Goal: Communication & Community: Answer question/provide support

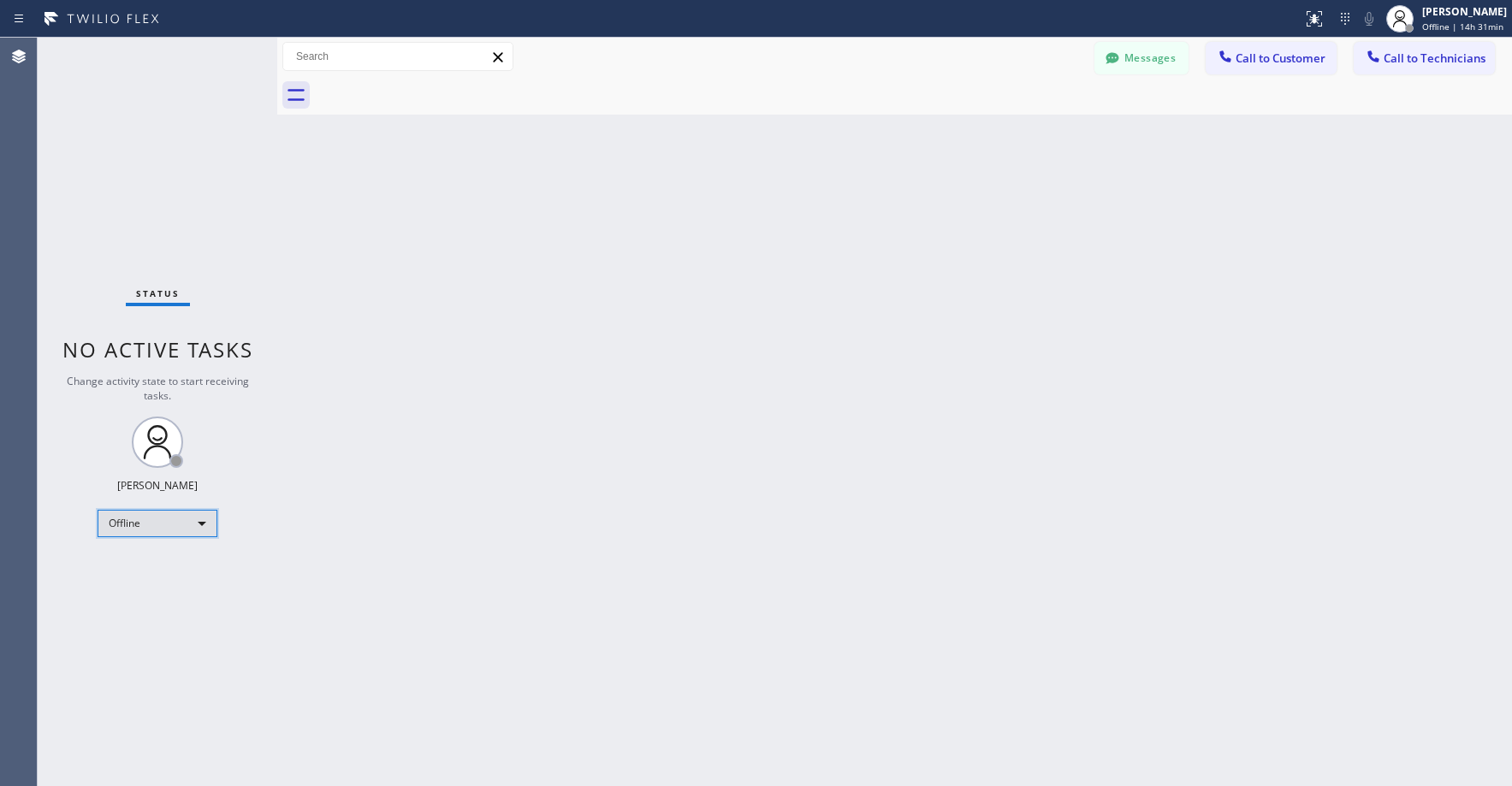
click at [156, 522] on div "Offline" at bounding box center [158, 524] width 120 height 28
drag, startPoint x: 153, startPoint y: 583, endPoint x: 127, endPoint y: 633, distance: 56.4
click at [152, 584] on li "Unavailable" at bounding box center [157, 590] width 116 height 21
click at [177, 208] on div "Status No active tasks Change activity state to start receiving tasks. [PERSON_…" at bounding box center [158, 412] width 240 height 748
drag, startPoint x: 129, startPoint y: 155, endPoint x: 155, endPoint y: 159, distance: 26.3
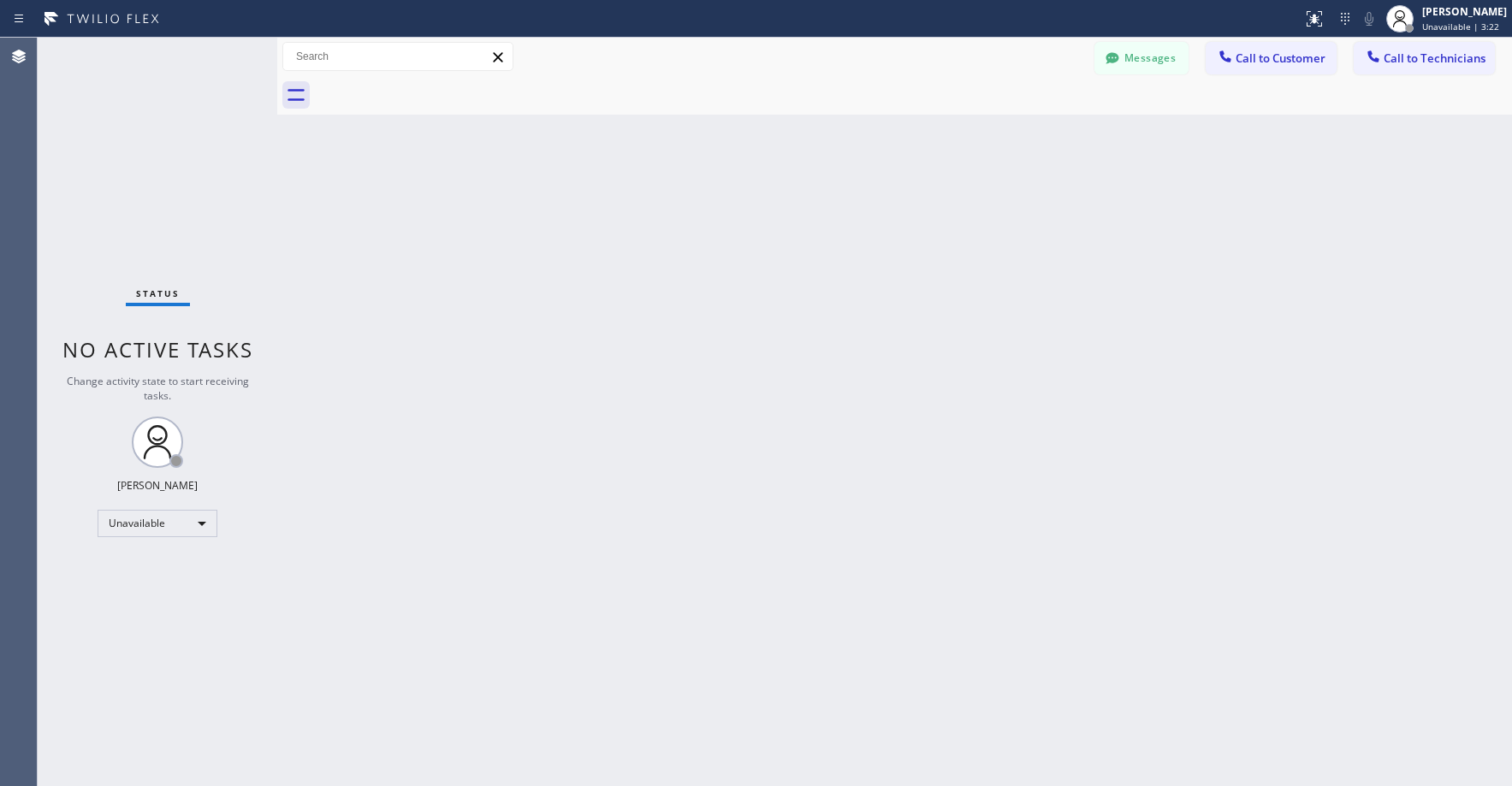
click at [132, 155] on div "Status No active tasks Change activity state to start receiving tasks. [PERSON_…" at bounding box center [158, 412] width 240 height 748
click at [163, 173] on div "Status No active tasks Change activity state to start receiving tasks. [PERSON_…" at bounding box center [158, 412] width 240 height 748
click at [1395, 69] on button "Call to Technicians" at bounding box center [1424, 58] width 141 height 32
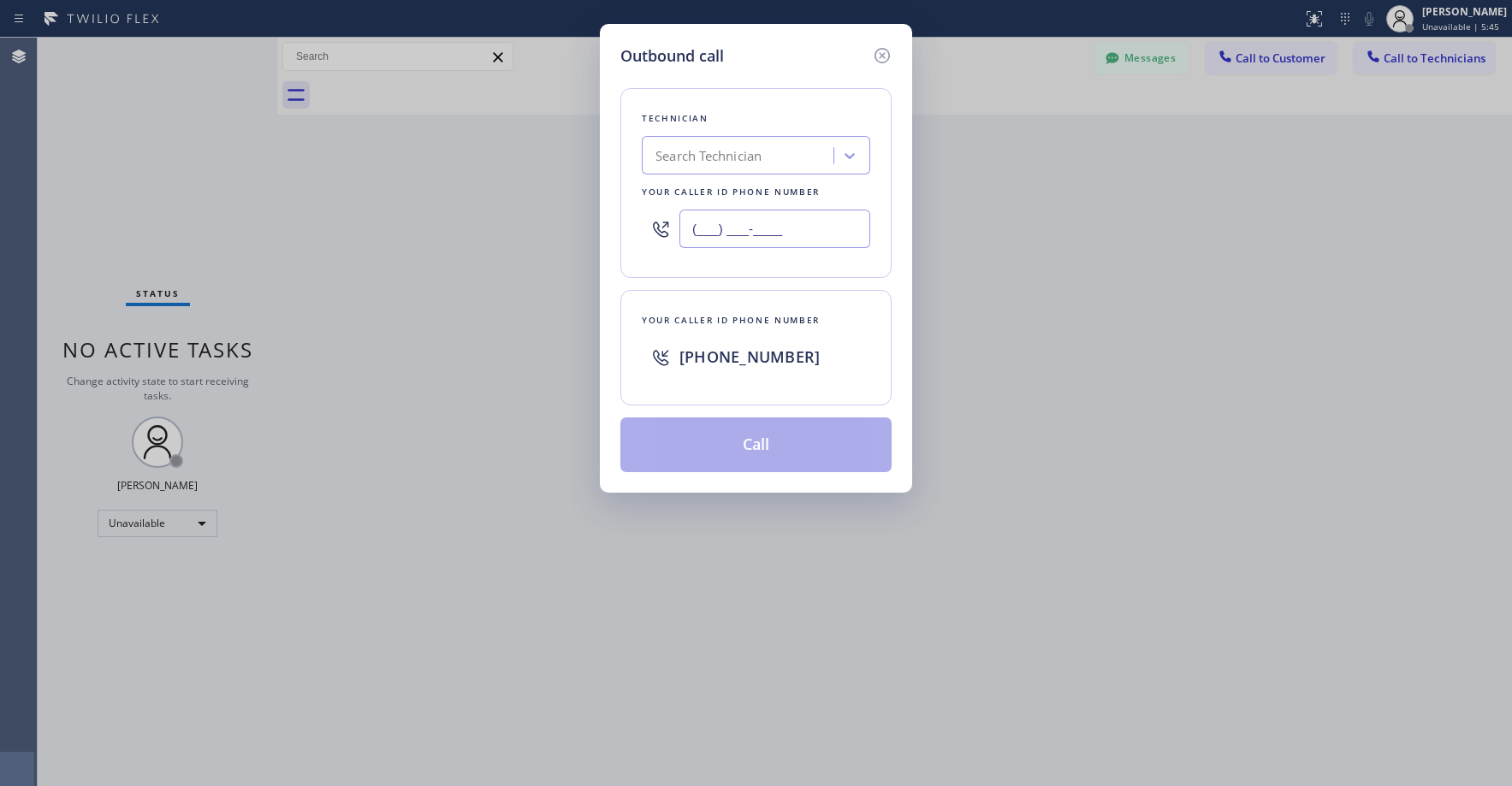
click at [730, 228] on input "(___) ___-____" at bounding box center [774, 228] width 191 height 38
paste input "323) 673-3696"
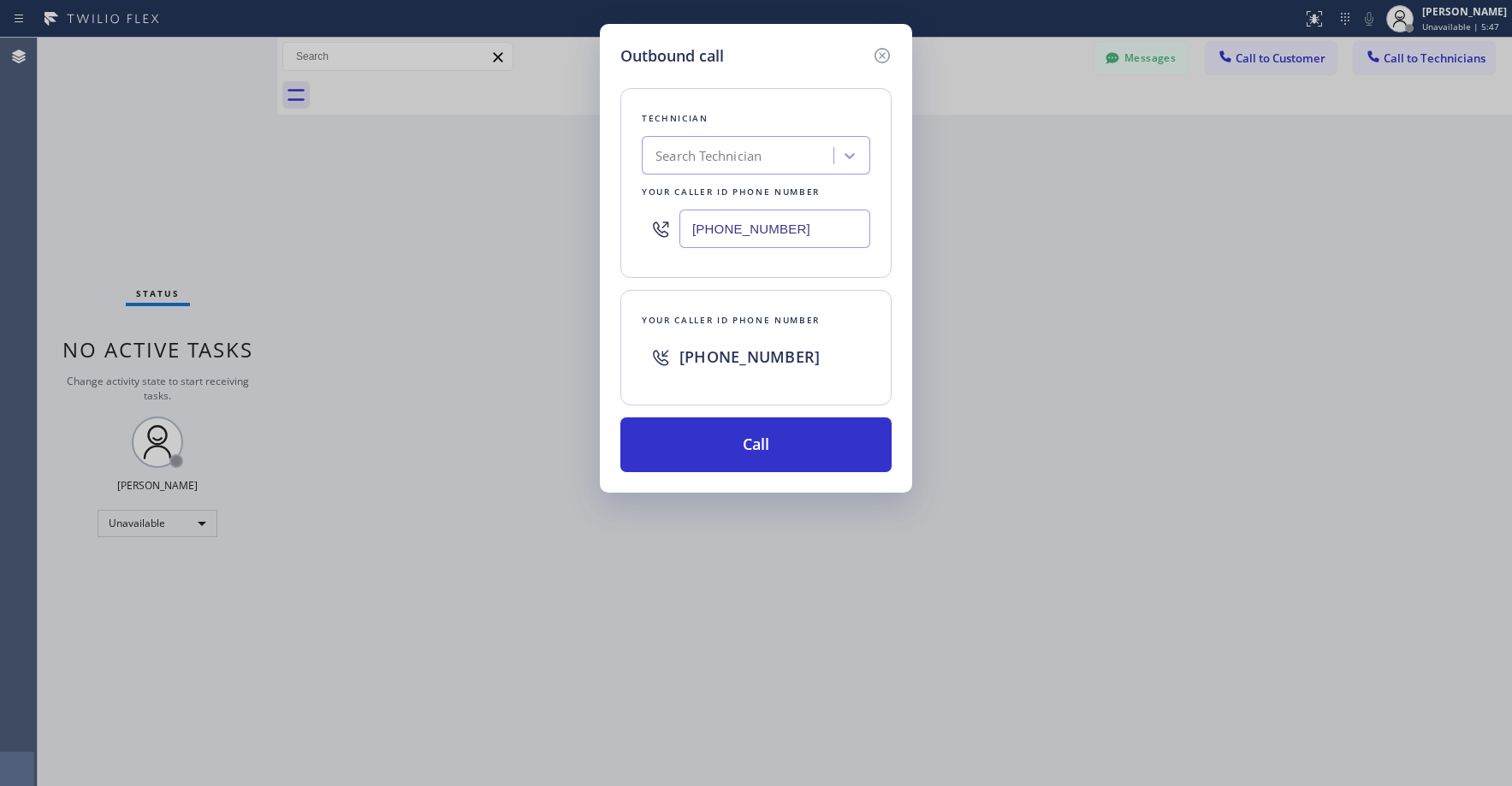
click at [773, 107] on div "Technician Search Technician Your caller id phone number (323) 673-3696" at bounding box center [756, 183] width 271 height 190
click at [847, 157] on icon at bounding box center [849, 156] width 10 height 6
click at [775, 122] on div "Technician" at bounding box center [756, 118] width 228 height 18
click at [627, 246] on div "Technician Search Technician Your caller id phone number (323) 673-3696" at bounding box center [756, 183] width 271 height 190
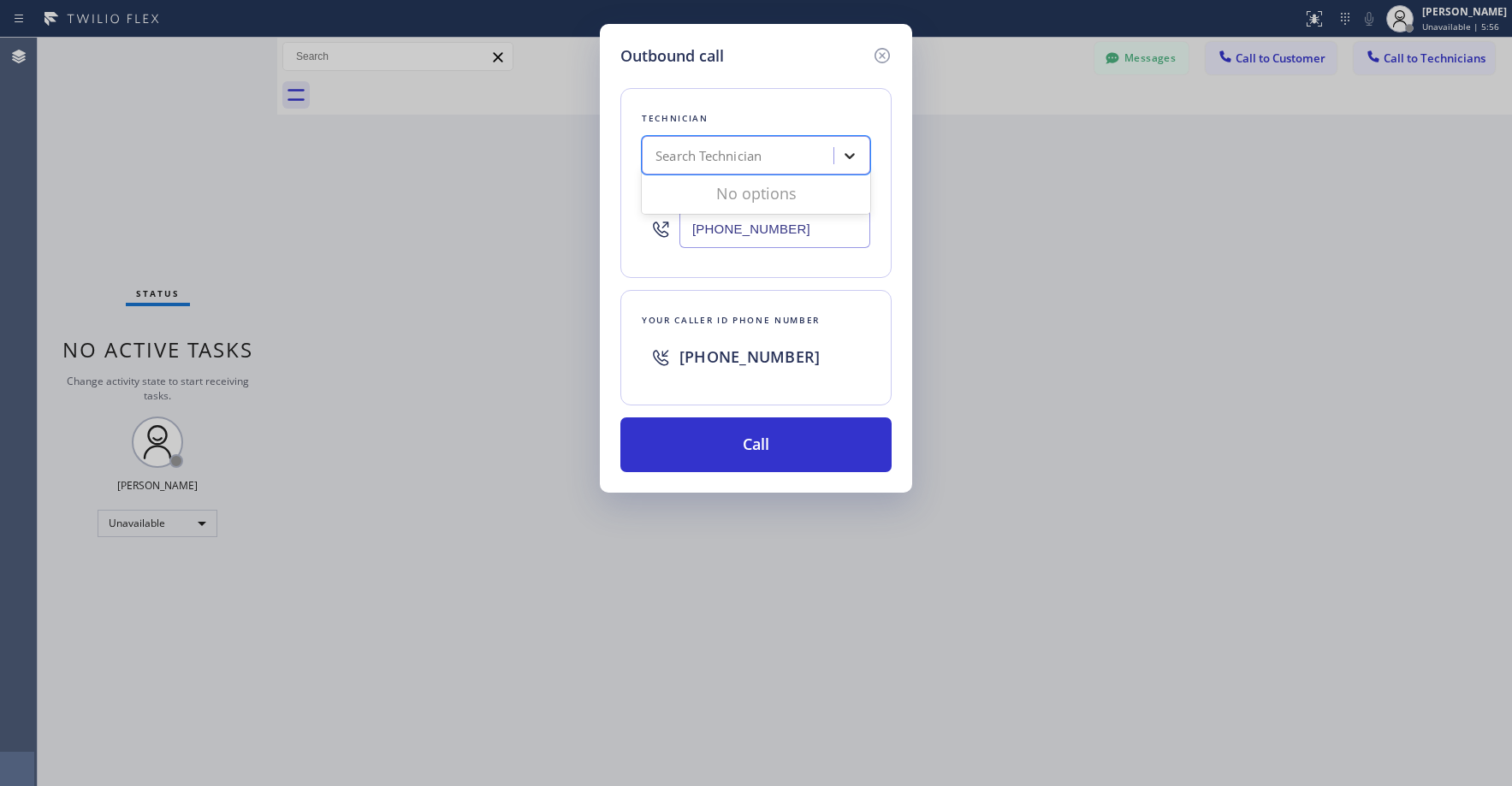
click at [844, 152] on icon at bounding box center [850, 155] width 17 height 17
click at [767, 153] on div "Search Technician" at bounding box center [740, 156] width 186 height 30
click at [793, 222] on input "(323) 673-3696" at bounding box center [774, 228] width 191 height 38
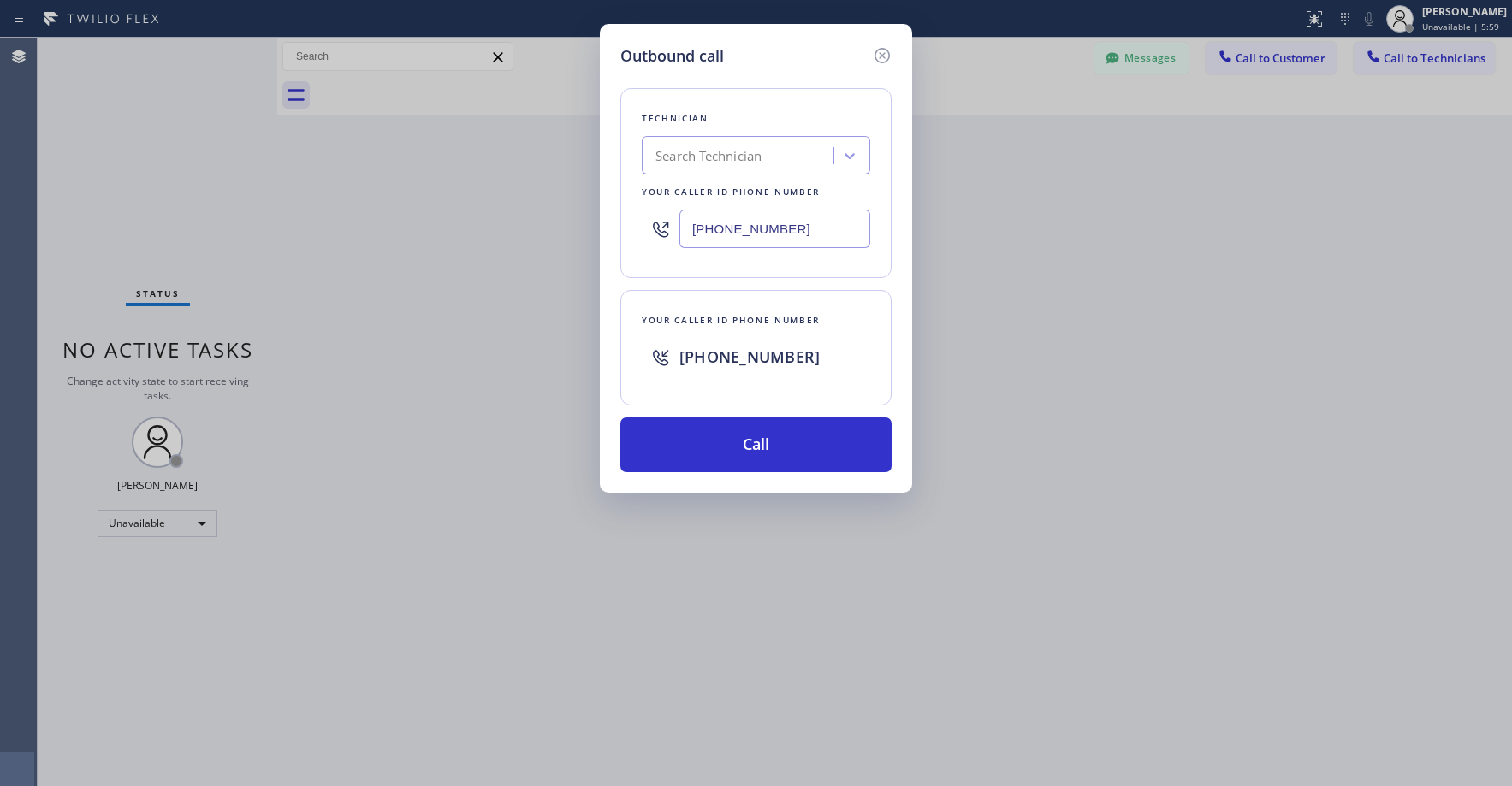
click at [793, 222] on input "(323) 673-3696" at bounding box center [774, 228] width 191 height 38
type input "(___) ___-____"
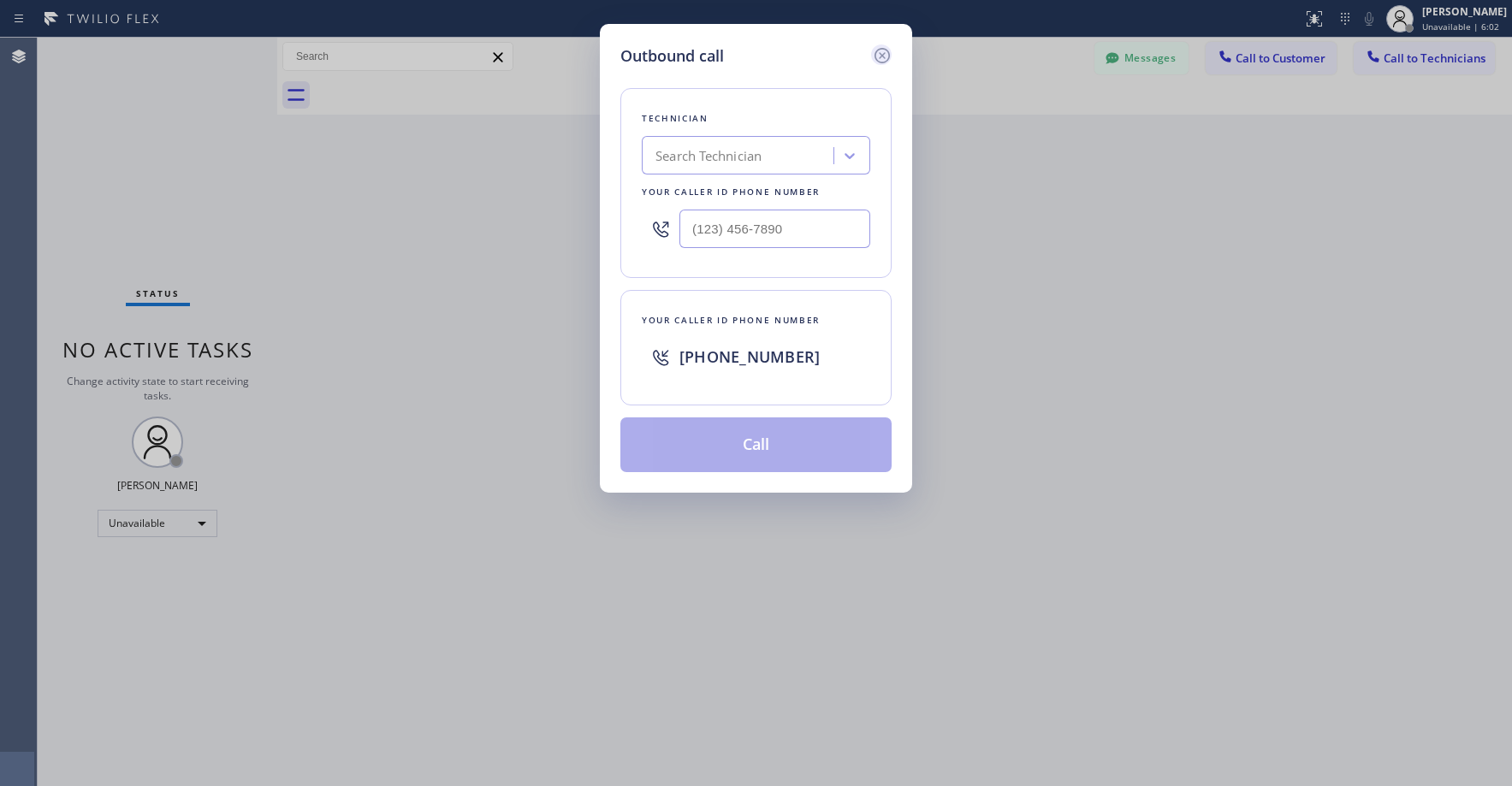
click at [882, 56] on icon at bounding box center [882, 56] width 15 height 15
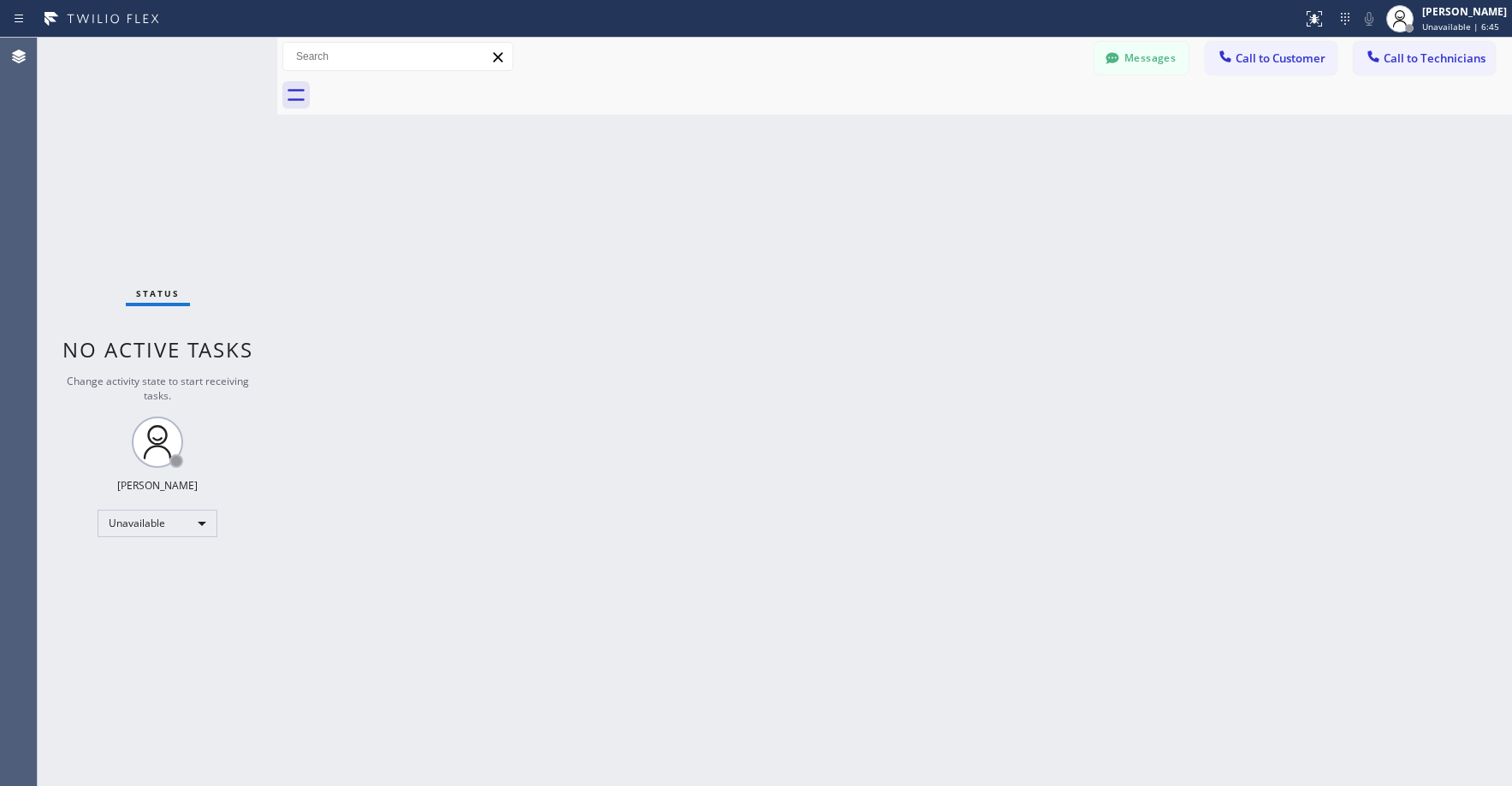
click at [117, 181] on div "Status No active tasks Change activity state to start receiving tasks. [PERSON_…" at bounding box center [158, 412] width 240 height 748
drag, startPoint x: 107, startPoint y: 147, endPoint x: 107, endPoint y: 174, distance: 27.0
click at [107, 158] on div "Status No active tasks Change activity state to start receiving tasks. [PERSON_…" at bounding box center [158, 412] width 240 height 748
click at [167, 143] on div "Status No active tasks Change activity state to start receiving tasks. [PERSON_…" at bounding box center [158, 412] width 240 height 748
drag, startPoint x: 149, startPoint y: 173, endPoint x: 178, endPoint y: 170, distance: 29.2
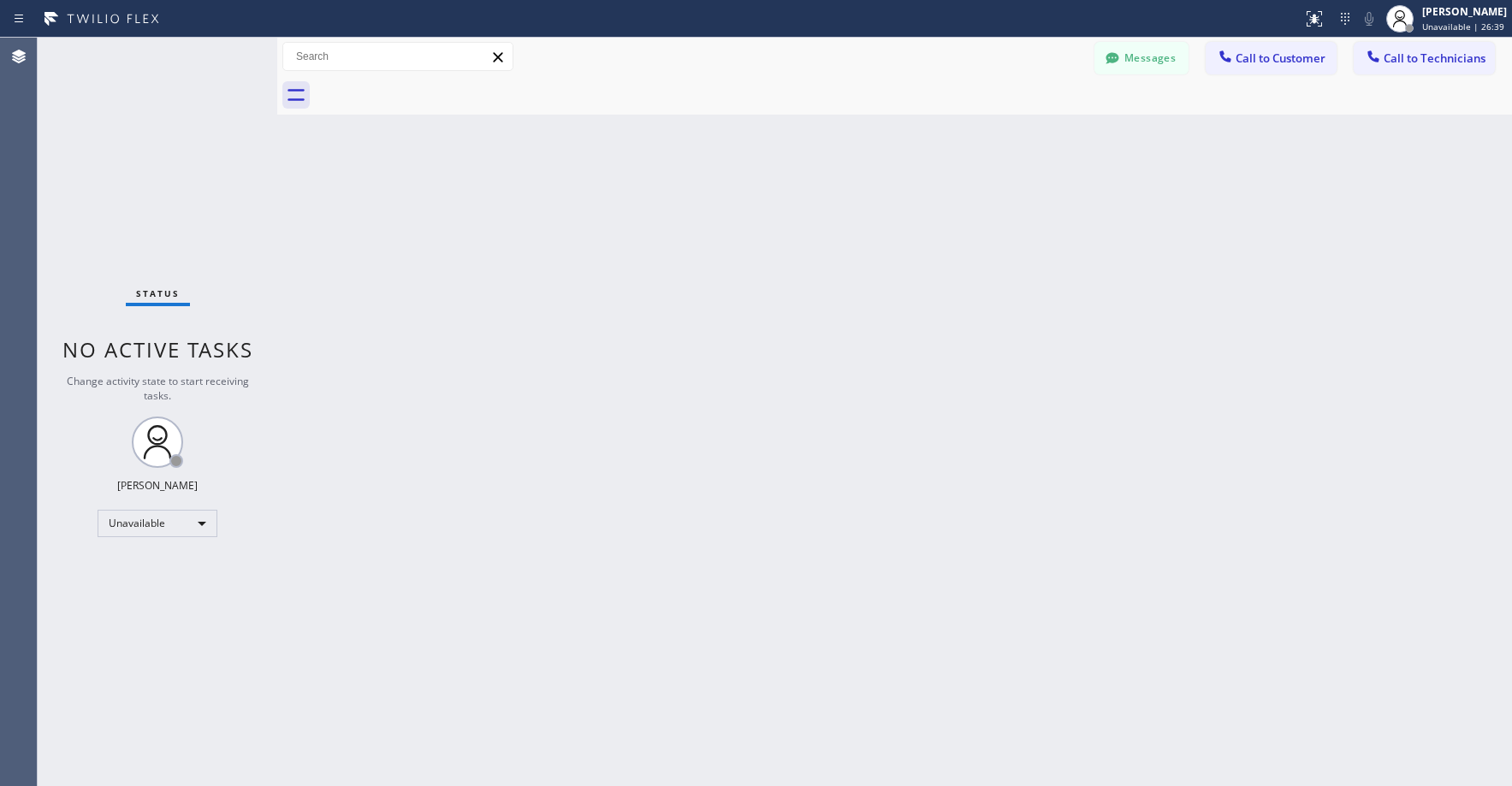
click at [149, 174] on div "Status No active tasks Change activity state to start receiving tasks. [PERSON_…" at bounding box center [158, 412] width 240 height 748
click at [202, 143] on div "Status No active tasks Change activity state to start receiving tasks. [PERSON_…" at bounding box center [158, 412] width 240 height 748
click at [121, 201] on div "Status No active tasks Change activity state to start receiving tasks. [PERSON_…" at bounding box center [158, 412] width 240 height 748
click at [133, 161] on div "Status No active tasks Change activity state to start receiving tasks. [PERSON_…" at bounding box center [158, 412] width 240 height 748
click at [191, 172] on div "Status No active tasks Change activity state to start receiving tasks. [PERSON_…" at bounding box center [158, 412] width 240 height 748
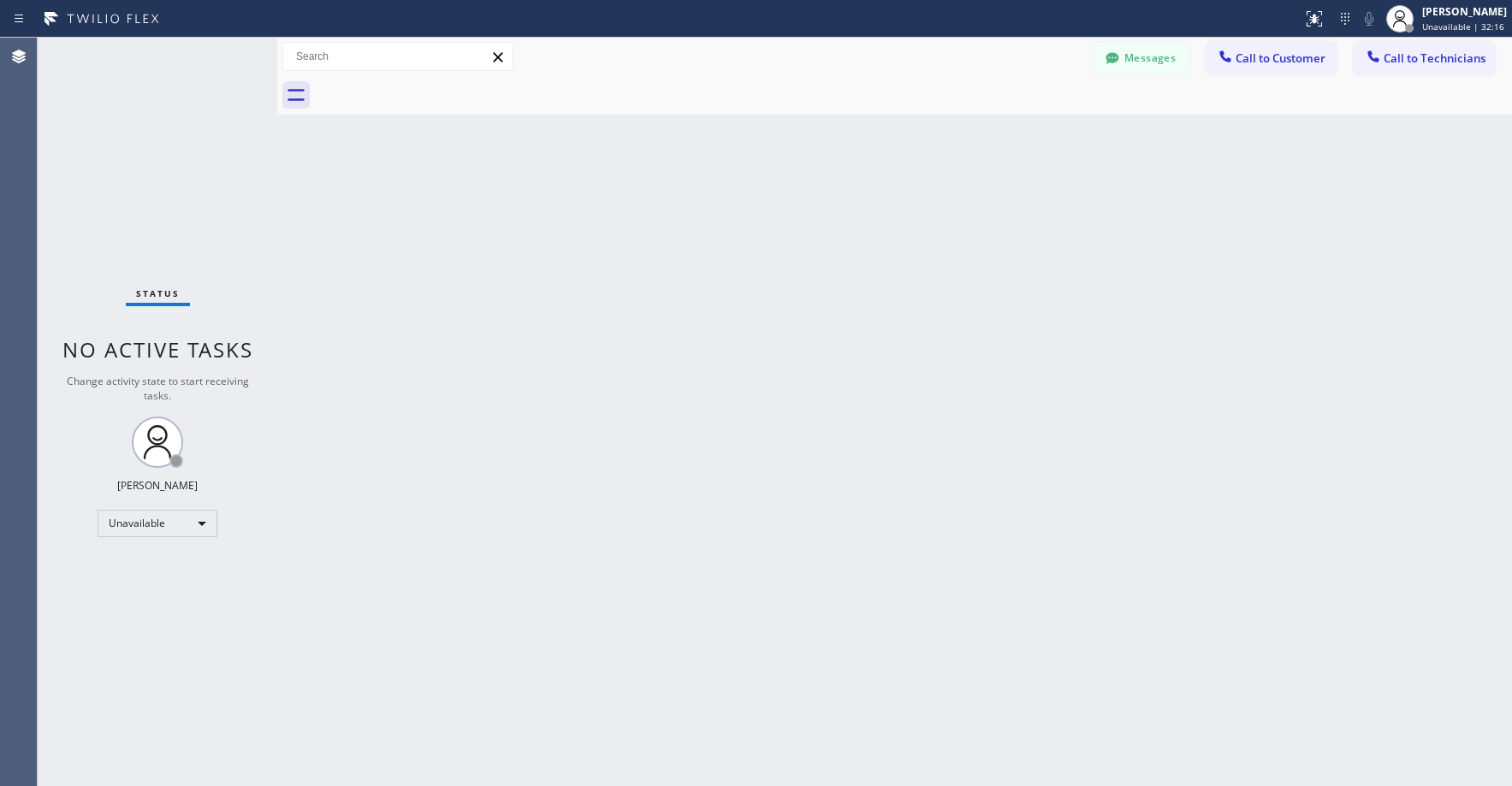
click at [179, 167] on div "Status No active tasks Change activity state to start receiving tasks. [PERSON_…" at bounding box center [158, 412] width 240 height 748
drag, startPoint x: 116, startPoint y: 138, endPoint x: 329, endPoint y: 1, distance: 253.3
click at [117, 138] on div "Status No active tasks Change activity state to start receiving tasks. [PERSON_…" at bounding box center [158, 412] width 240 height 748
click at [126, 123] on div "Status No active tasks Change activity state to start receiving tasks. [PERSON_…" at bounding box center [158, 412] width 240 height 748
click at [1145, 56] on button "Messages" at bounding box center [1141, 58] width 94 height 32
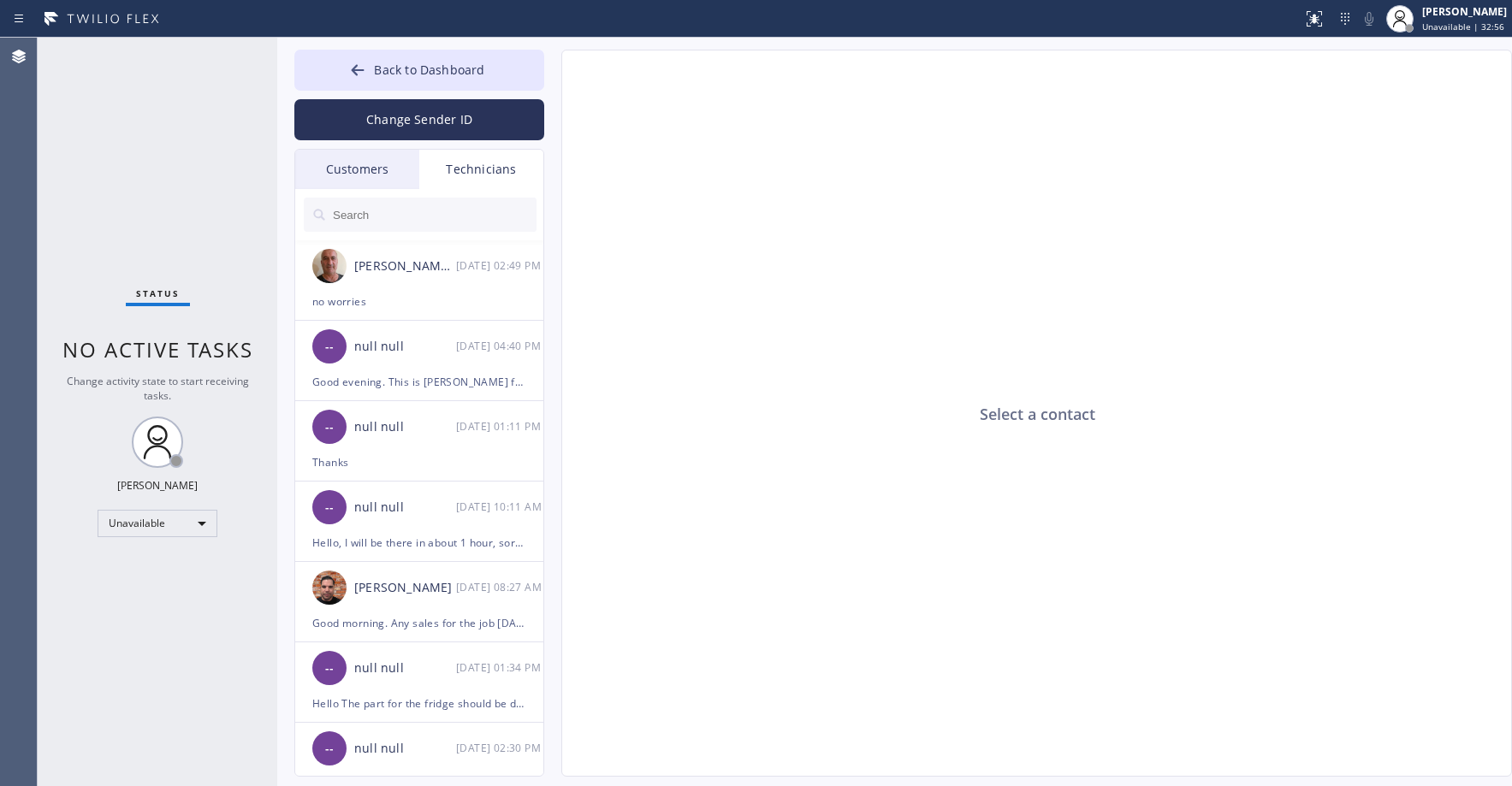
drag, startPoint x: 359, startPoint y: 173, endPoint x: 408, endPoint y: 218, distance: 66.5
click at [359, 172] on div "Customers" at bounding box center [357, 169] width 124 height 39
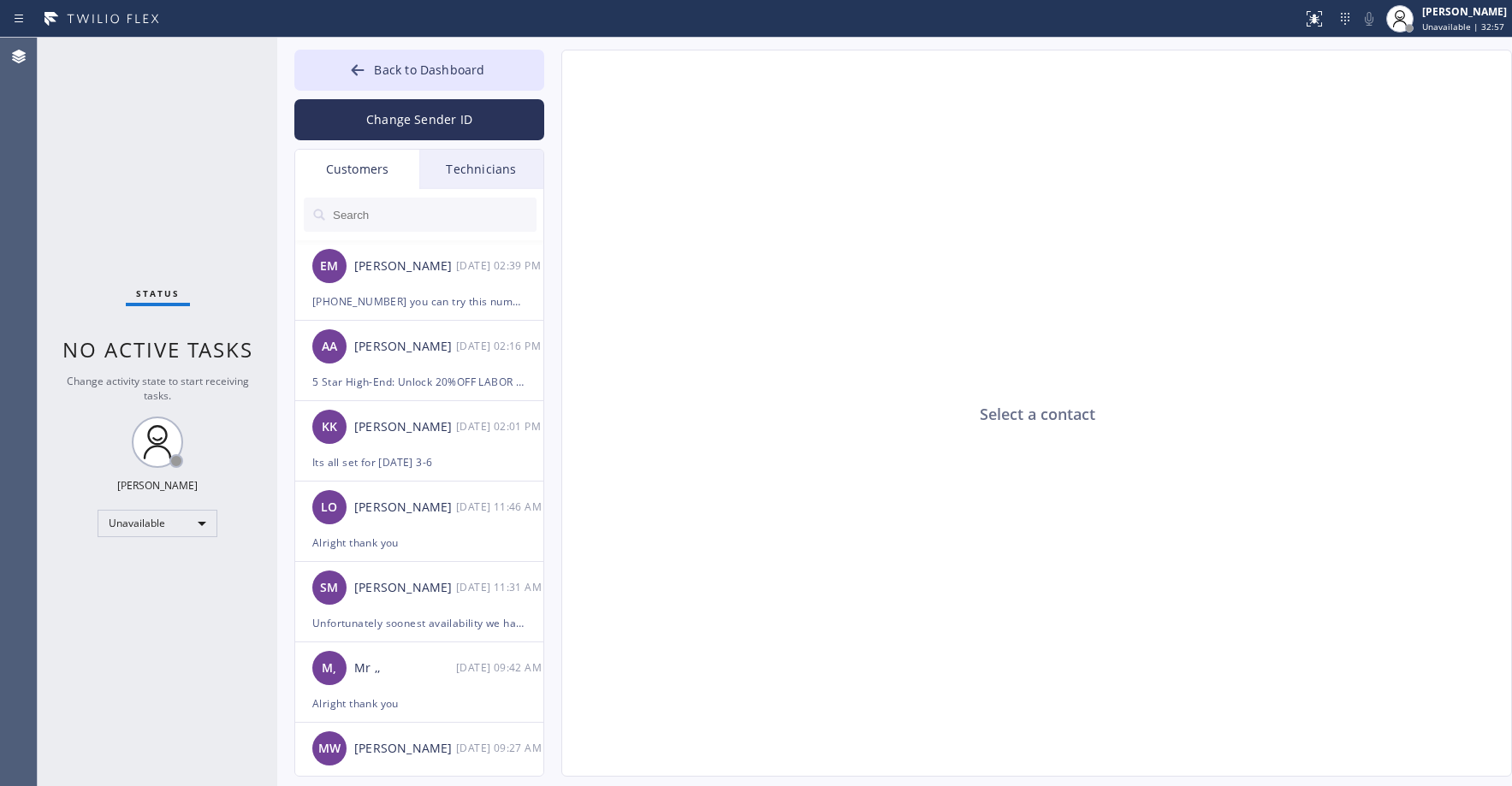
click at [409, 218] on input "text" at bounding box center [433, 215] width 205 height 34
paste input "EIDSR9"
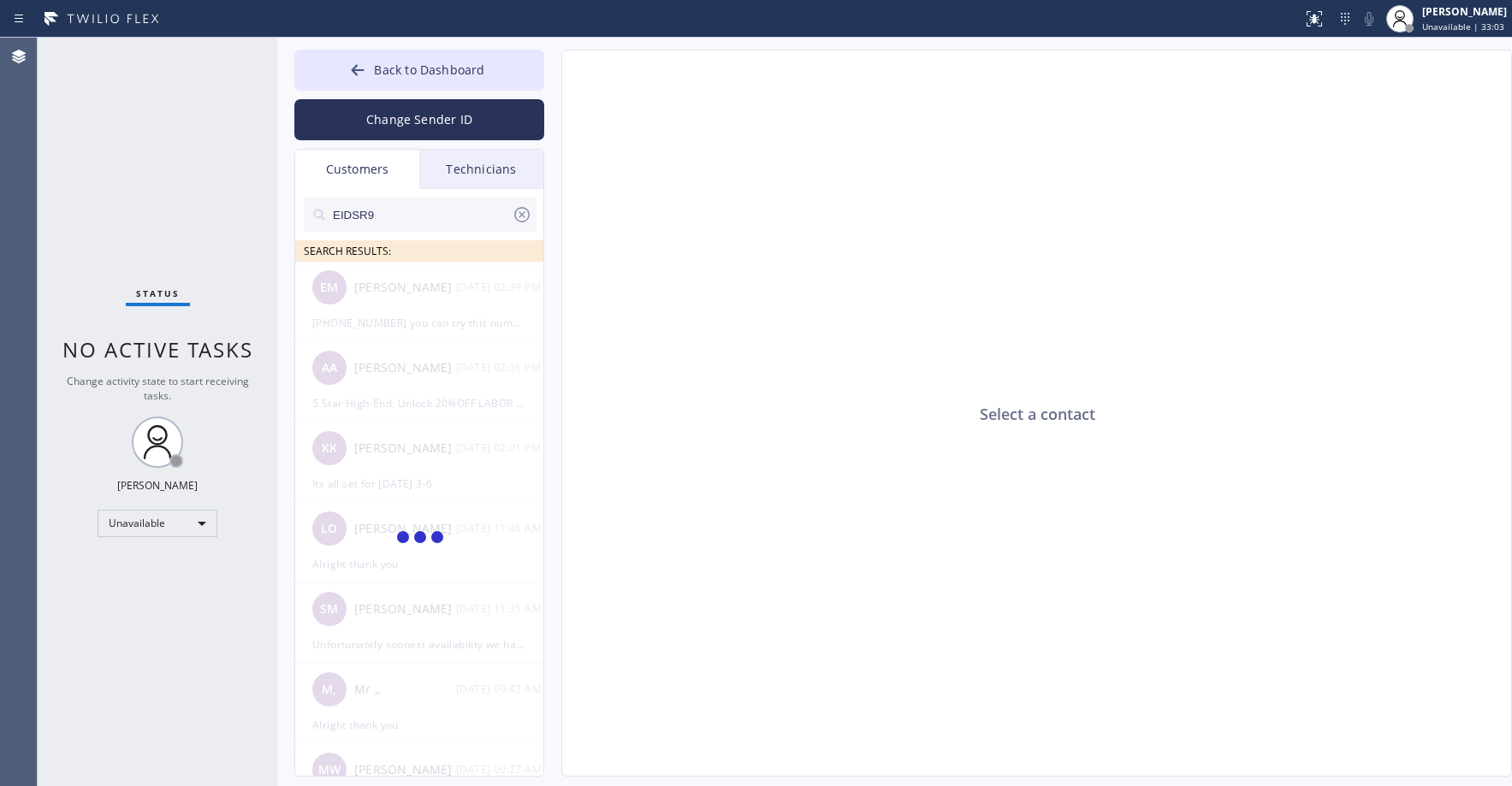
type input "EIDSR9"
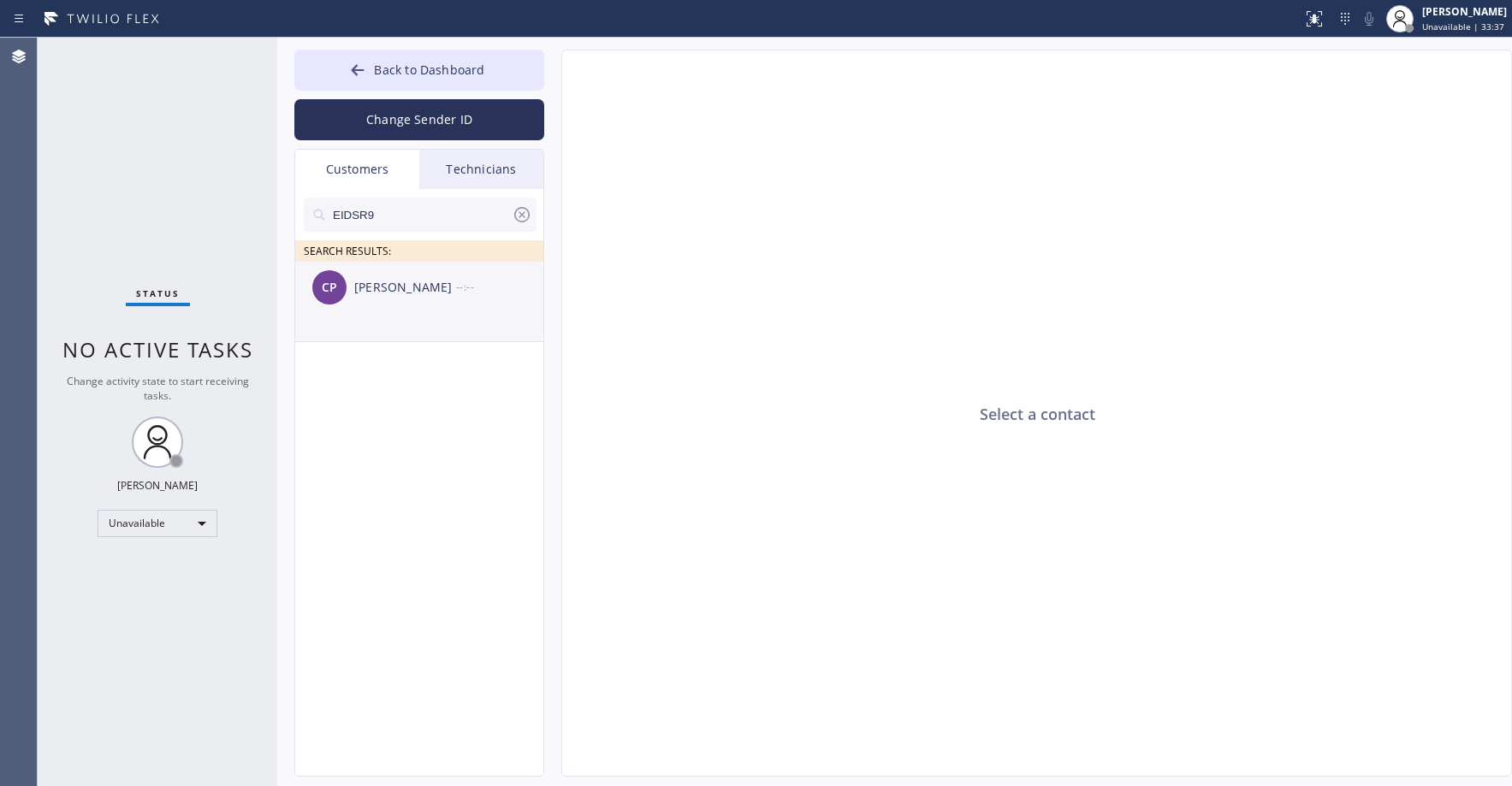
click at [401, 294] on div "[PERSON_NAME]" at bounding box center [406, 288] width 102 height 20
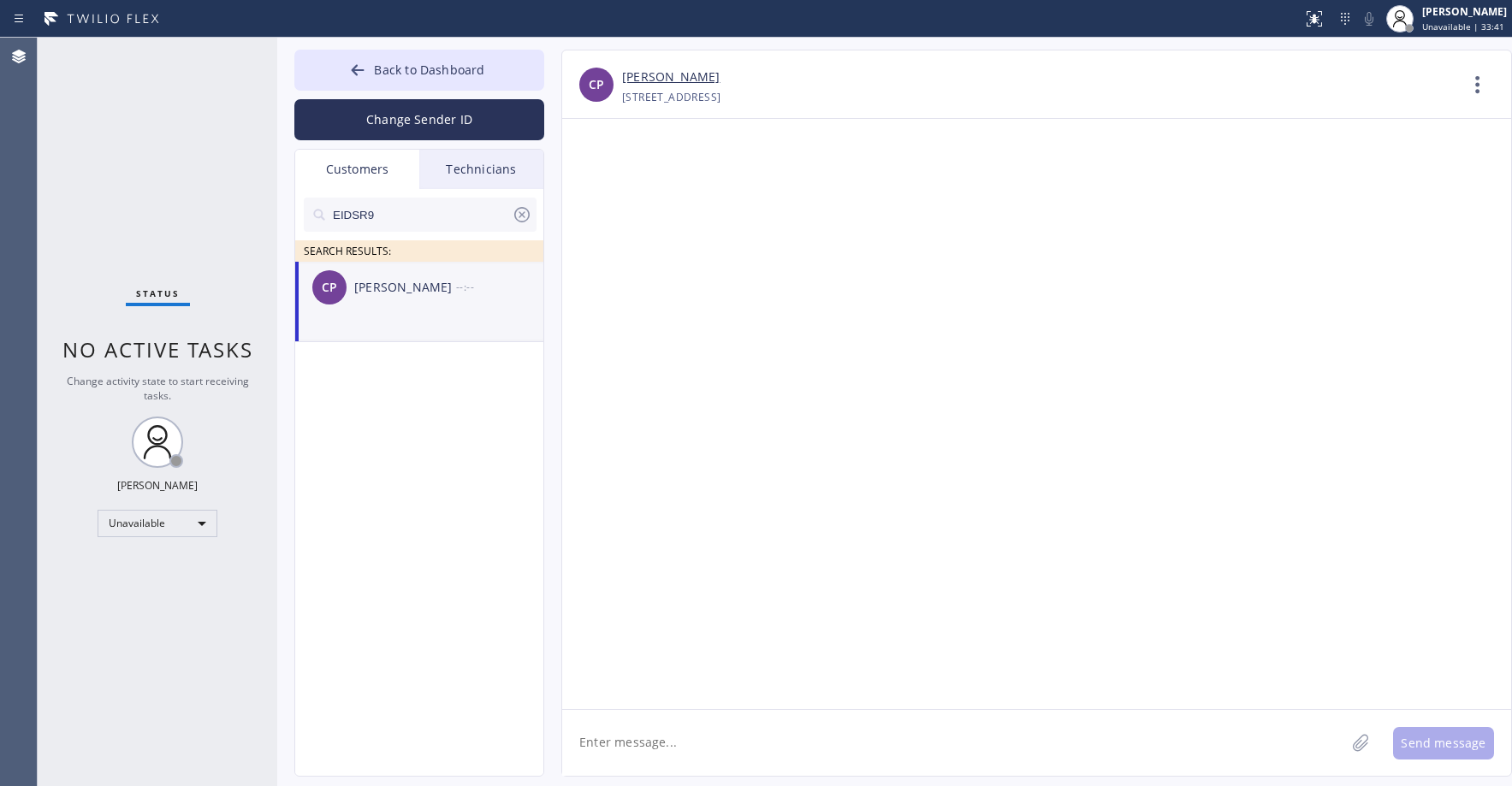
click at [653, 740] on textarea at bounding box center [953, 743] width 783 height 66
paste textarea "Viking Repair Service"
type textarea "Good day! This is Viking Repair Service. Unfortunately our tech cant make it in…"
click at [1427, 742] on button "Send message" at bounding box center [1443, 744] width 101 height 32
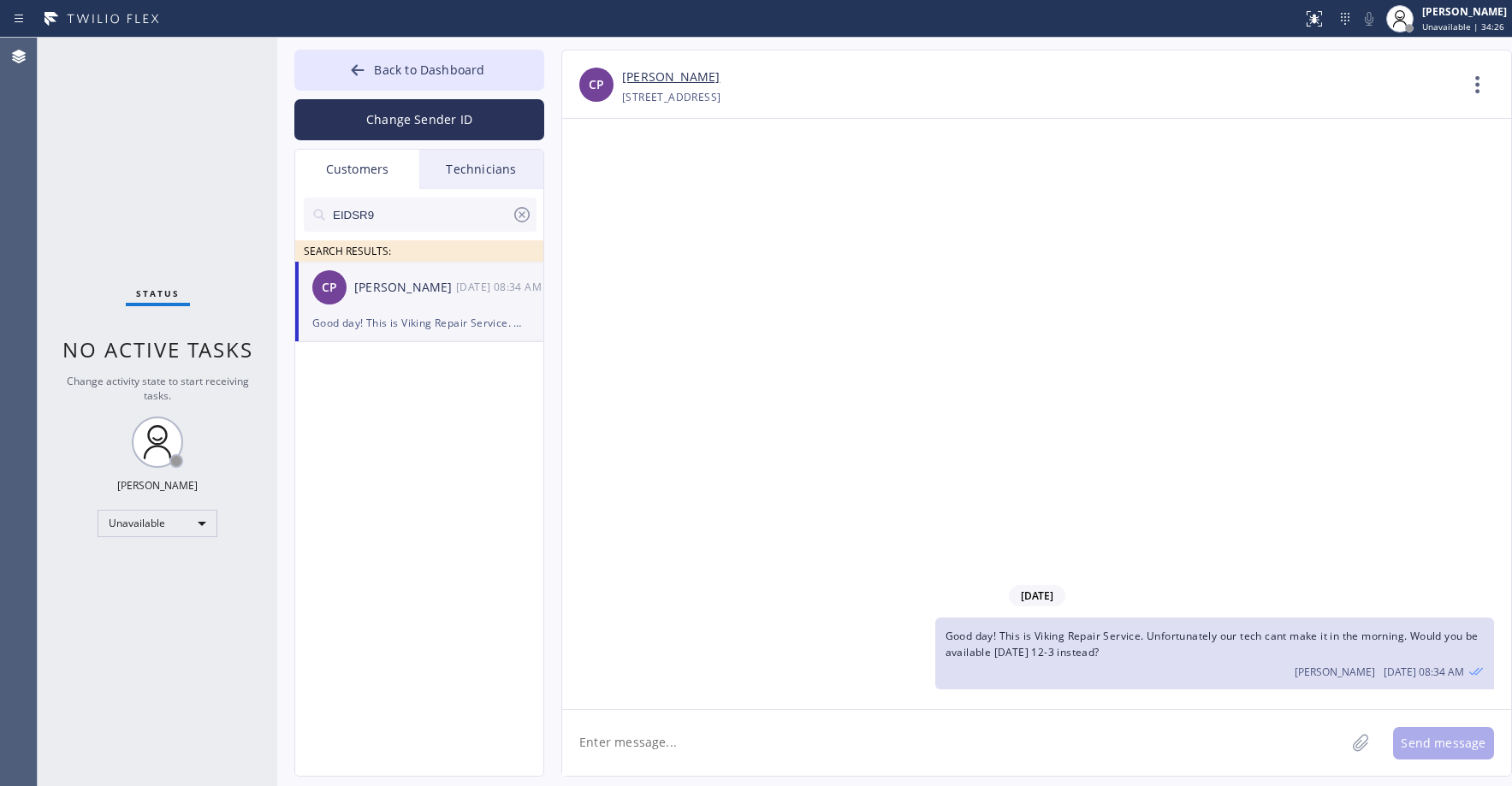
click at [126, 143] on div "Status No active tasks Change activity state to start receiving tasks. [PERSON_…" at bounding box center [158, 412] width 240 height 748
click at [359, 68] on icon at bounding box center [357, 70] width 17 height 17
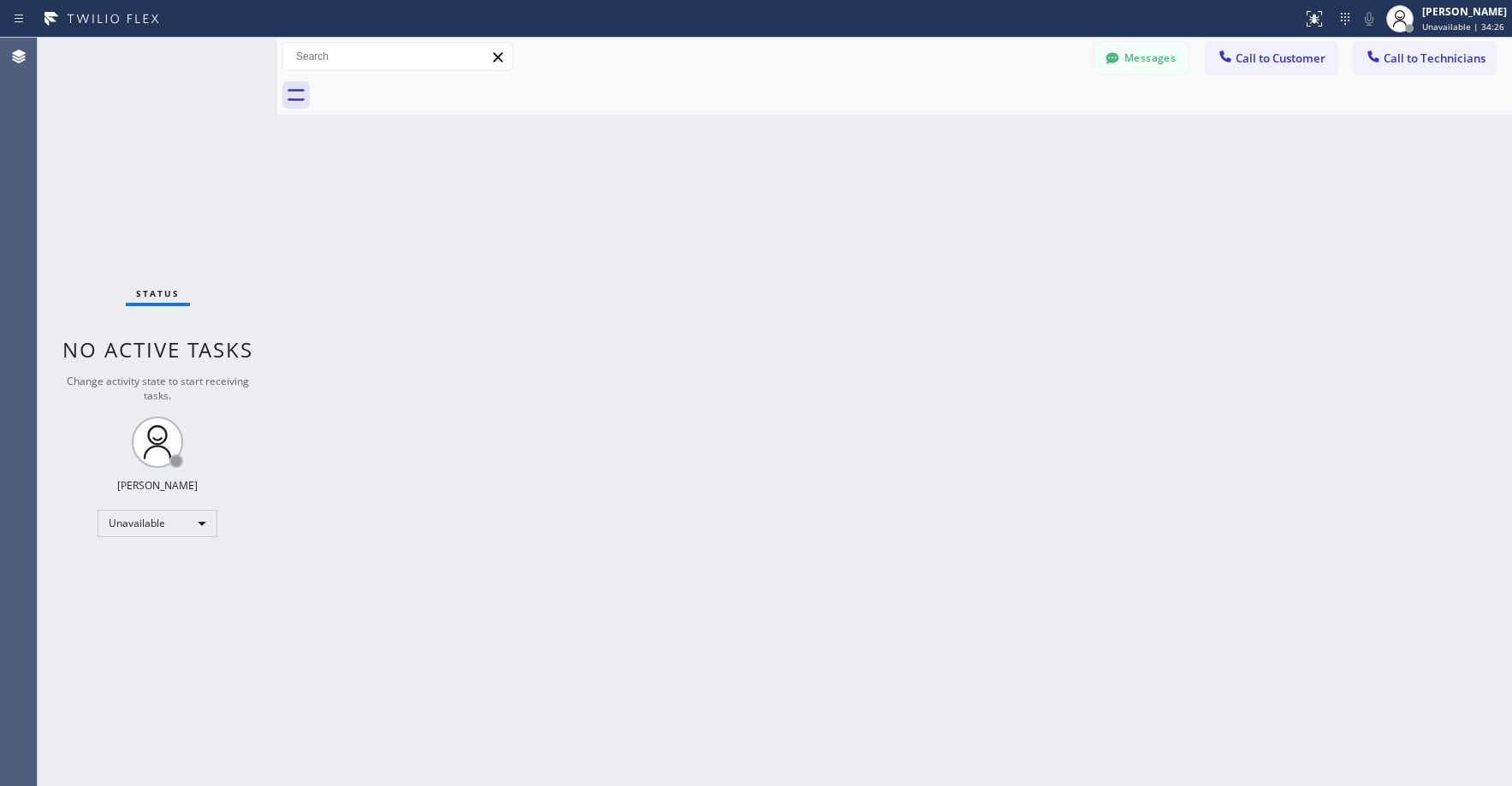
click at [149, 171] on div "Status No active tasks Change activity state to start receiving tasks. [PERSON_…" at bounding box center [158, 412] width 240 height 748
click at [142, 158] on div "Status No active tasks Change activity state to start receiving tasks. [PERSON_…" at bounding box center [158, 412] width 240 height 748
drag, startPoint x: 131, startPoint y: 146, endPoint x: 85, endPoint y: 496, distance: 353.0
click at [131, 146] on div "Status No active tasks Change activity state to start receiving tasks. [PERSON_…" at bounding box center [158, 412] width 240 height 748
click at [115, 200] on div "Status No active tasks Change activity state to start receiving tasks. [PERSON_…" at bounding box center [158, 412] width 240 height 748
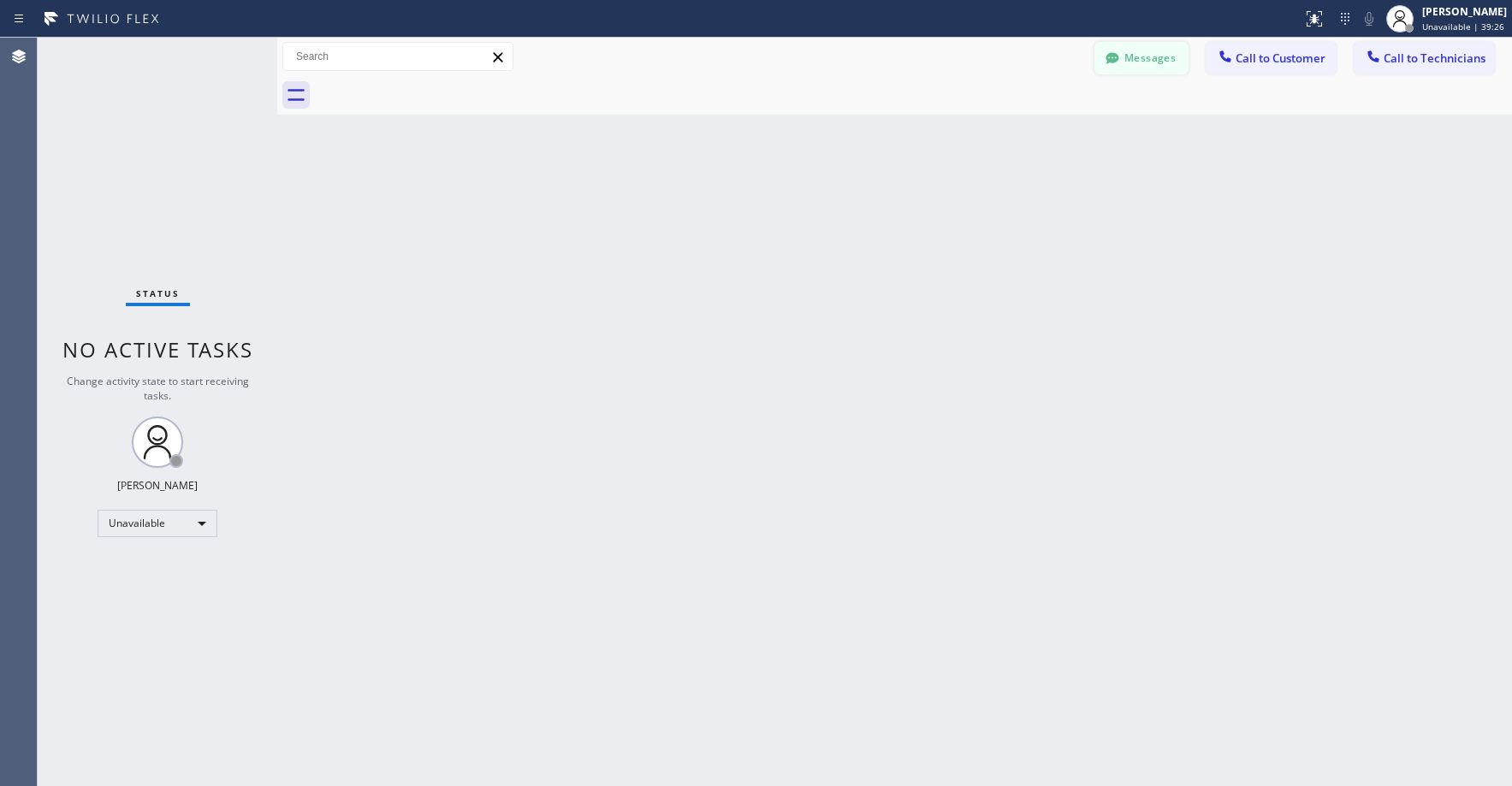
click at [1120, 70] on div at bounding box center [1112, 59] width 21 height 21
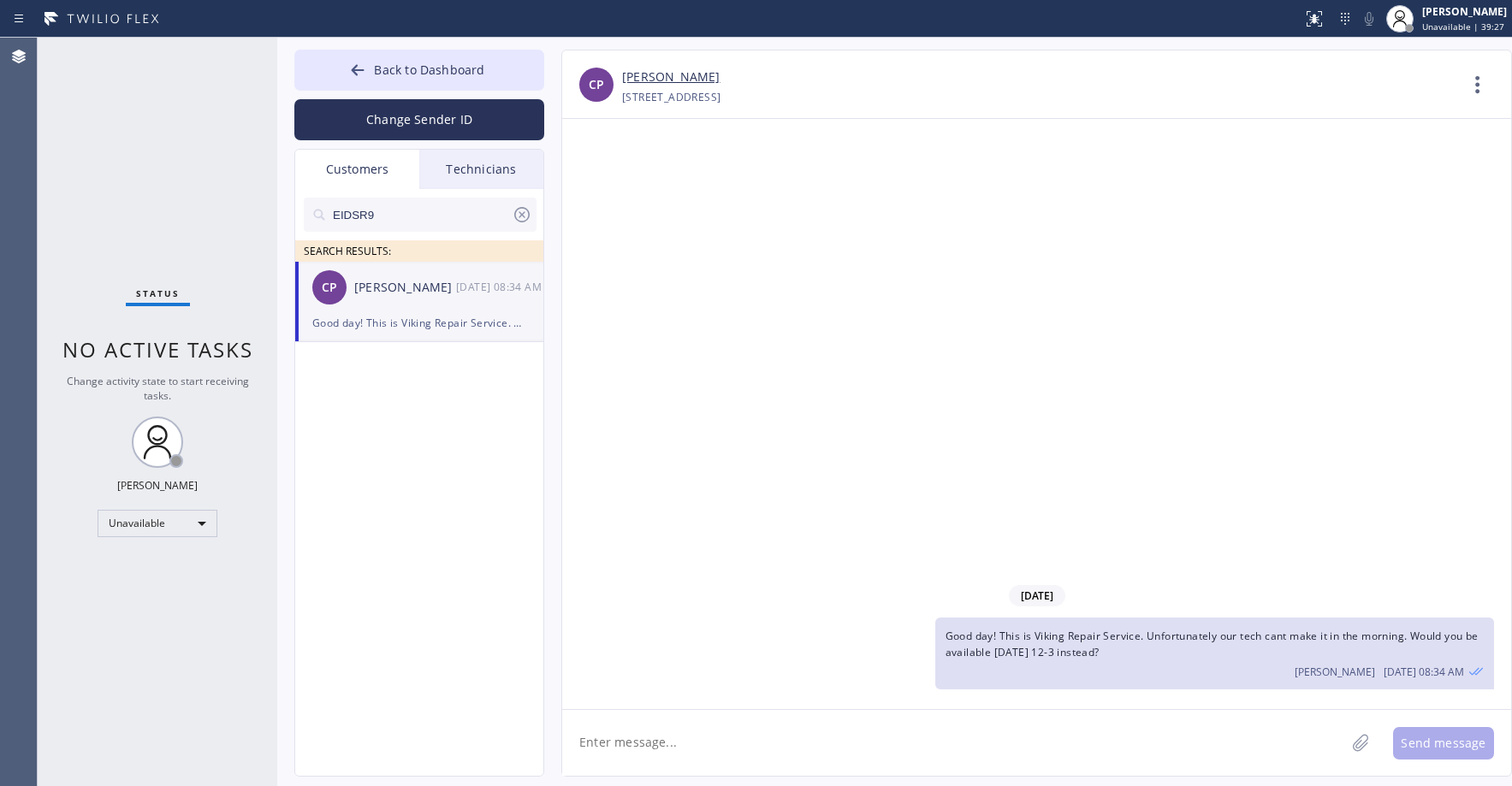
click at [522, 213] on icon at bounding box center [522, 214] width 21 height 21
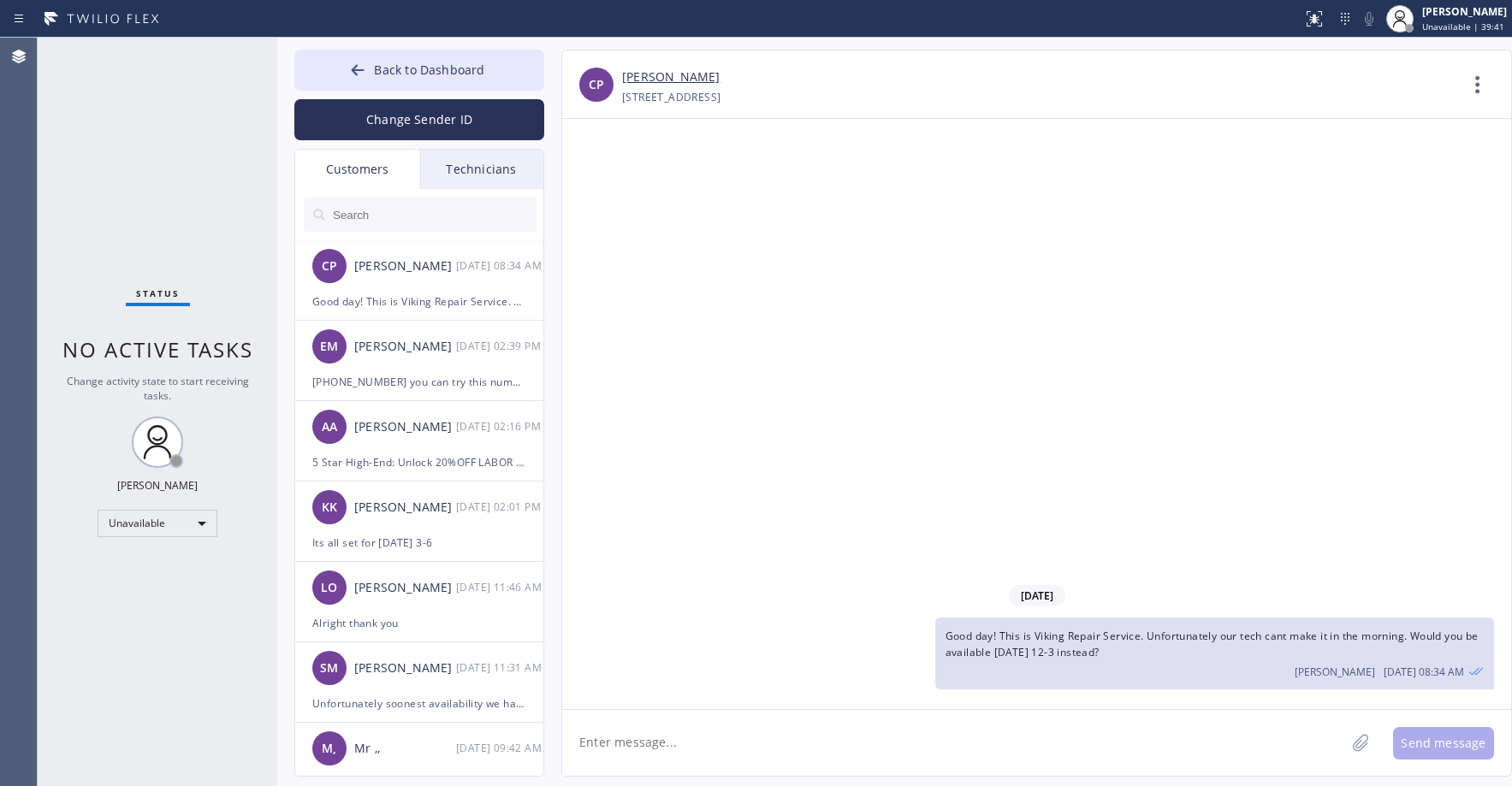
click at [139, 204] on div "Status No active tasks Change activity state to start receiving tasks. [PERSON_…" at bounding box center [158, 412] width 240 height 748
click at [441, 77] on span "Back to Dashboard" at bounding box center [429, 70] width 110 height 16
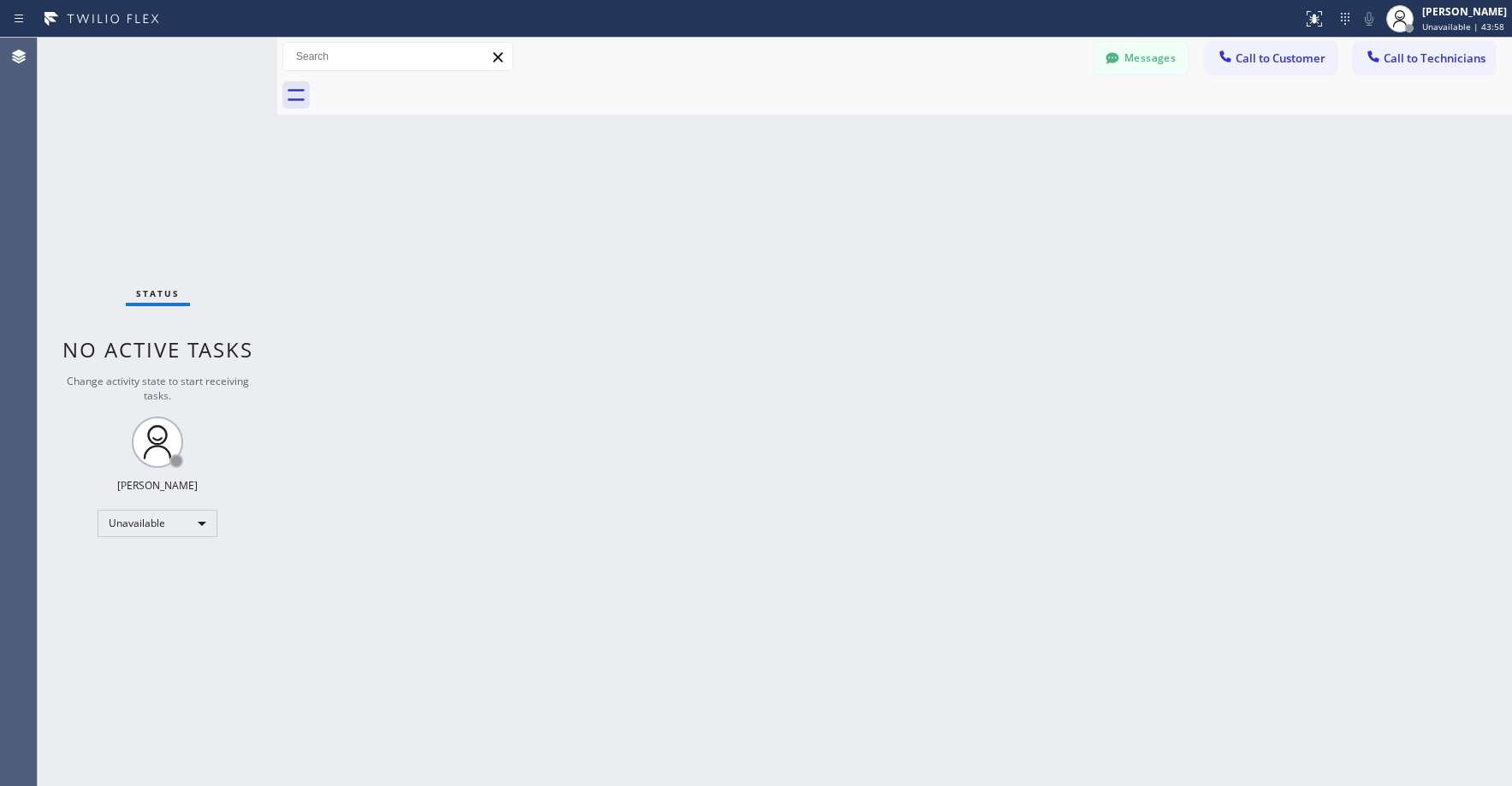
drag, startPoint x: 126, startPoint y: 107, endPoint x: 130, endPoint y: 127, distance: 20.4
click at [128, 116] on div "Status No active tasks Change activity state to start receiving tasks. [PERSON_…" at bounding box center [158, 412] width 240 height 748
click at [145, 194] on div "Status No active tasks Change activity state to start receiving tasks. [PERSON_…" at bounding box center [158, 412] width 240 height 748
click at [130, 122] on div "Status No active tasks Change activity state to start receiving tasks. [PERSON_…" at bounding box center [158, 412] width 240 height 748
drag, startPoint x: 131, startPoint y: 140, endPoint x: 317, endPoint y: 150, distance: 186.3
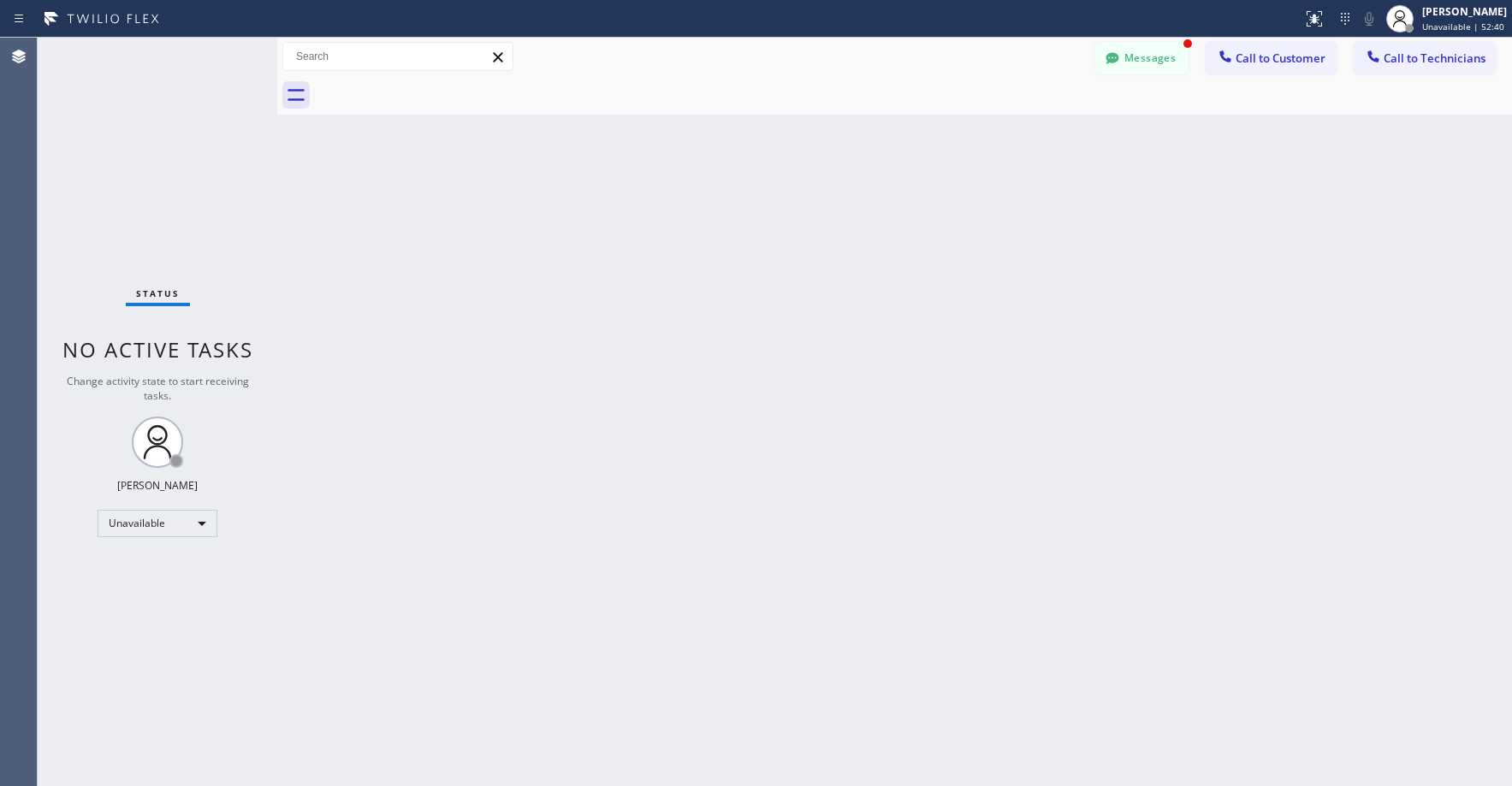
click at [132, 141] on div "Status No active tasks Change activity state to start receiving tasks. [PERSON_…" at bounding box center [158, 412] width 240 height 748
click at [1136, 57] on button "Messages" at bounding box center [1141, 58] width 94 height 32
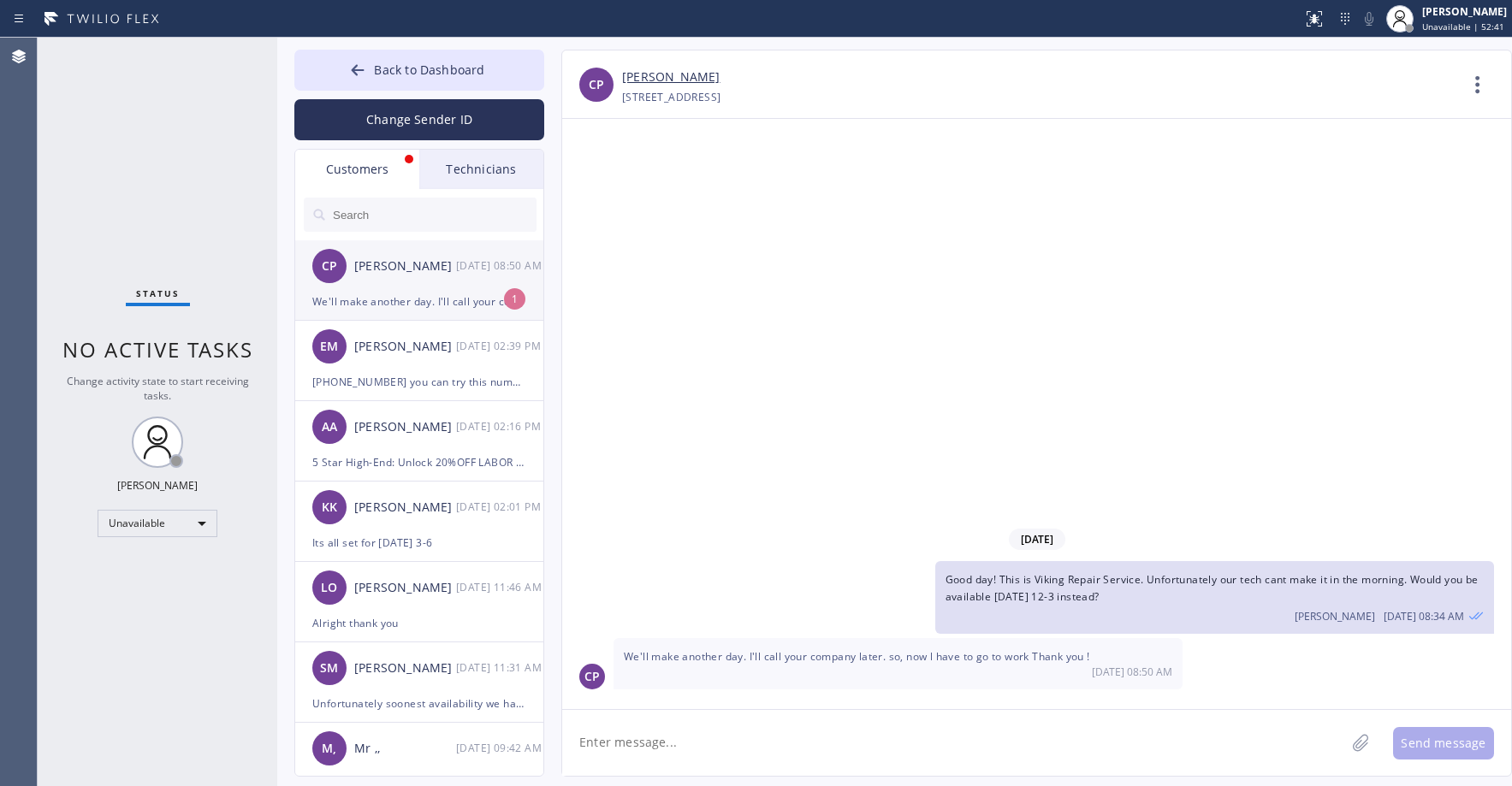
click at [383, 289] on div "CP Charles Park 09/03 08:50 AM" at bounding box center [420, 266] width 250 height 51
click at [799, 491] on div "09/03/2025 Good day! This is Viking Repair Service. Unfortunately our tech cant…" at bounding box center [1037, 414] width 949 height 591
click at [655, 82] on link "[PERSON_NAME]" at bounding box center [671, 78] width 98 height 20
click at [669, 747] on textarea at bounding box center [953, 743] width 783 height 66
type textarea "Alright thank you"
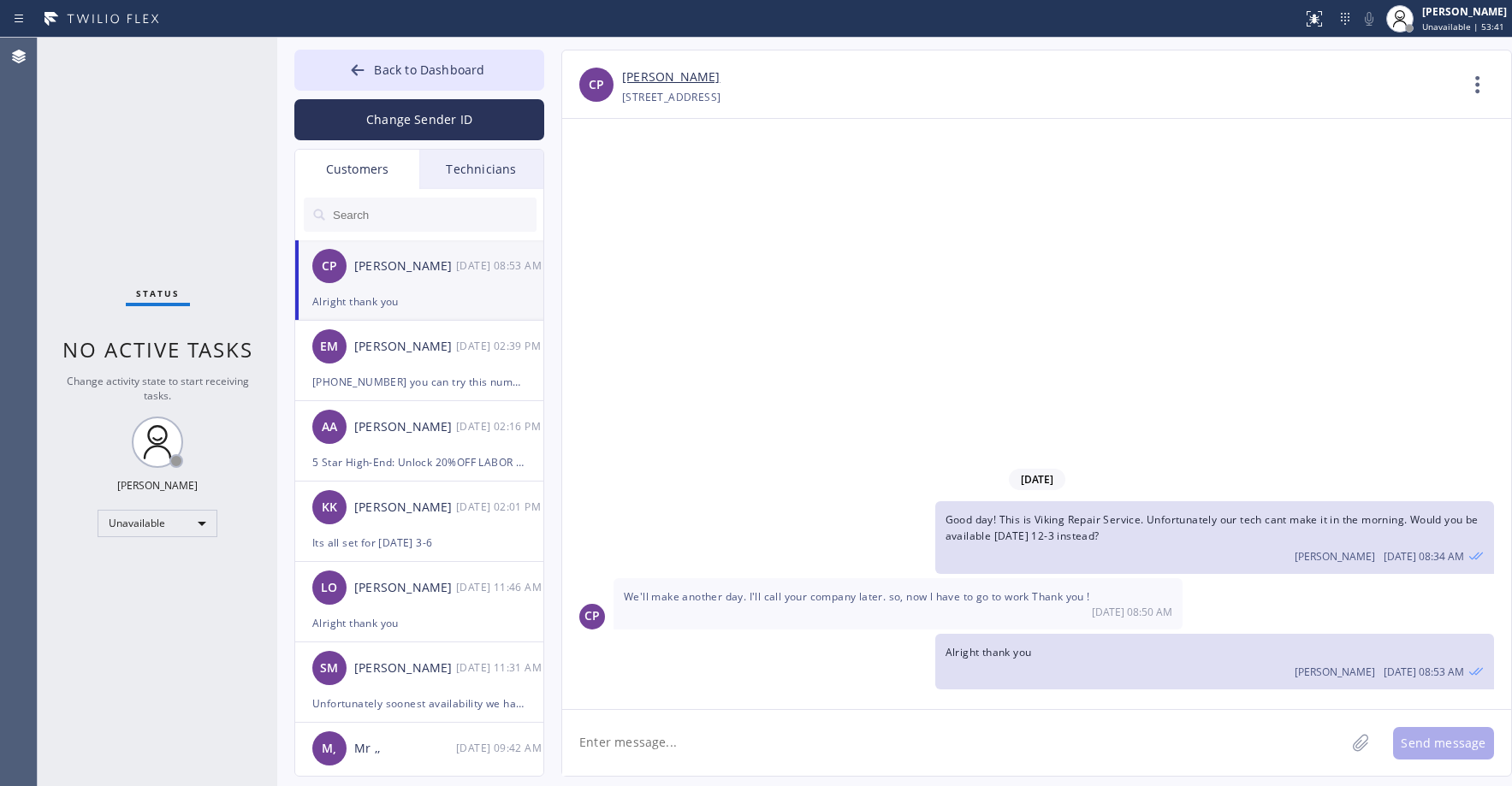
click at [121, 161] on div "Status No active tasks Change activity state to start receiving tasks. [PERSON_…" at bounding box center [158, 412] width 240 height 748
click at [416, 77] on span "Back to Dashboard" at bounding box center [429, 70] width 110 height 16
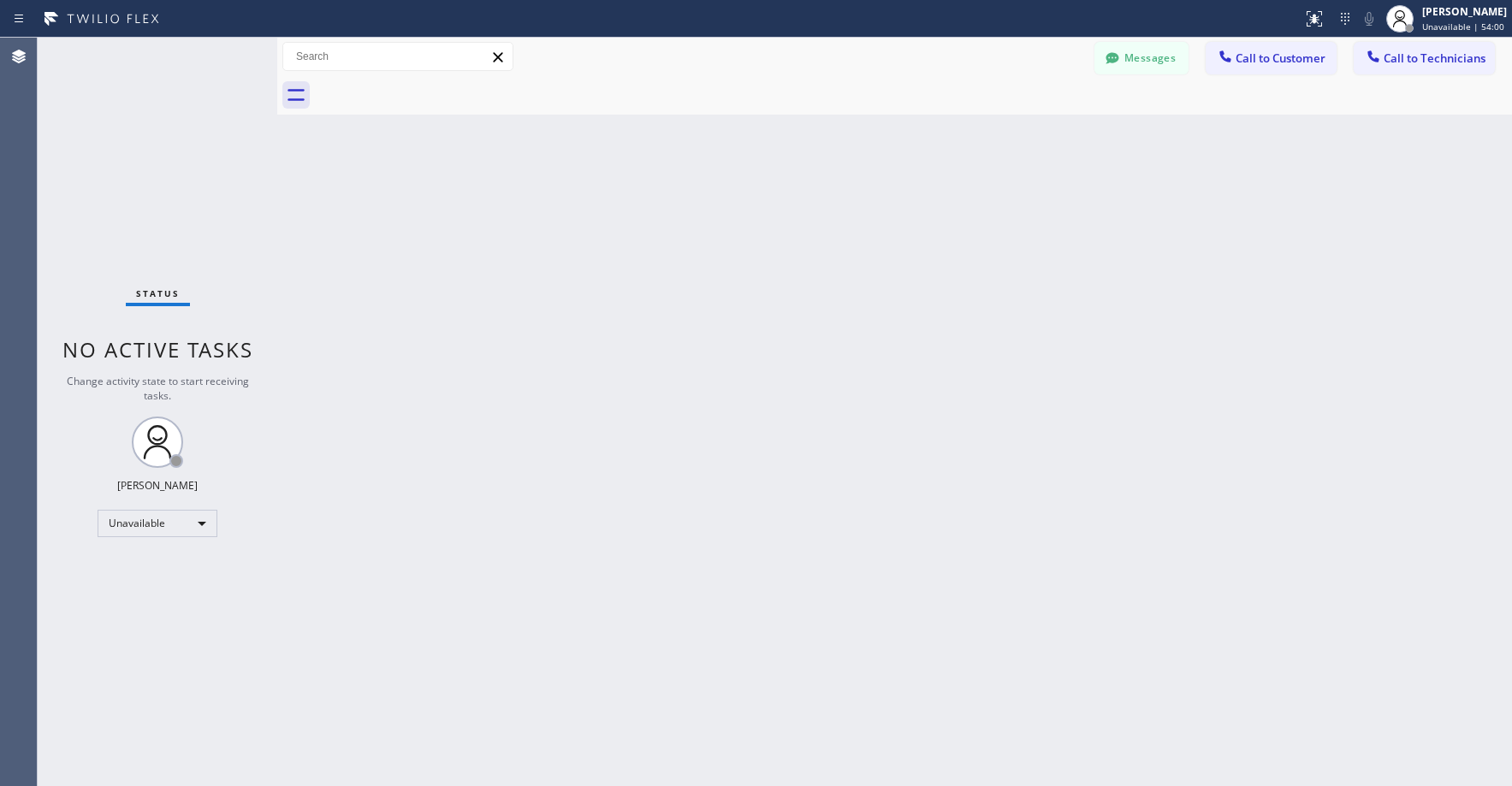
drag, startPoint x: 204, startPoint y: 165, endPoint x: 200, endPoint y: 203, distance: 38.2
click at [204, 165] on div "Status No active tasks Change activity state to start receiving tasks. [PERSON_…" at bounding box center [158, 412] width 240 height 748
click at [197, 150] on div "Status No active tasks Change activity state to start receiving tasks. [PERSON_…" at bounding box center [158, 412] width 240 height 748
click at [71, 165] on div "Status No active tasks Change activity state to start receiving tasks. [PERSON_…" at bounding box center [158, 412] width 240 height 748
click at [1132, 50] on button "Messages" at bounding box center [1141, 58] width 94 height 32
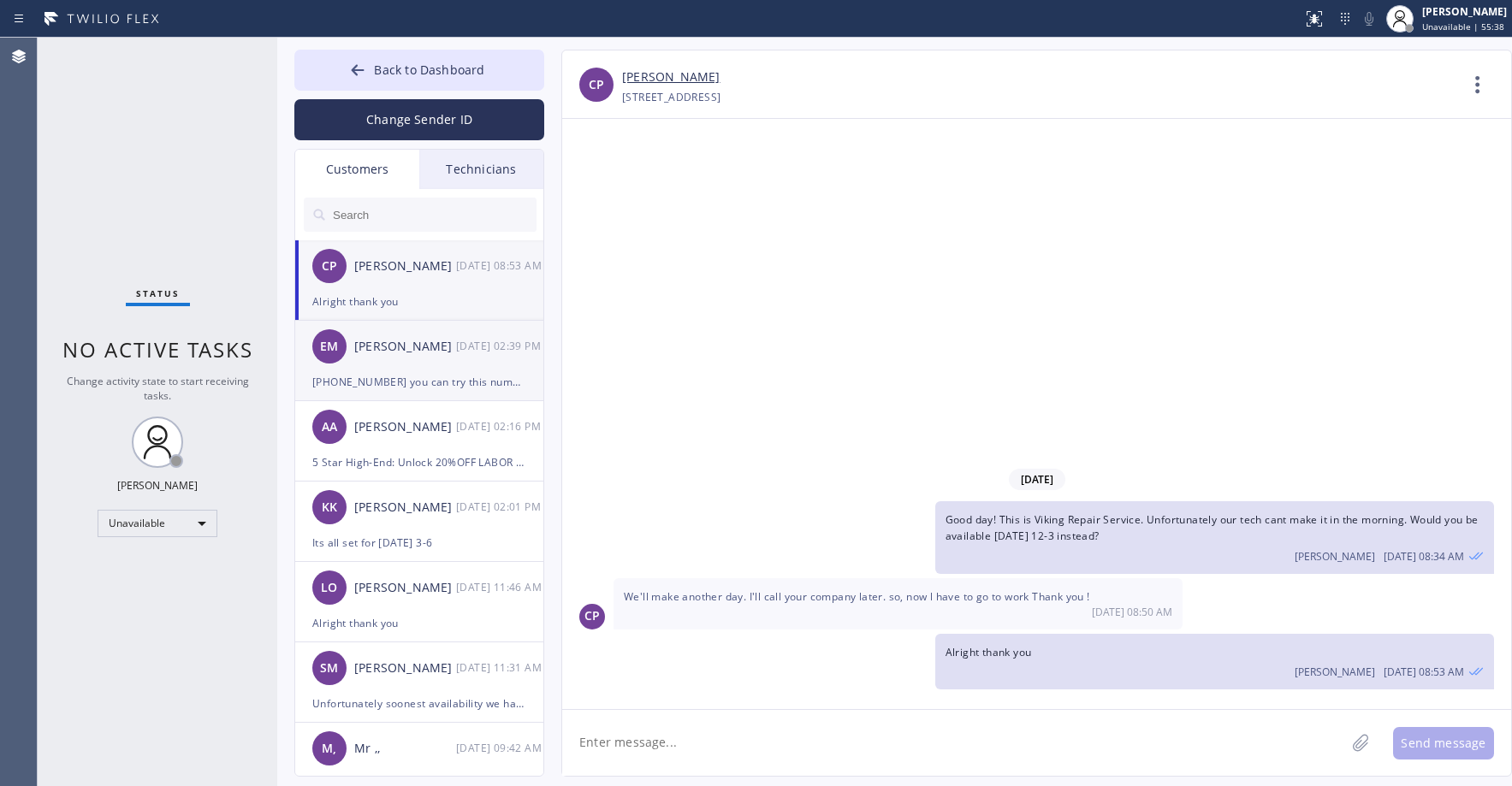
click at [448, 359] on div "EM Eric Marshall 09/02 02:39 PM" at bounding box center [420, 346] width 250 height 51
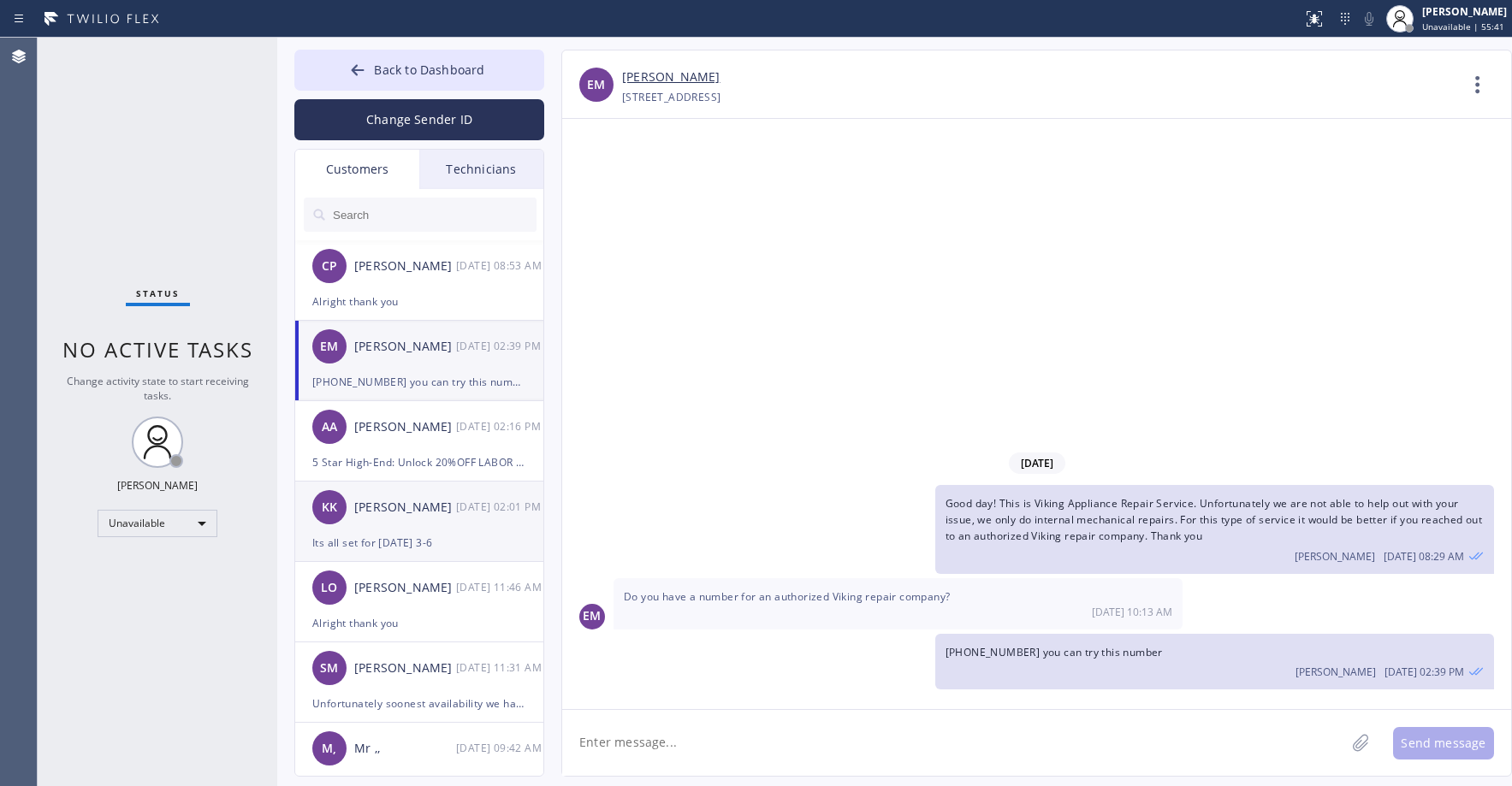
click at [465, 514] on div "[DATE] 02:01 PM" at bounding box center [500, 507] width 89 height 20
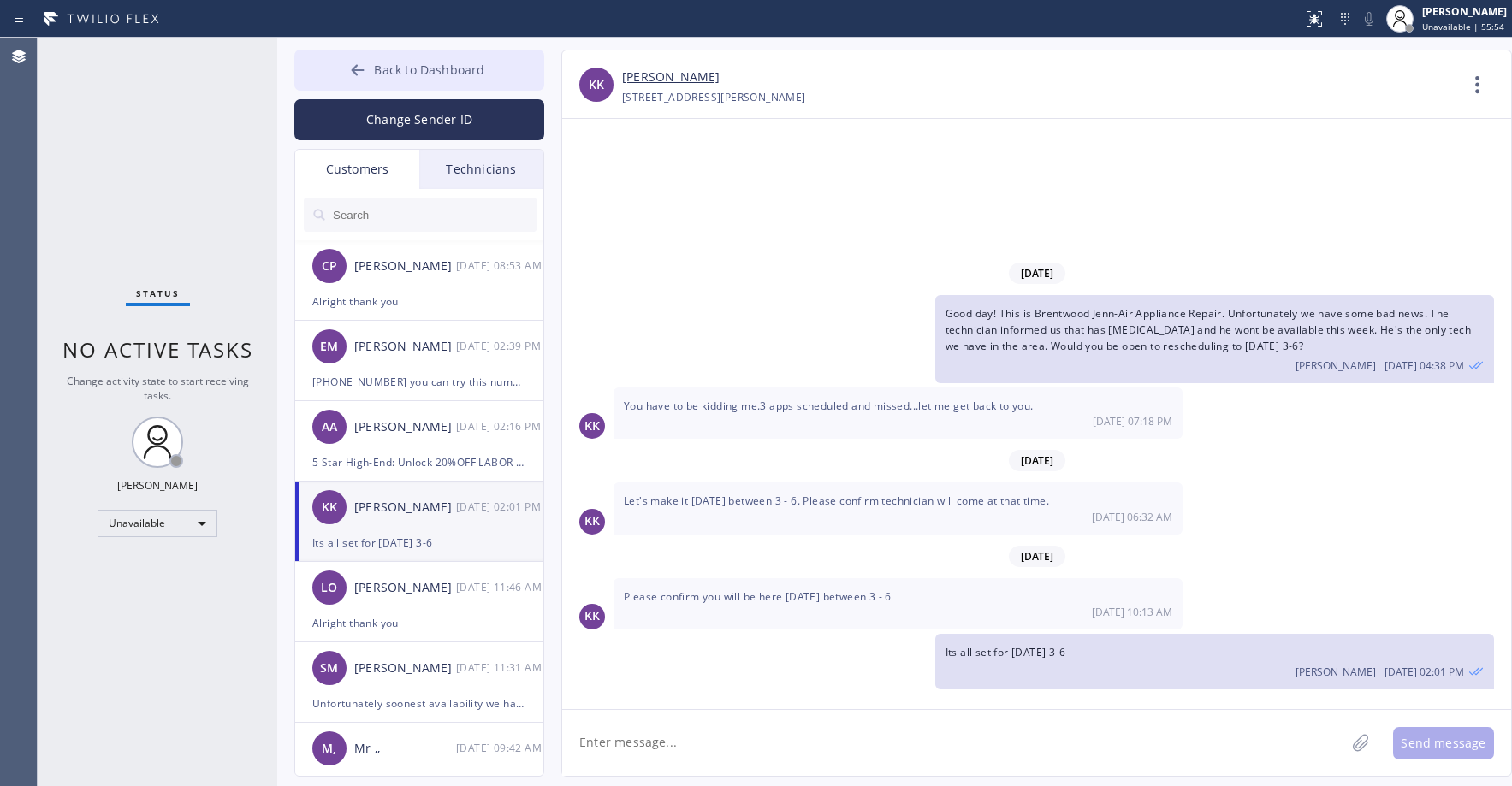
click at [431, 75] on span "Back to Dashboard" at bounding box center [429, 70] width 110 height 16
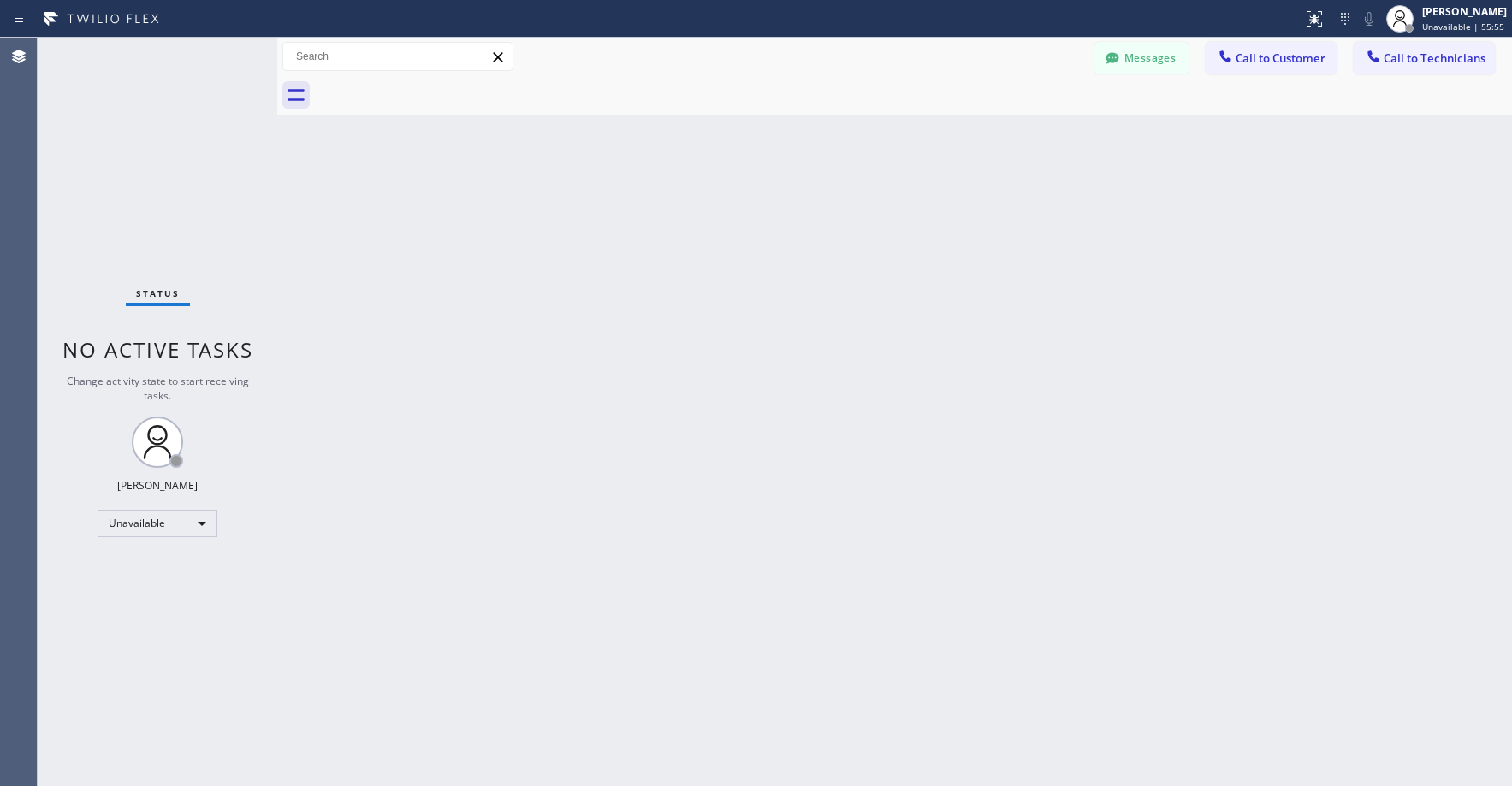
click at [184, 160] on div "Status No active tasks Change activity state to start receiving tasks. [PERSON_…" at bounding box center [158, 412] width 240 height 748
click at [113, 178] on div "Status No active tasks Change activity state to start receiving tasks. [PERSON_…" at bounding box center [158, 412] width 240 height 748
click at [609, 390] on div "Back to Dashboard Change Sender ID Customers Technicians CP Charles Park 09/03 …" at bounding box center [894, 412] width 1234 height 748
click at [128, 186] on div "Status No active tasks Change activity state to start receiving tasks. [PERSON_…" at bounding box center [158, 412] width 240 height 748
click at [163, 169] on div "Status No active tasks Change activity state to start receiving tasks. [PERSON_…" at bounding box center [158, 412] width 240 height 748
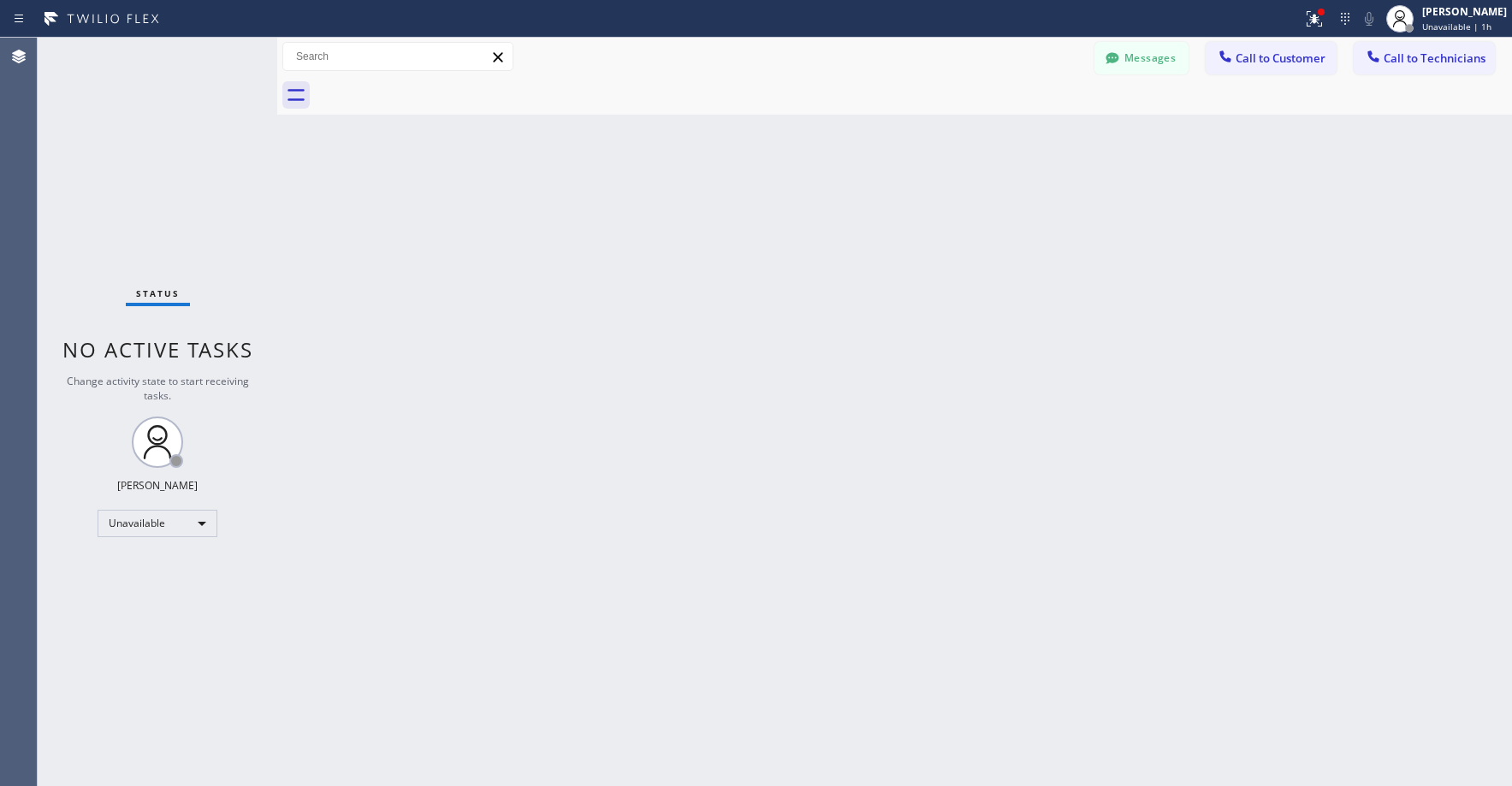
drag, startPoint x: 165, startPoint y: 128, endPoint x: 161, endPoint y: 262, distance: 134.1
click at [165, 133] on div "Status No active tasks Change activity state to start receiving tasks. [PERSON_…" at bounding box center [158, 412] width 240 height 748
click at [151, 142] on div "Status No active tasks Change activity state to start receiving tasks. [PERSON_…" at bounding box center [158, 412] width 240 height 748
drag, startPoint x: 168, startPoint y: 144, endPoint x: 178, endPoint y: 237, distance: 93.5
click at [168, 145] on div "Status No active tasks Change activity state to start receiving tasks. [PERSON_…" at bounding box center [158, 412] width 240 height 748
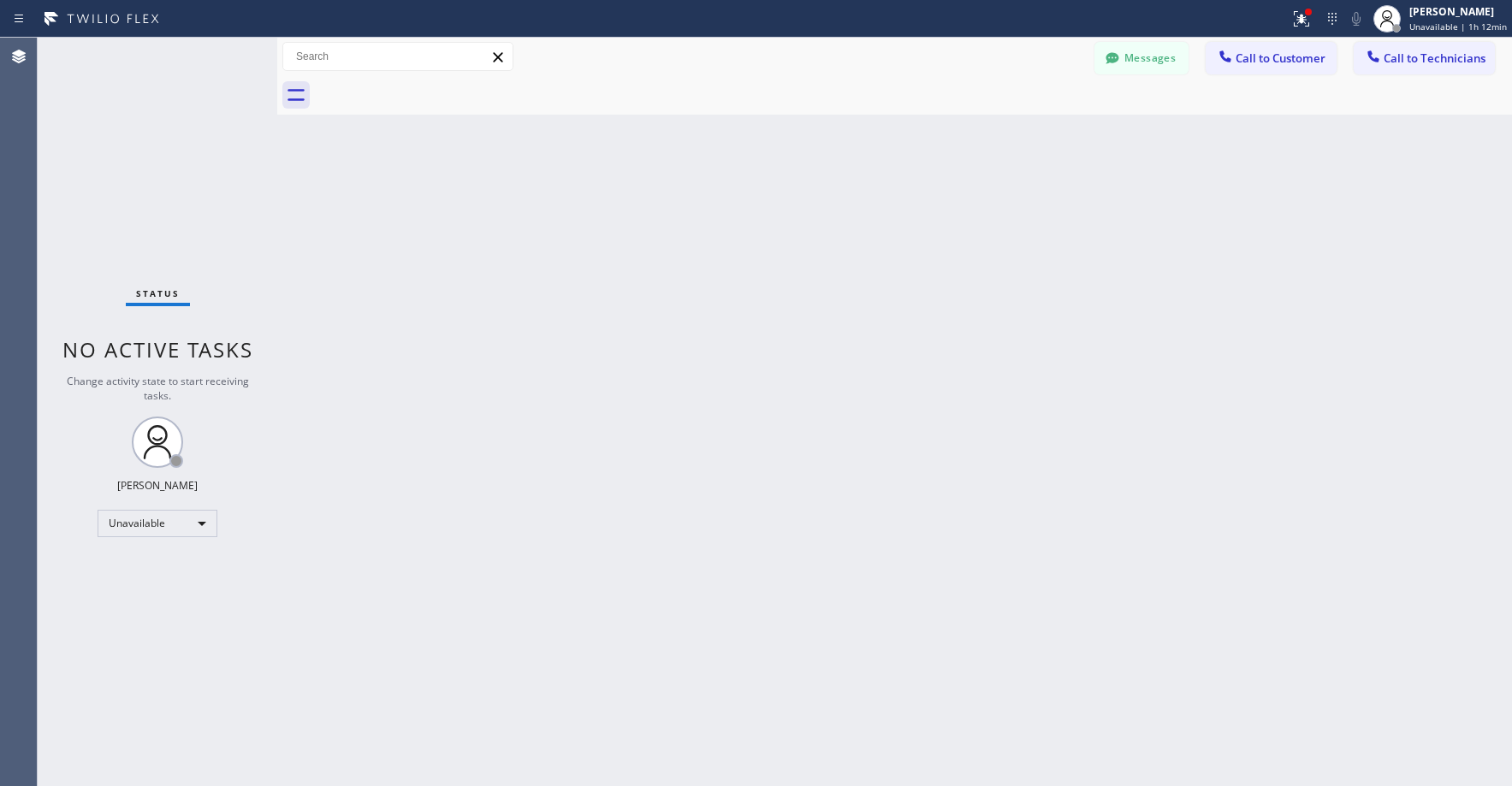
drag, startPoint x: 132, startPoint y: 156, endPoint x: 601, endPoint y: 1, distance: 493.9
click at [137, 156] on div "Status No active tasks Change activity state to start receiving tasks. [PERSON_…" at bounding box center [158, 412] width 240 height 748
click at [201, 150] on div "Status No active tasks Change activity state to start receiving tasks. [PERSON_…" at bounding box center [158, 412] width 240 height 748
drag, startPoint x: 145, startPoint y: 179, endPoint x: 138, endPoint y: 255, distance: 76.3
click at [145, 183] on div "Status No active tasks Change activity state to start receiving tasks. [PERSON_…" at bounding box center [158, 412] width 240 height 748
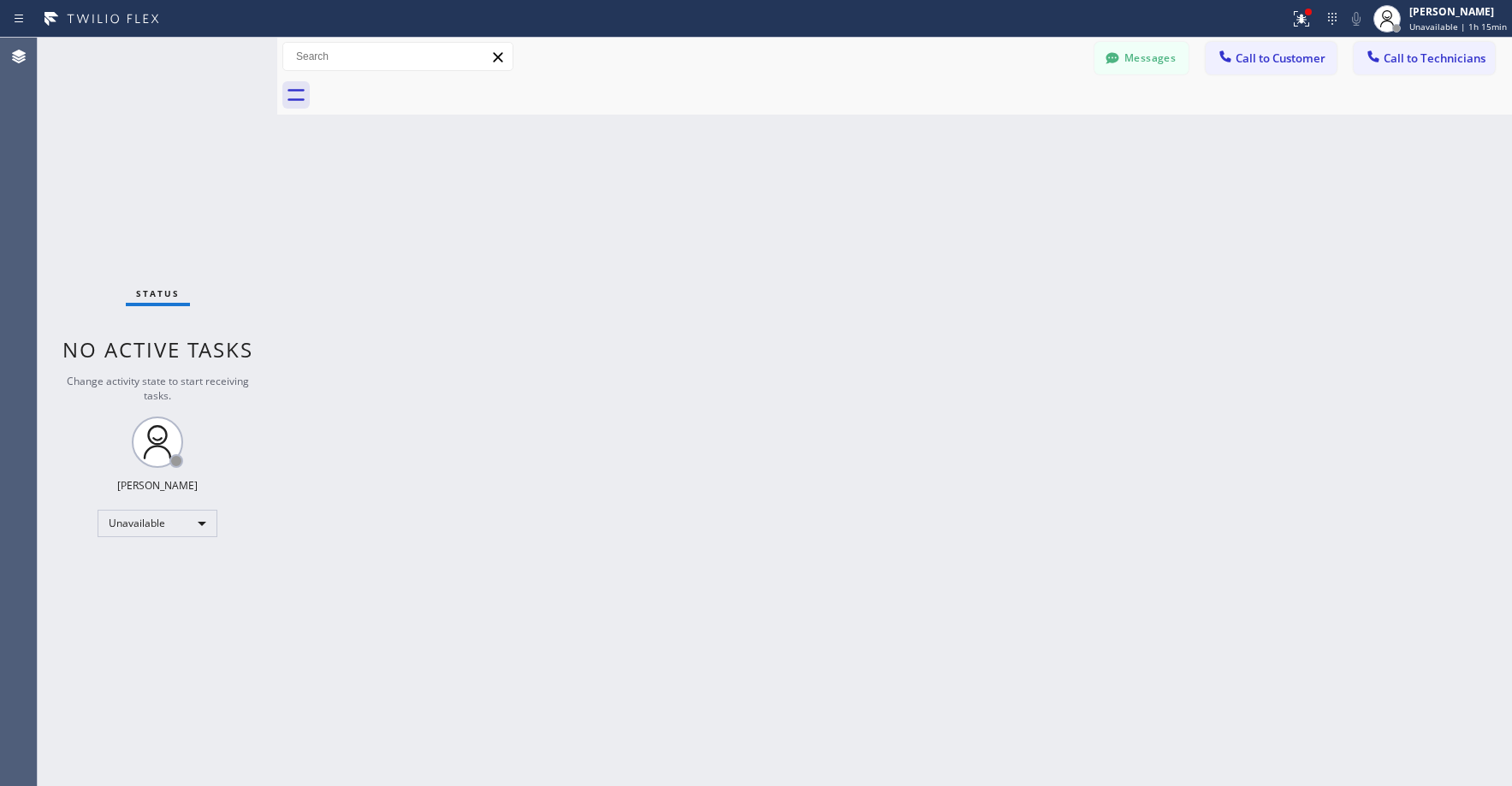
click at [150, 209] on div "Status No active tasks Change activity state to start receiving tasks. [PERSON_…" at bounding box center [158, 412] width 240 height 748
click at [1157, 60] on button "Messages" at bounding box center [1141, 58] width 94 height 32
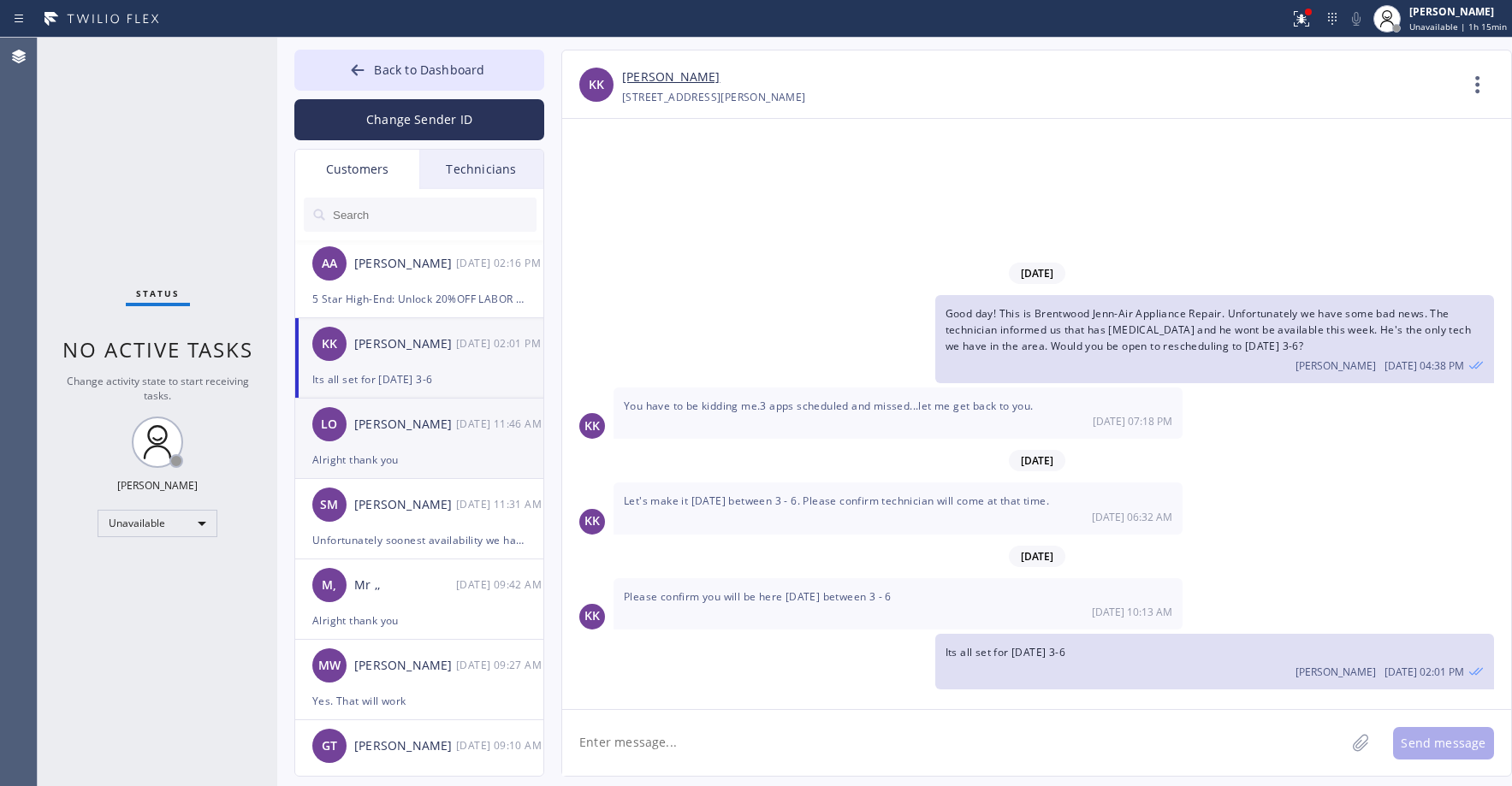
scroll to position [171, 0]
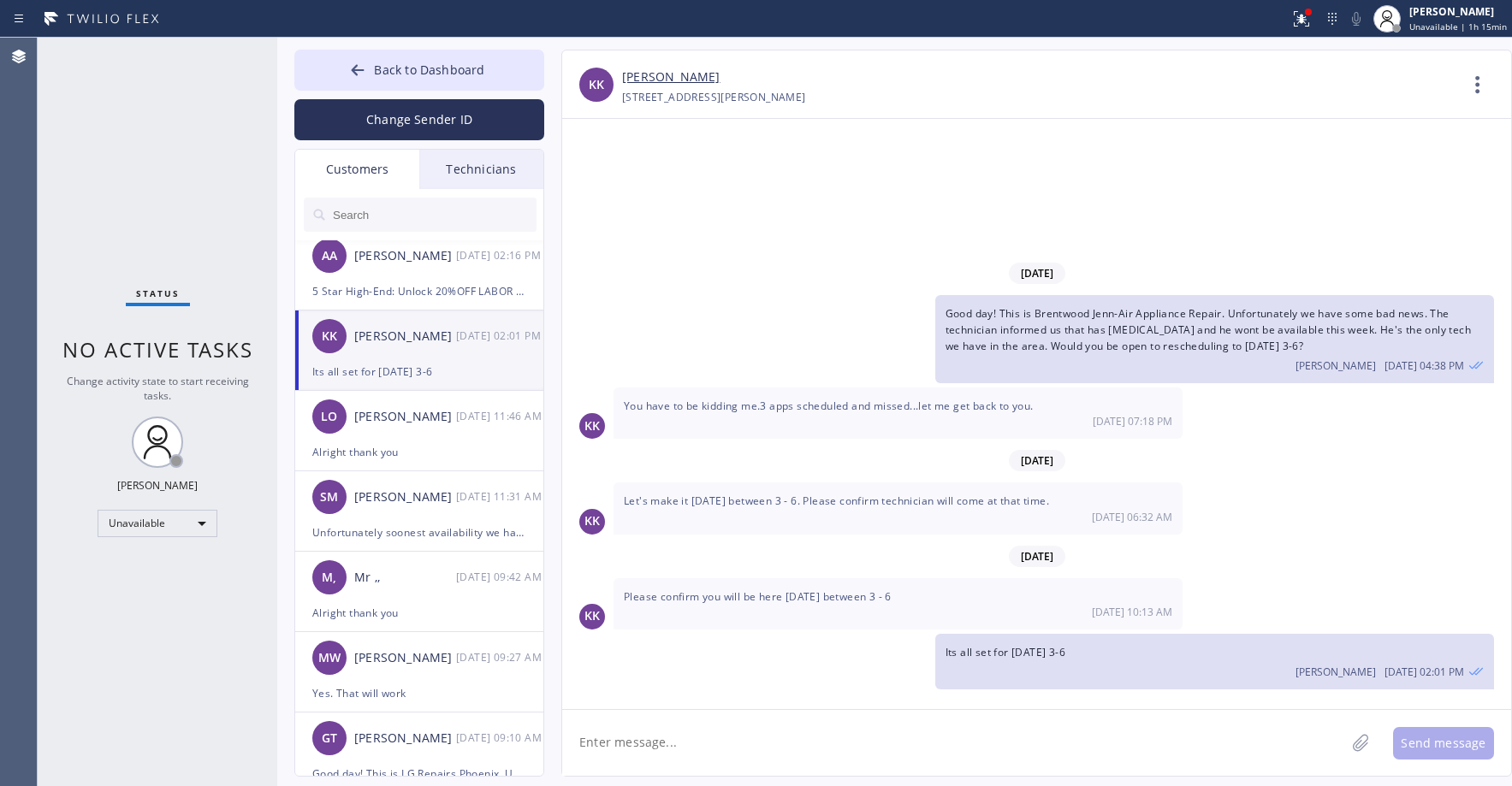
click at [444, 359] on div "KK Keith Kawashima 09/02 02:01 PM" at bounding box center [420, 336] width 250 height 51
drag, startPoint x: 689, startPoint y: 743, endPoint x: 714, endPoint y: 748, distance: 25.5
click at [691, 744] on textarea at bounding box center [953, 743] width 783 height 66
type textarea "Good morning. I do apologize but our tech is still having health issues. He tho…"
click at [1424, 740] on button "Send message" at bounding box center [1443, 744] width 101 height 32
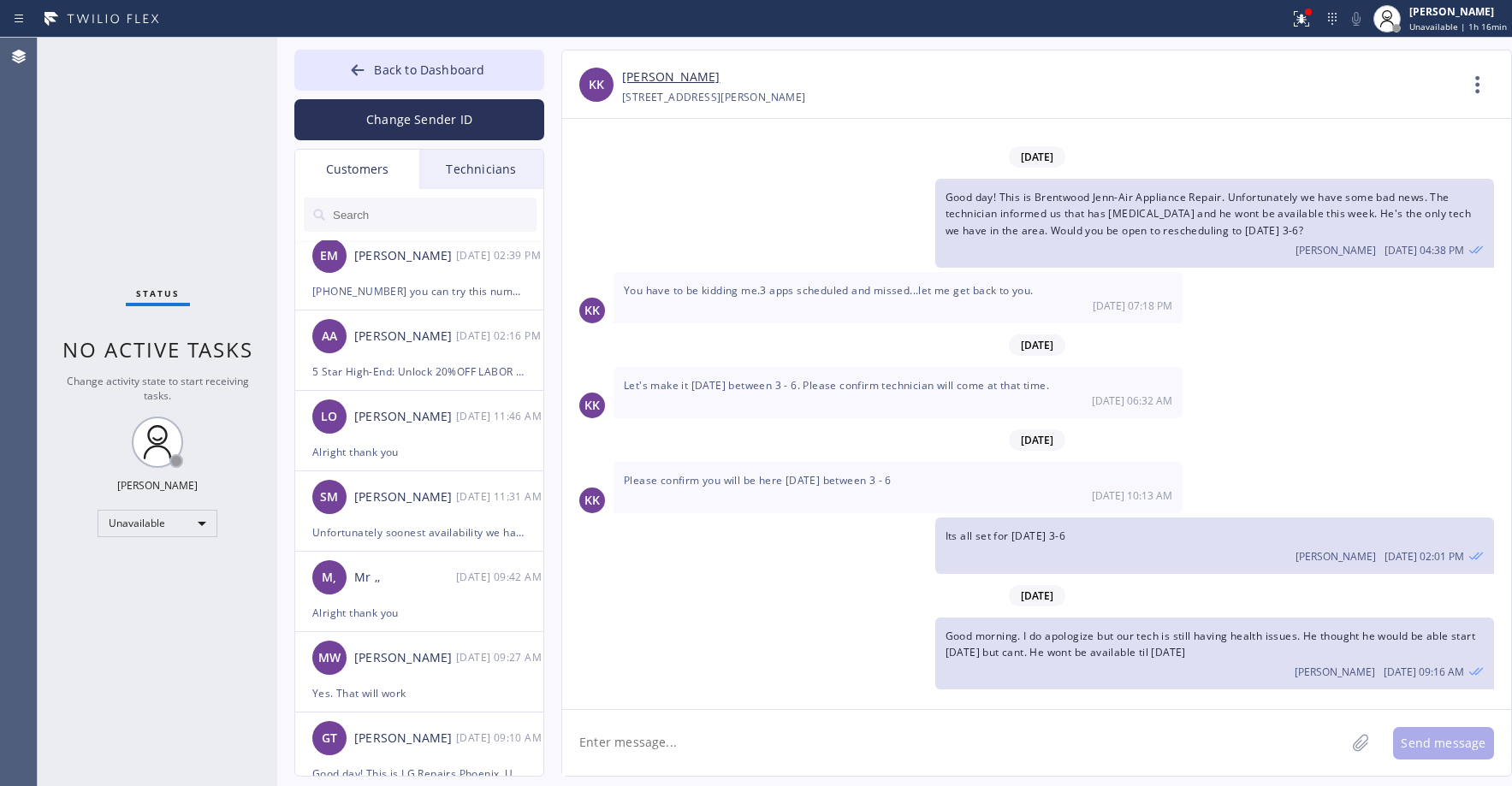
click at [651, 71] on link "[PERSON_NAME]" at bounding box center [671, 78] width 98 height 20
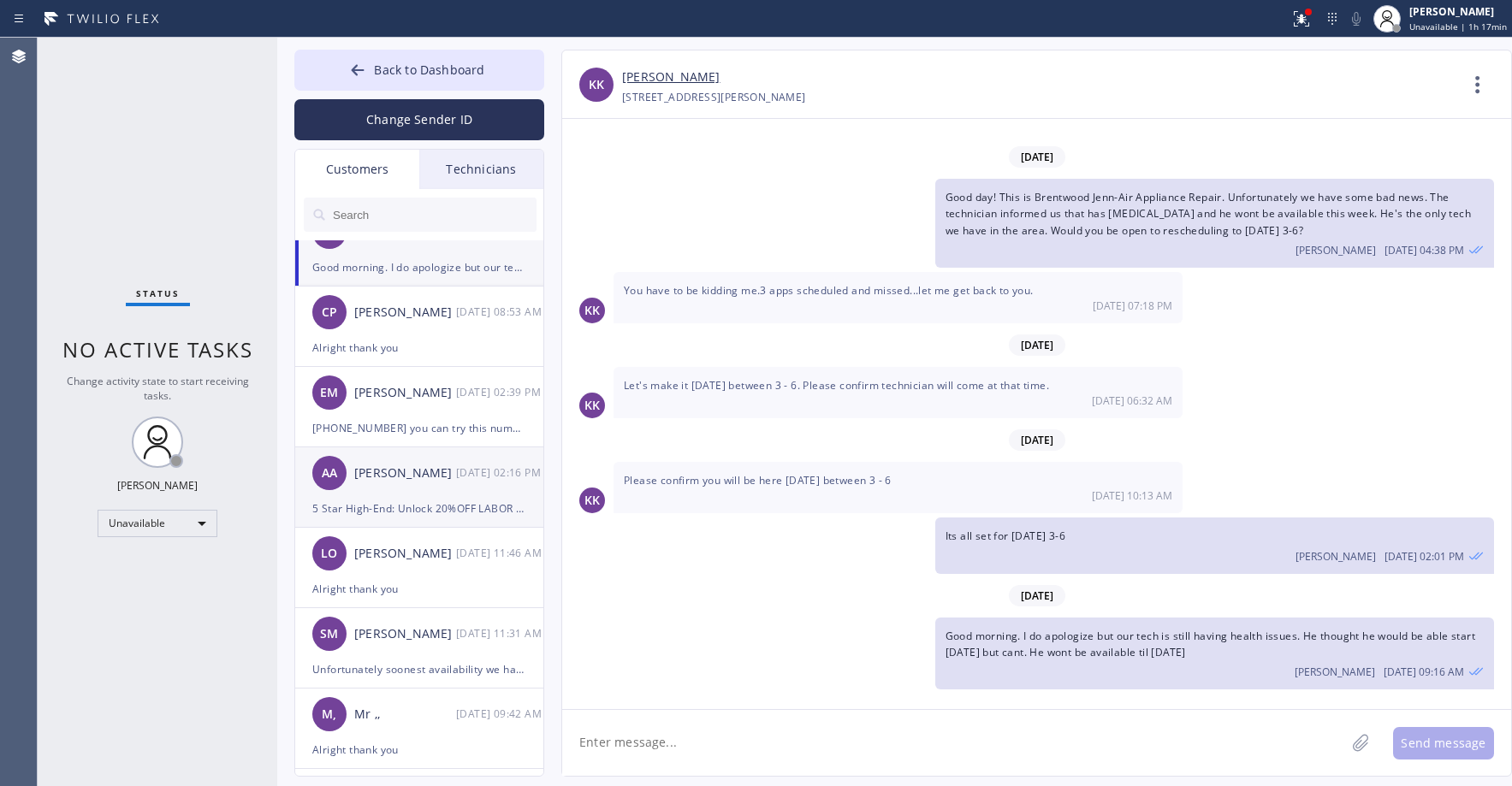
scroll to position [0, 0]
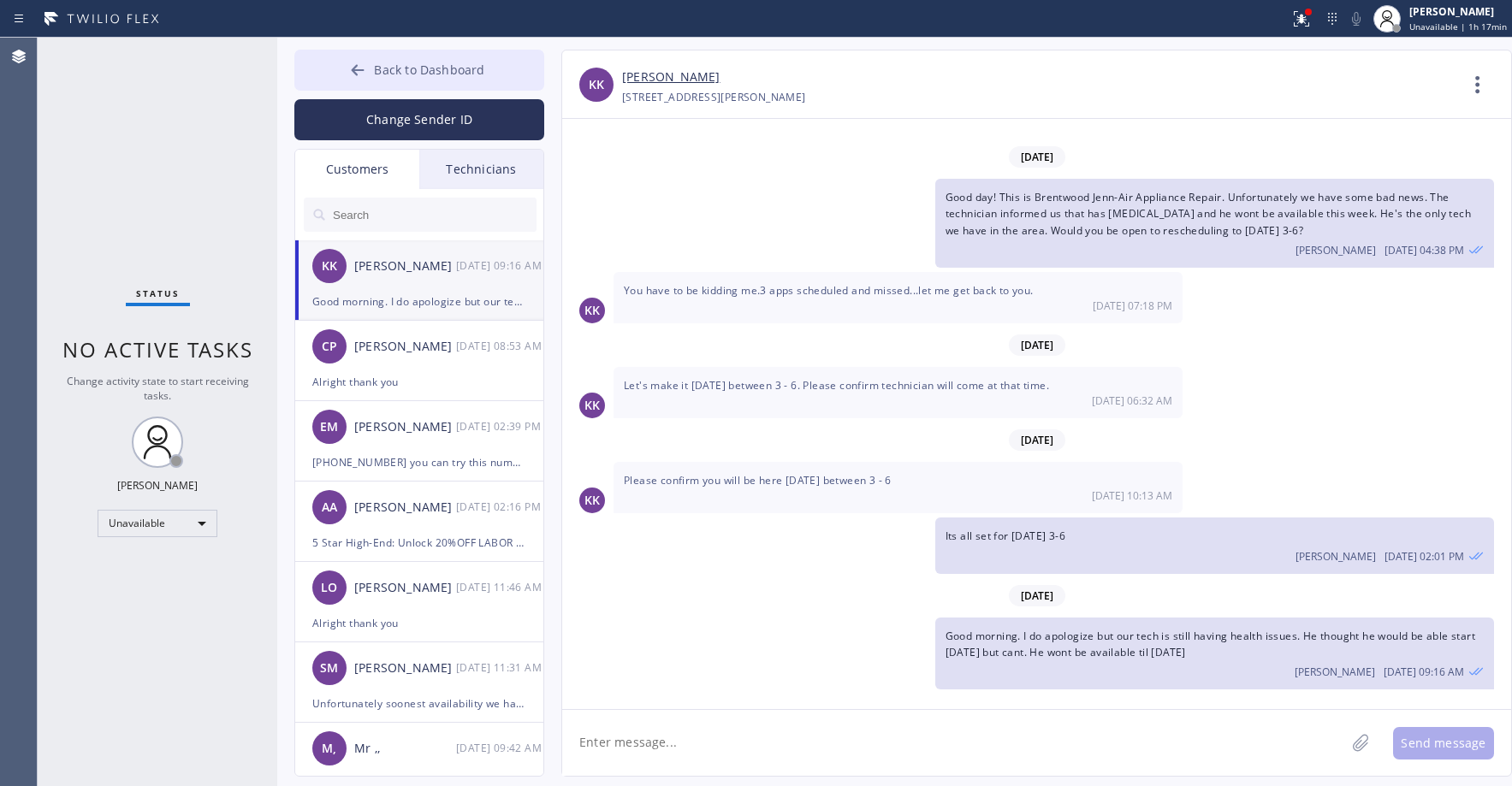
click at [400, 68] on span "Back to Dashboard" at bounding box center [429, 70] width 110 height 16
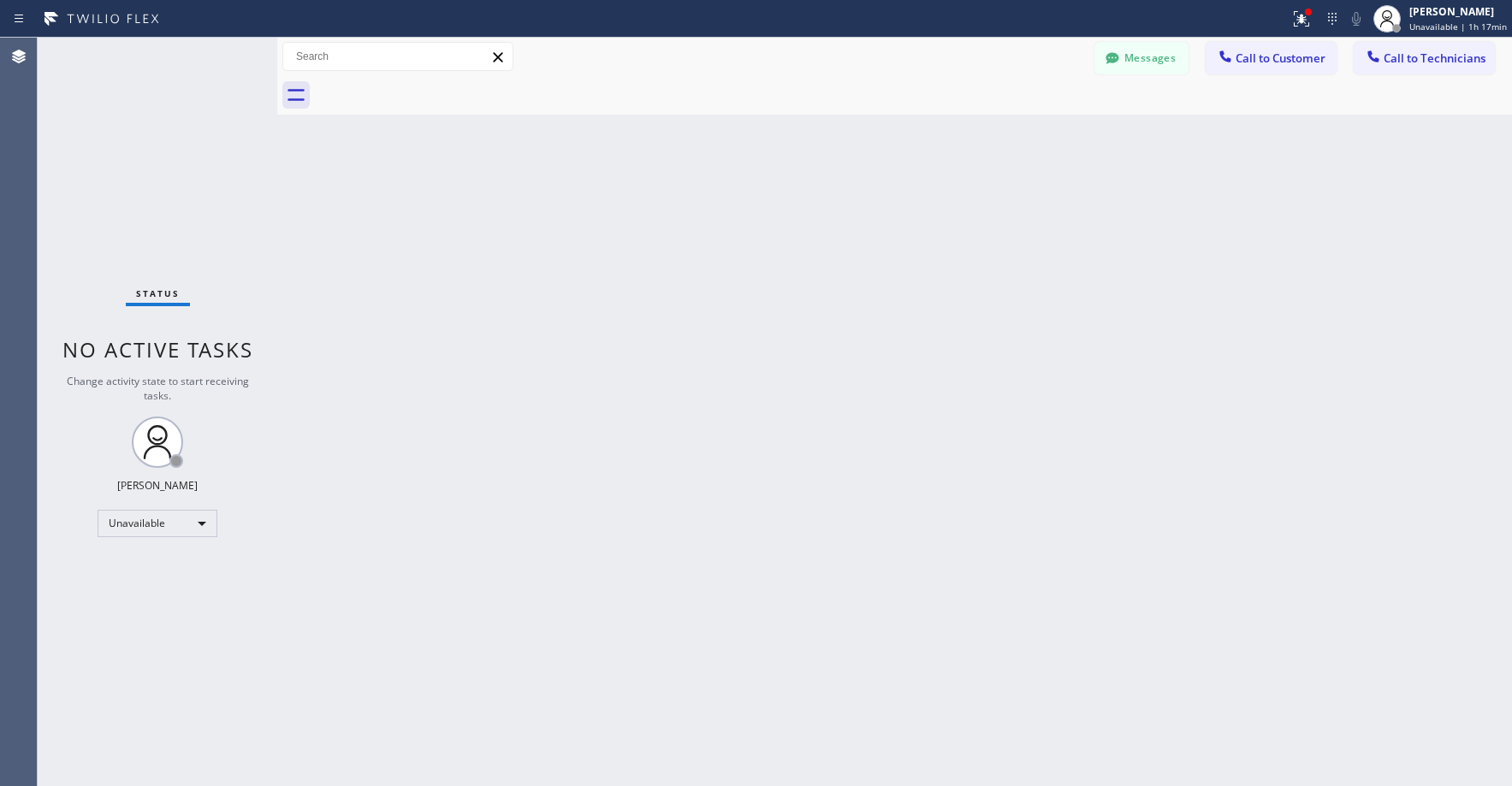
click at [149, 150] on div "Status No active tasks Change activity state to start receiving tasks. [PERSON_…" at bounding box center [158, 412] width 240 height 748
drag, startPoint x: 180, startPoint y: 157, endPoint x: 279, endPoint y: 158, distance: 99.0
click at [191, 158] on div "Status No active tasks Change activity state to start receiving tasks. [PERSON_…" at bounding box center [158, 412] width 240 height 748
click at [172, 132] on div "Status No active tasks Change activity state to start receiving tasks. [PERSON_…" at bounding box center [158, 412] width 240 height 748
click at [187, 160] on div "Status No active tasks Change activity state to start receiving tasks. [PERSON_…" at bounding box center [158, 412] width 240 height 748
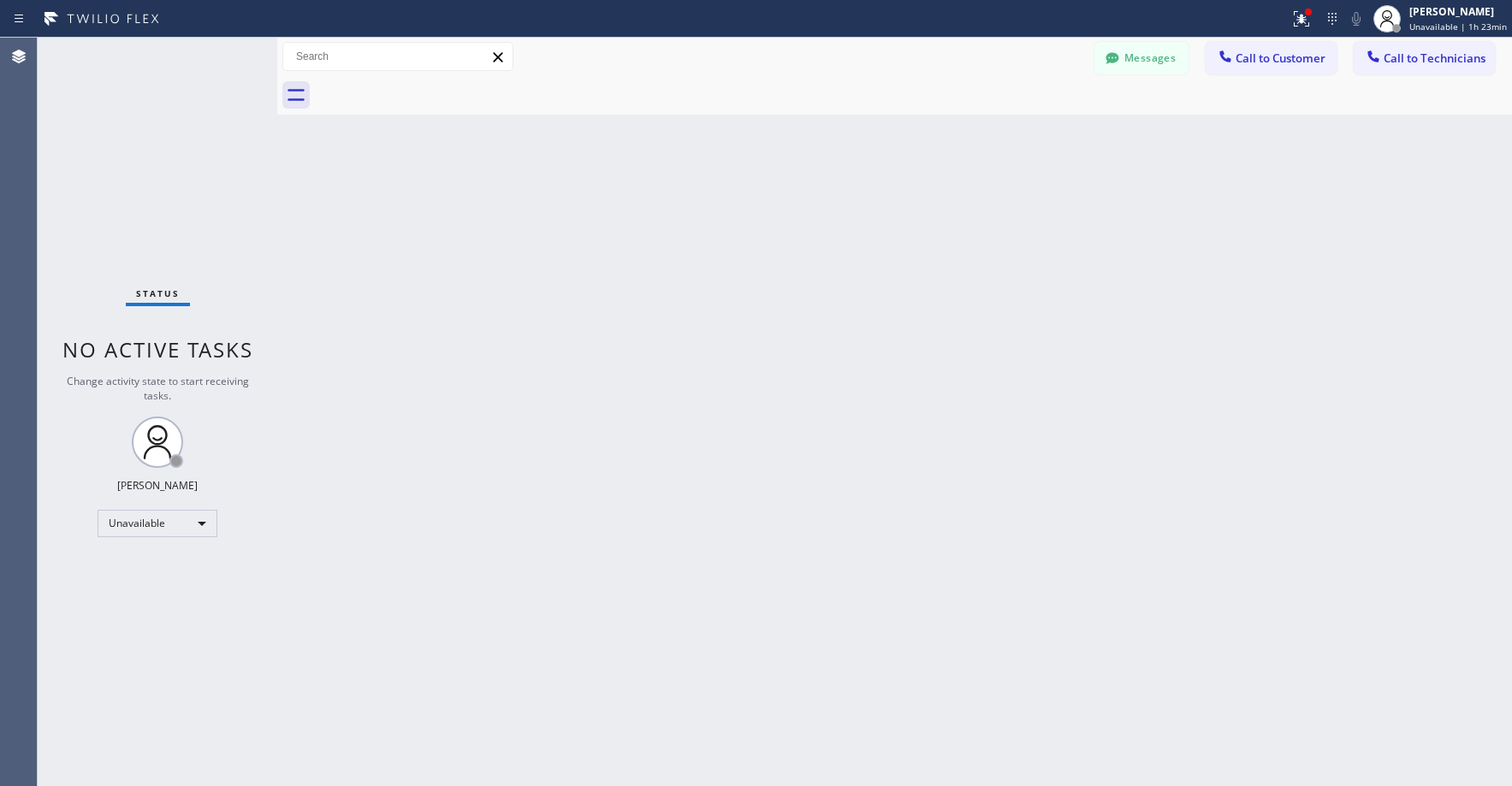
click at [141, 143] on div "Status No active tasks Change activity state to start receiving tasks. [PERSON_…" at bounding box center [158, 412] width 240 height 748
click at [164, 142] on div "Status No active tasks Change activity state to start receiving tasks. [PERSON_…" at bounding box center [158, 412] width 240 height 748
click at [101, 107] on div "Status No active tasks Change activity state to start receiving tasks. [PERSON_…" at bounding box center [158, 412] width 240 height 748
drag, startPoint x: 180, startPoint y: 181, endPoint x: 171, endPoint y: 207, distance: 27.5
click at [180, 182] on div "Status No active tasks Change activity state to start receiving tasks. [PERSON_…" at bounding box center [158, 412] width 240 height 748
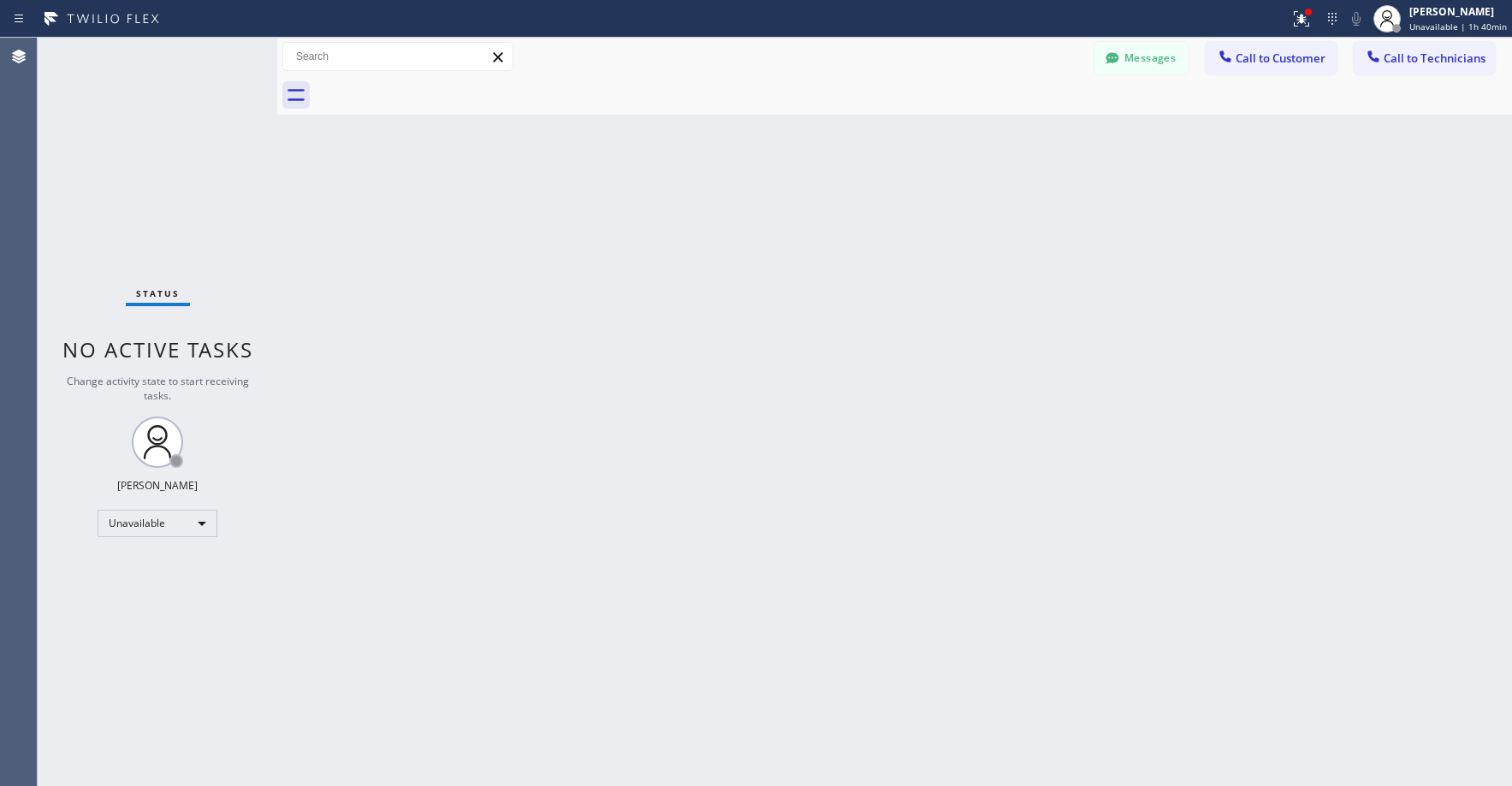
click at [90, 175] on div "Status No active tasks Change activity state to start receiving tasks. [PERSON_…" at bounding box center [158, 412] width 240 height 748
drag, startPoint x: 116, startPoint y: 151, endPoint x: 111, endPoint y: 179, distance: 28.4
click at [115, 162] on div "Status No active tasks Change activity state to start receiving tasks. [PERSON_…" at bounding box center [158, 412] width 240 height 748
drag, startPoint x: 138, startPoint y: 193, endPoint x: 128, endPoint y: 455, distance: 262.2
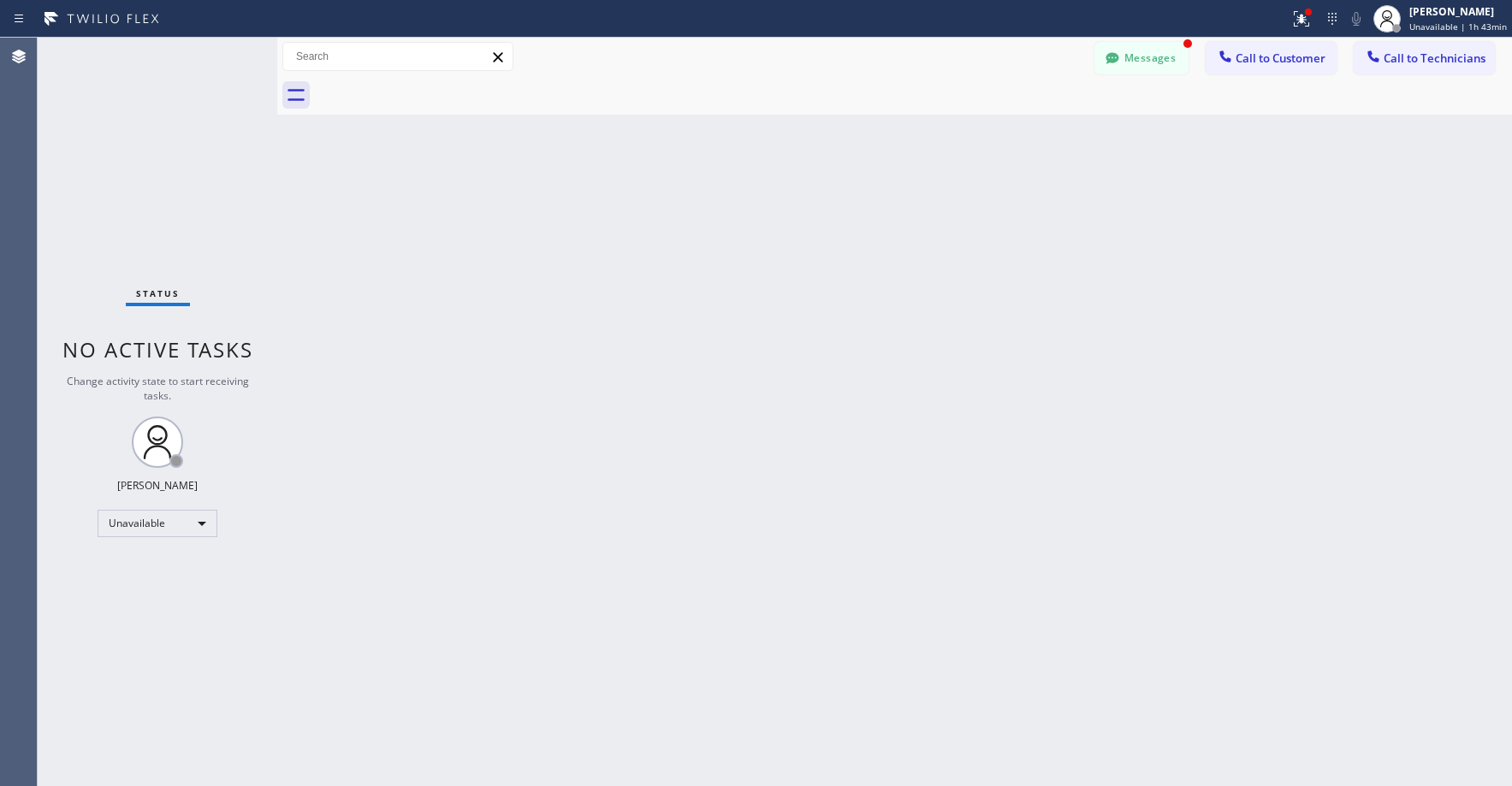
click at [138, 196] on div "Status No active tasks Change activity state to start receiving tasks. [PERSON_…" at bounding box center [158, 412] width 240 height 748
click at [1115, 58] on icon at bounding box center [1112, 57] width 17 height 17
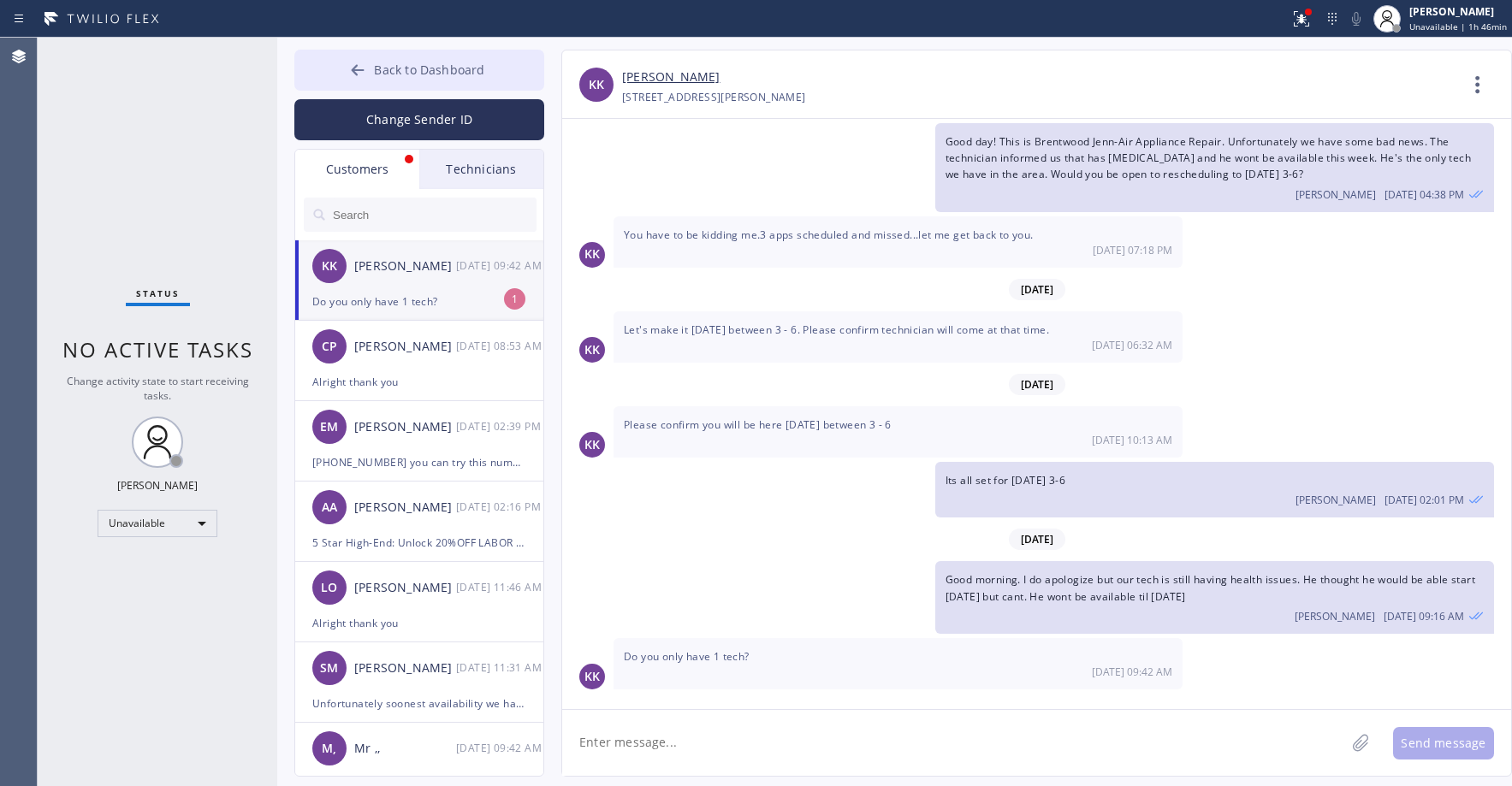
click at [411, 63] on span "Back to Dashboard" at bounding box center [429, 70] width 110 height 16
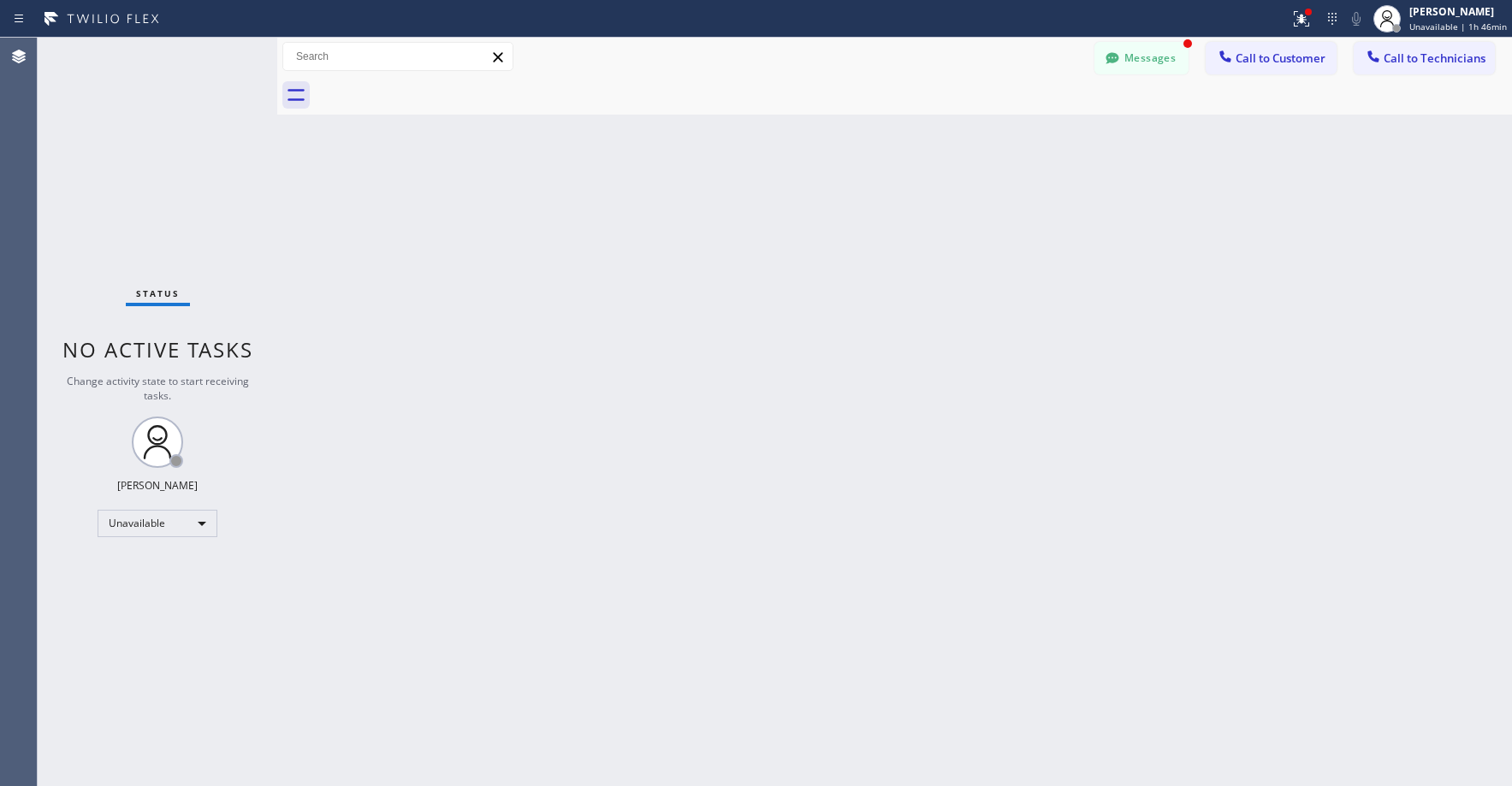
click at [186, 150] on div "Status No active tasks Change activity state to start receiving tasks. [PERSON_…" at bounding box center [158, 412] width 240 height 748
drag, startPoint x: 1157, startPoint y: 60, endPoint x: 794, endPoint y: 141, distance: 371.9
click at [1157, 60] on button "Messages" at bounding box center [1141, 58] width 94 height 32
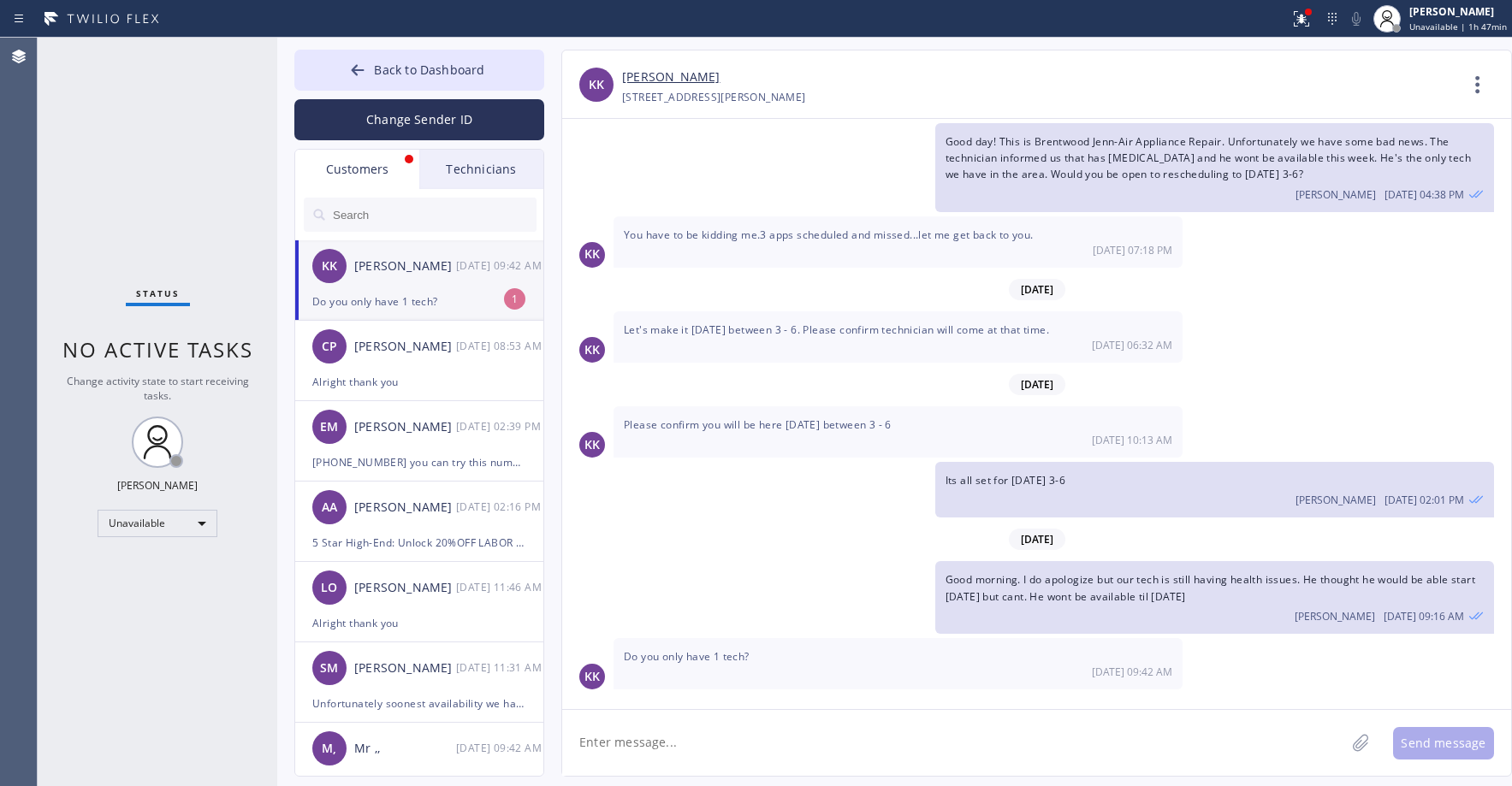
click at [379, 218] on input "text" at bounding box center [433, 215] width 205 height 34
paste input "Q5P6DI"
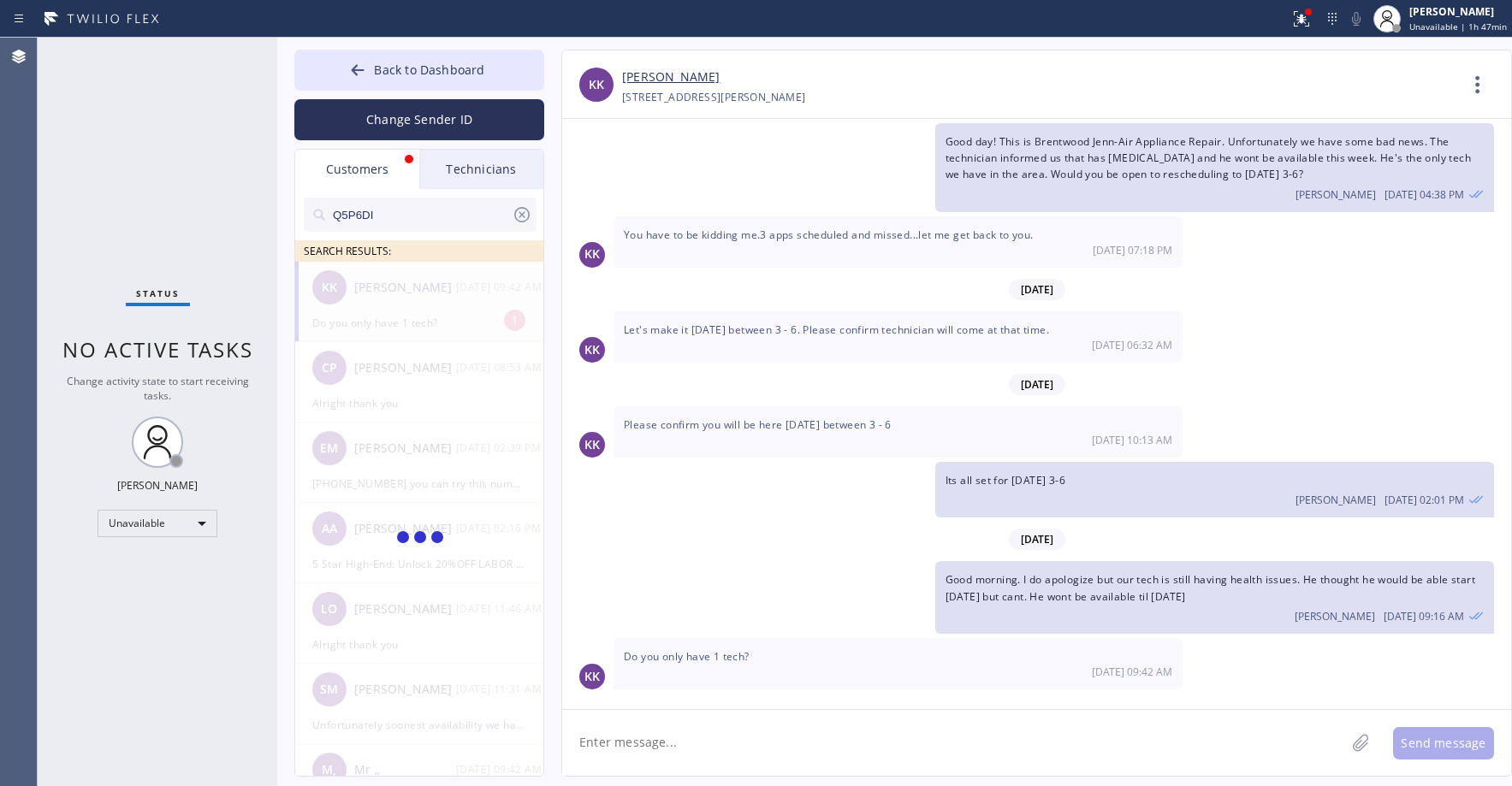
type input "Q5P6DI"
click at [430, 291] on div "[PERSON_NAME]" at bounding box center [406, 288] width 102 height 20
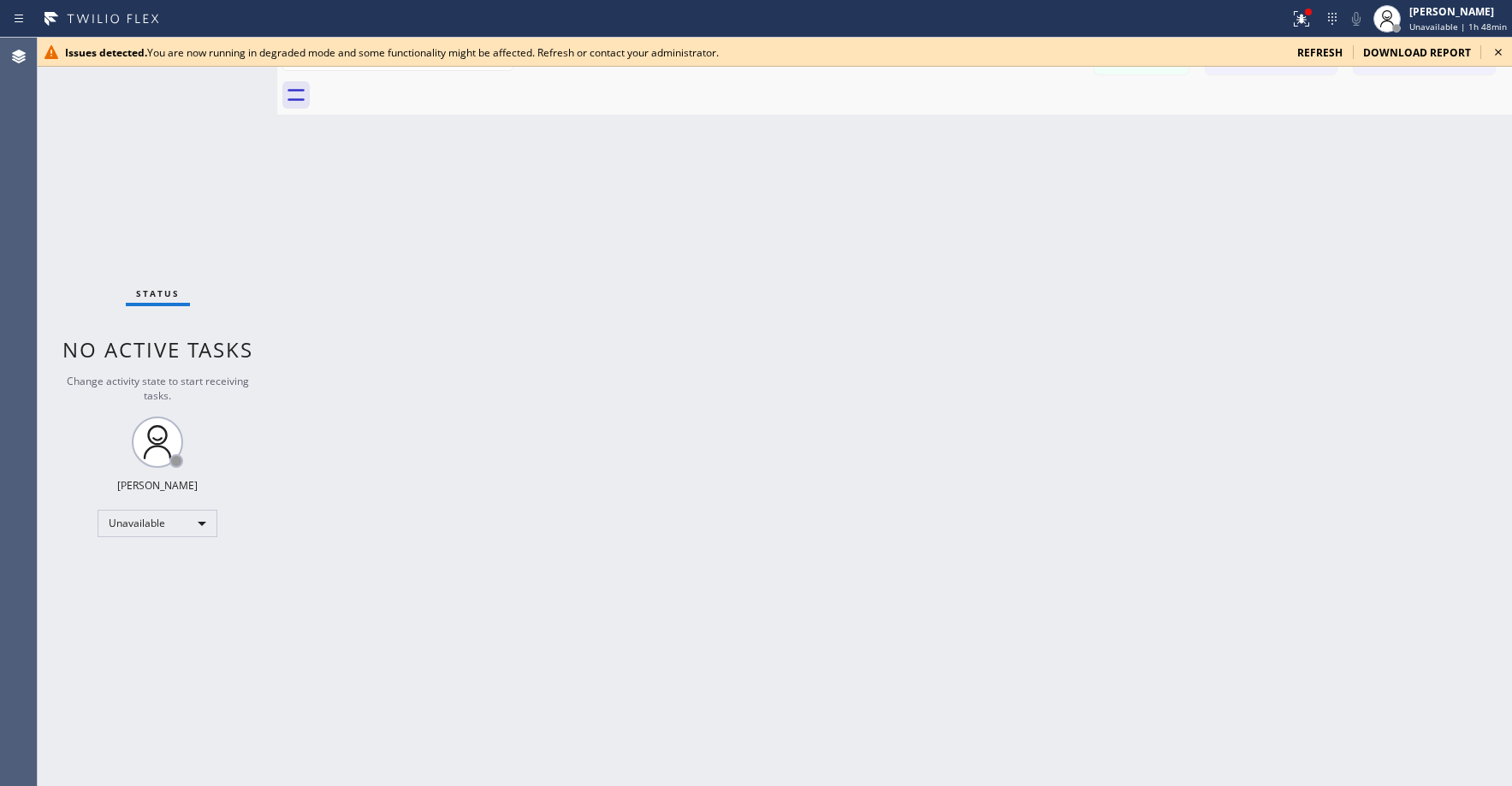
click at [1302, 53] on span "refresh" at bounding box center [1320, 53] width 46 height 14
click at [1311, 53] on span "refresh" at bounding box center [1320, 53] width 46 height 14
click at [1499, 54] on icon at bounding box center [1498, 52] width 21 height 21
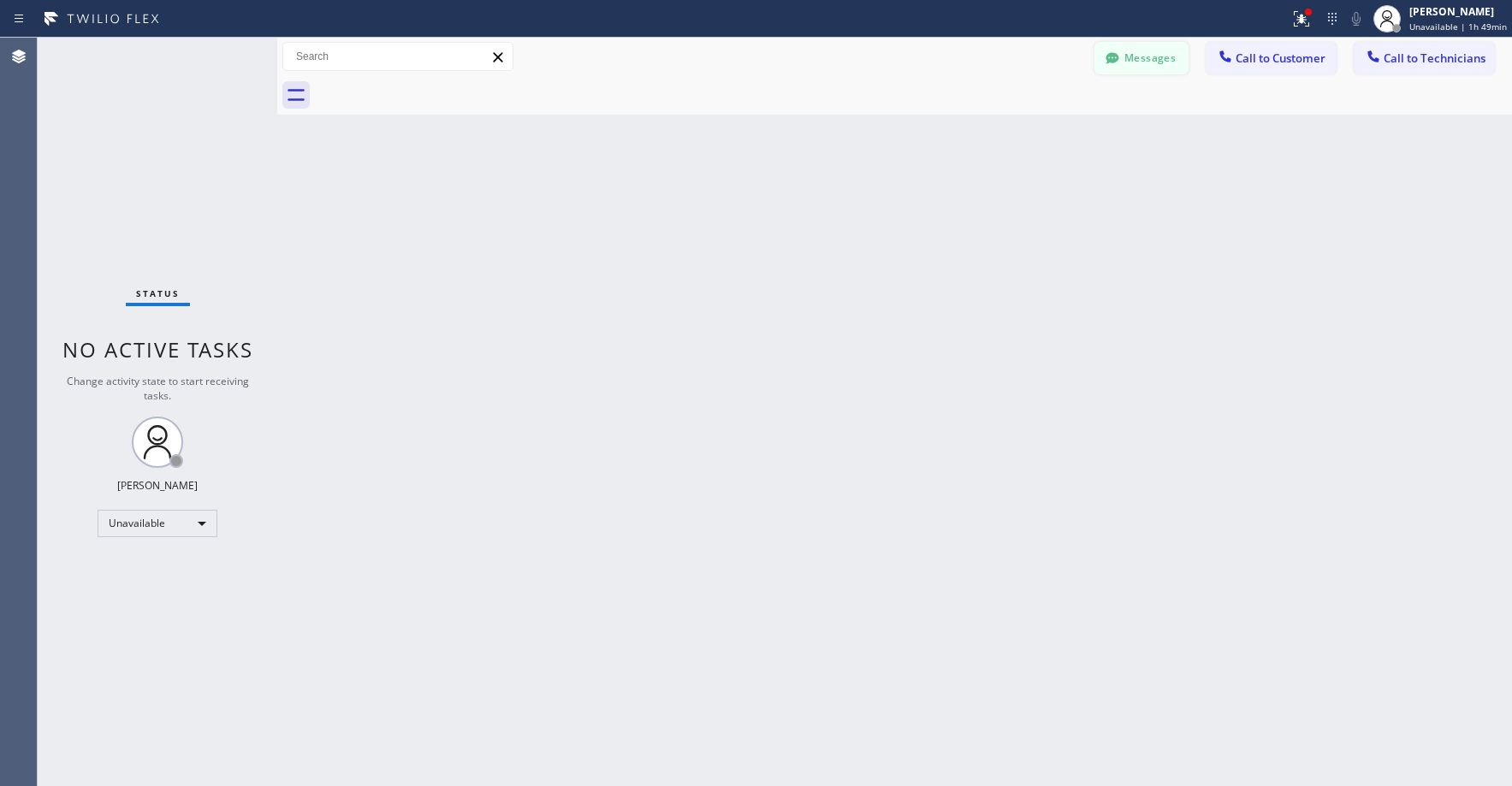
click at [1143, 64] on button "Messages" at bounding box center [1141, 58] width 94 height 32
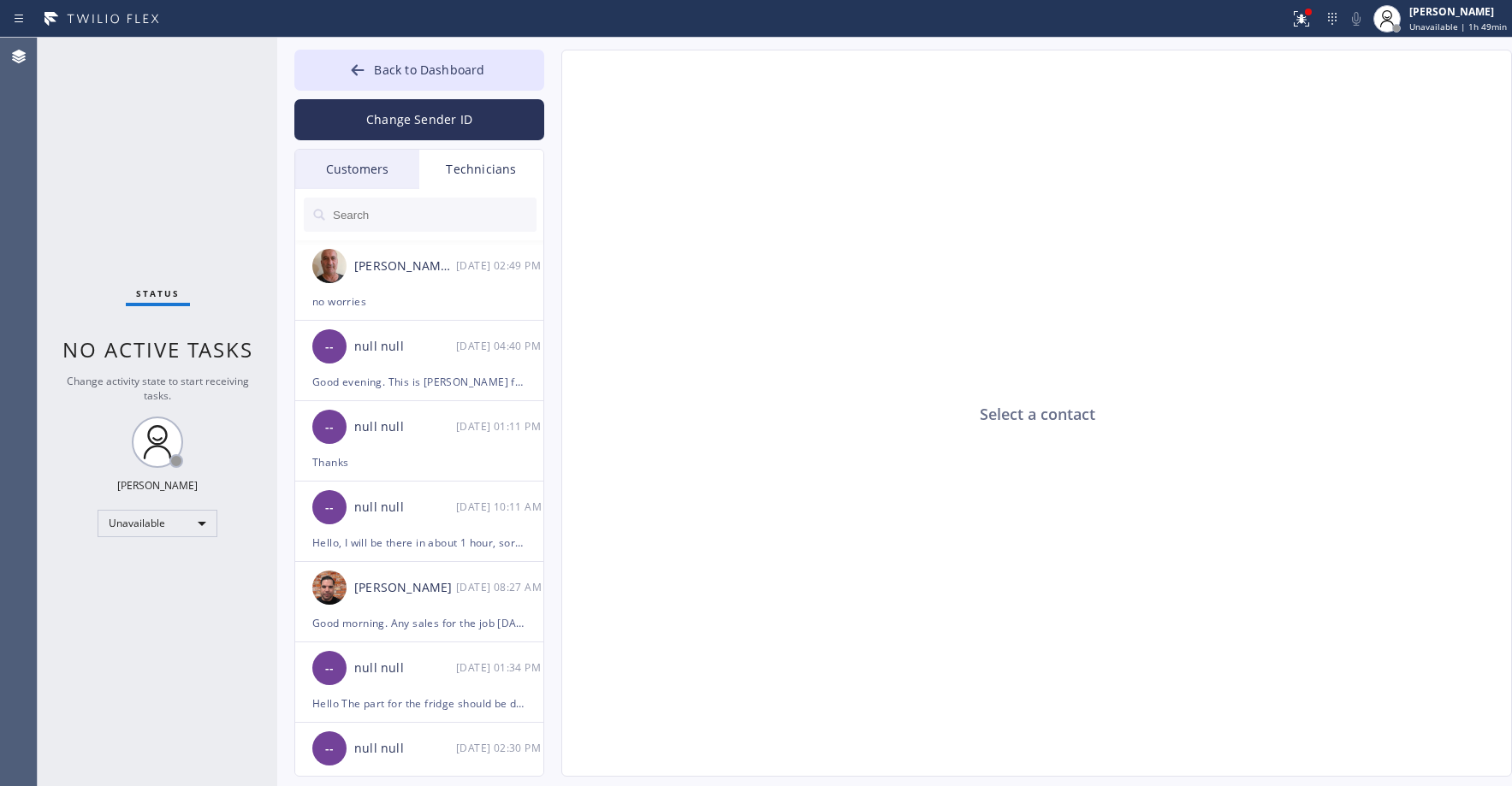
click at [363, 171] on div "Customers" at bounding box center [357, 169] width 124 height 39
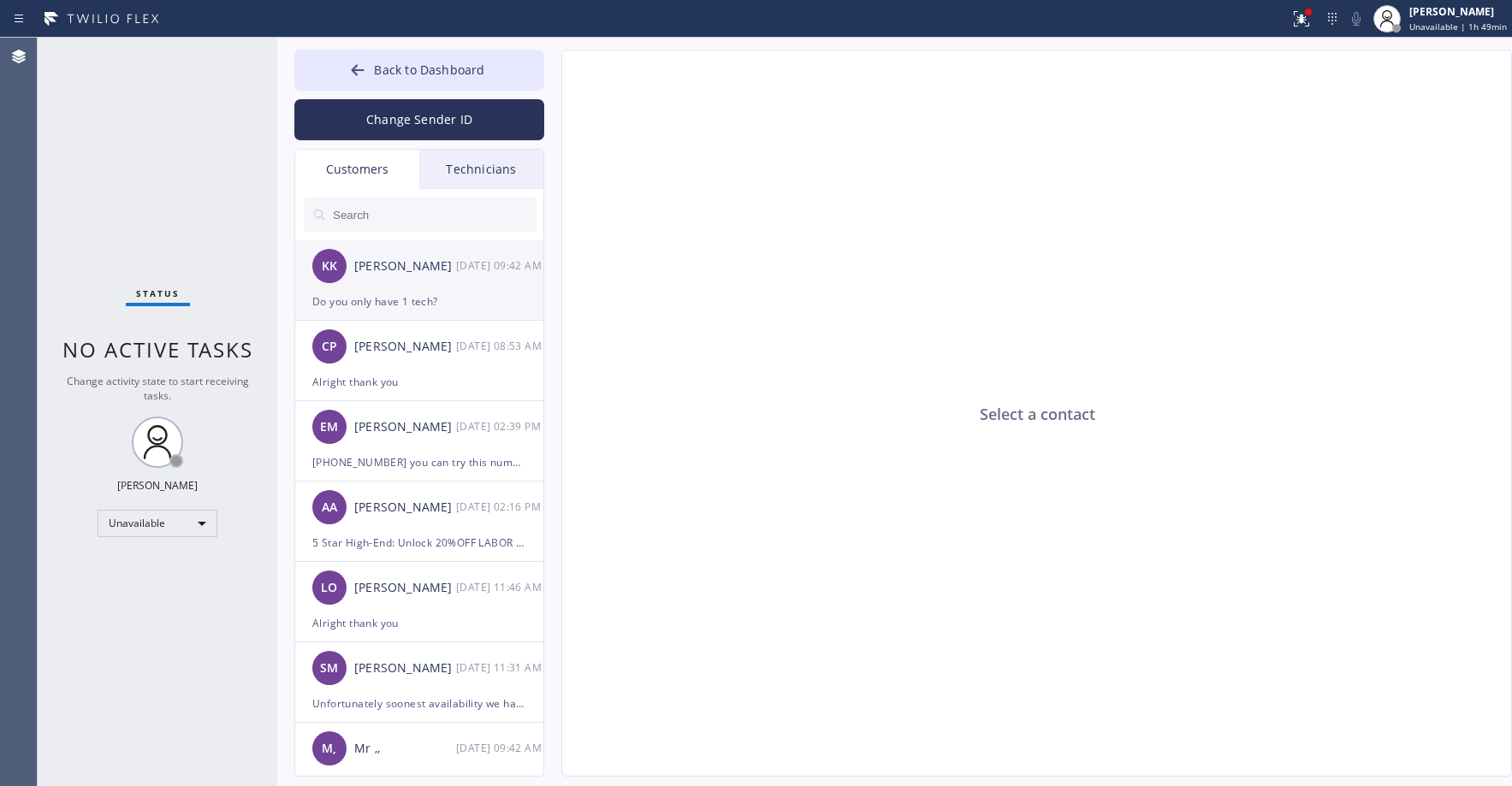
click at [440, 286] on div "KK Keith Kawashima 09/03 09:42 AM" at bounding box center [420, 266] width 250 height 51
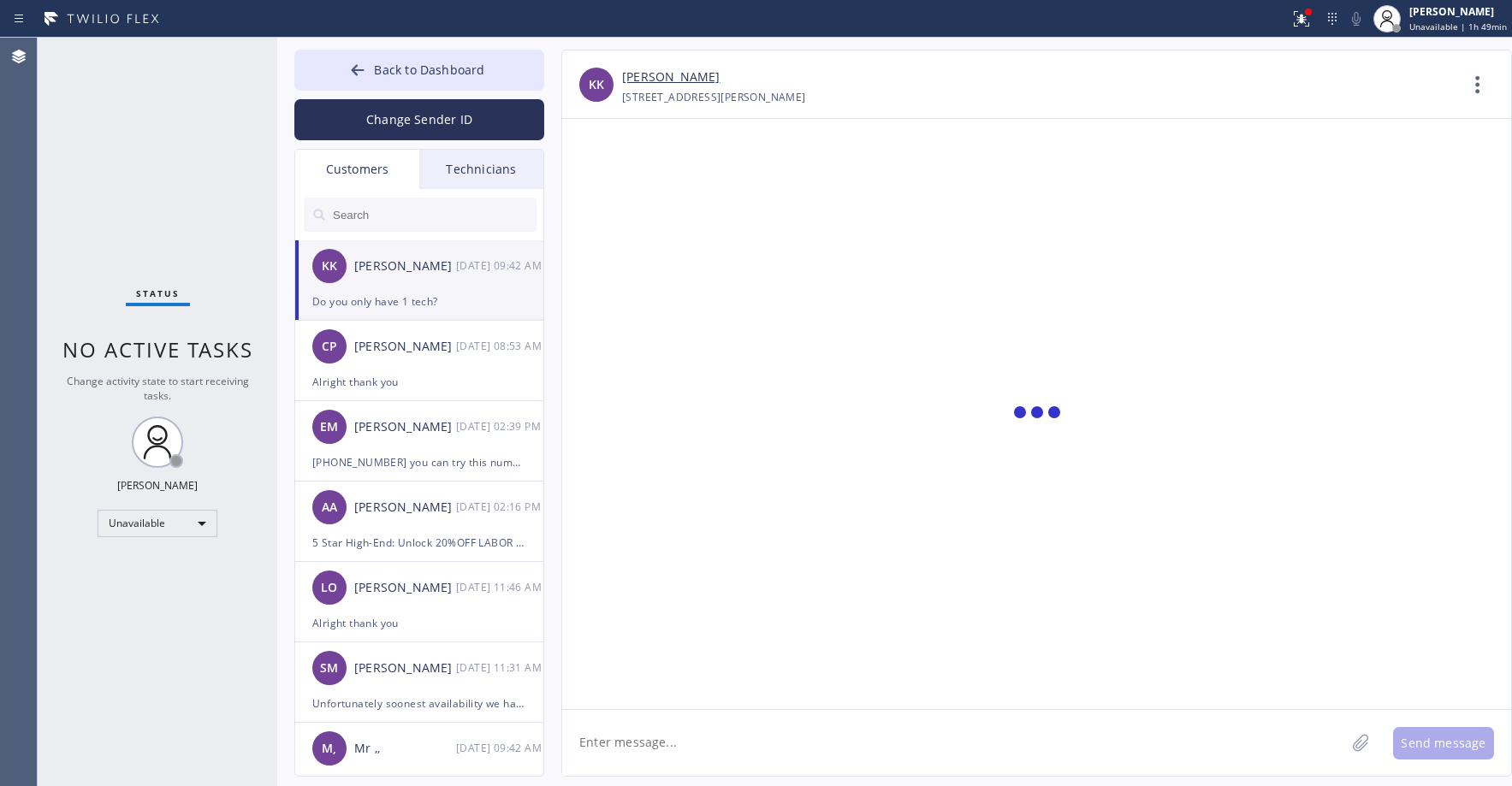
scroll to position [35, 0]
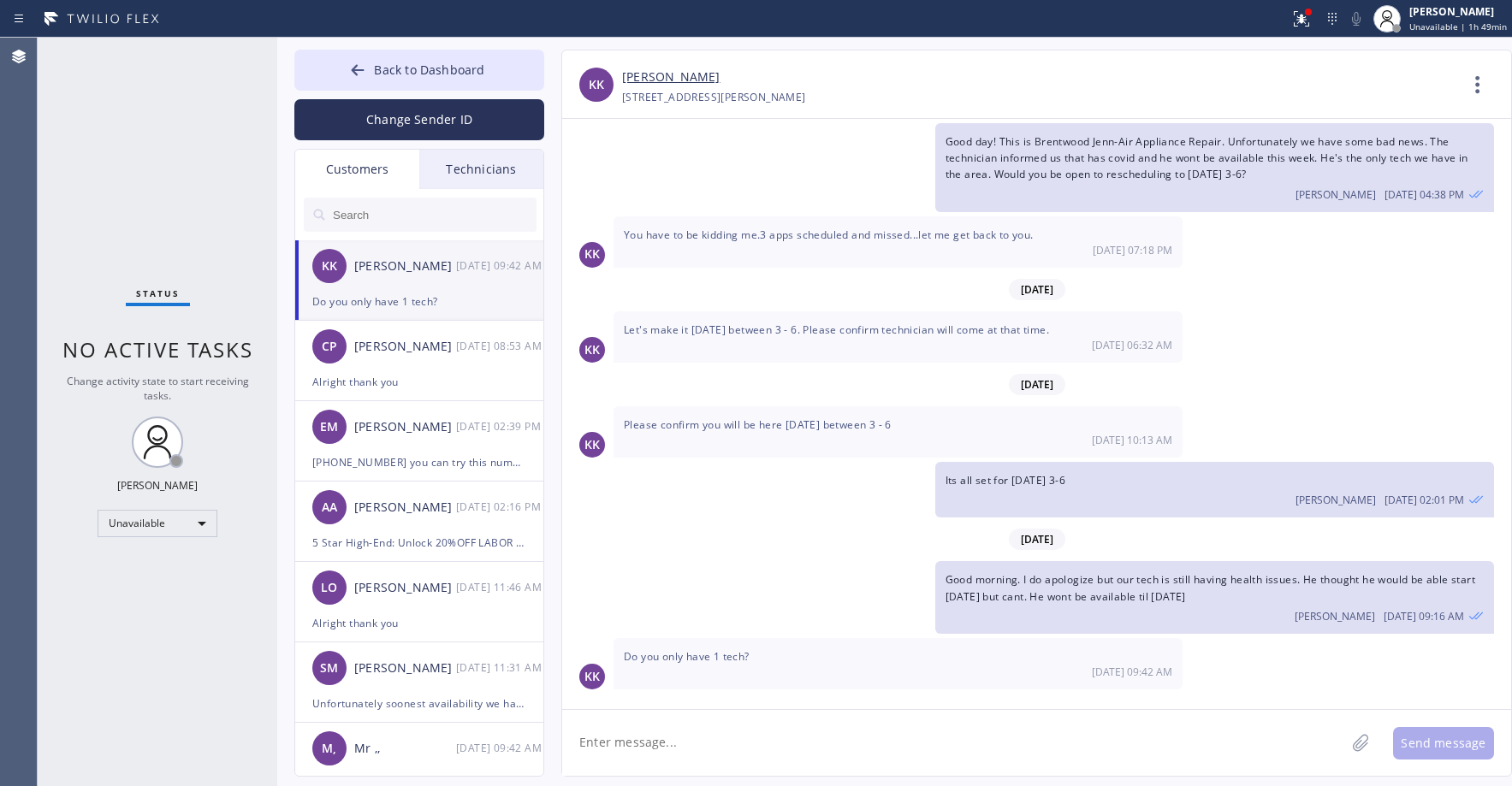
click at [410, 209] on input "text" at bounding box center [433, 215] width 205 height 34
paste input "Q5P6DI"
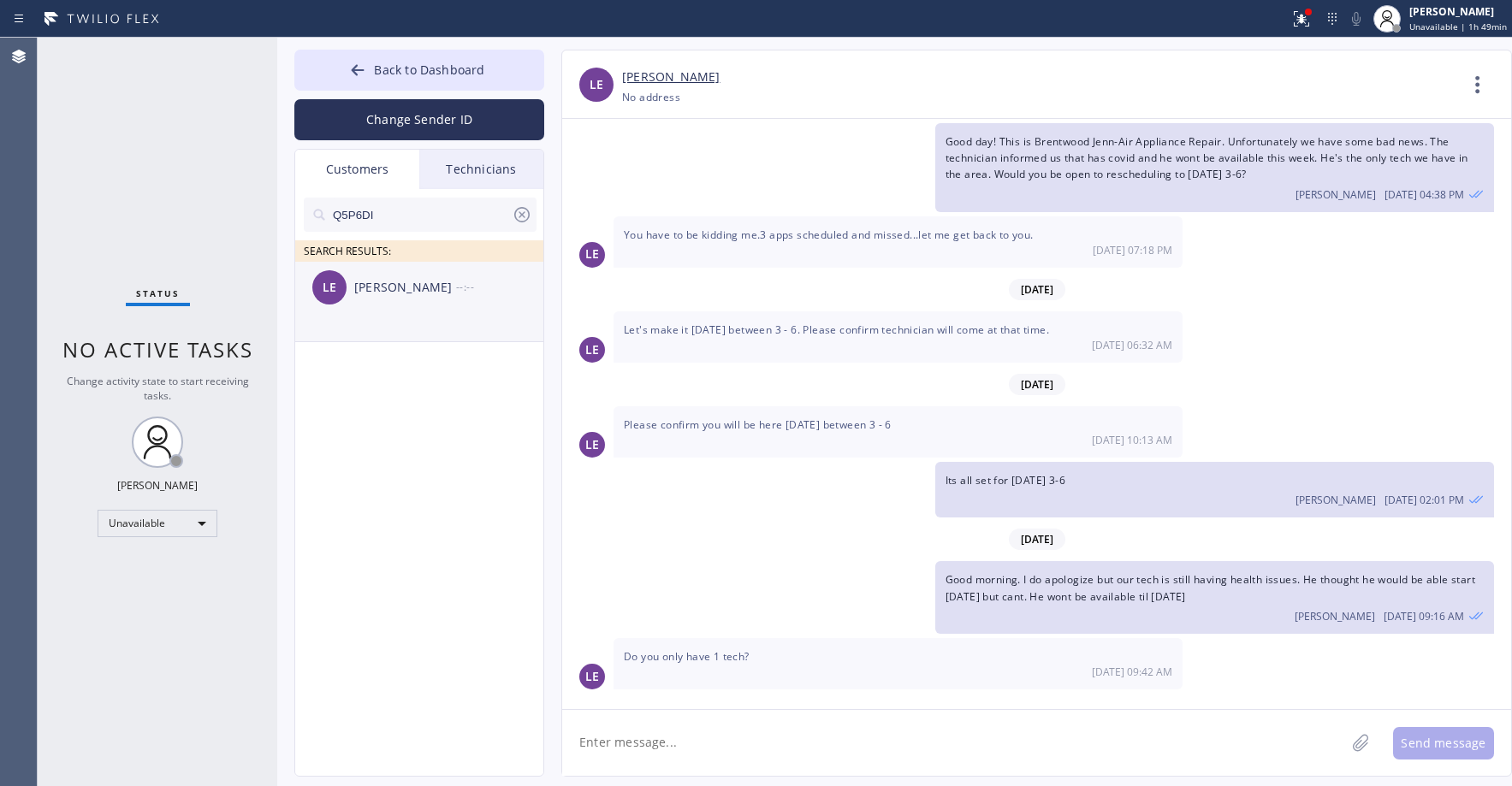
type input "Q5P6DI"
click at [427, 299] on div "LE Laura Esencio --:--" at bounding box center [420, 287] width 250 height 51
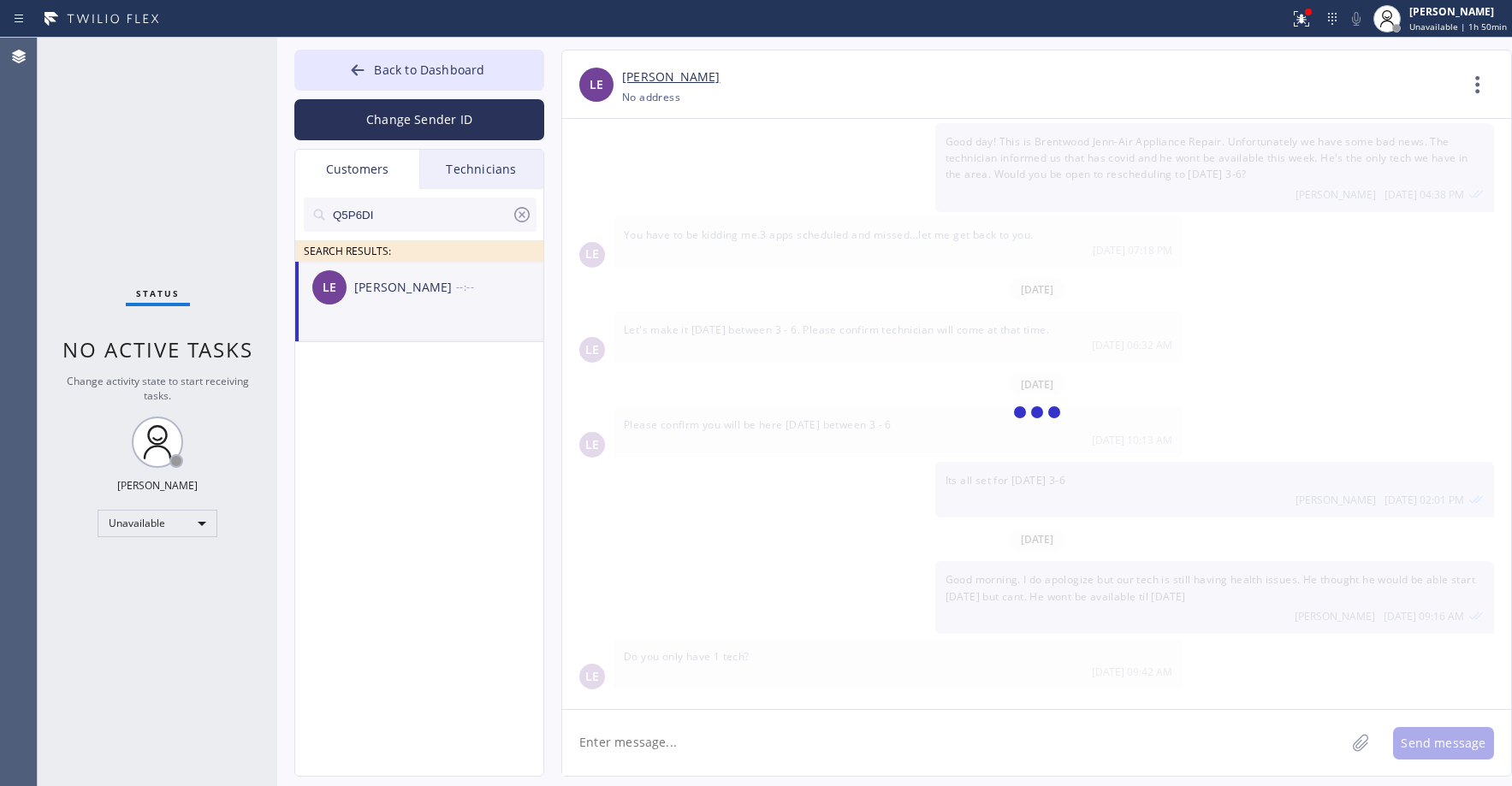
click at [434, 318] on li "LE Laura Esencio --:--" at bounding box center [420, 303] width 250 height 81
click at [164, 100] on div "Status No active tasks Change activity state to start receiving tasks. [PERSON_…" at bounding box center [158, 412] width 240 height 748
click at [522, 218] on icon at bounding box center [522, 214] width 21 height 21
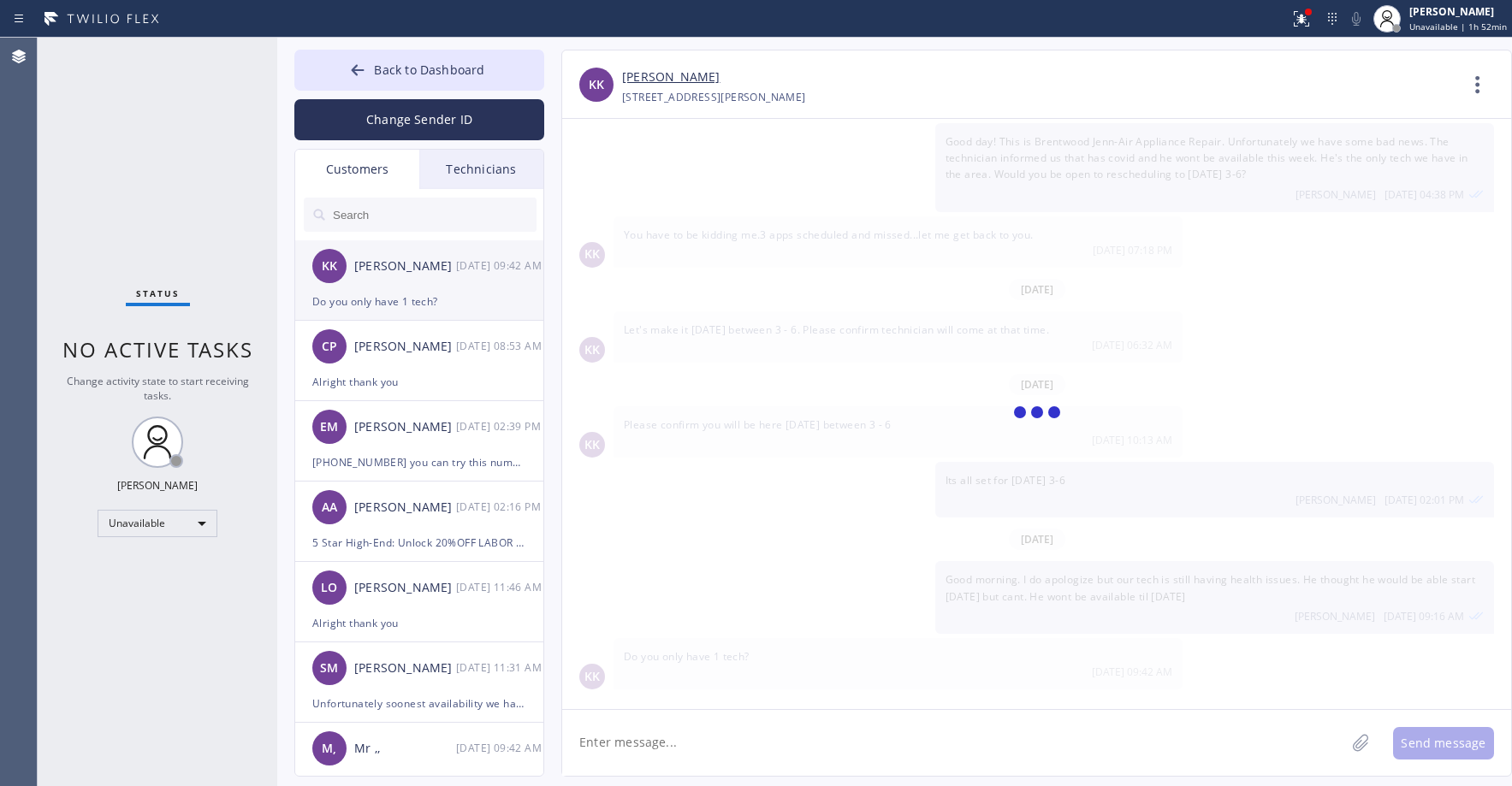
click at [471, 304] on div "Do you only have 1 tech?" at bounding box center [419, 302] width 214 height 20
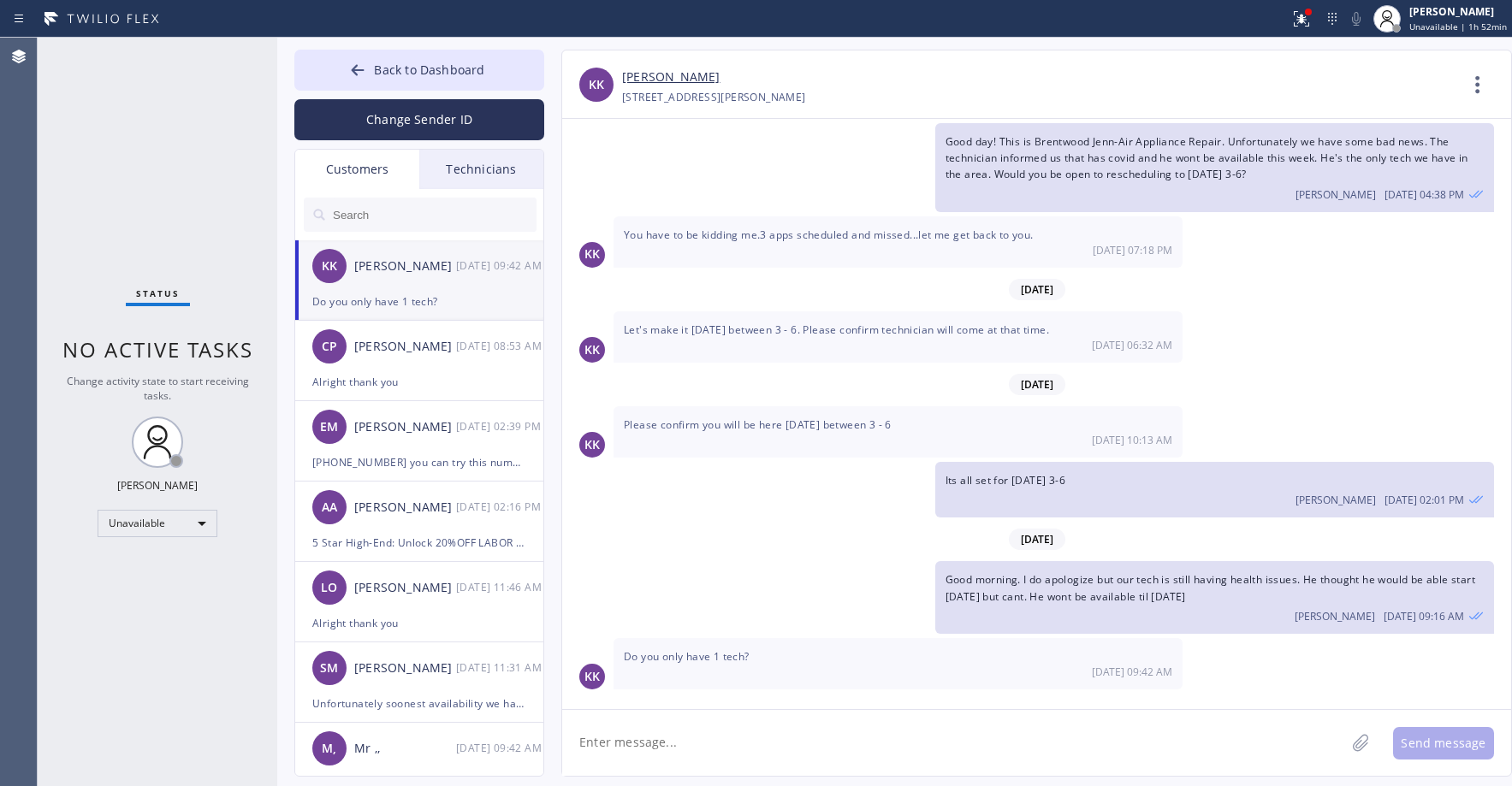
click at [740, 745] on textarea at bounding box center [953, 743] width 783 height 66
type textarea "Yes we only have one tech in your area as of the moment"
click at [1454, 746] on button "Send message" at bounding box center [1443, 744] width 101 height 32
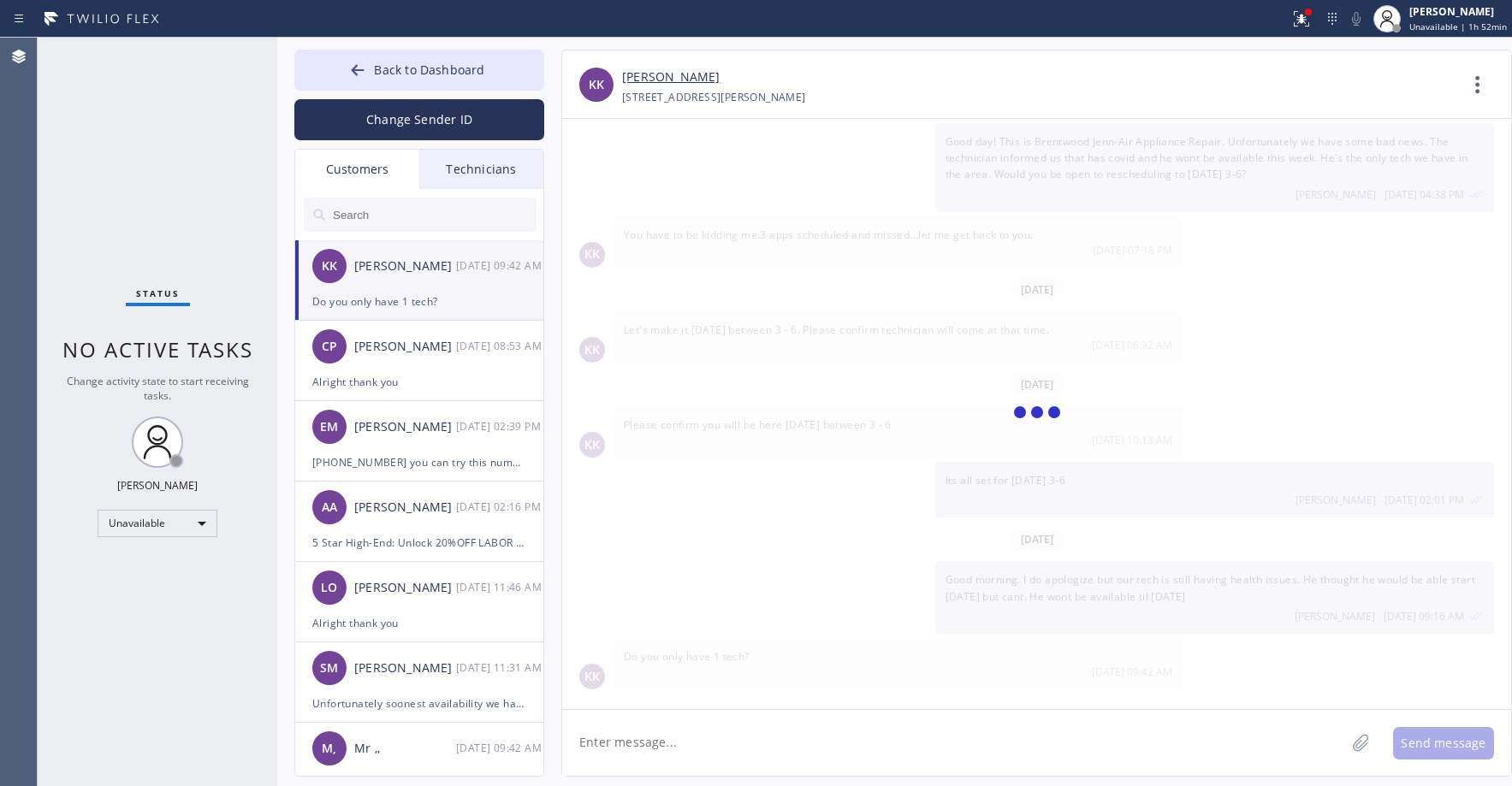
scroll to position [95, 0]
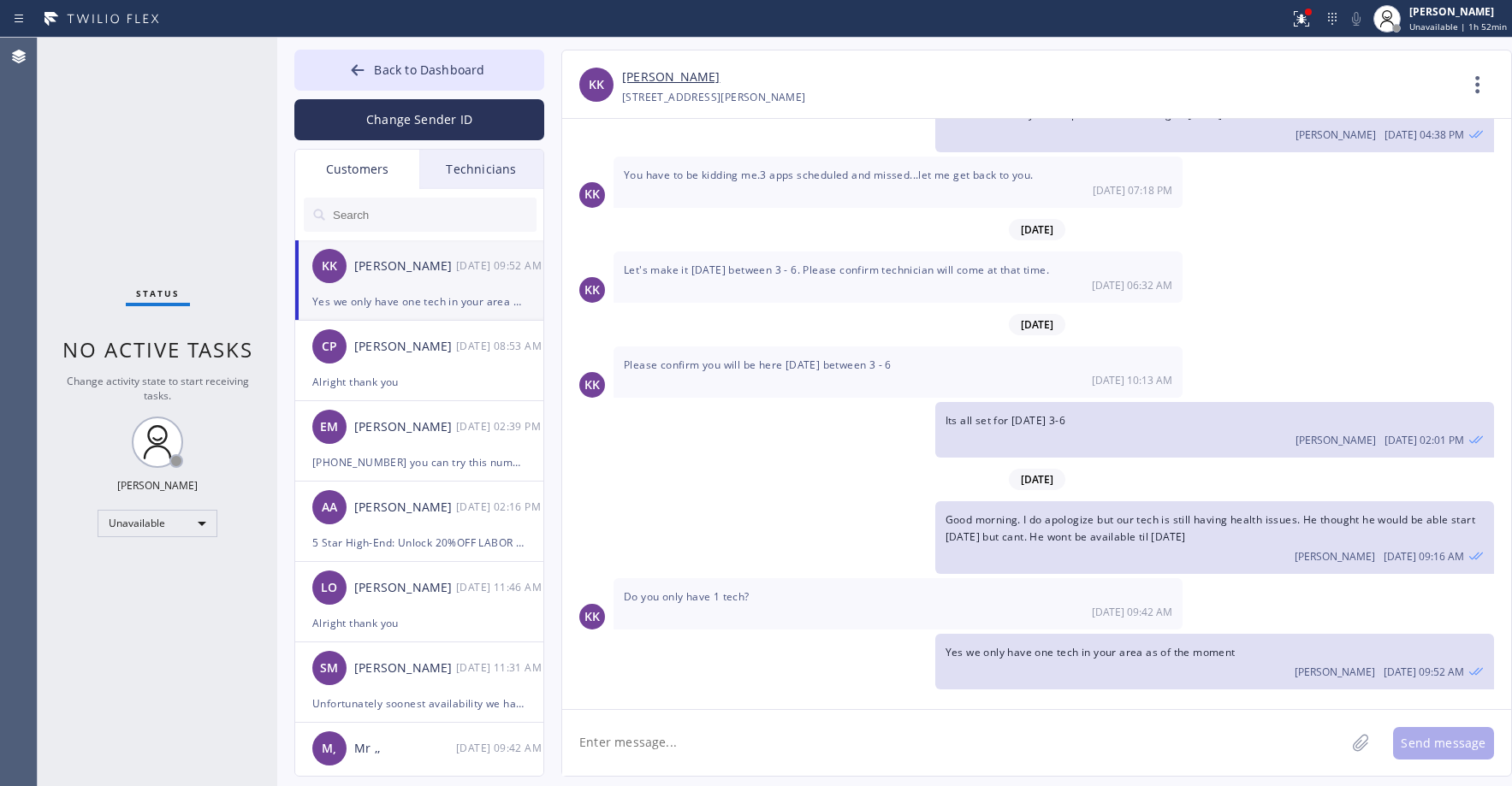
click at [413, 223] on input "text" at bounding box center [433, 215] width 205 height 34
paste input "Q5P6DI"
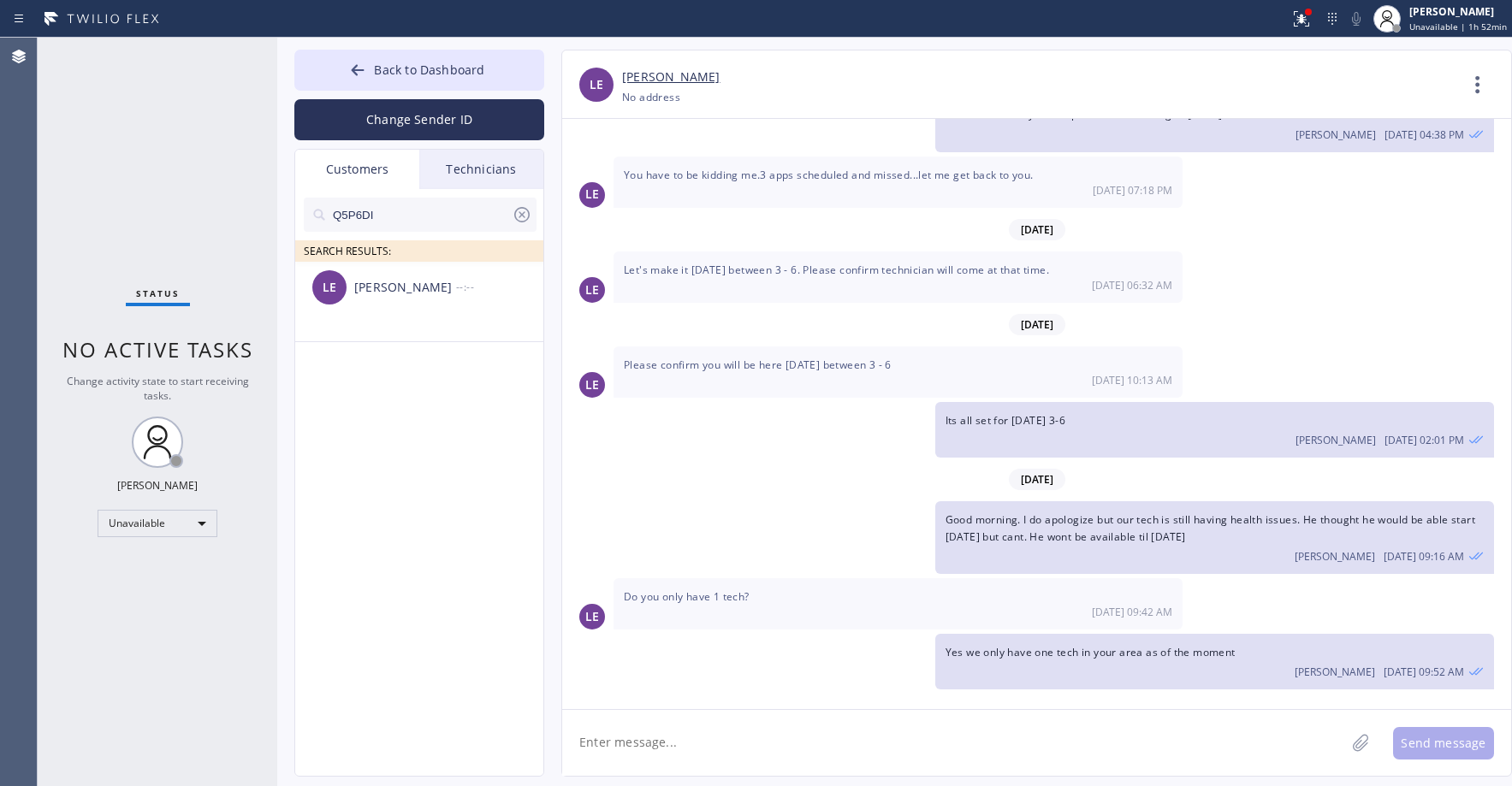
type input "Q5P6DI"
click at [424, 312] on div "LE Laura Esencio --:--" at bounding box center [420, 287] width 250 height 51
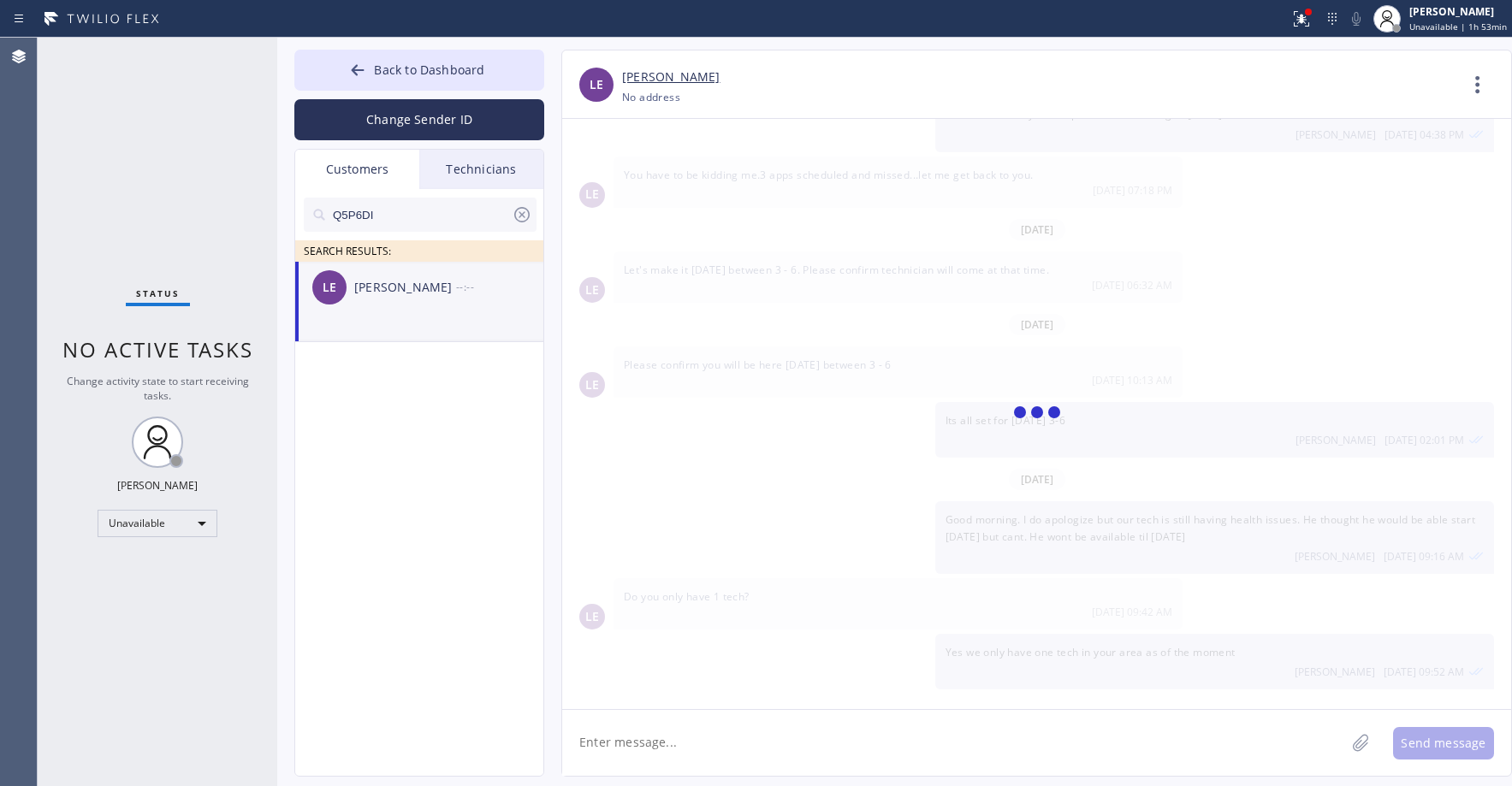
click at [159, 137] on div "Status No active tasks Change activity state to start receiving tasks. [PERSON_…" at bounding box center [158, 412] width 240 height 748
click at [448, 316] on li "LE Laura Esencio --:--" at bounding box center [420, 303] width 250 height 81
click at [68, 175] on div "Status No active tasks Change activity state to start receiving tasks. [PERSON_…" at bounding box center [158, 412] width 240 height 748
click at [495, 73] on button "Back to Dashboard" at bounding box center [419, 70] width 250 height 41
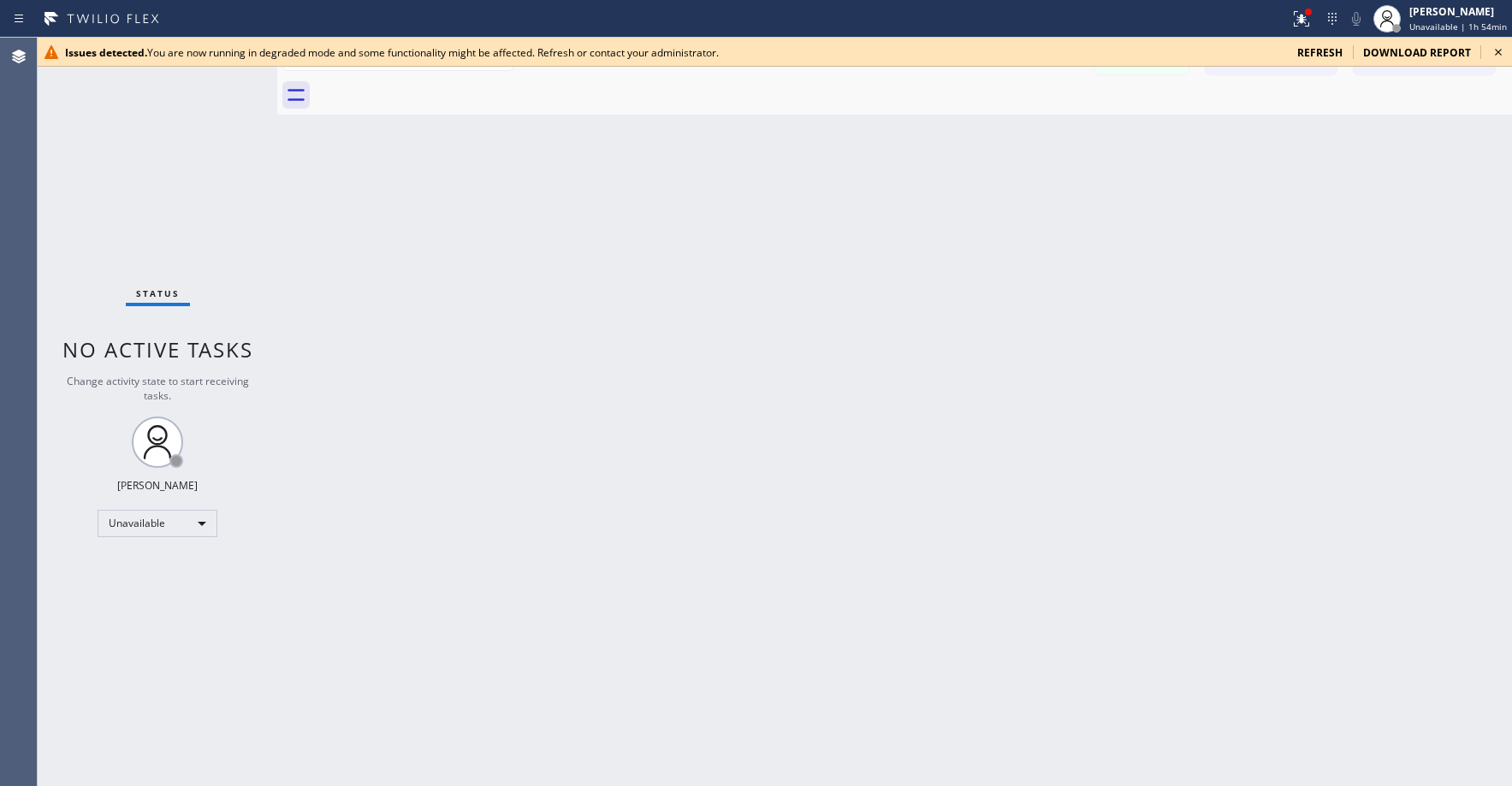
drag, startPoint x: 192, startPoint y: 138, endPoint x: 584, endPoint y: 107, distance: 393.2
click at [193, 138] on div "Status No active tasks Change activity state to start receiving tasks. [PERSON_…" at bounding box center [158, 412] width 240 height 748
click at [1319, 56] on span "refresh" at bounding box center [1320, 53] width 46 height 14
click at [170, 128] on div "Status No active tasks Change activity state to start receiving tasks. [PERSON_…" at bounding box center [158, 412] width 240 height 748
click at [1326, 52] on span "refresh" at bounding box center [1320, 53] width 46 height 14
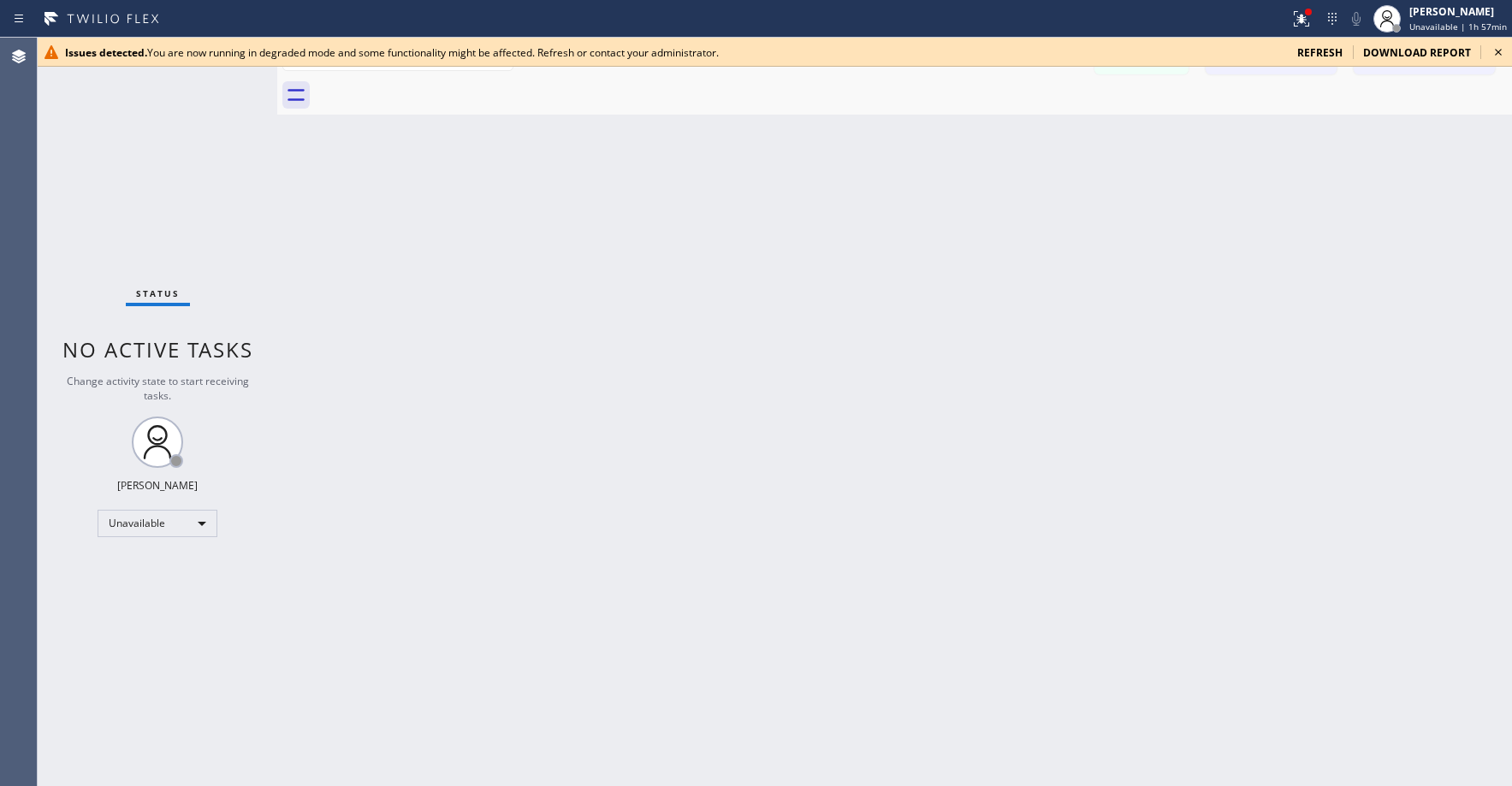
click at [168, 181] on div "Status No active tasks Change activity state to start receiving tasks. [PERSON_…" at bounding box center [158, 412] width 240 height 748
click at [1502, 53] on icon at bounding box center [1498, 52] width 21 height 21
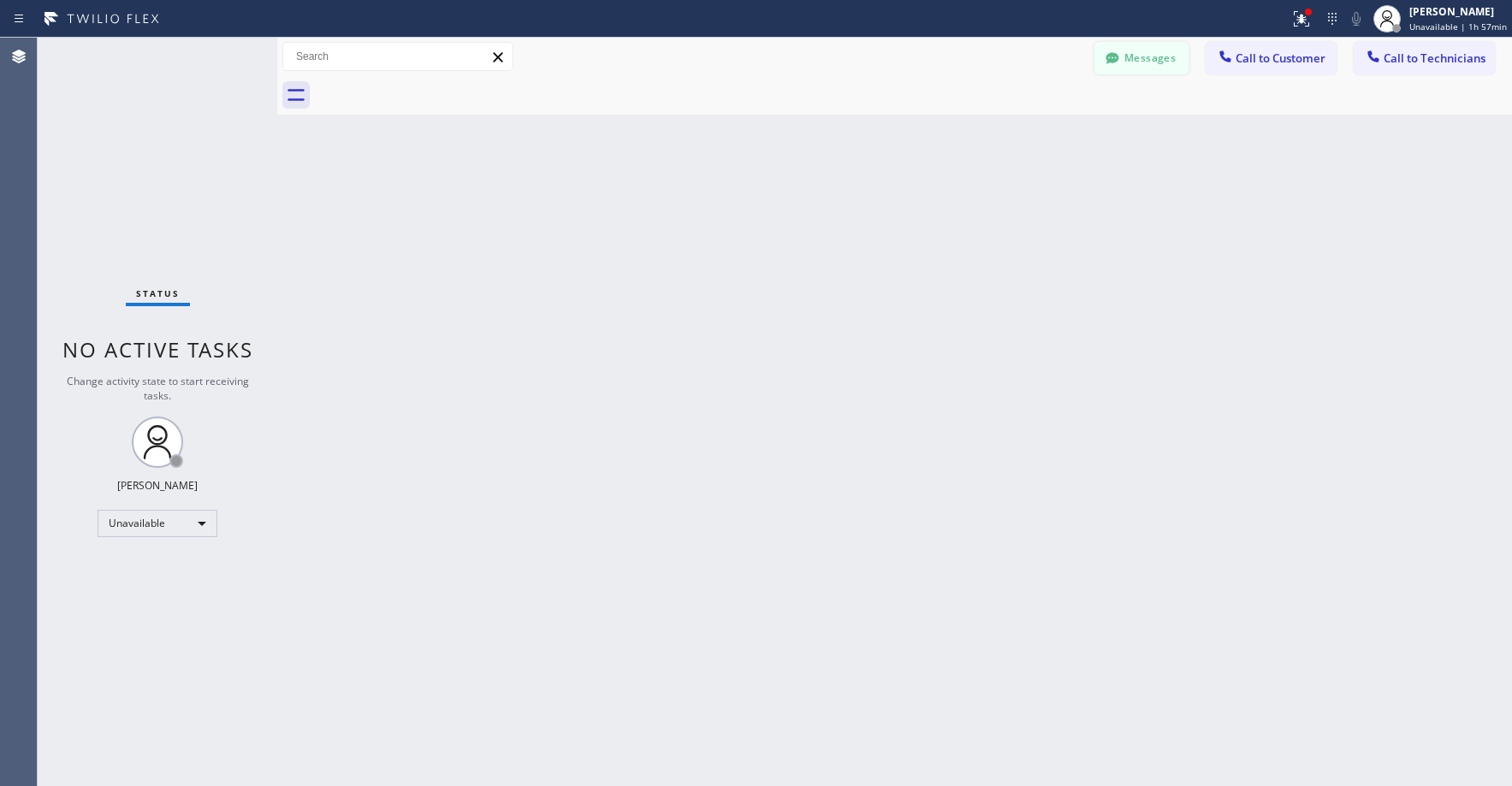
click at [1116, 69] on div at bounding box center [1112, 59] width 21 height 21
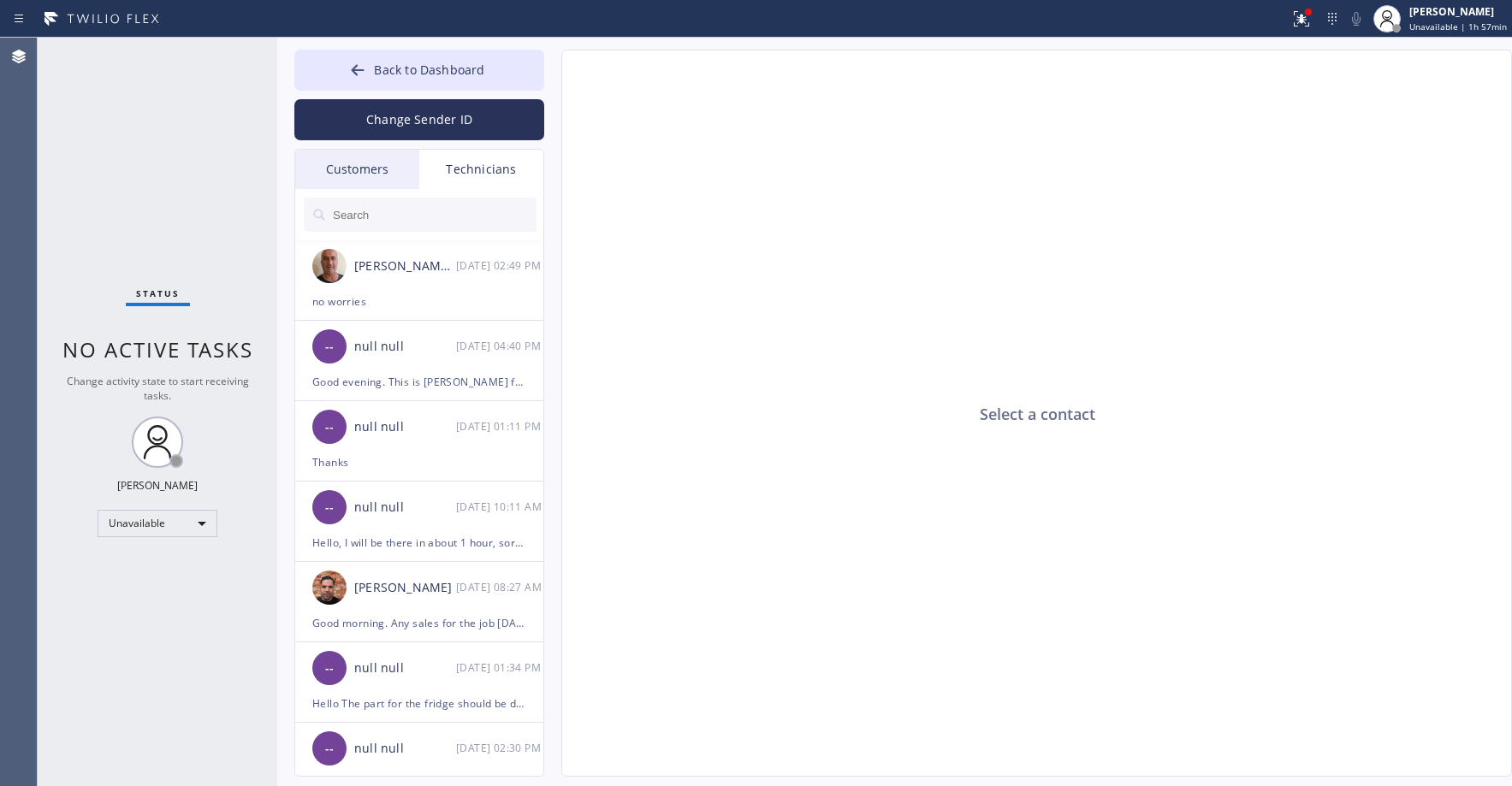
click at [327, 177] on div "Customers" at bounding box center [357, 169] width 124 height 39
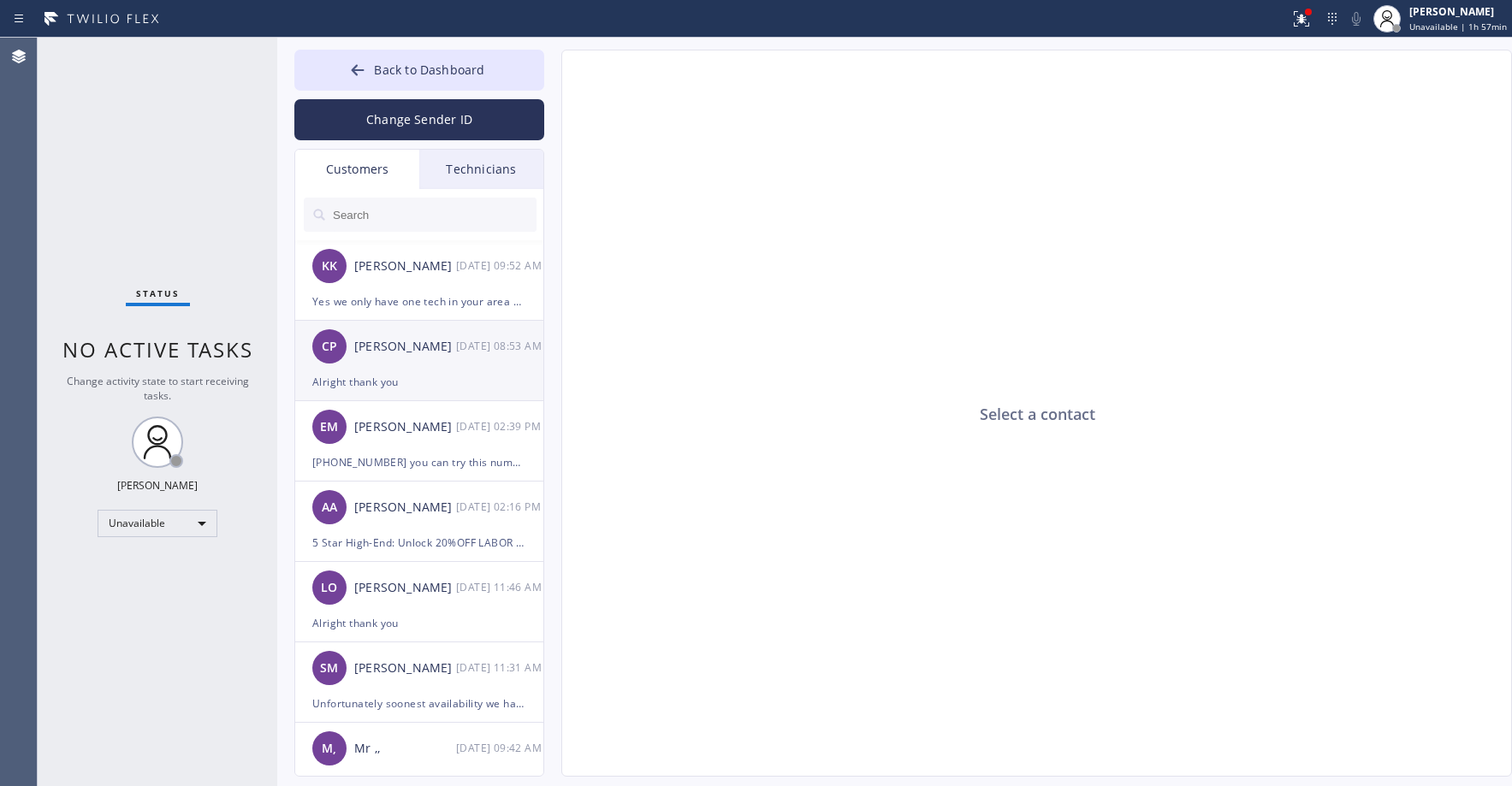
click at [438, 366] on div "CP Charles Park 09/03 08:53 AM" at bounding box center [420, 346] width 250 height 51
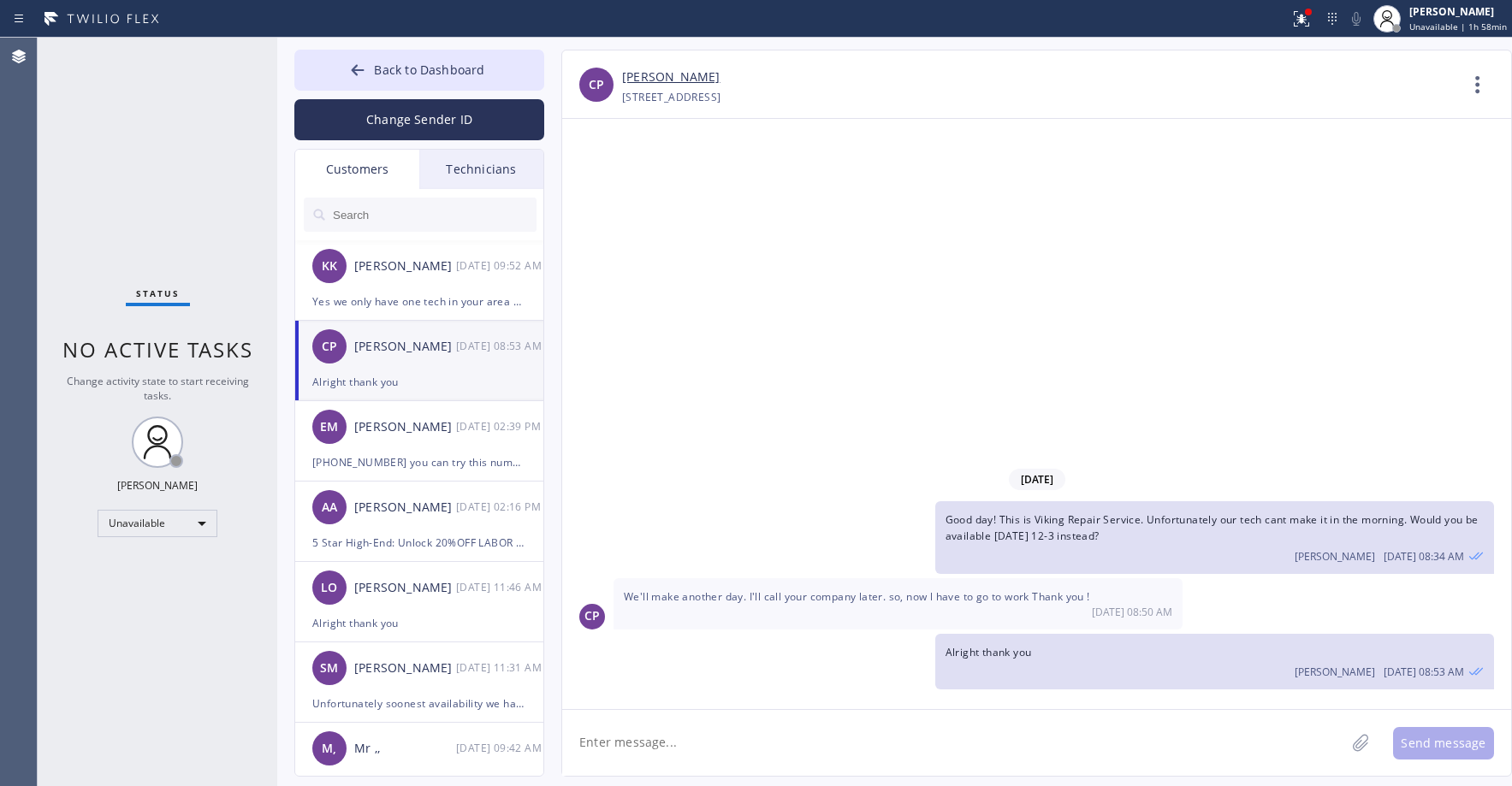
click at [169, 170] on div "Status No active tasks Change activity state to start receiving tasks. [PERSON_…" at bounding box center [158, 412] width 240 height 748
click at [119, 100] on div "Status No active tasks Change activity state to start receiving tasks. [PERSON_…" at bounding box center [158, 412] width 240 height 748
click at [423, 73] on span "Back to Dashboard" at bounding box center [429, 70] width 110 height 16
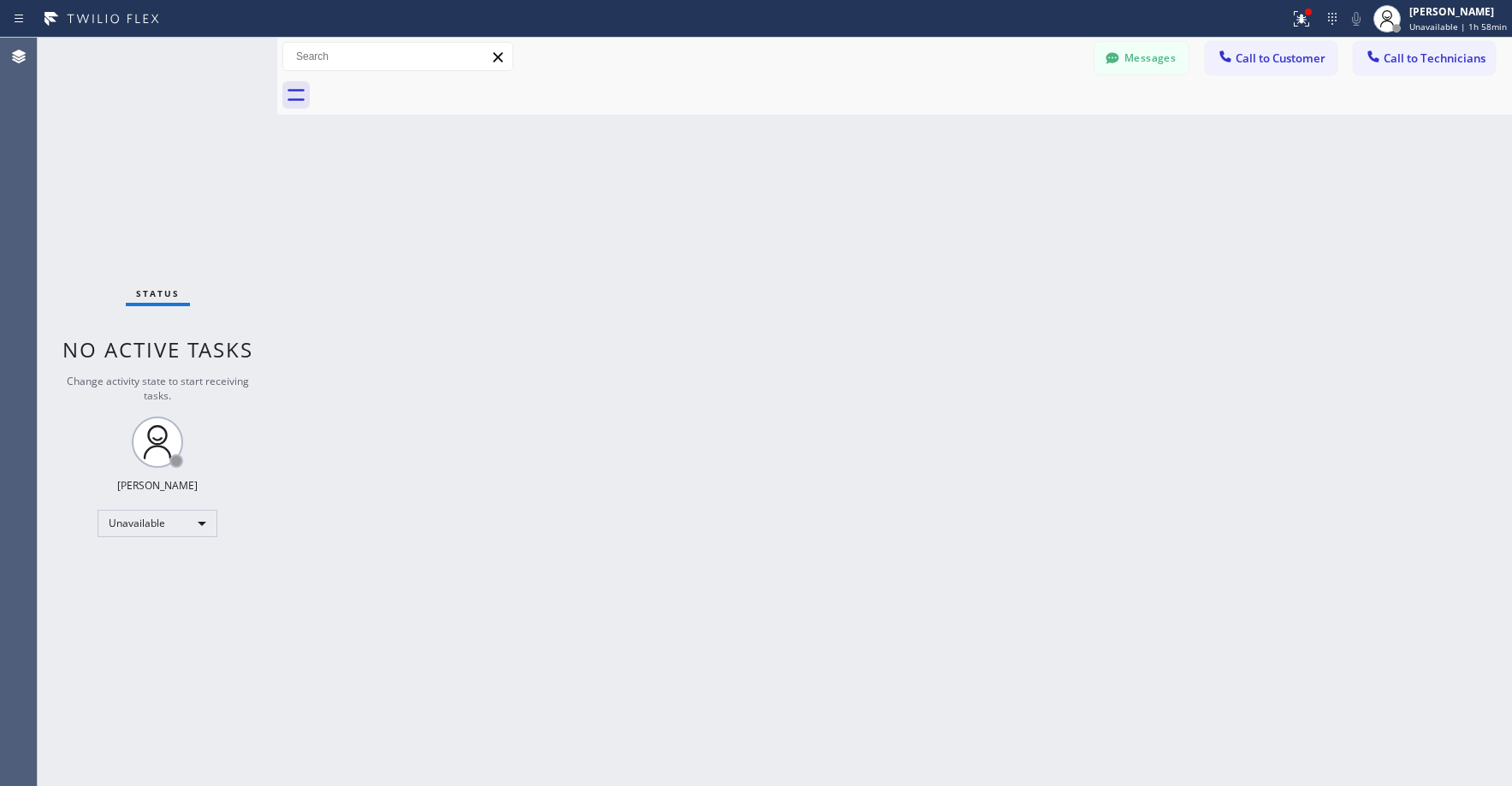
click at [193, 167] on div "Status No active tasks Change activity state to start receiving tasks. [PERSON_…" at bounding box center [158, 412] width 240 height 748
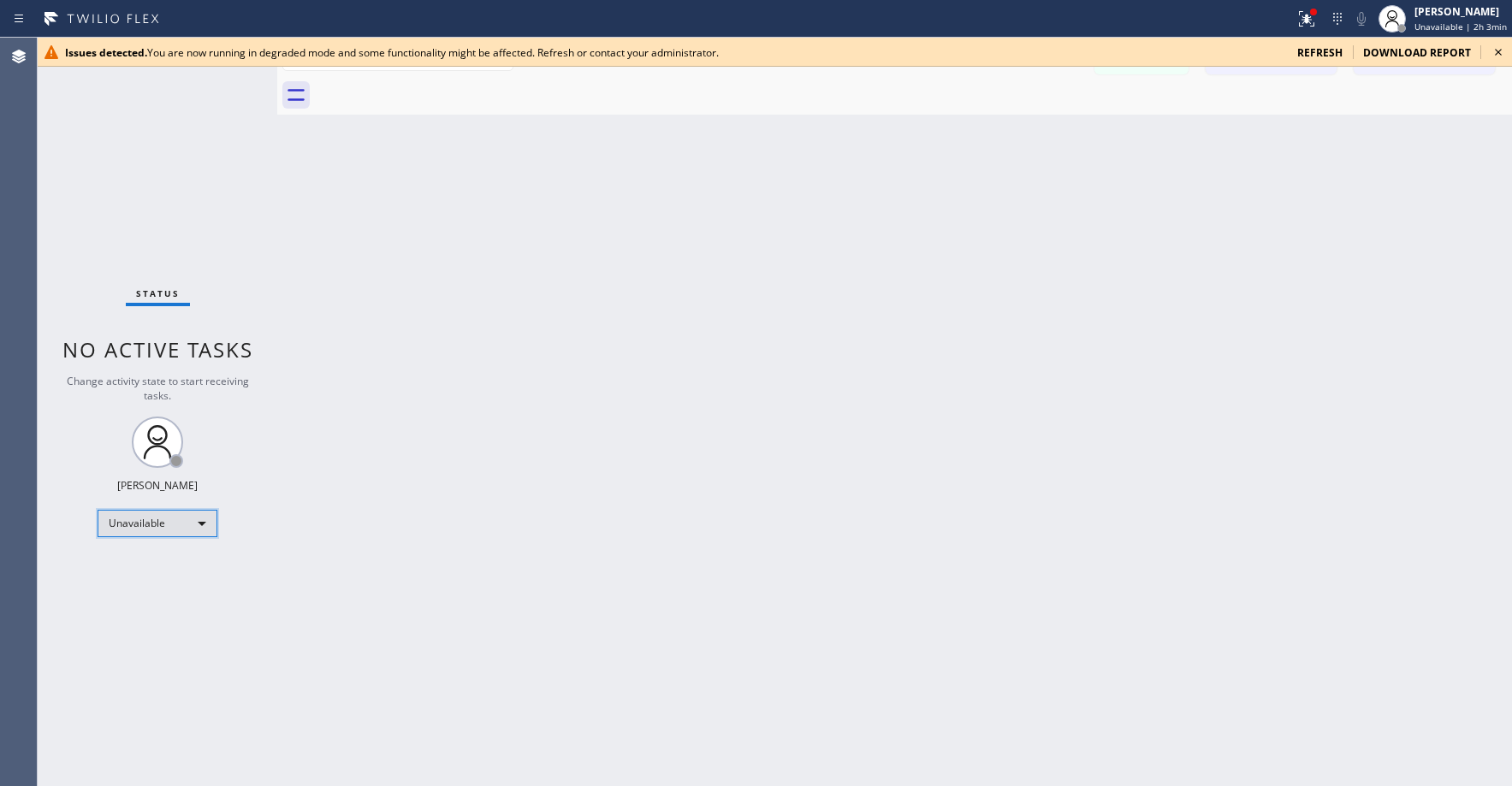
click at [141, 529] on div "Unavailable" at bounding box center [158, 524] width 120 height 28
click at [146, 611] on li "Break" at bounding box center [157, 611] width 116 height 21
click at [999, 240] on div "Back to Dashboard Change Sender ID Customers Technicians KK [PERSON_NAME] [DATE…" at bounding box center [894, 412] width 1234 height 748
click at [160, 525] on div "Break" at bounding box center [158, 524] width 120 height 28
click at [153, 590] on li "Unavailable" at bounding box center [157, 590] width 116 height 21
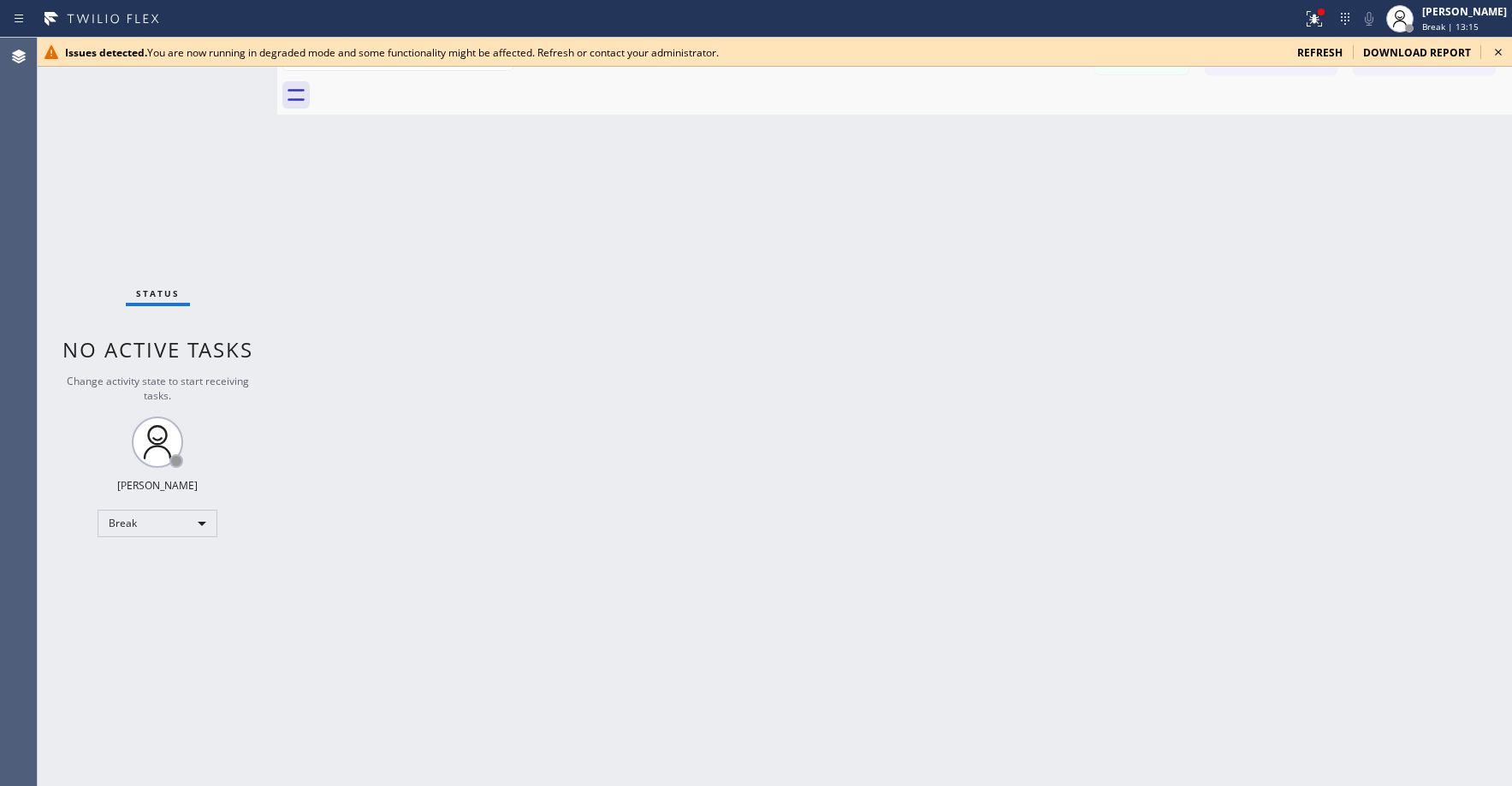
click at [727, 437] on div "Back to Dashboard Change Sender ID Customers Technicians KK [PERSON_NAME] [DATE…" at bounding box center [894, 412] width 1234 height 748
click at [650, 355] on div "Back to Dashboard Change Sender ID Customers Technicians KK [PERSON_NAME] [DATE…" at bounding box center [894, 412] width 1234 height 748
click at [149, 142] on div "Status No active tasks Change activity state to start receiving tasks. [PERSON_…" at bounding box center [158, 412] width 240 height 748
click at [142, 148] on div "Status No active tasks Change activity state to start receiving tasks. [PERSON_…" at bounding box center [158, 412] width 240 height 748
click at [165, 158] on div "Status No active tasks Change activity state to start receiving tasks. [PERSON_…" at bounding box center [158, 412] width 240 height 748
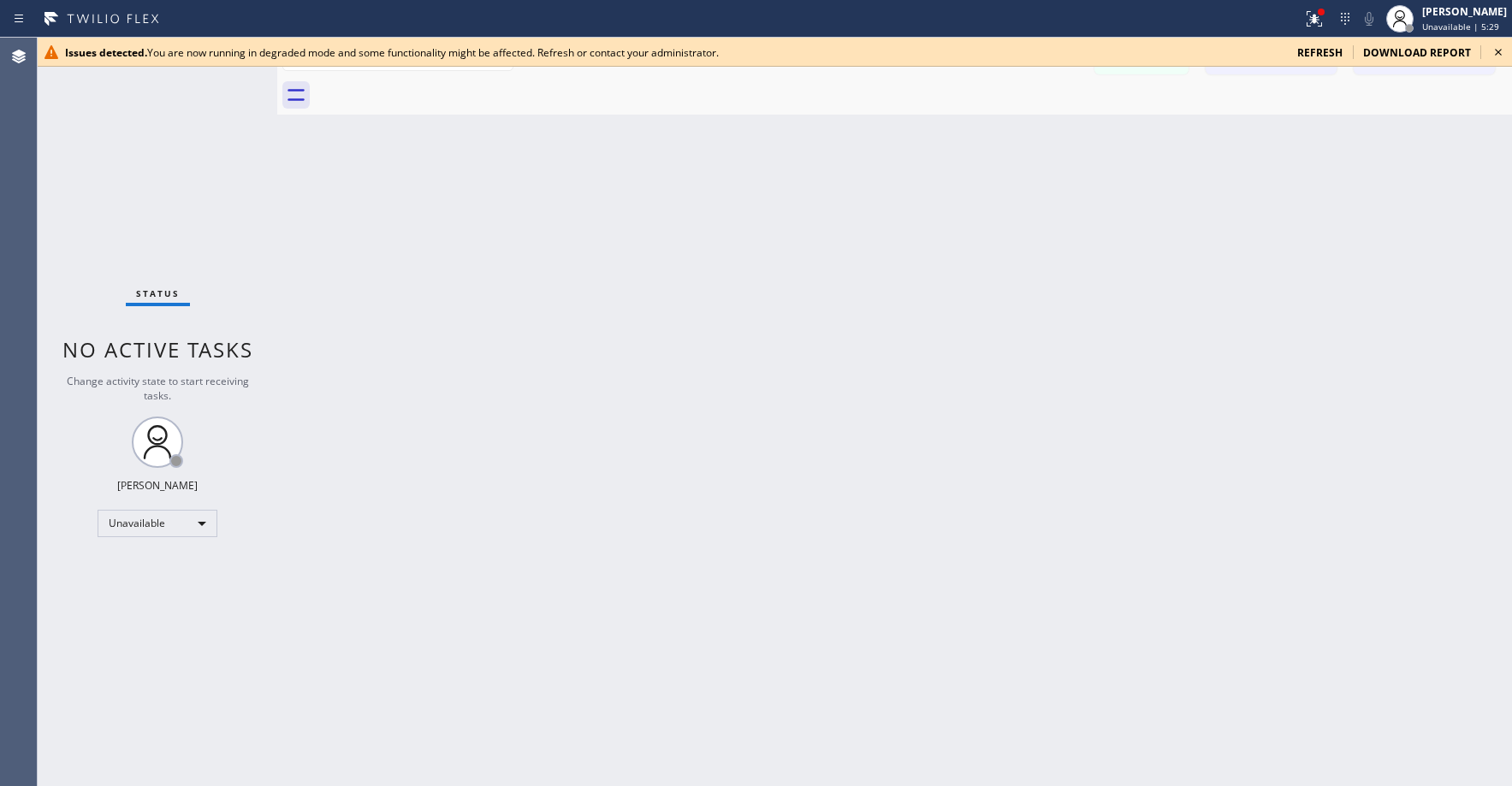
click at [168, 166] on div "Status No active tasks Change activity state to start receiving tasks. [PERSON_…" at bounding box center [158, 412] width 240 height 748
click at [123, 107] on div "Status No active tasks Change activity state to start receiving tasks. [PERSON_…" at bounding box center [158, 412] width 240 height 748
click at [131, 146] on div "Status No active tasks Change activity state to start receiving tasks. [PERSON_…" at bounding box center [158, 412] width 240 height 748
click at [1325, 49] on span "refresh" at bounding box center [1320, 53] width 46 height 14
click at [140, 146] on div "Status No active tasks Change activity state to start receiving tasks. [PERSON_…" at bounding box center [158, 412] width 240 height 748
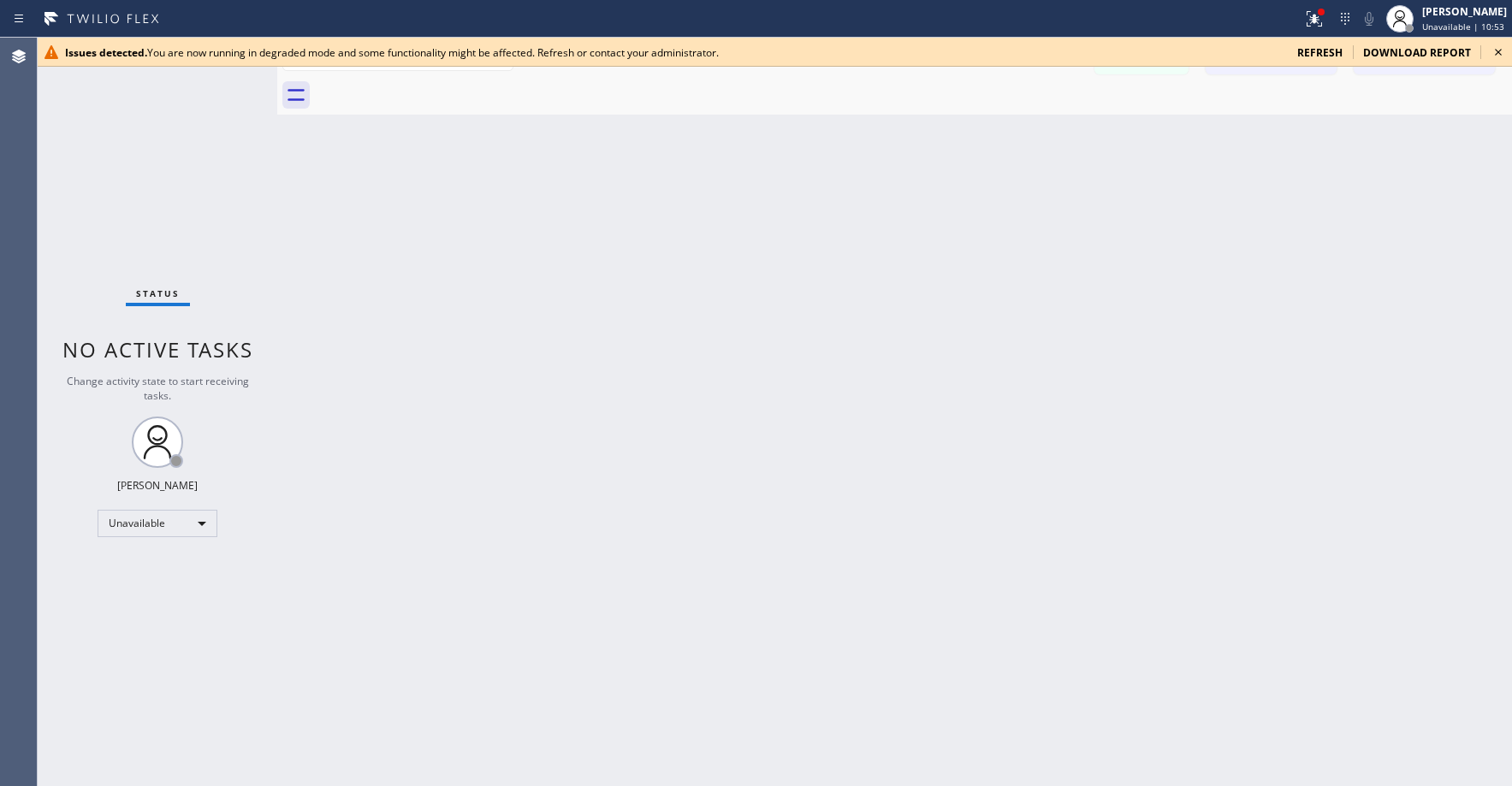
click at [104, 126] on div "Status No active tasks Change activity state to start receiving tasks. [PERSON_…" at bounding box center [158, 412] width 240 height 748
click at [127, 156] on div "Status No active tasks Change activity state to start receiving tasks. [PERSON_…" at bounding box center [158, 412] width 240 height 748
click at [141, 184] on div "Status No active tasks Change activity state to start receiving tasks. [PERSON_…" at bounding box center [158, 412] width 240 height 748
drag, startPoint x: 1501, startPoint y: 53, endPoint x: 1487, endPoint y: 65, distance: 18.4
click at [1500, 53] on icon at bounding box center [1498, 52] width 21 height 21
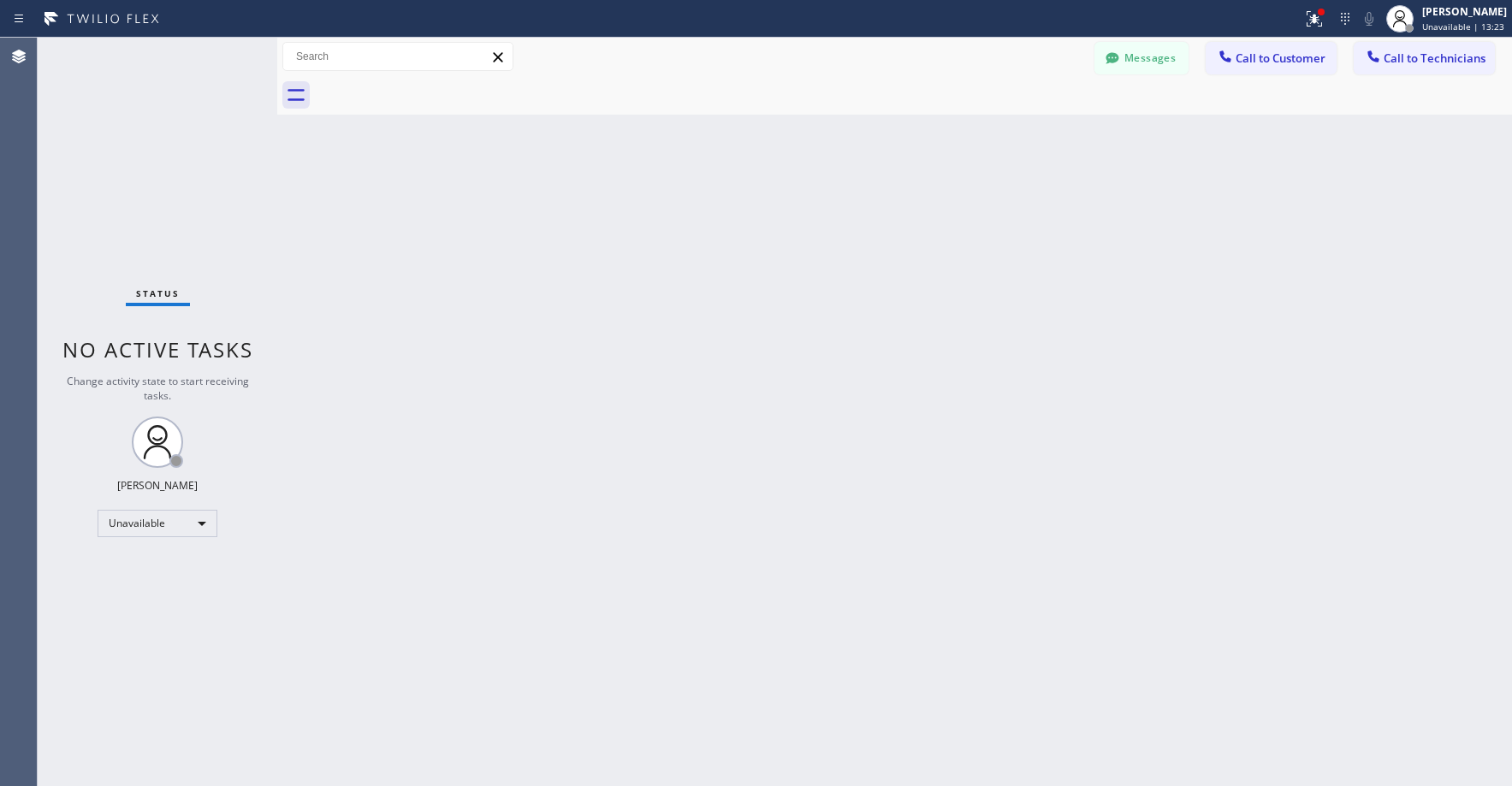
drag, startPoint x: 963, startPoint y: 282, endPoint x: 927, endPoint y: 288, distance: 36.5
click at [948, 286] on div "Back to Dashboard Change Sender ID Customers Technicians KK [PERSON_NAME] [DATE…" at bounding box center [894, 412] width 1234 height 748
drag, startPoint x: 159, startPoint y: 132, endPoint x: 142, endPoint y: 205, distance: 75.0
click at [159, 134] on div "Status No active tasks Change activity state to start receiving tasks. [PERSON_…" at bounding box center [158, 412] width 240 height 748
click at [181, 196] on div "Status No active tasks Change activity state to start receiving tasks. [PERSON_…" at bounding box center [158, 412] width 240 height 748
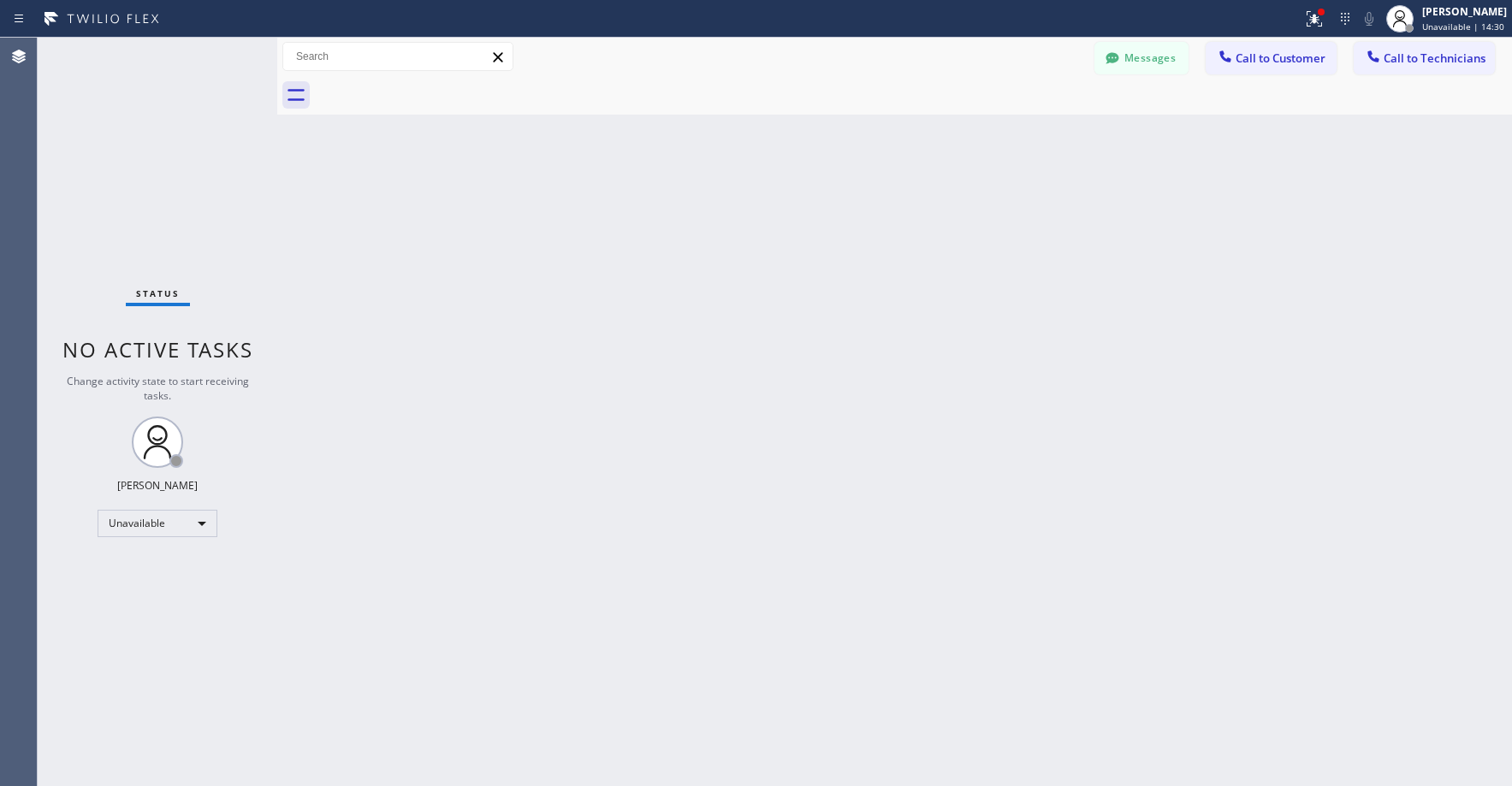
click at [126, 109] on div "Status No active tasks Change activity state to start receiving tasks. [PERSON_…" at bounding box center [158, 412] width 240 height 748
click at [474, 230] on div "Back to Dashboard Change Sender ID Customers Technicians KK Keith Kawashima 09/…" at bounding box center [894, 412] width 1234 height 748
click at [170, 158] on div "Status No active tasks Change activity state to start receiving tasks. [PERSON_…" at bounding box center [158, 412] width 240 height 748
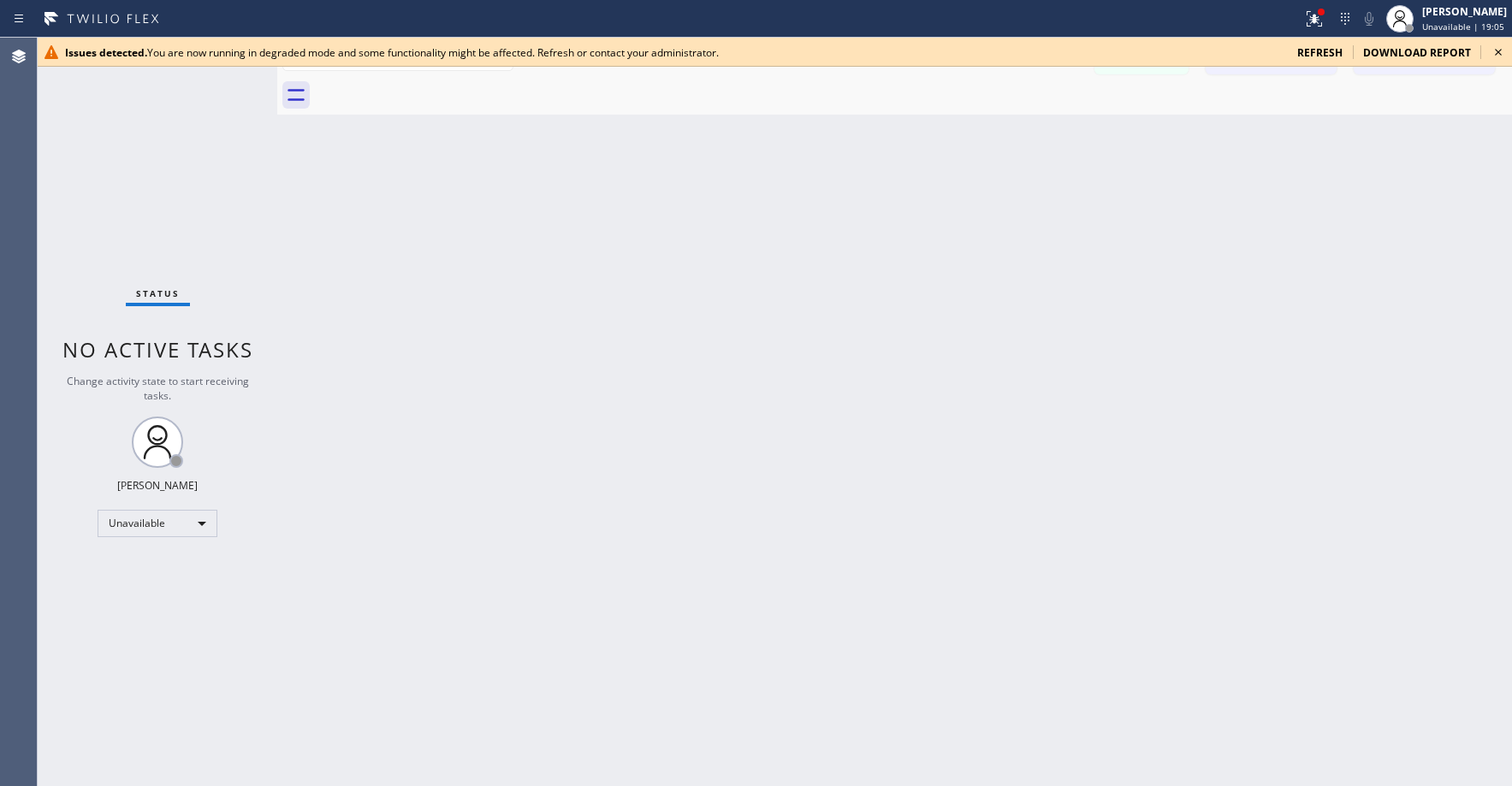
drag, startPoint x: 128, startPoint y: 152, endPoint x: 124, endPoint y: 182, distance: 30.3
click at [127, 165] on div "Status No active tasks Change activity state to start receiving tasks. [PERSON_…" at bounding box center [158, 412] width 240 height 748
drag, startPoint x: 147, startPoint y: 141, endPoint x: 154, endPoint y: 209, distance: 68.4
click at [148, 146] on div "Status No active tasks Change activity state to start receiving tasks. [PERSON_…" at bounding box center [158, 412] width 240 height 748
drag, startPoint x: 155, startPoint y: 208, endPoint x: 160, endPoint y: 243, distance: 35.4
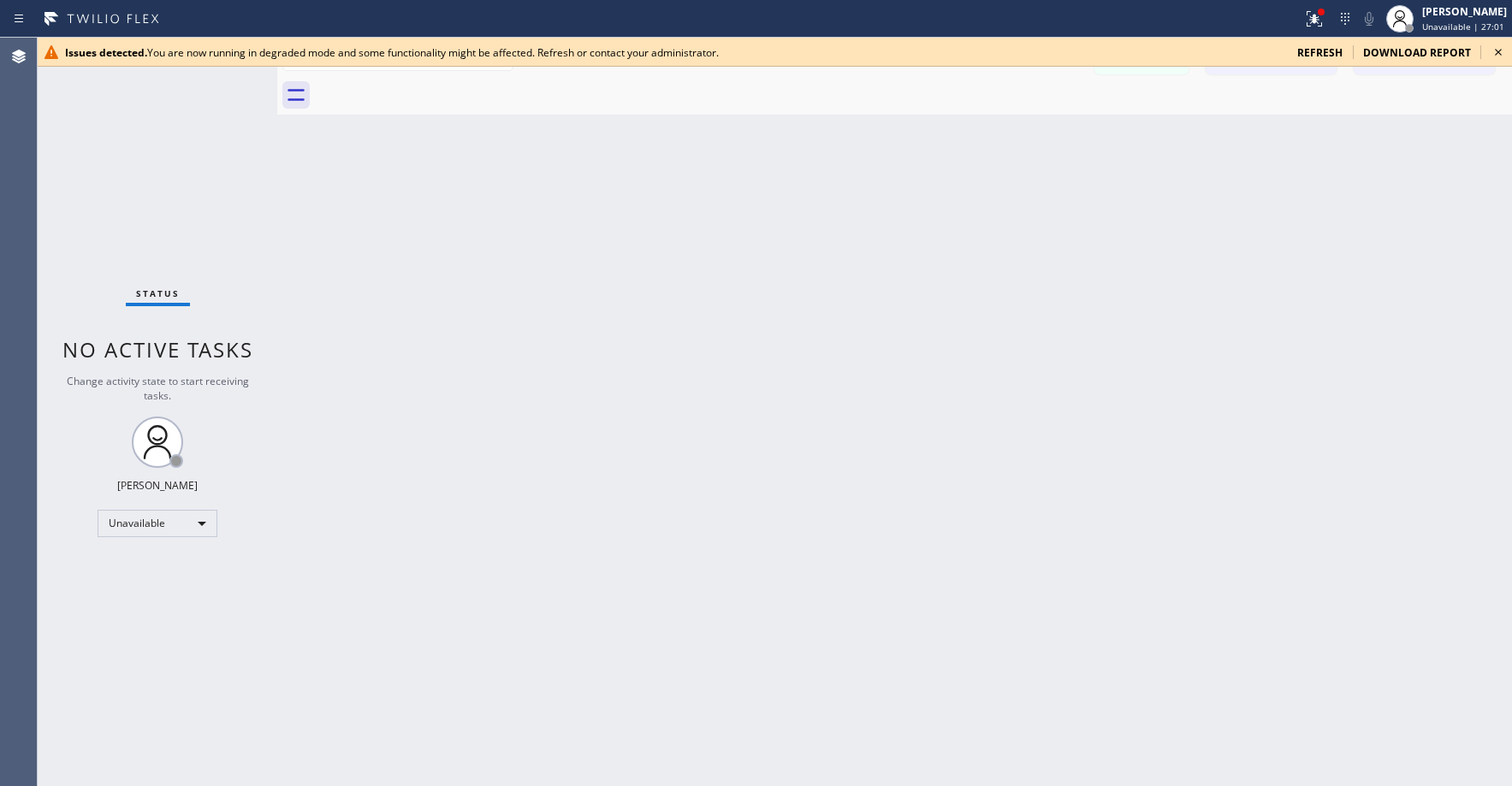
click at [156, 215] on div "Status No active tasks Change activity state to start receiving tasks. [PERSON_…" at bounding box center [158, 412] width 240 height 748
click at [149, 226] on div "Status No active tasks Change activity state to start receiving tasks. [PERSON_…" at bounding box center [158, 412] width 240 height 748
click at [159, 225] on div "Status No active tasks Change activity state to start receiving tasks. [PERSON_…" at bounding box center [158, 412] width 240 height 748
click at [118, 132] on div "Status No active tasks Change activity state to start receiving tasks. [PERSON_…" at bounding box center [158, 412] width 240 height 748
click at [1320, 47] on span "refresh" at bounding box center [1320, 53] width 46 height 14
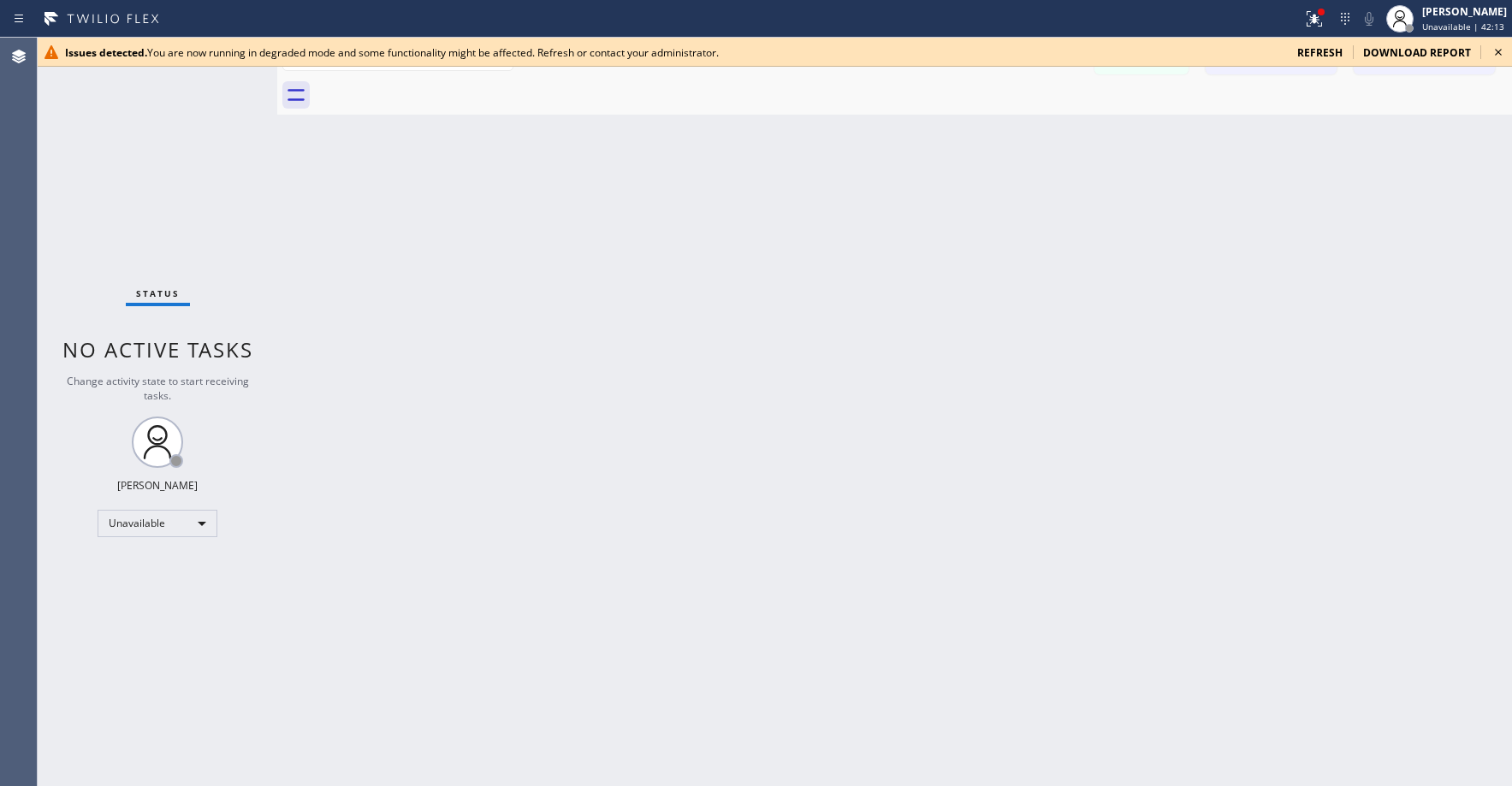
click at [1501, 52] on icon at bounding box center [1498, 52] width 21 height 21
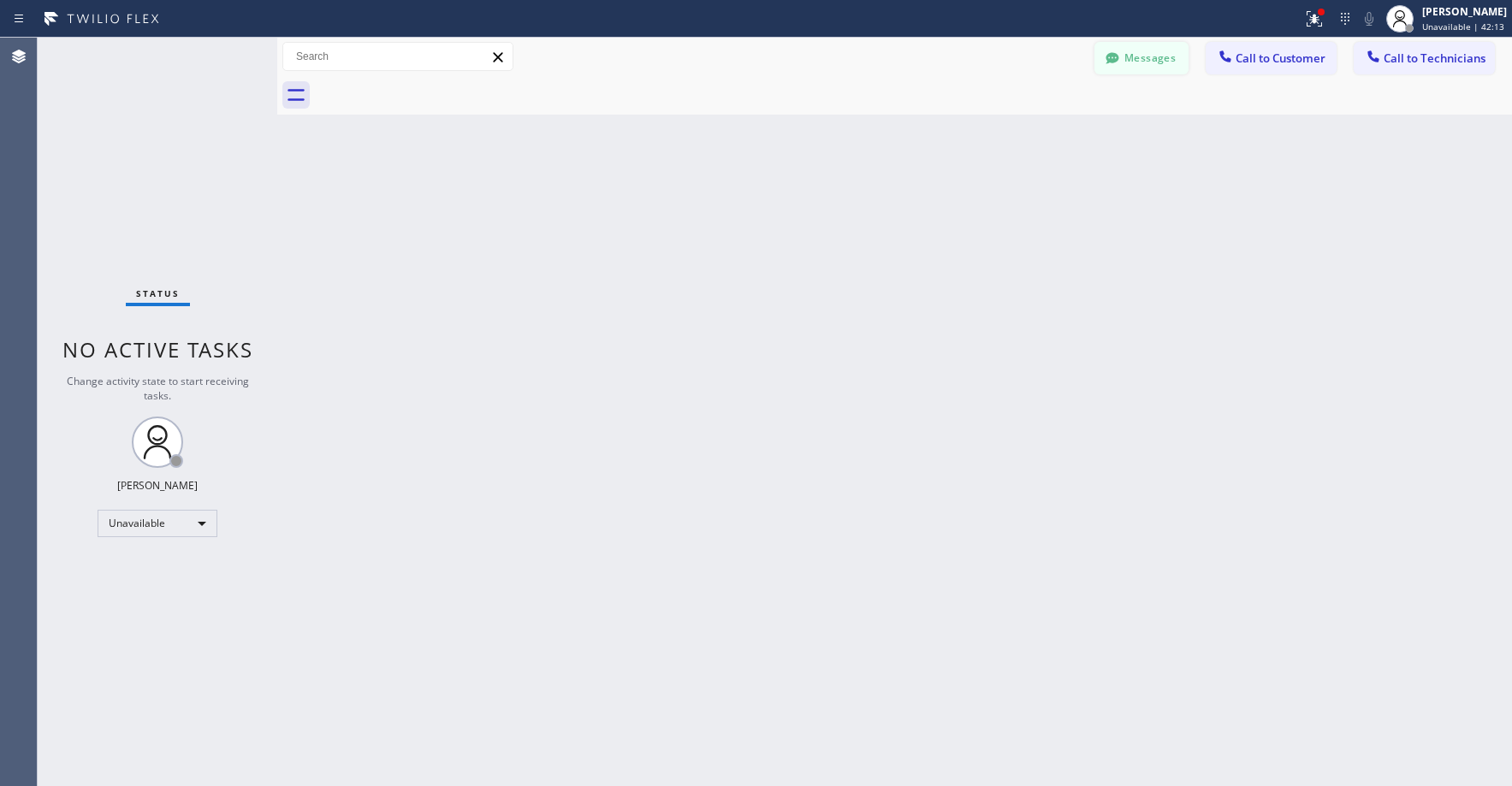
click at [1131, 62] on button "Messages" at bounding box center [1141, 58] width 94 height 32
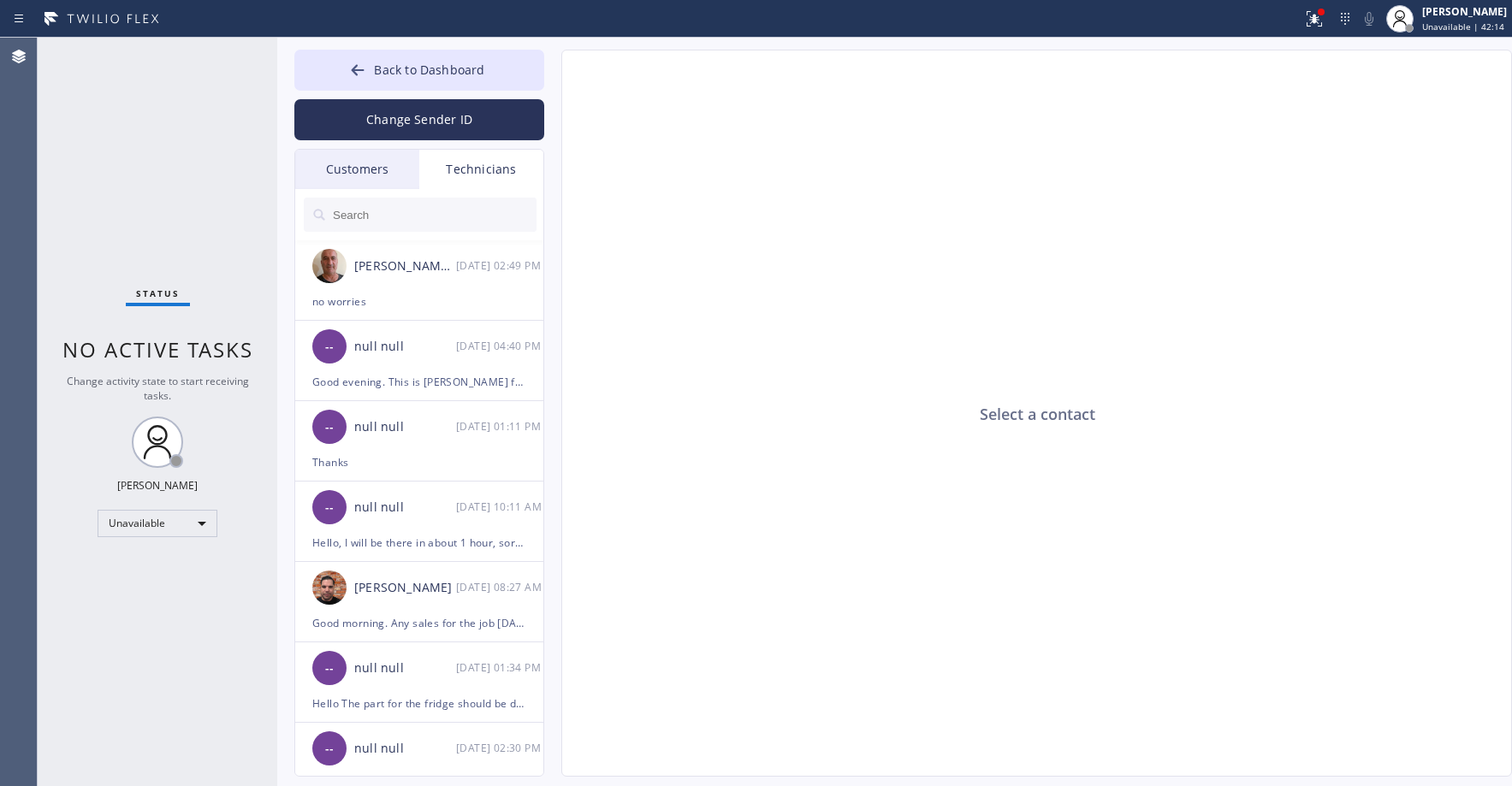
click at [372, 172] on div "Customers" at bounding box center [357, 169] width 124 height 39
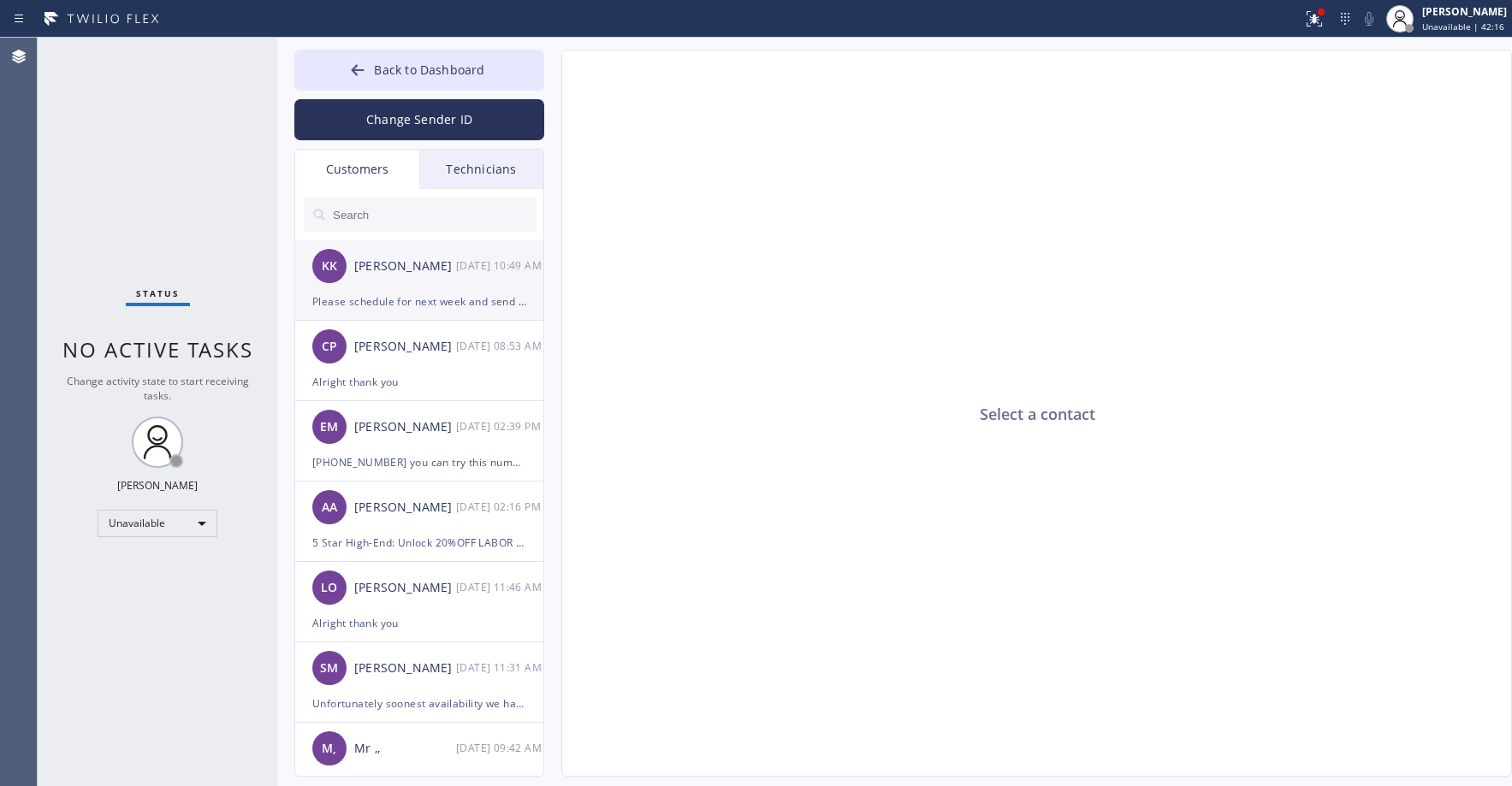
click at [431, 310] on div "Please schedule for next week and send me a confirmation" at bounding box center [419, 302] width 214 height 20
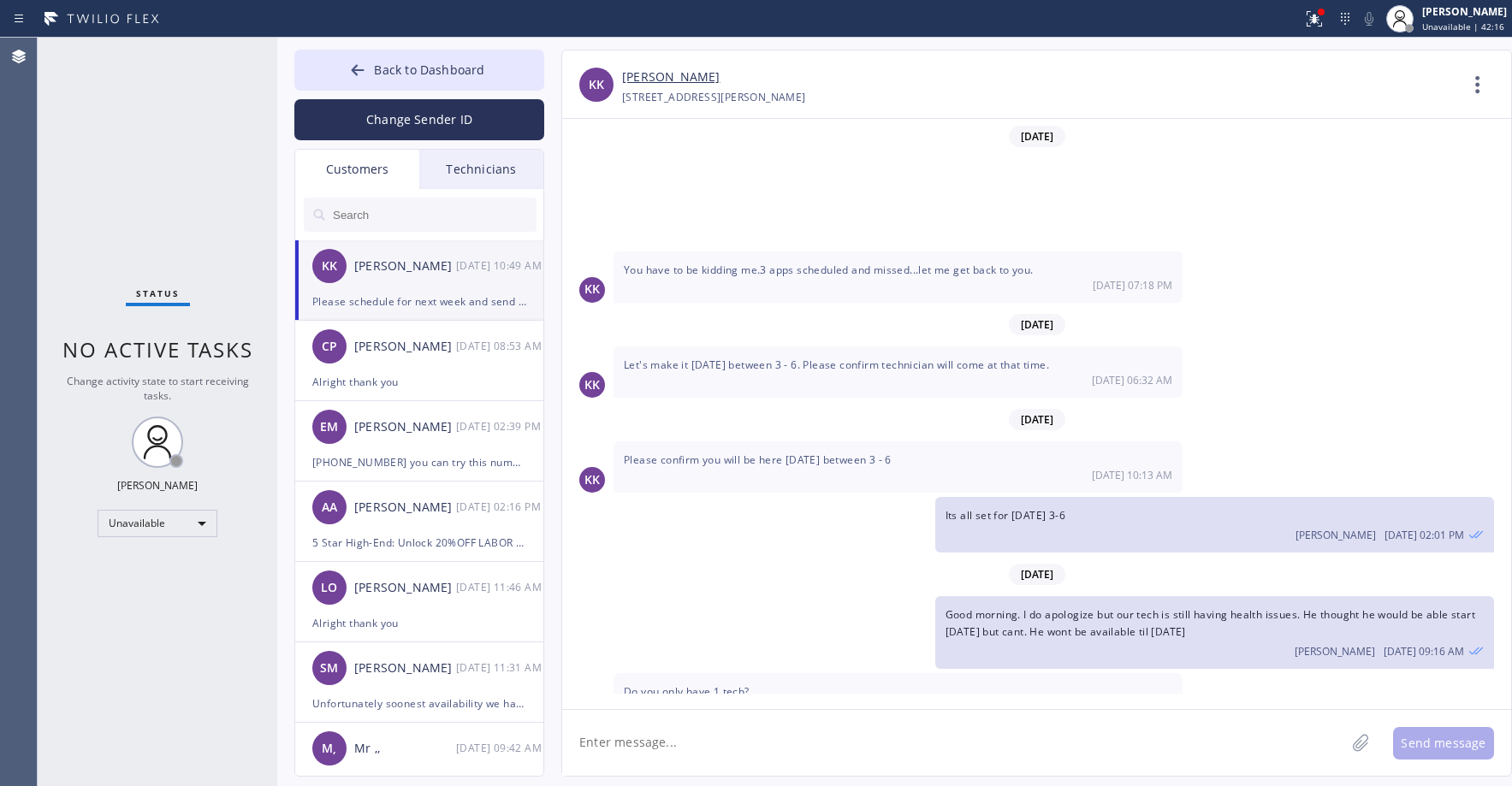
scroll to position [150, 0]
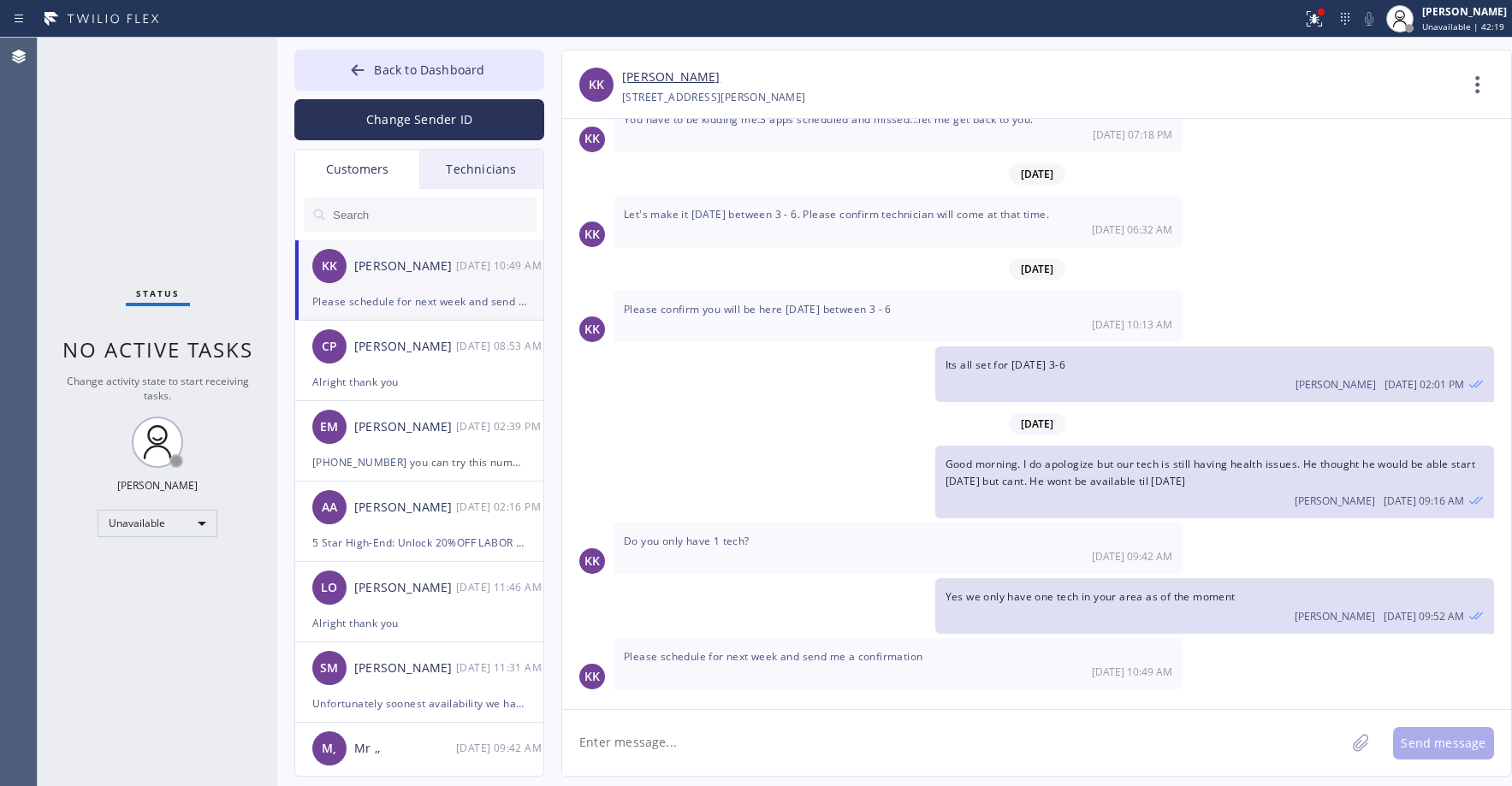
click at [394, 218] on input "text" at bounding box center [433, 215] width 205 height 34
paste input "FYTJB8"
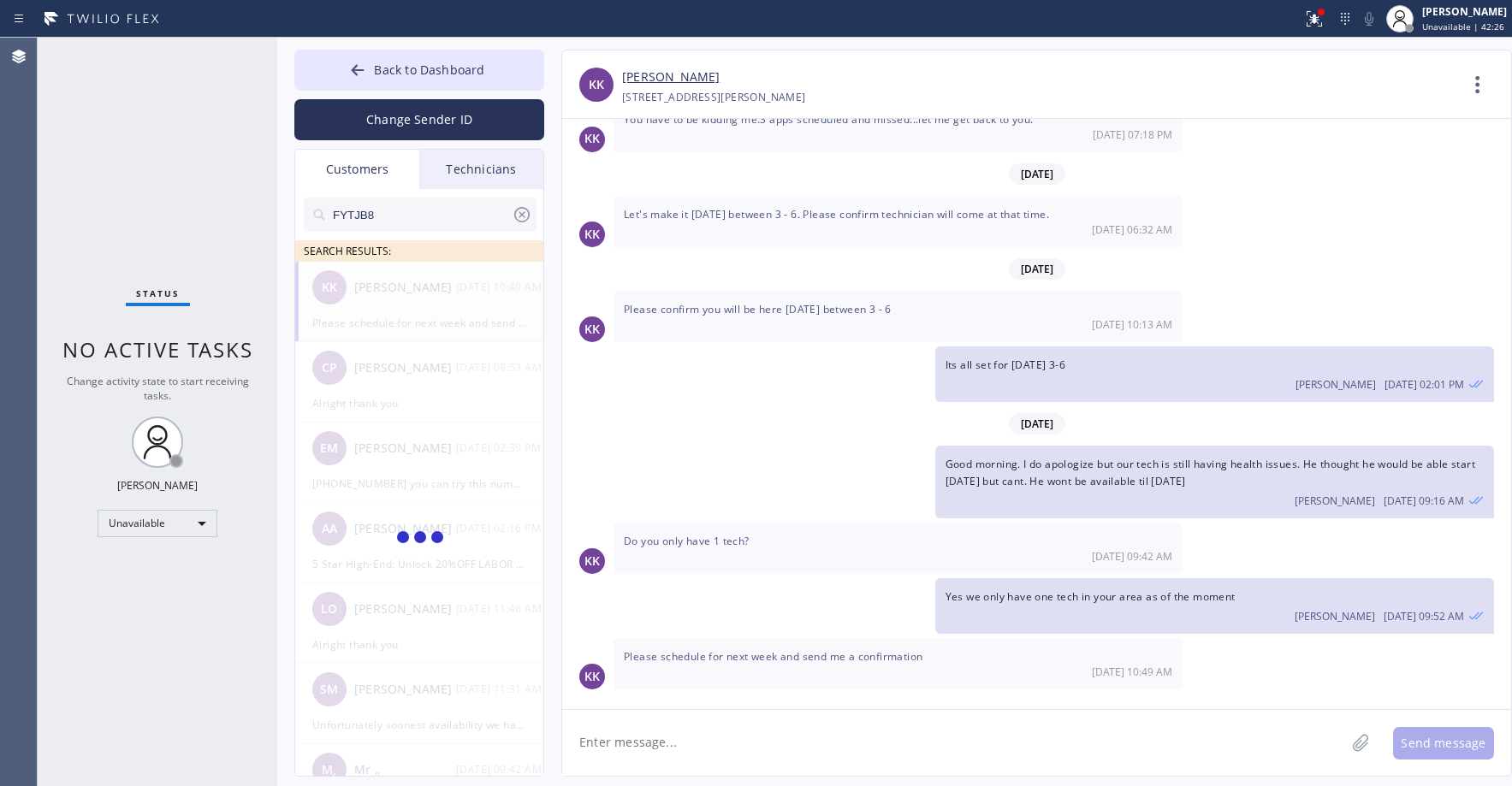
type input "FYTJB8"
click at [417, 307] on div "[PERSON_NAME] --:--" at bounding box center [420, 287] width 250 height 51
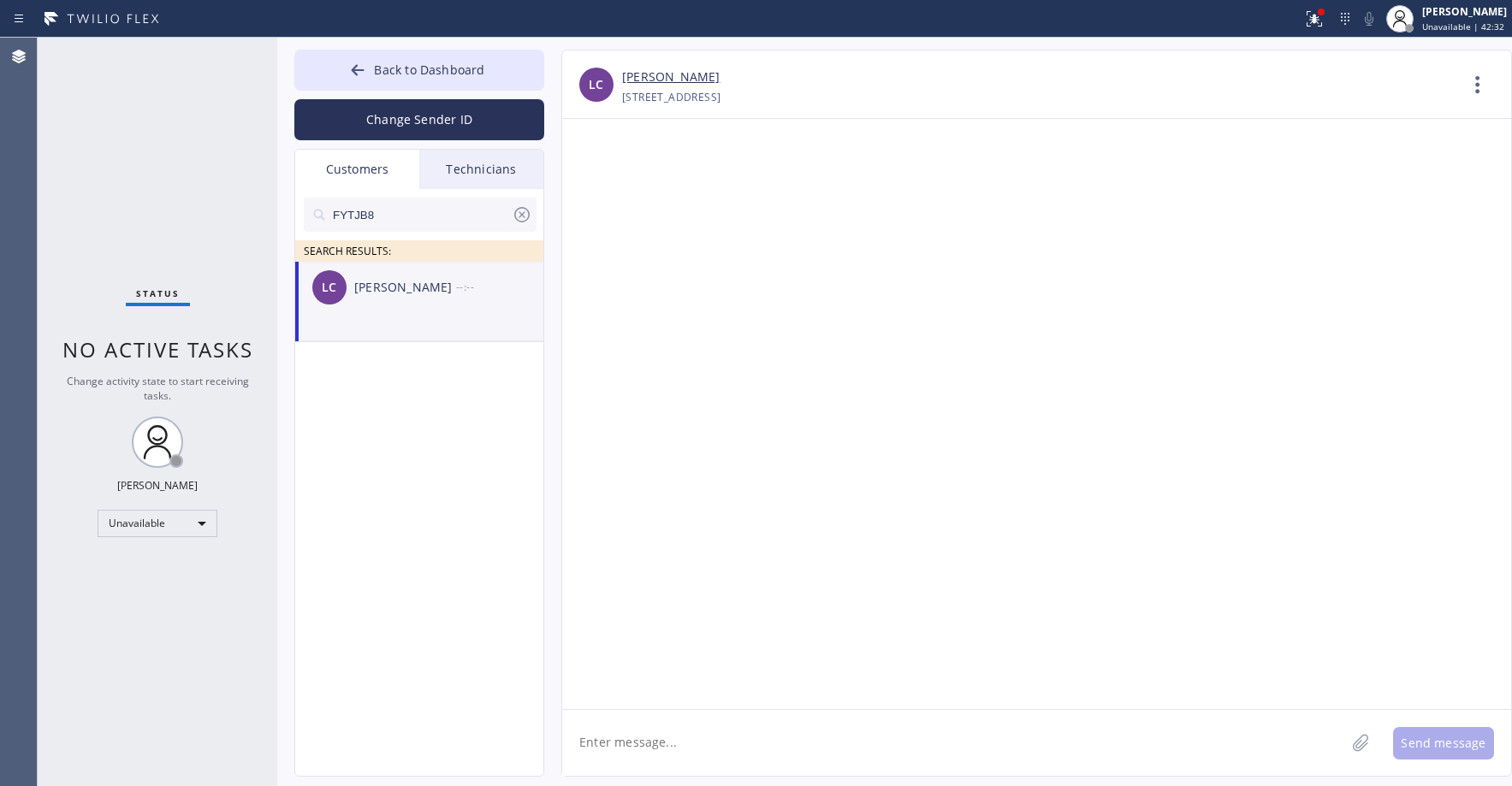
scroll to position [0, 0]
click at [646, 736] on textarea at bounding box center [953, 743] width 783 height 66
paste textarea "[GEOGRAPHIC_DATA] Thermador Appliance Repair"
type textarea "Good day! This is San Diego Thermador Appliance Repair. The tech said he's alre…"
click at [1435, 749] on button "Send message" at bounding box center [1443, 744] width 101 height 32
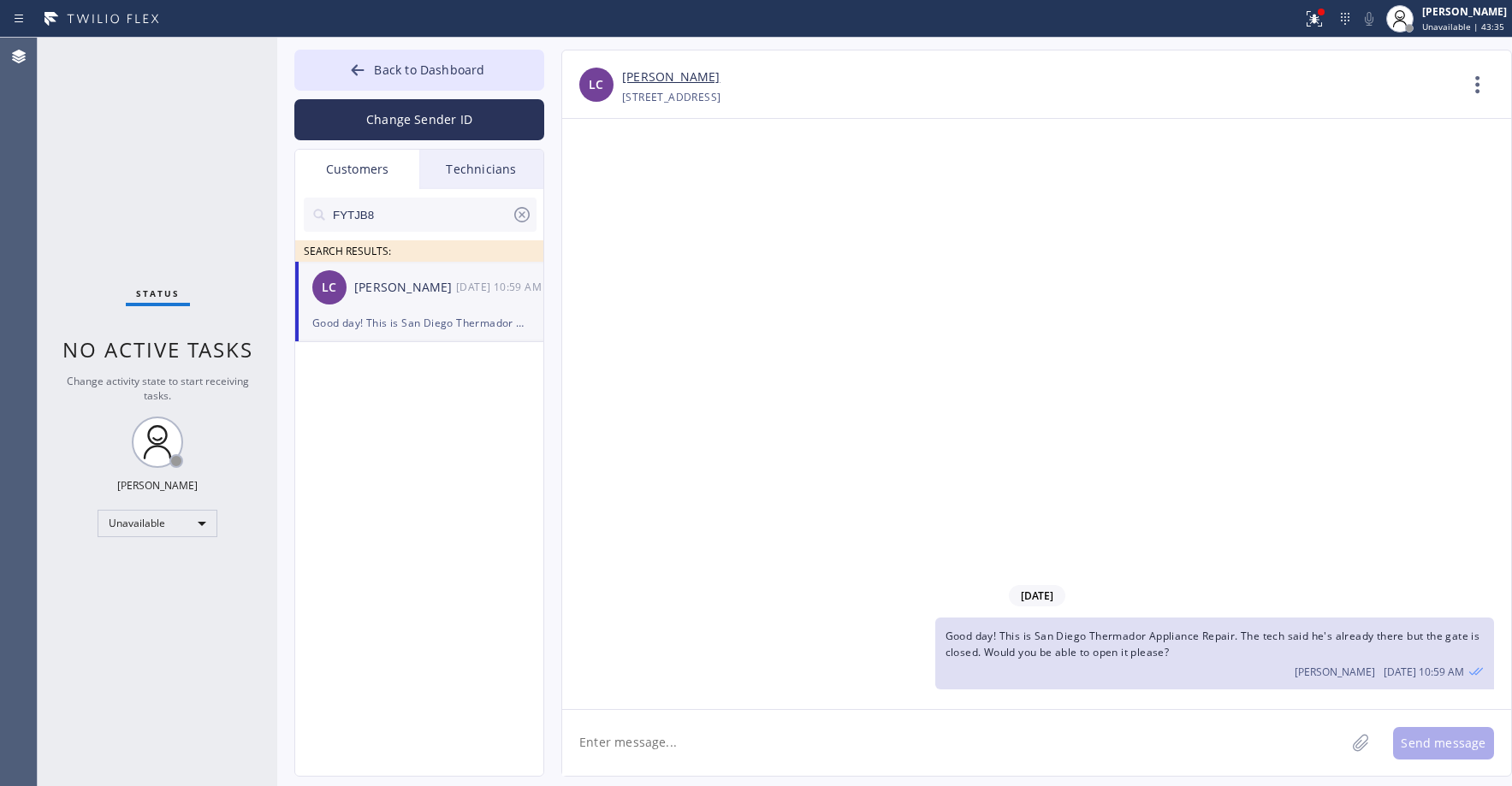
click at [518, 217] on icon at bounding box center [522, 214] width 21 height 21
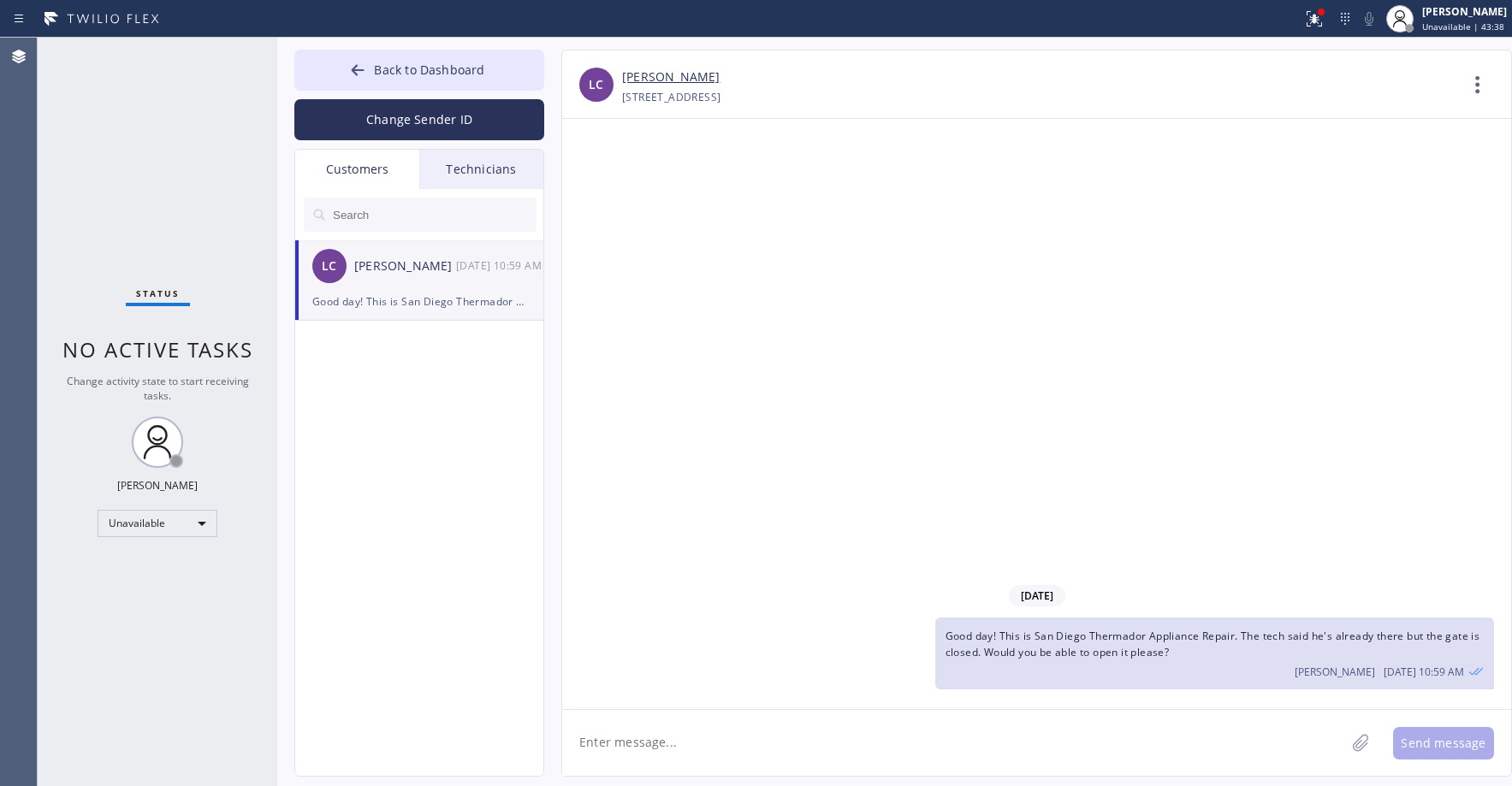
click at [401, 222] on input "text" at bounding box center [433, 215] width 205 height 34
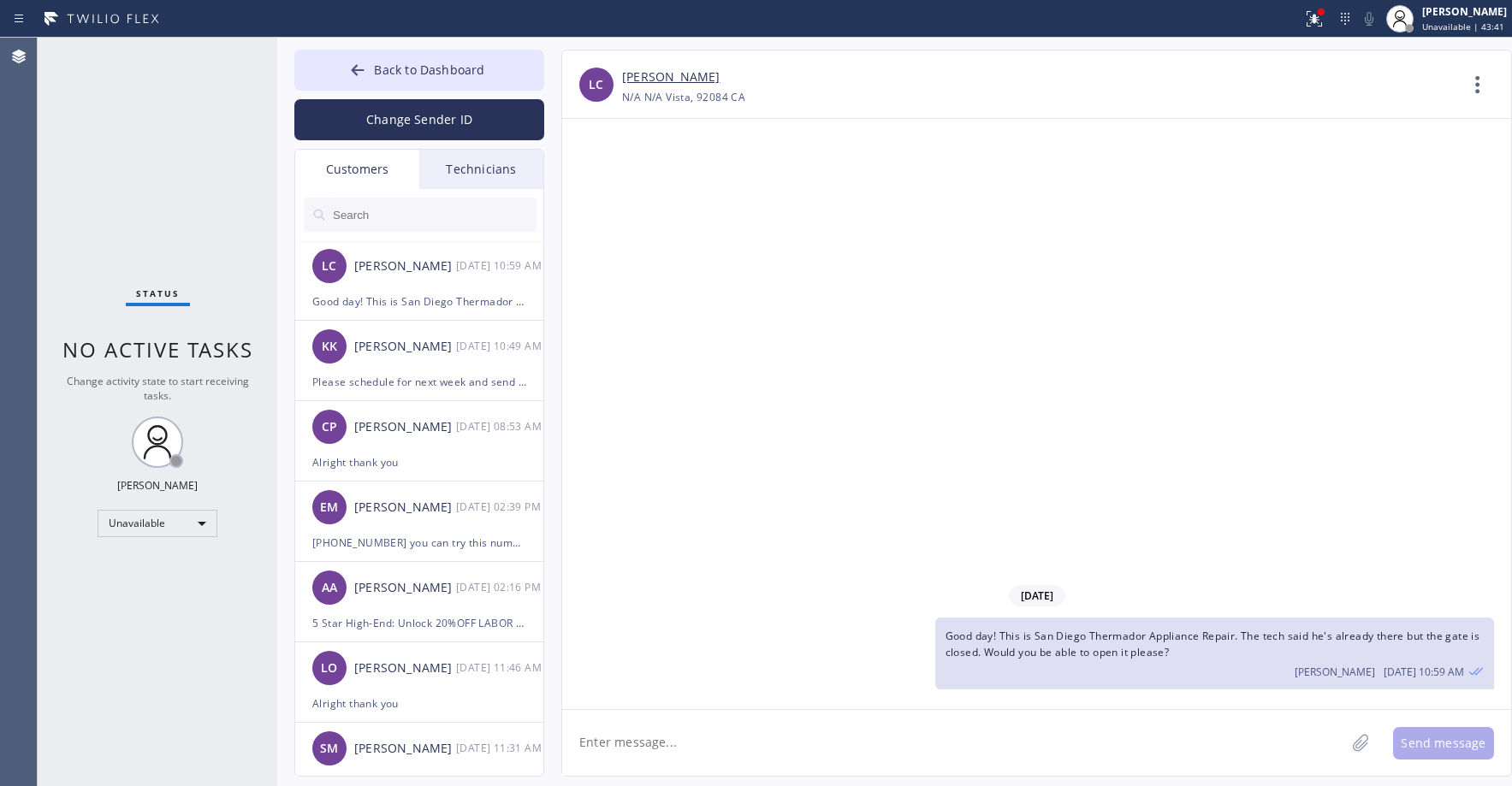
paste input "Q5P6DI"
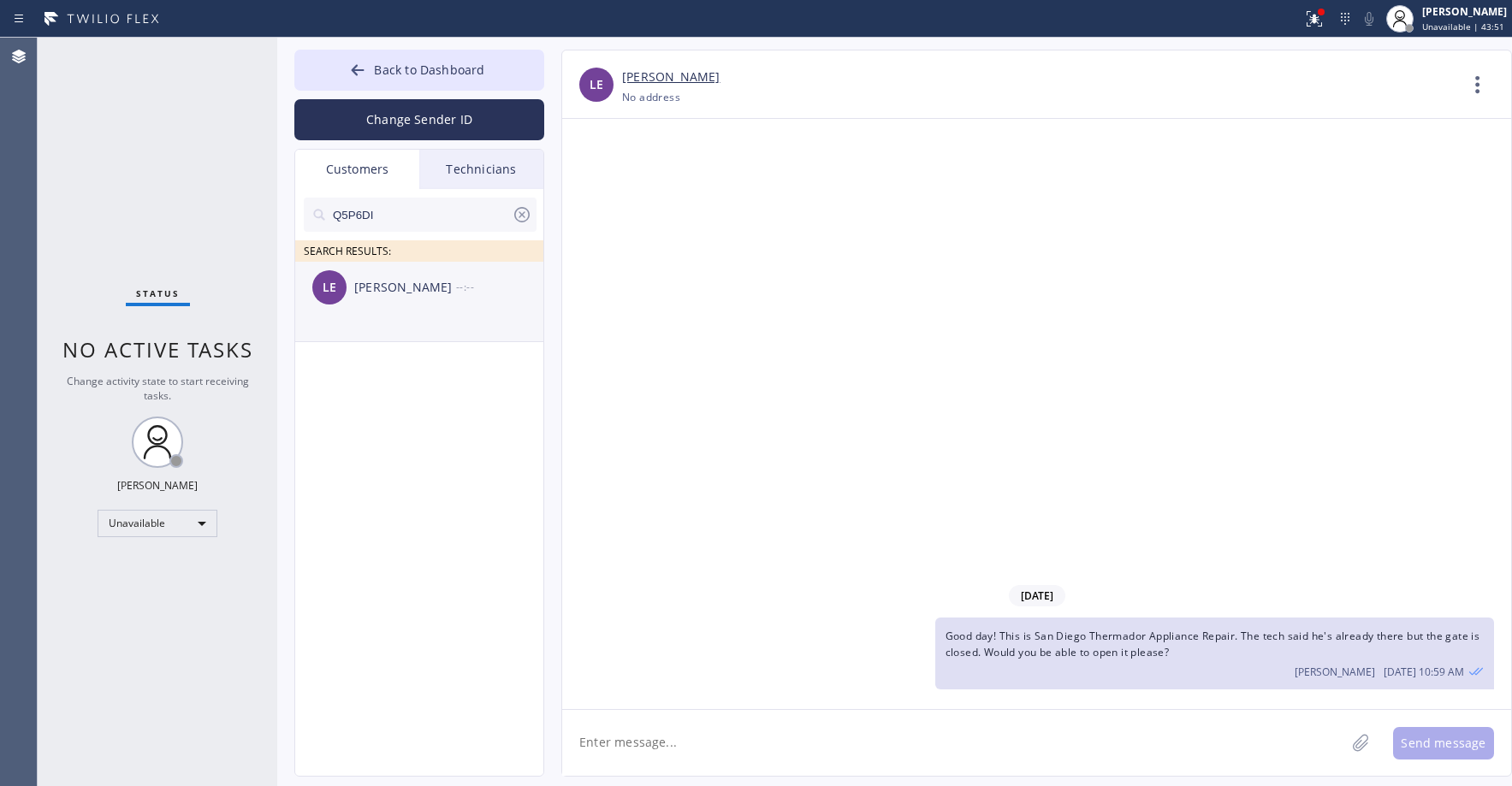
type input "Q5P6DI"
click at [421, 309] on div "LE [PERSON_NAME] --:--" at bounding box center [420, 287] width 250 height 51
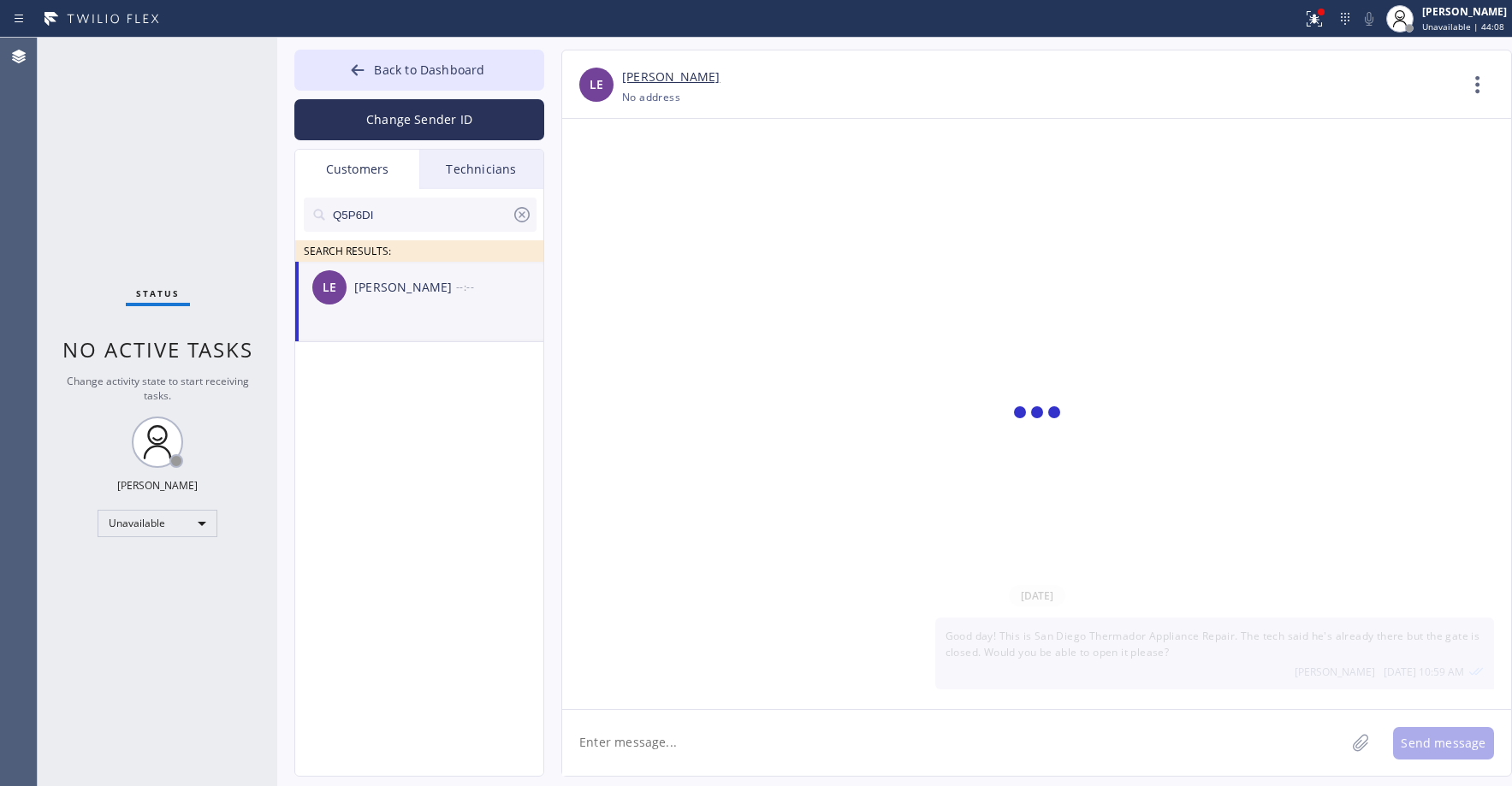
click at [520, 216] on icon at bounding box center [521, 214] width 15 height 15
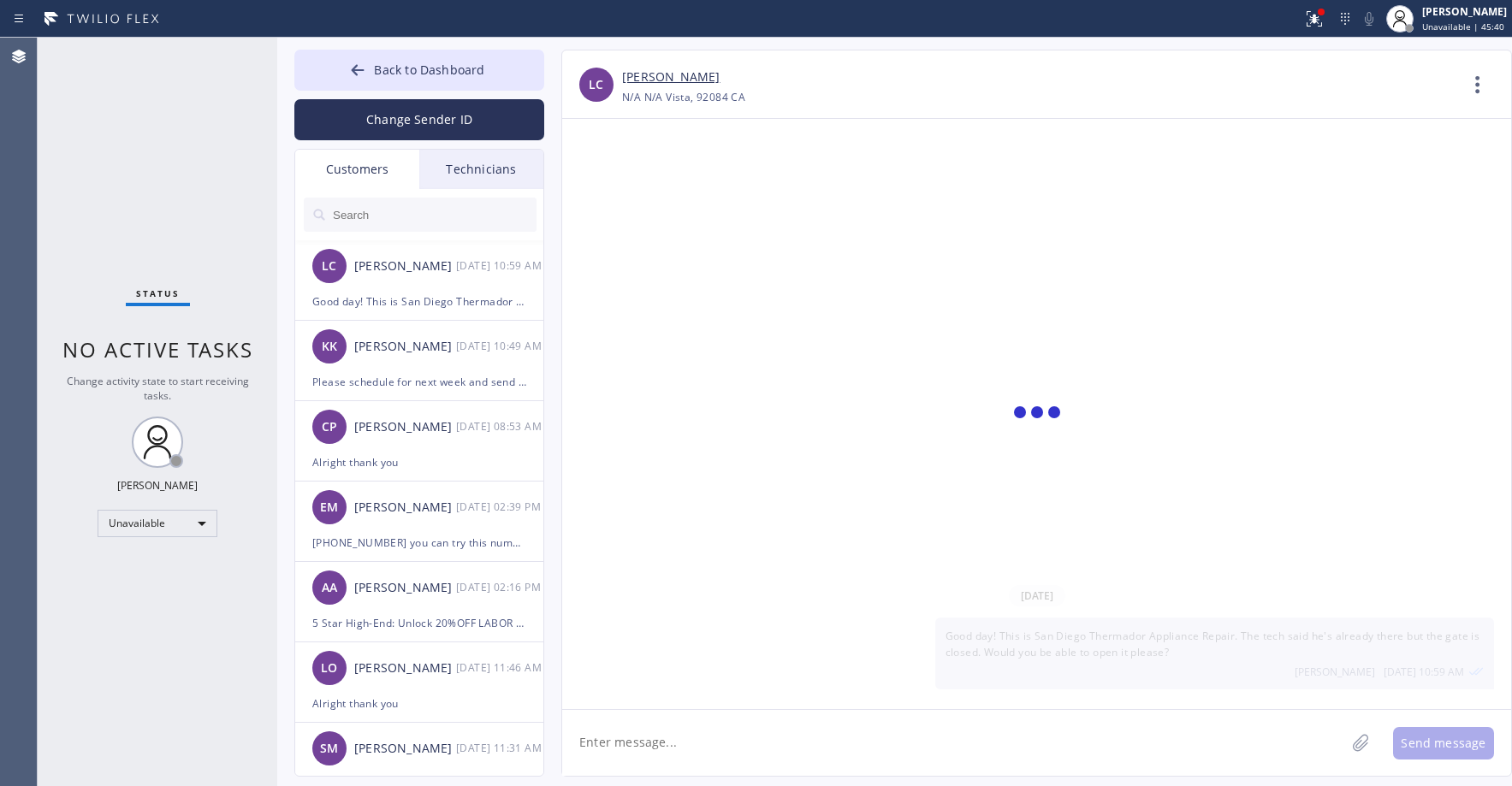
click at [178, 178] on div "Status No active tasks Change activity state to start receiving tasks. [PERSON_…" at bounding box center [158, 412] width 240 height 748
click at [419, 78] on button "Back to Dashboard" at bounding box center [419, 70] width 250 height 41
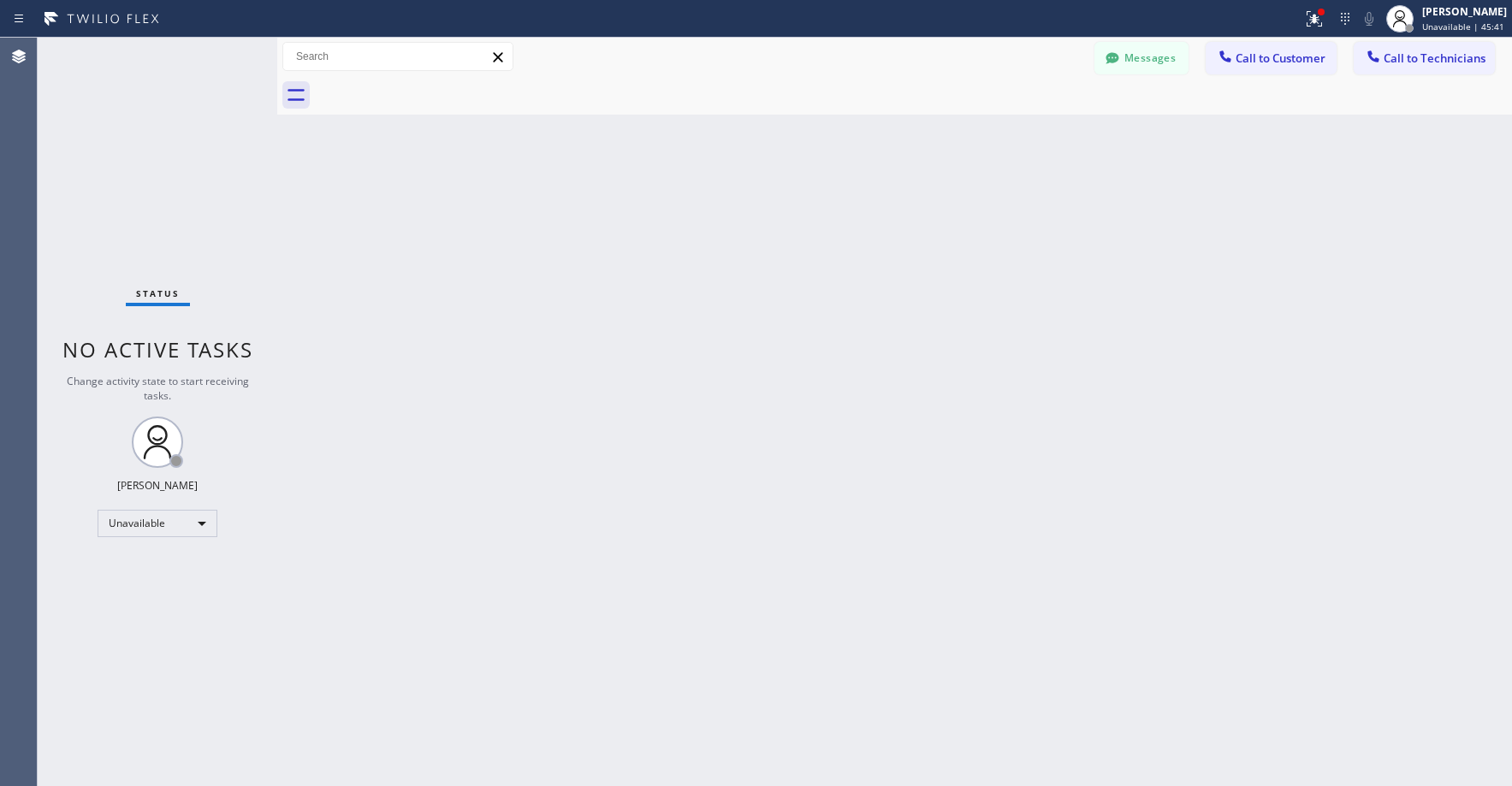
click at [135, 175] on div "Status No active tasks Change activity state to start receiving tasks. [PERSON_…" at bounding box center [158, 412] width 240 height 748
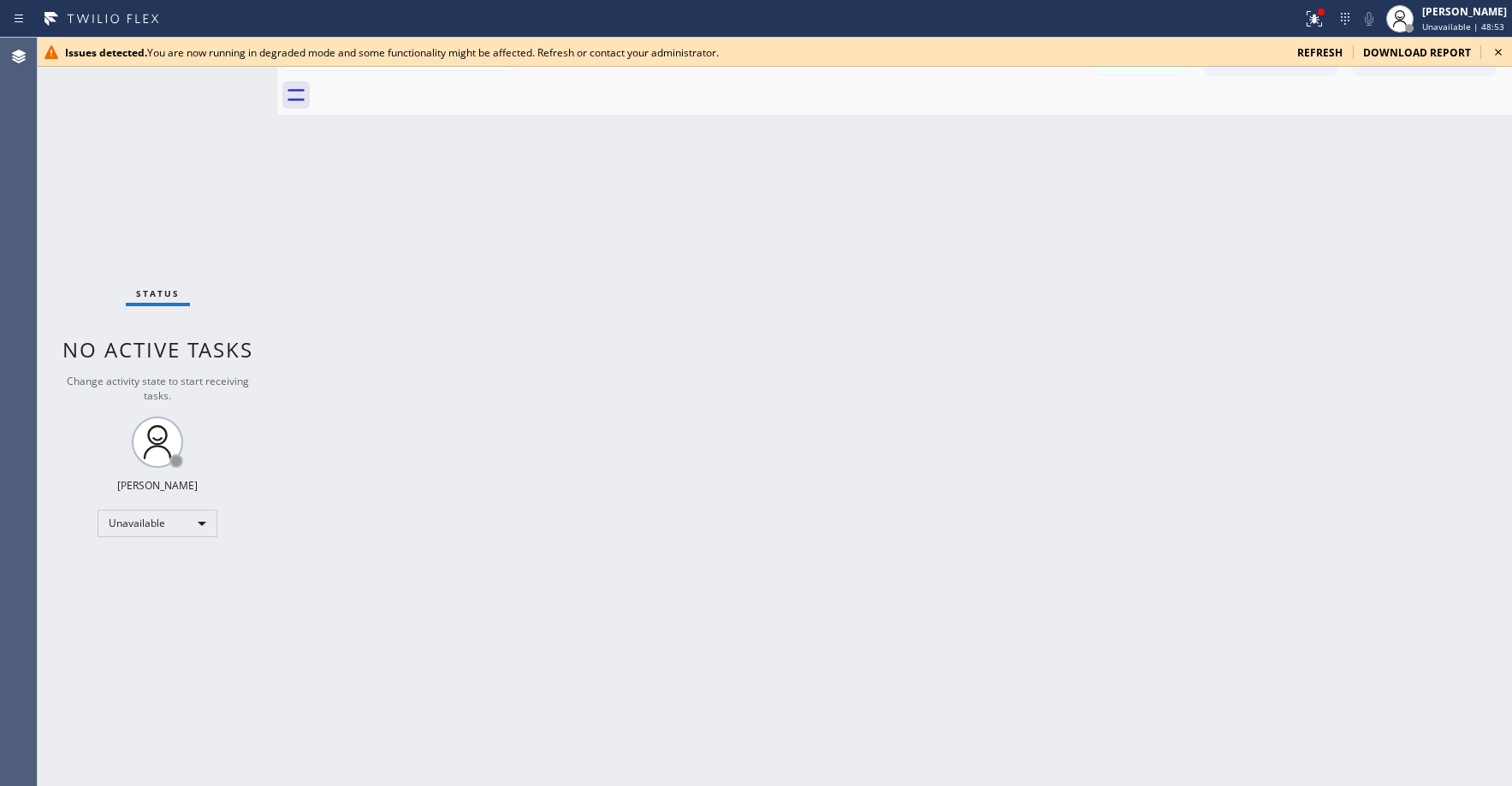
click at [165, 155] on div "Status No active tasks Change activity state to start receiving tasks. [PERSON_…" at bounding box center [158, 412] width 240 height 748
click at [1498, 56] on icon at bounding box center [1498, 52] width 21 height 21
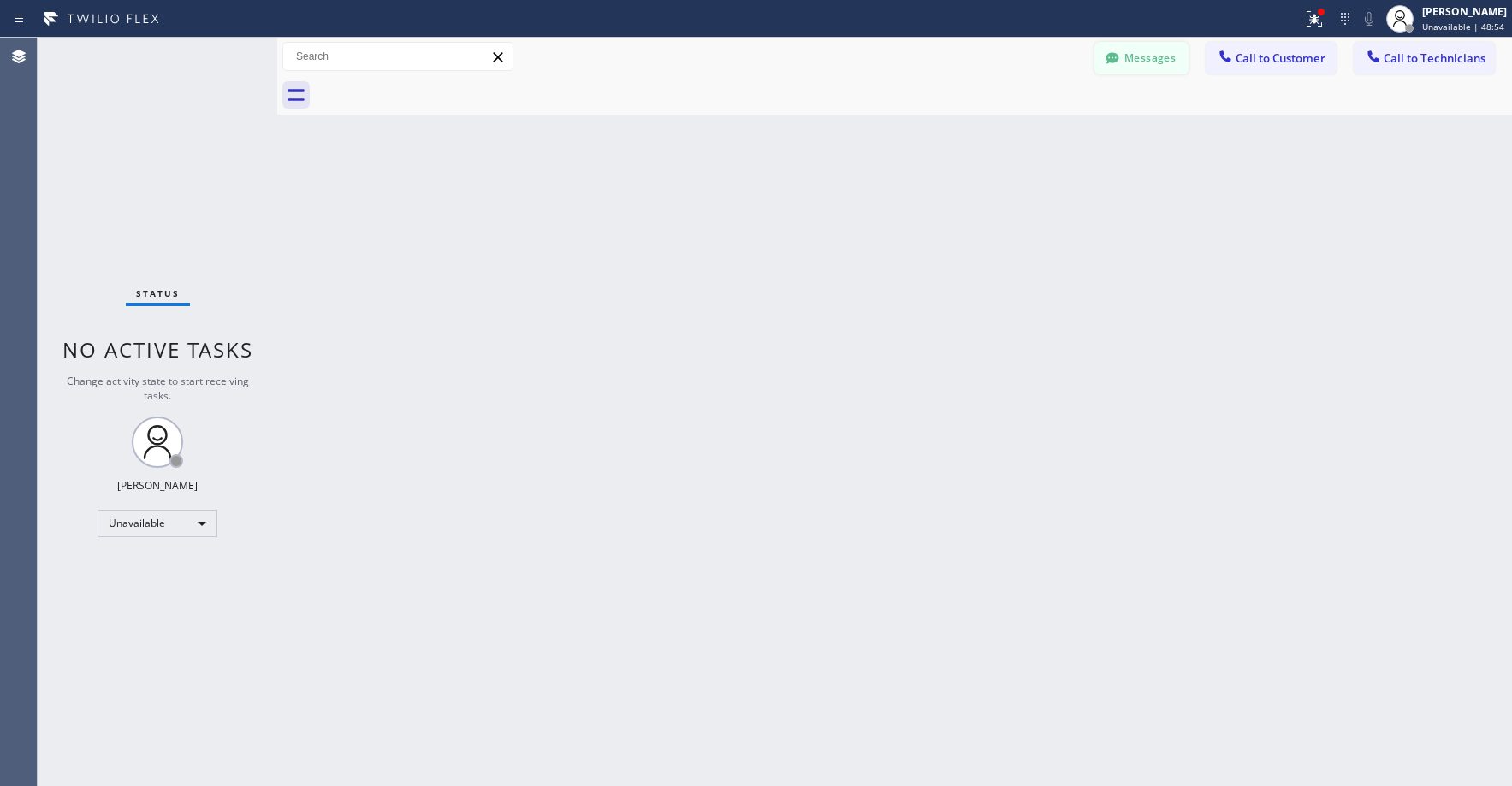
click at [1141, 62] on button "Messages" at bounding box center [1141, 58] width 94 height 32
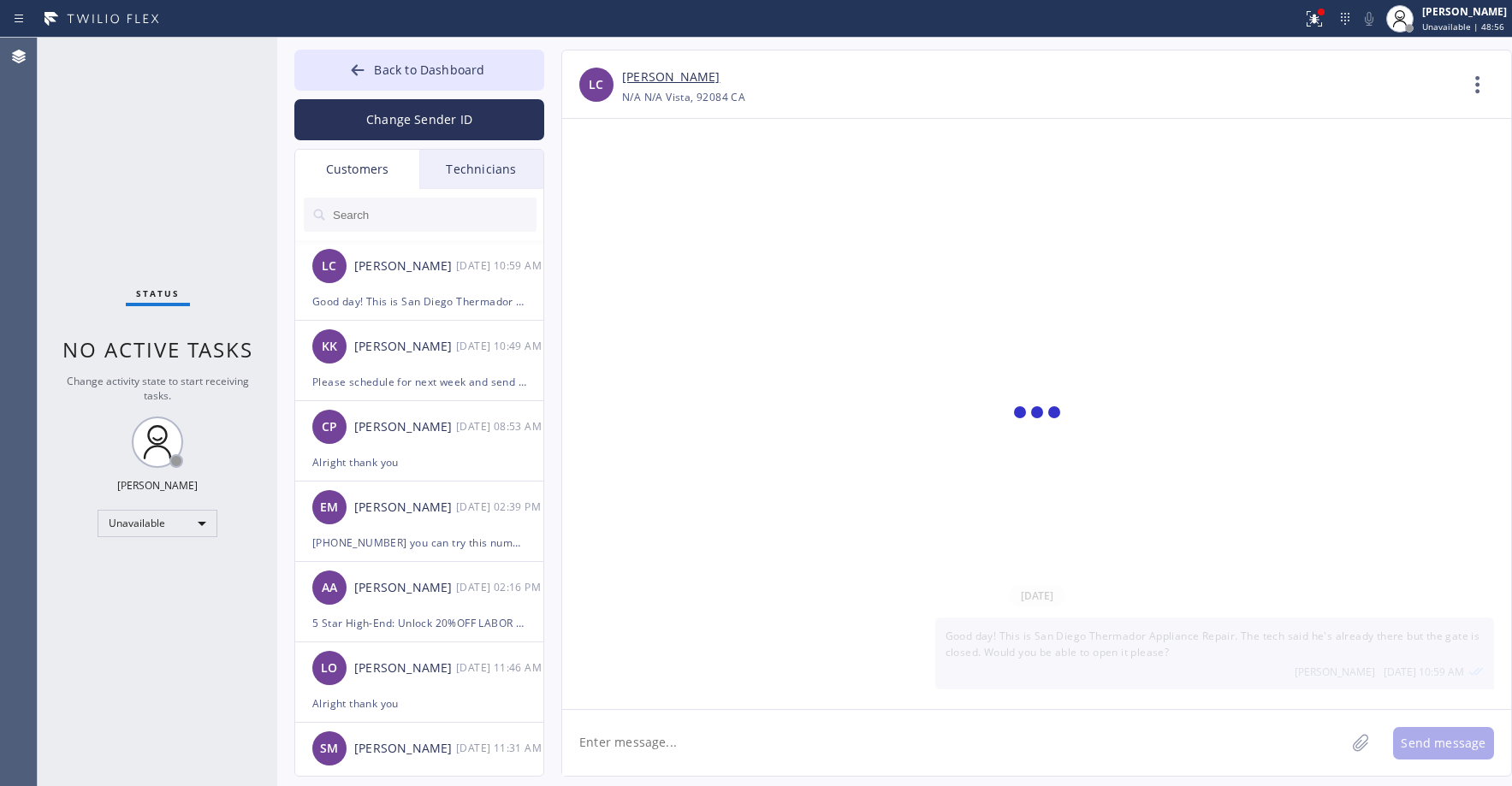
click at [389, 222] on input "text" at bounding box center [433, 215] width 205 height 34
paste input "BNRD2W"
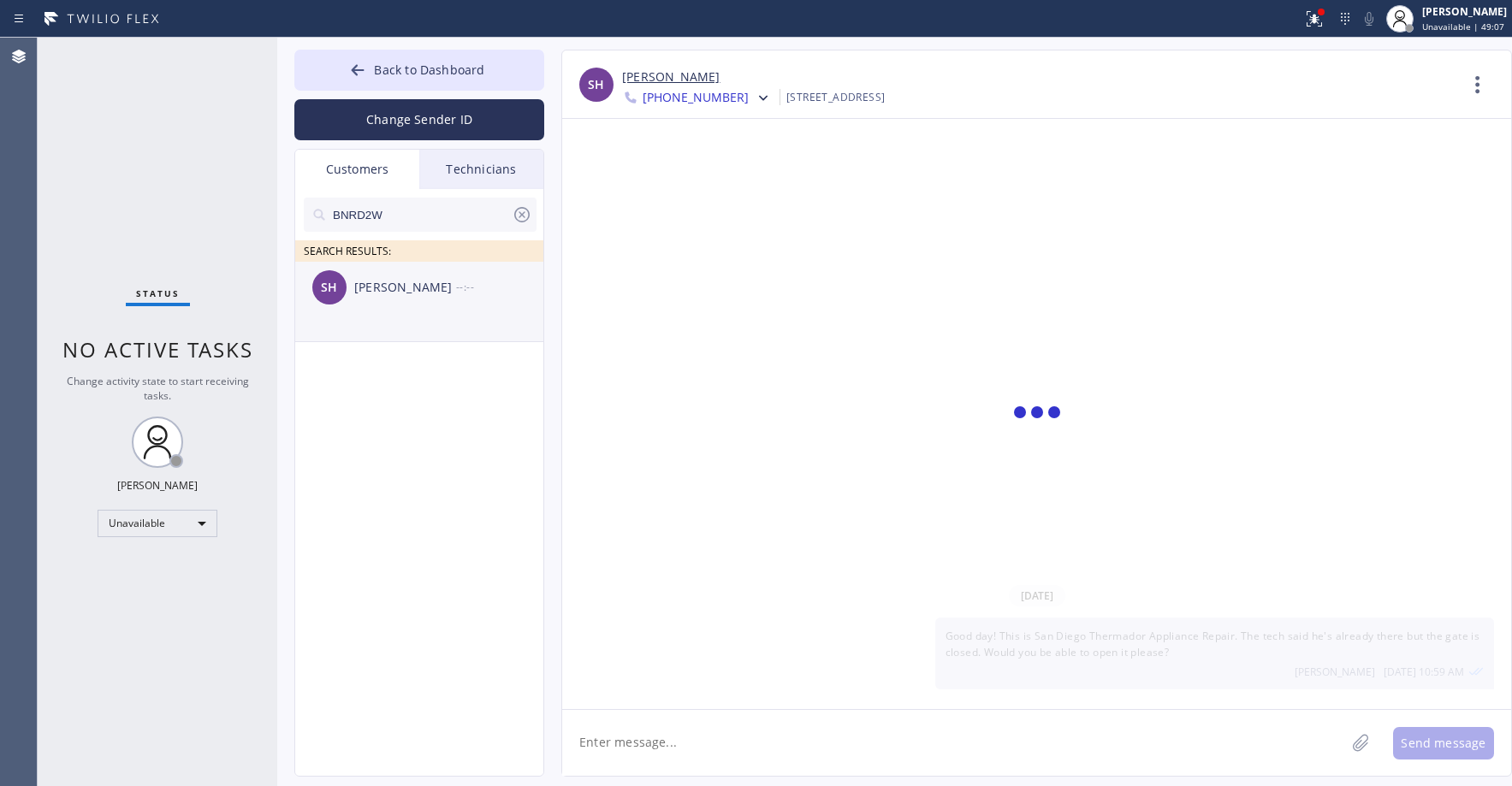
type input "BNRD2W"
click at [439, 308] on div "SH [PERSON_NAME] --:--" at bounding box center [420, 287] width 250 height 51
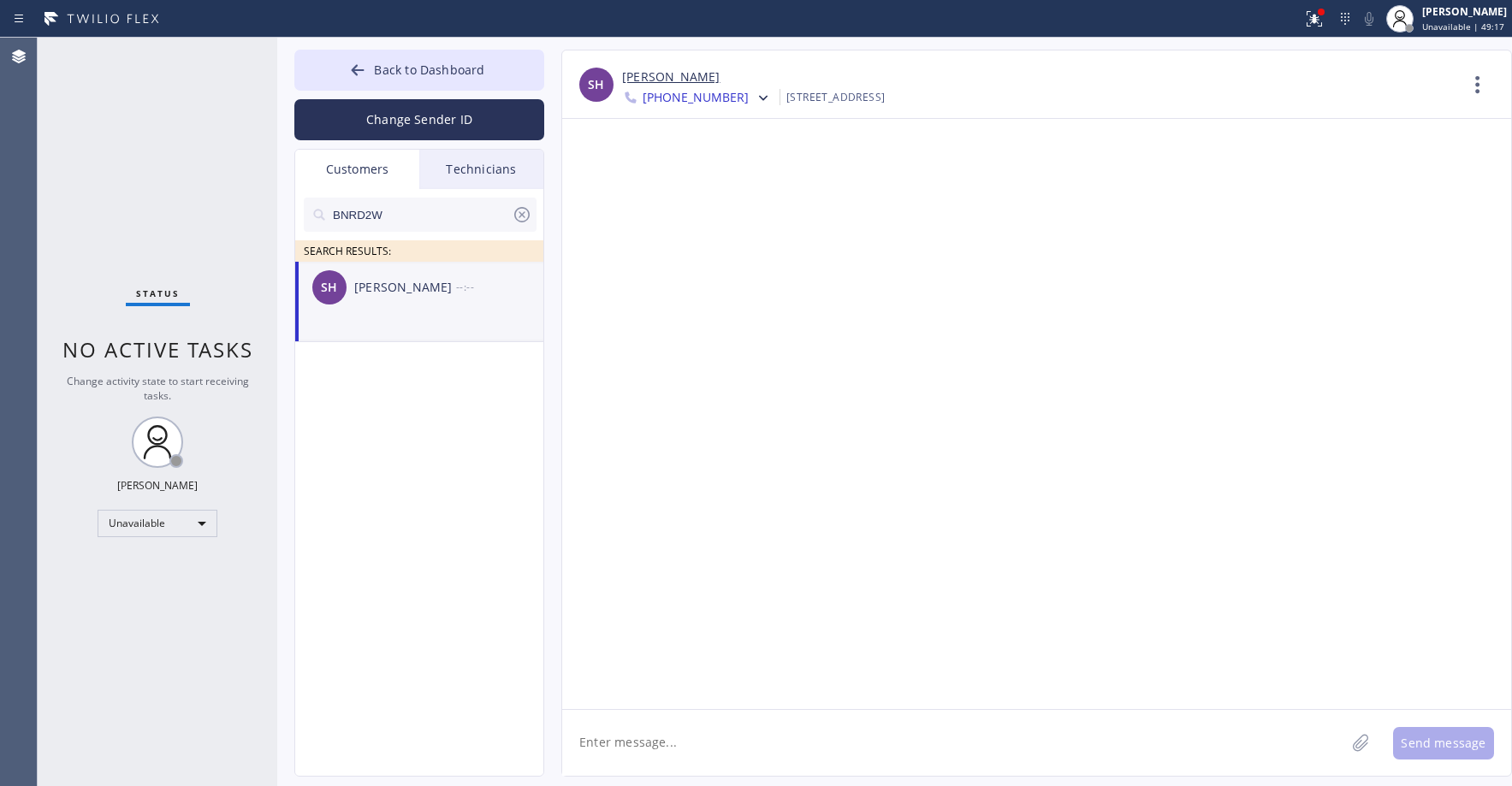
click at [681, 743] on textarea at bounding box center [953, 743] width 783 height 66
paste textarea "KitchenAid Appliance Repair Pros"
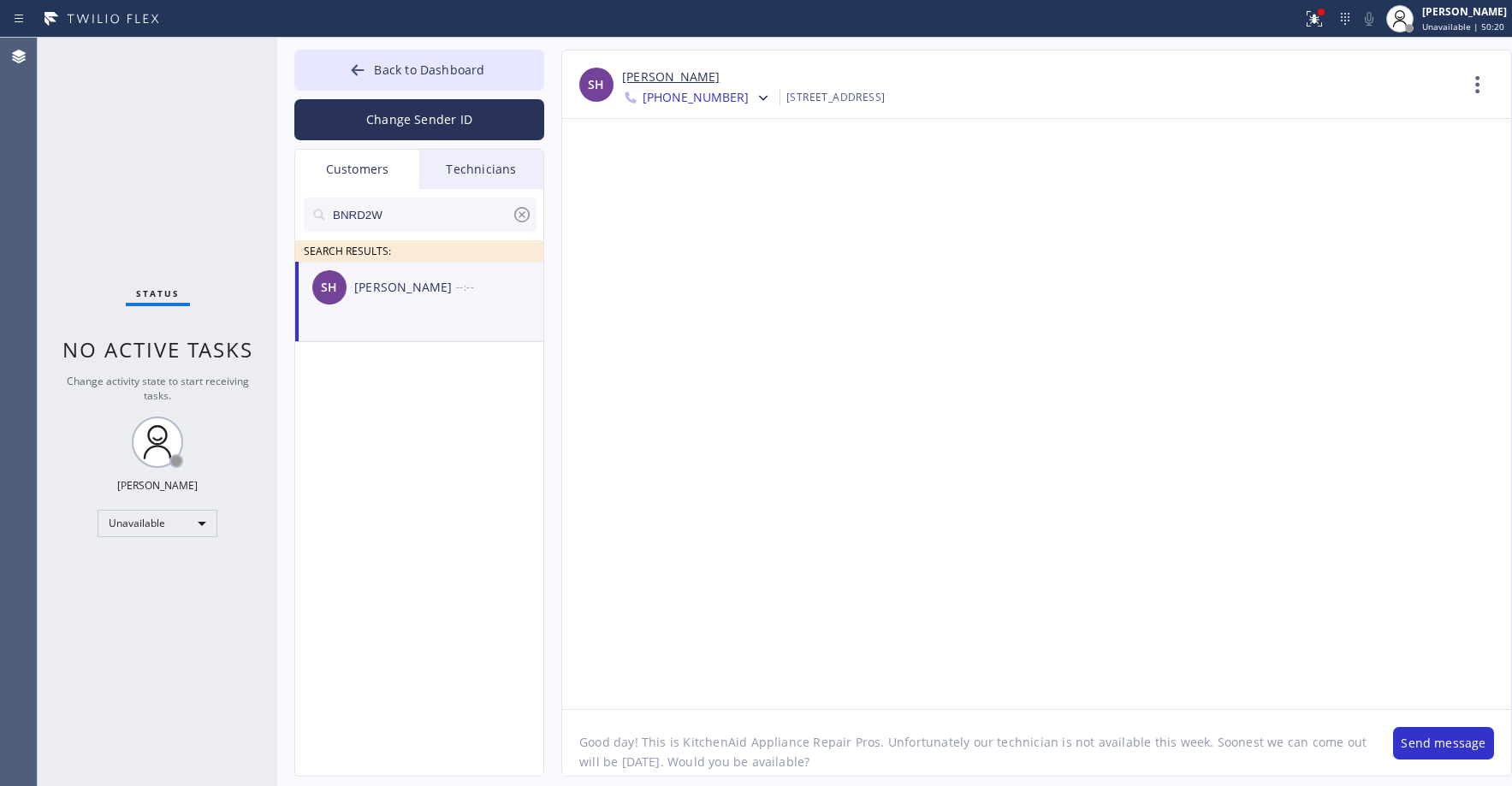
type textarea "Good day! This is KitchenAid Appliance Repair Pros. Unfortunately our technicia…"
click at [1418, 745] on button "Send message" at bounding box center [1443, 744] width 101 height 32
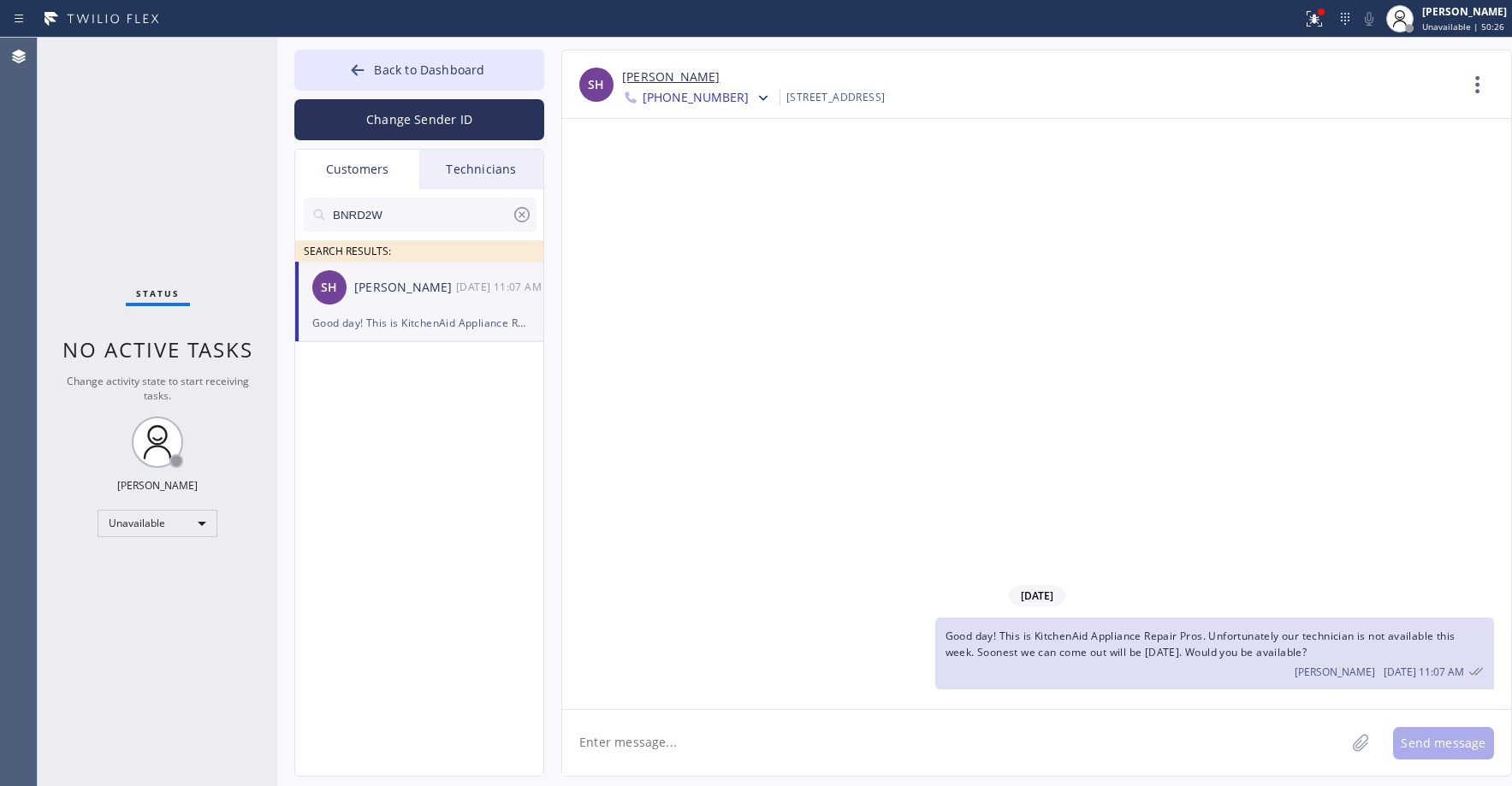
drag, startPoint x: 1342, startPoint y: 654, endPoint x: 948, endPoint y: 642, distance: 394.2
click at [948, 642] on div "Good day! This is KitchenAid Appliance Repair Pros. Unfortunately our technicia…" at bounding box center [1215, 654] width 559 height 72
copy span "Good day! This is KitchenAid Appliance Repair Pros. Unfortunately our technicia…"
click at [713, 95] on span "[PHONE_NUMBER]" at bounding box center [696, 98] width 107 height 21
click at [721, 217] on div "[PHONE_NUMBER]" at bounding box center [721, 216] width 197 height 39
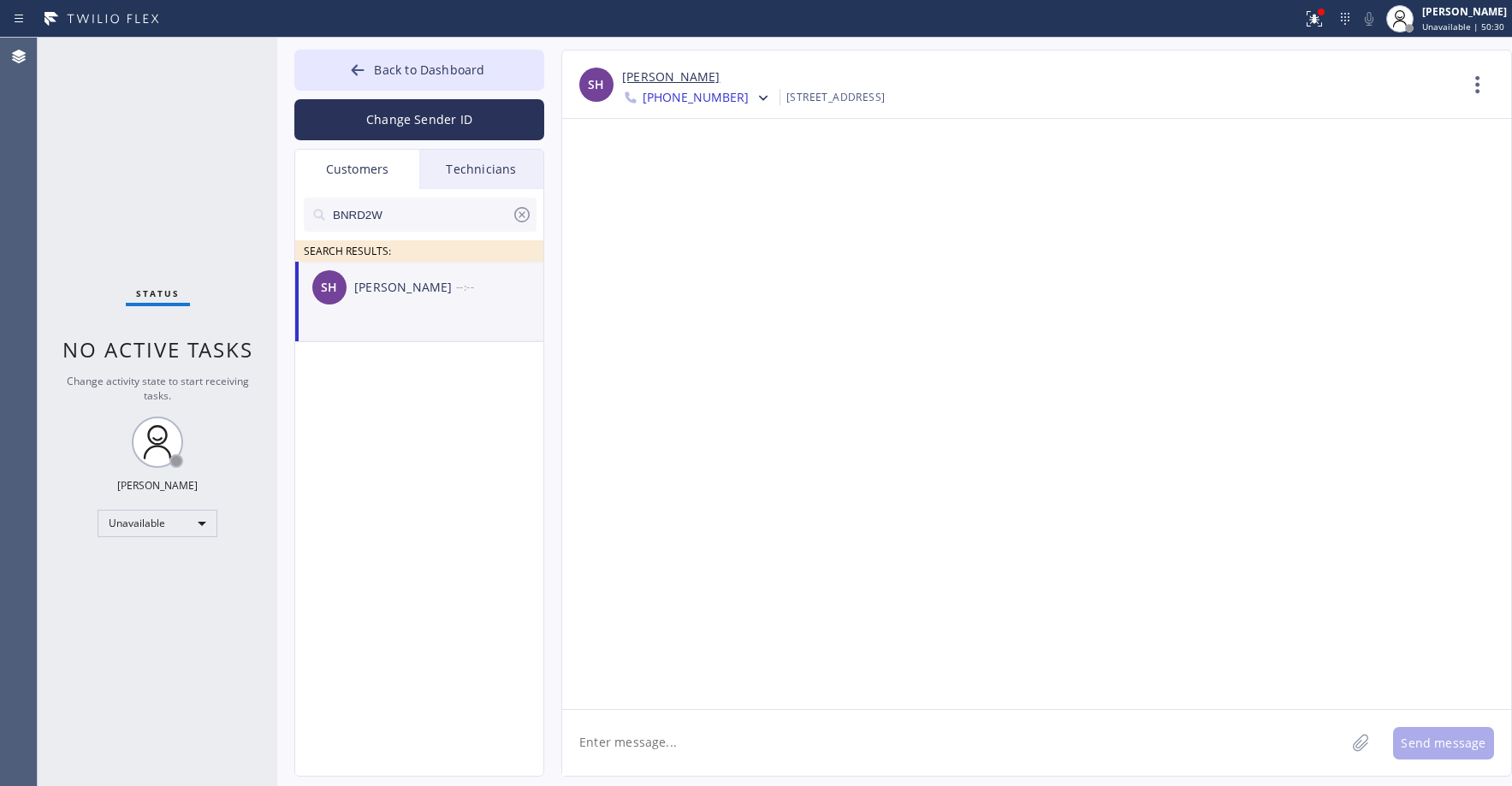
click at [689, 743] on textarea at bounding box center [953, 743] width 783 height 66
paste textarea "Good day! This is KitchenAid Appliance Repair Pros. Unfortunately our technicia…"
type textarea "Good day! This is KitchenAid Appliance Repair Pros. Unfortunately our technicia…"
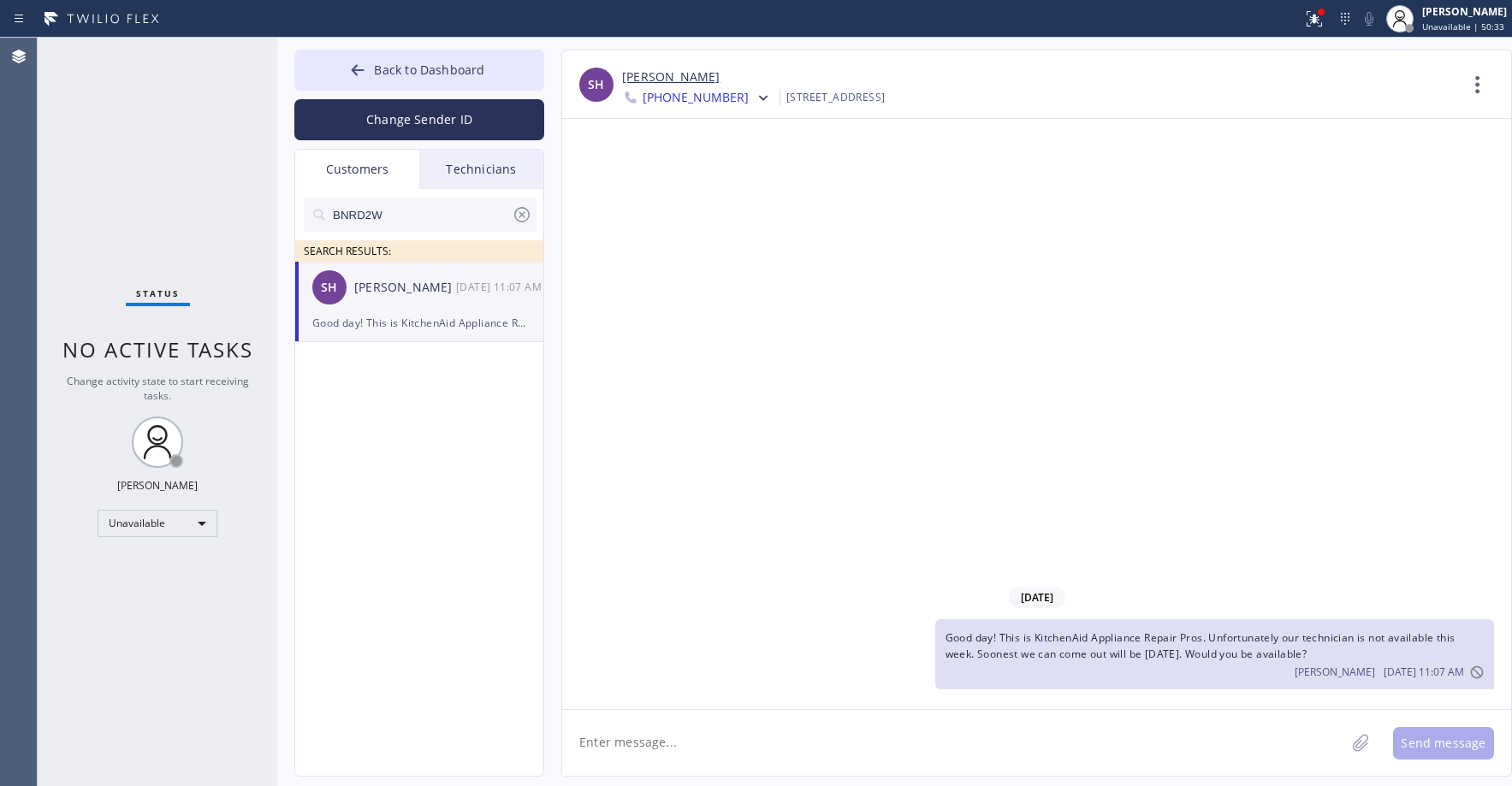
click at [686, 98] on span "[PHONE_NUMBER]" at bounding box center [696, 98] width 107 height 21
click at [714, 174] on div "[PHONE_NUMBER]" at bounding box center [721, 176] width 197 height 39
drag, startPoint x: 158, startPoint y: 138, endPoint x: 218, endPoint y: 239, distance: 117.5
click at [161, 147] on div "Status No active tasks Change activity state to start receiving tasks. [PERSON_…" at bounding box center [158, 412] width 240 height 748
click at [455, 62] on span "Back to Dashboard" at bounding box center [429, 70] width 110 height 16
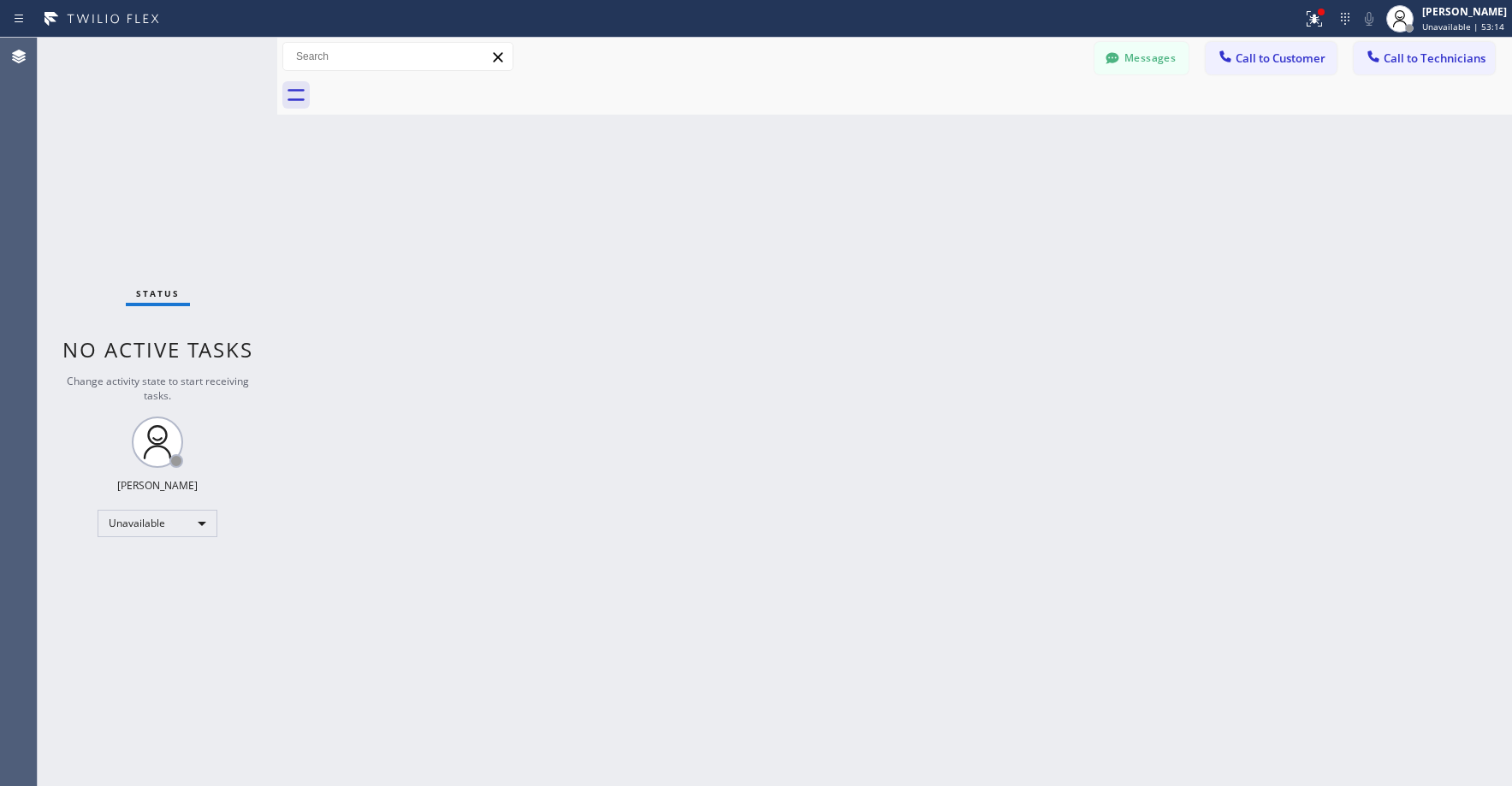
click at [150, 198] on div "Status No active tasks Change activity state to start receiving tasks. [PERSON_…" at bounding box center [158, 412] width 240 height 748
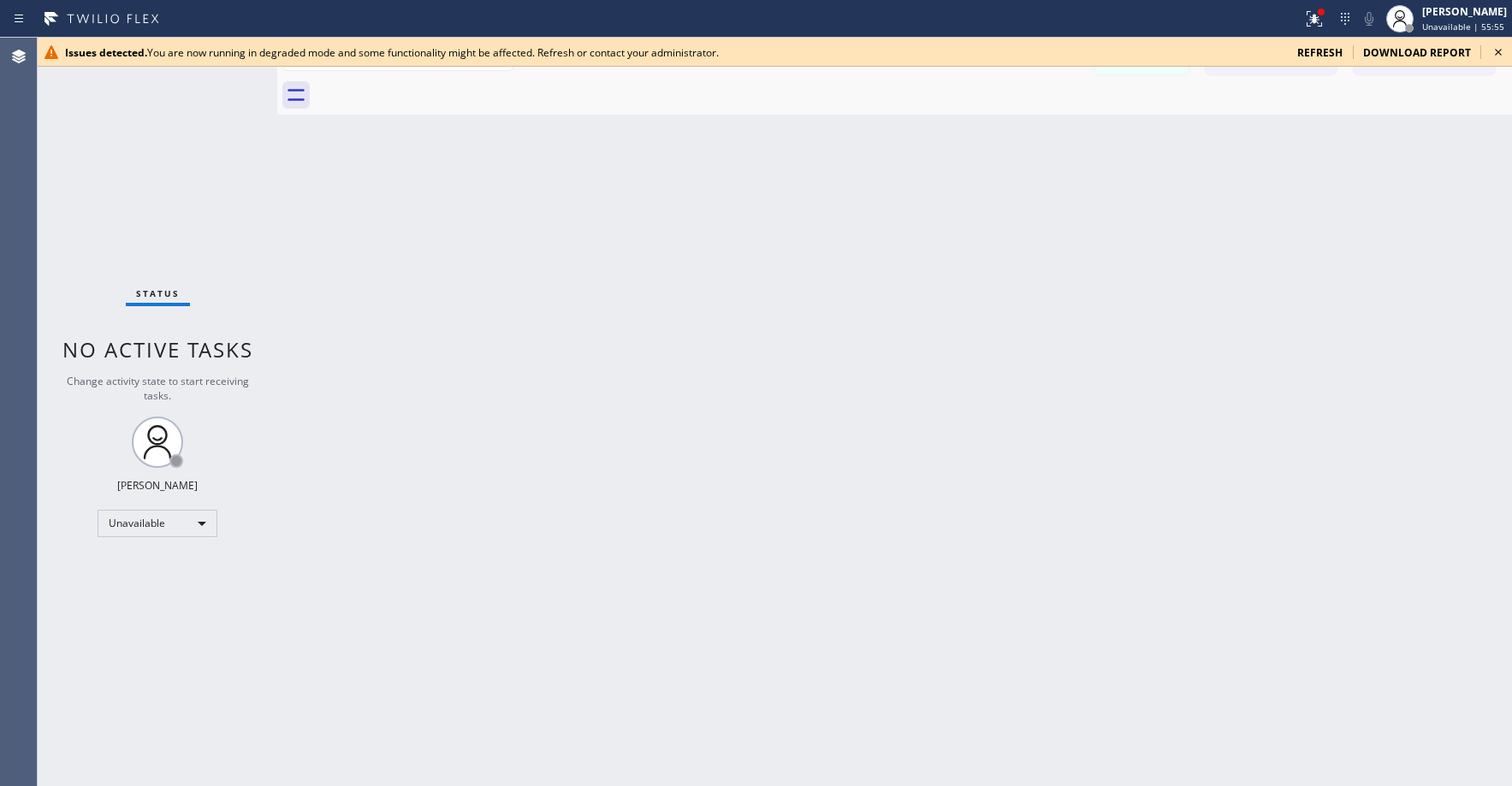
drag, startPoint x: 117, startPoint y: 140, endPoint x: 389, endPoint y: 135, distance: 272.0
click at [117, 141] on div "Status No active tasks Change activity state to start receiving tasks. [PERSON_…" at bounding box center [158, 412] width 240 height 748
drag, startPoint x: 1499, startPoint y: 50, endPoint x: 1486, endPoint y: 56, distance: 14.3
click at [1499, 51] on icon at bounding box center [1498, 52] width 21 height 21
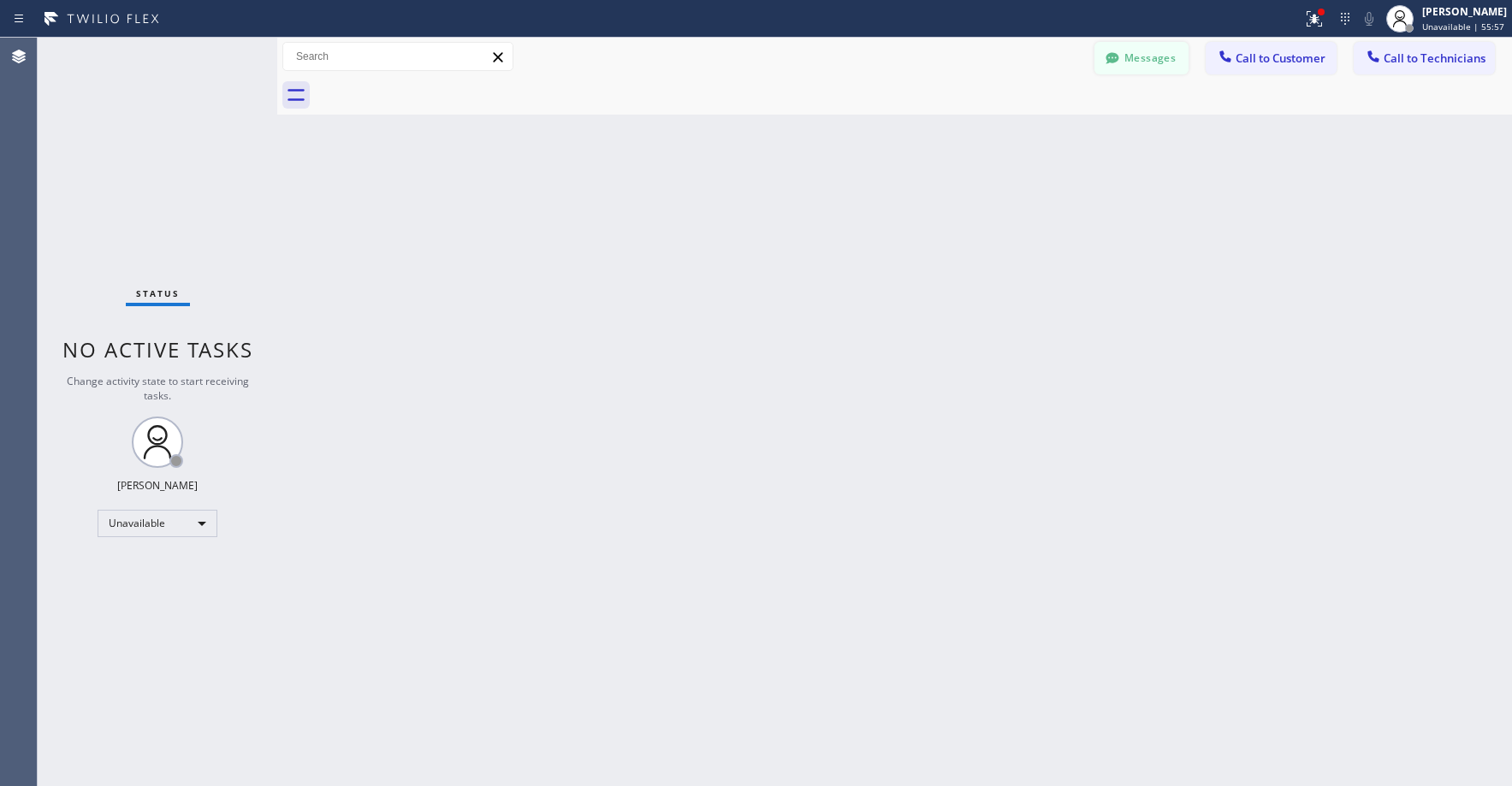
click at [1138, 64] on button "Messages" at bounding box center [1141, 58] width 94 height 32
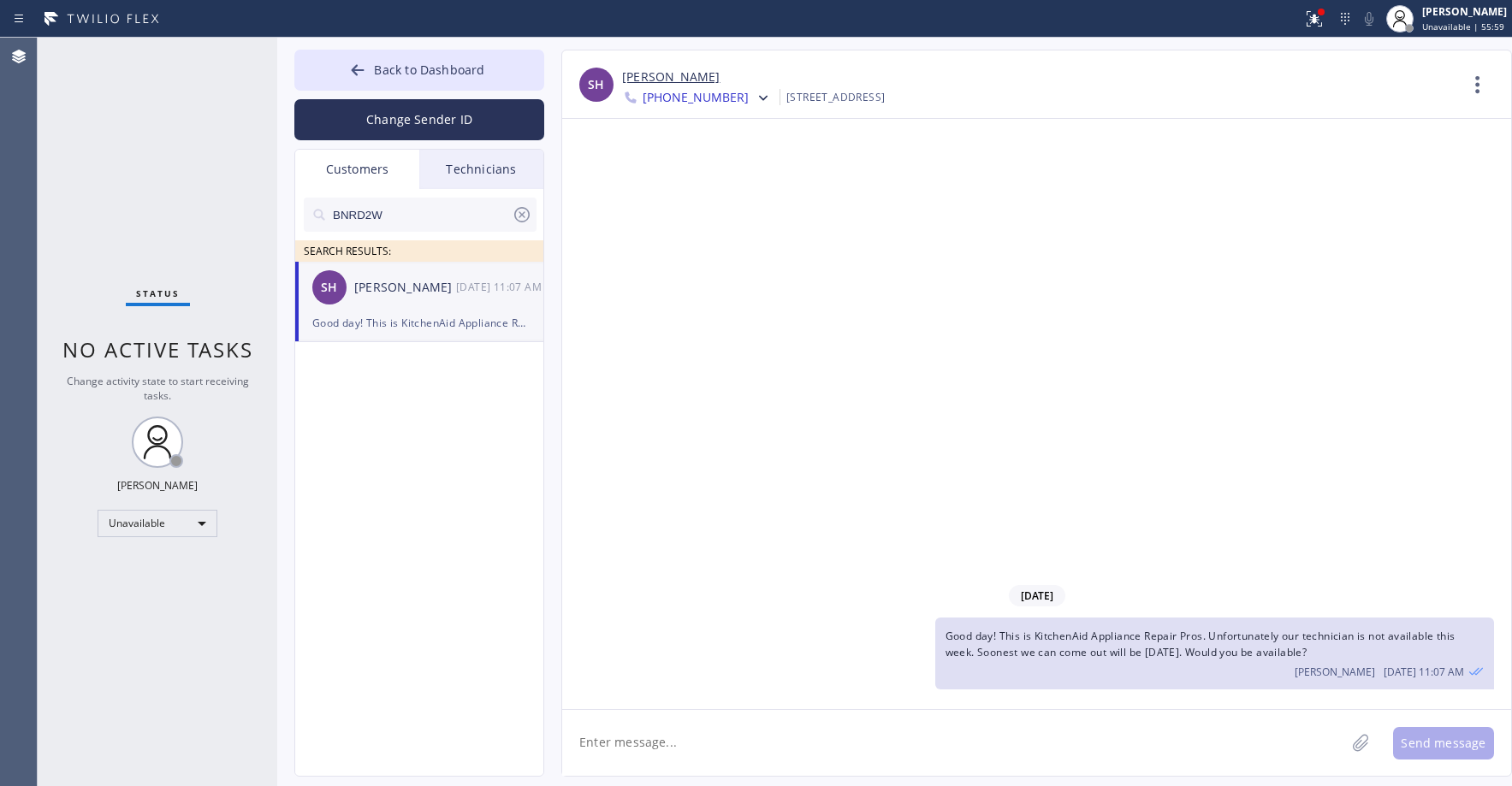
click at [521, 223] on icon at bounding box center [522, 214] width 21 height 21
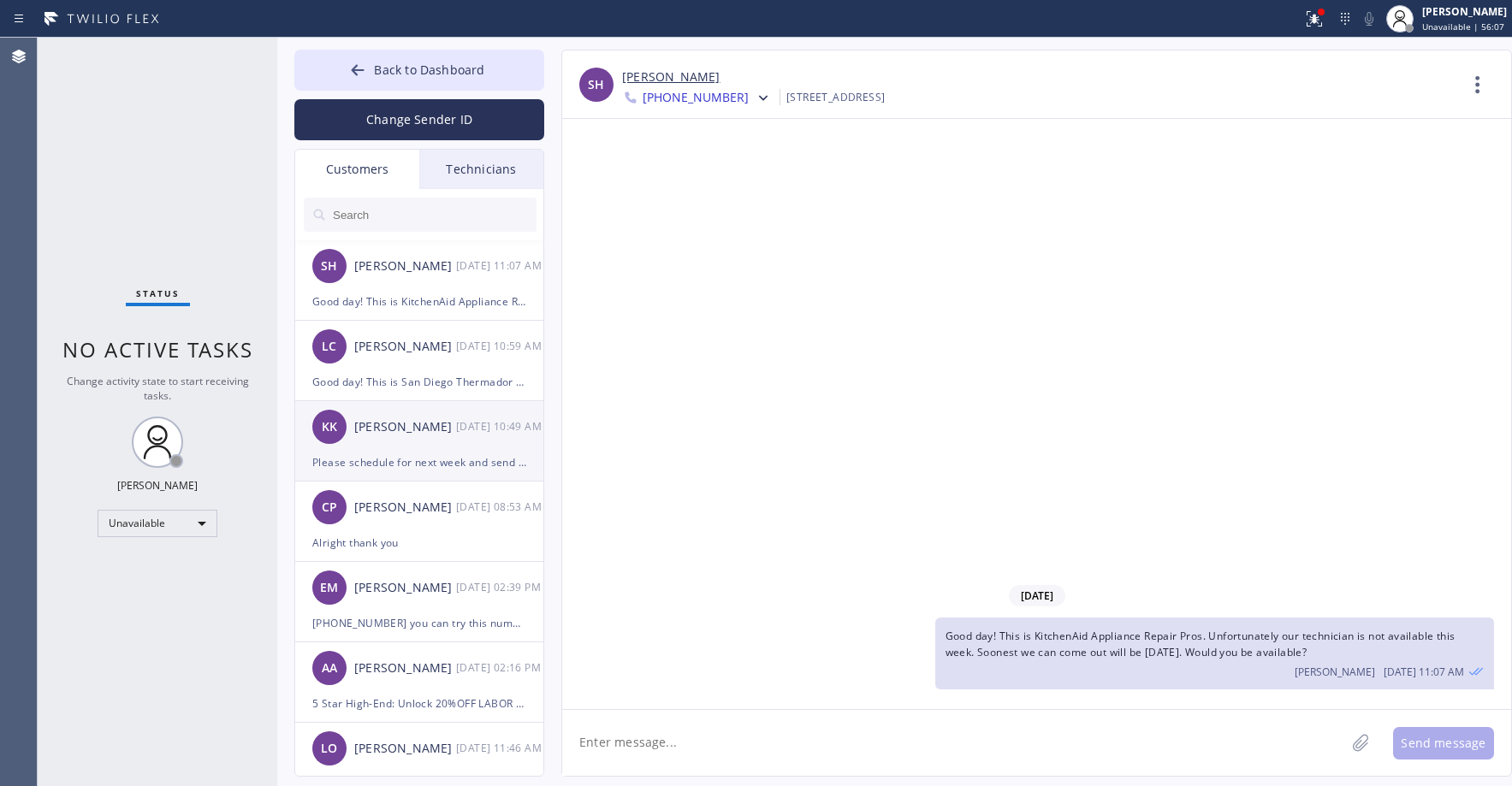
click at [438, 446] on div "KK [PERSON_NAME] [DATE] 10:49 AM" at bounding box center [420, 426] width 250 height 51
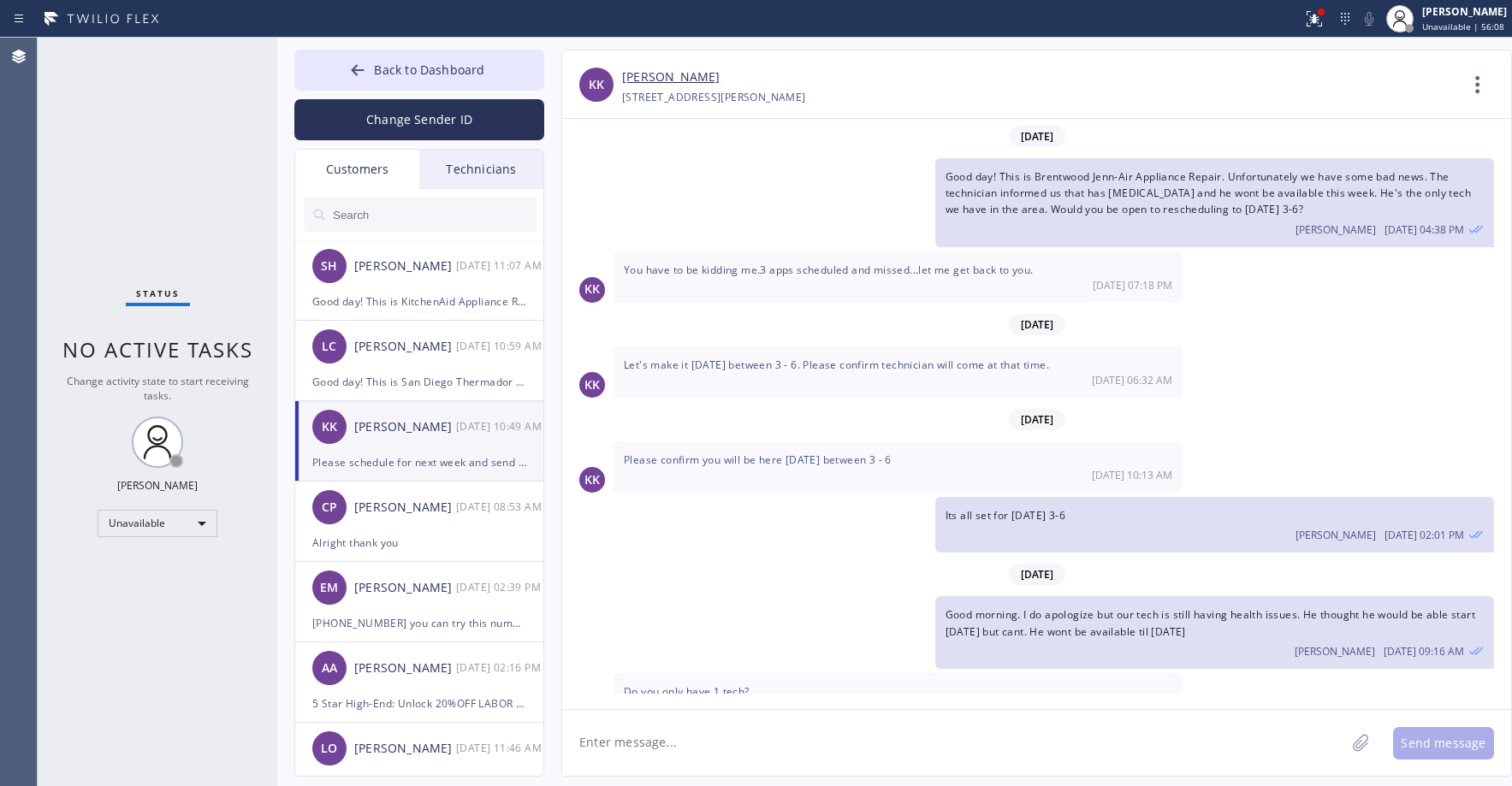
scroll to position [150, 0]
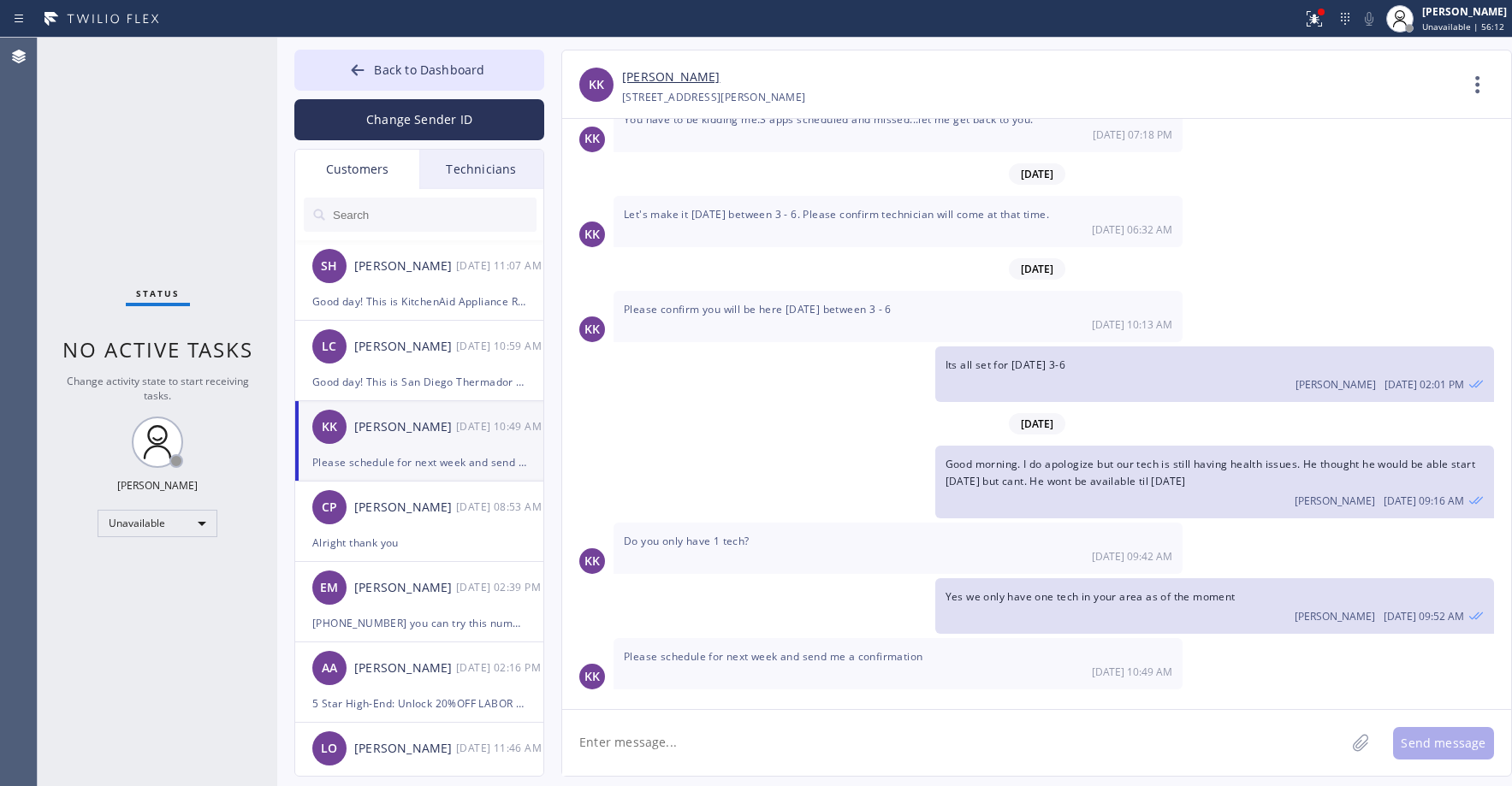
click at [701, 736] on textarea at bounding box center [953, 743] width 783 height 66
type textarea "[DATE] 9-12 works?"
click at [1449, 742] on button "Send message" at bounding box center [1443, 744] width 101 height 32
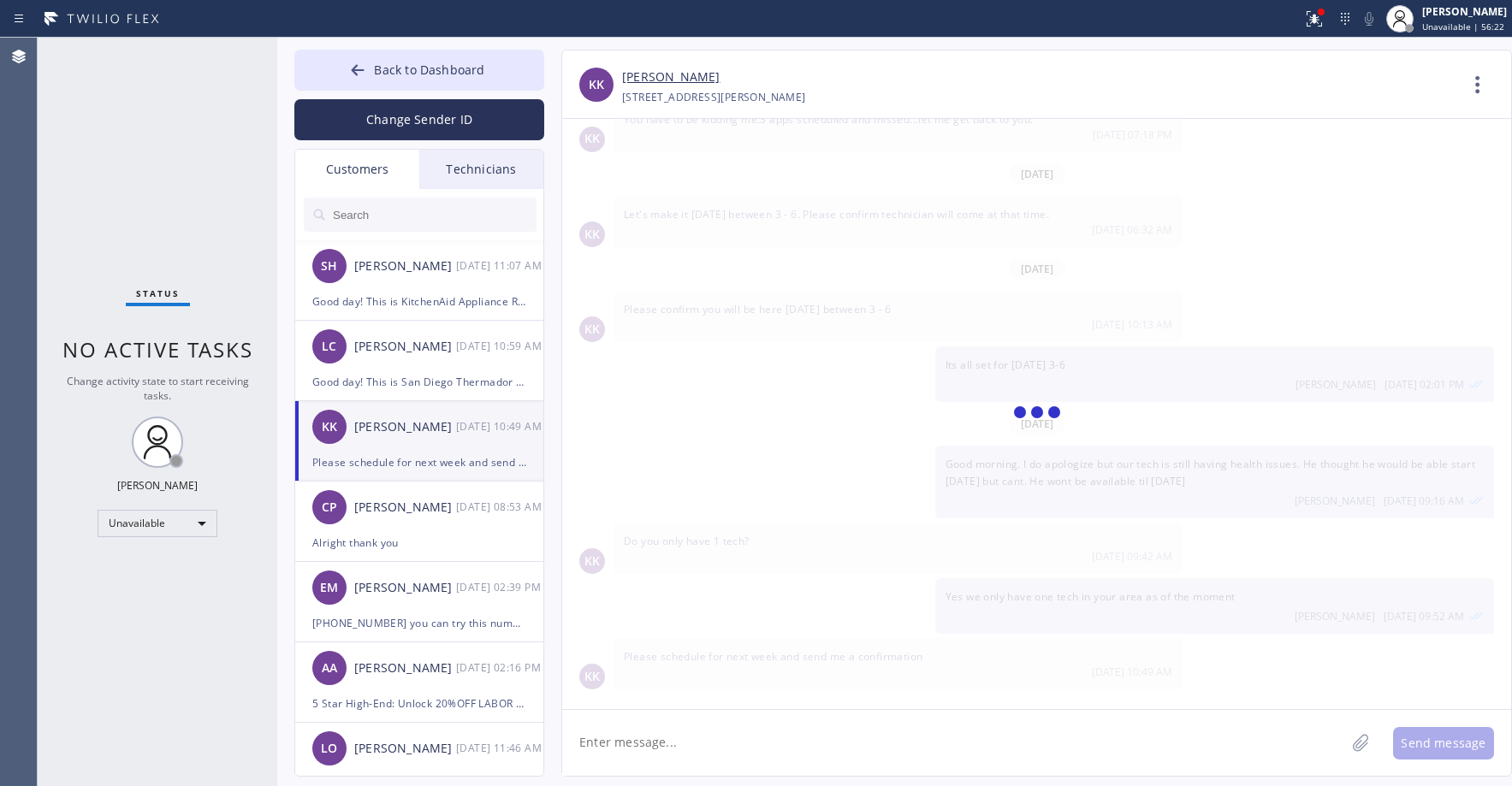
scroll to position [211, 0]
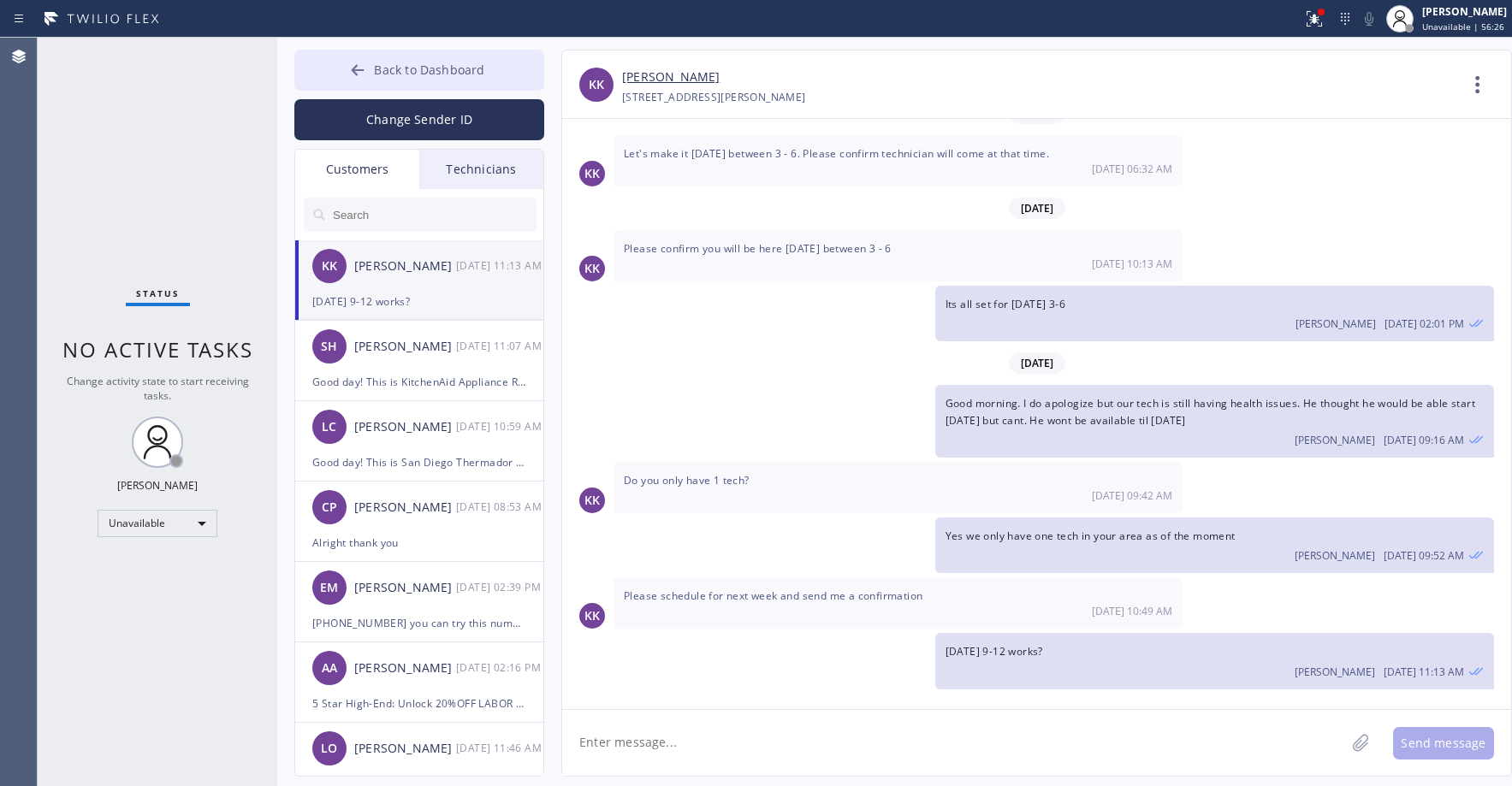
click at [414, 70] on span "Back to Dashboard" at bounding box center [429, 70] width 110 height 16
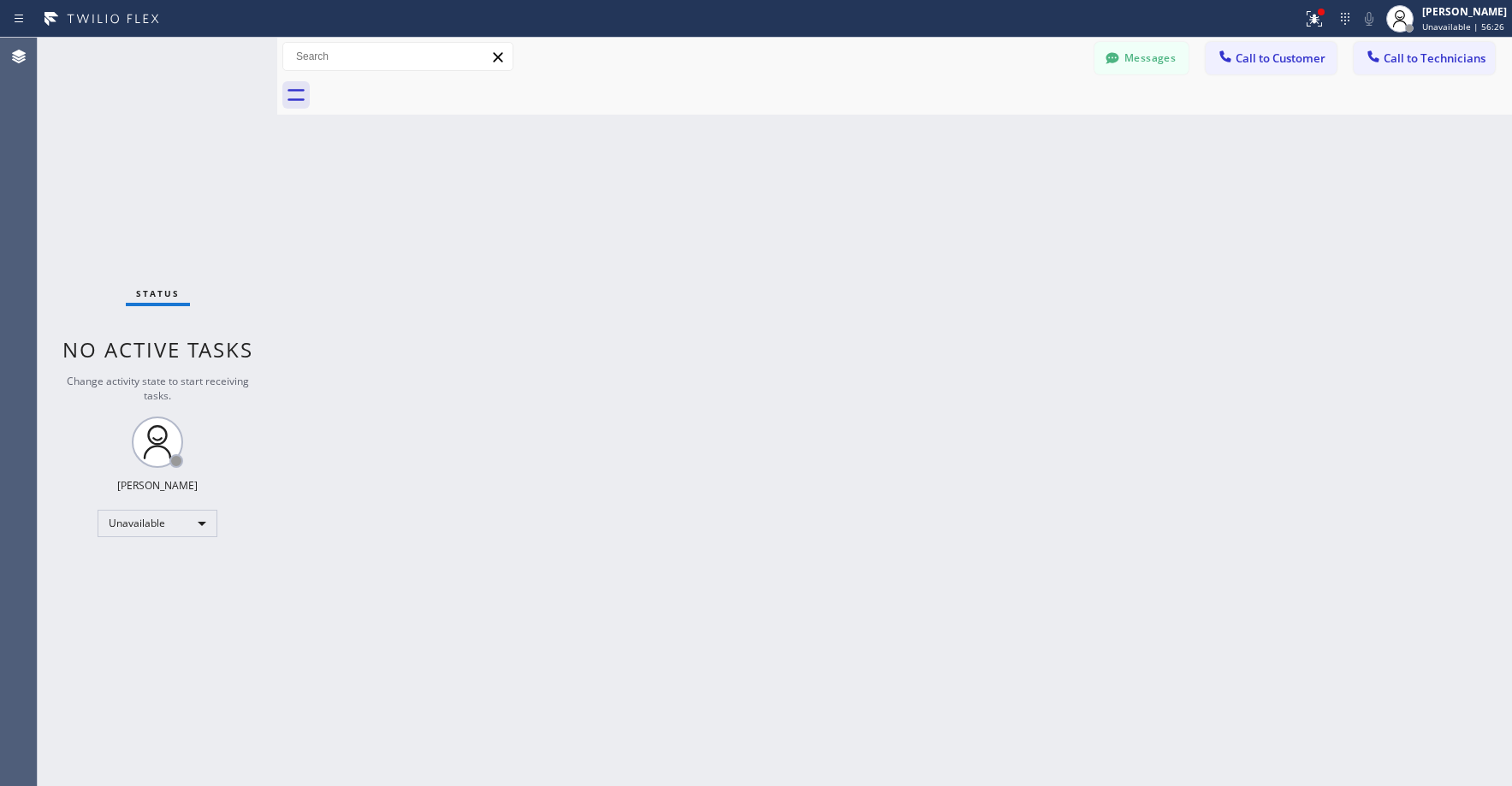
drag, startPoint x: 198, startPoint y: 158, endPoint x: 158, endPoint y: 324, distance: 170.8
click at [184, 165] on div "Status No active tasks Change activity state to start receiving tasks. [PERSON_…" at bounding box center [158, 412] width 240 height 748
drag, startPoint x: 151, startPoint y: 136, endPoint x: 124, endPoint y: 539, distance: 403.9
click at [152, 140] on div "Status No active tasks Change activity state to start receiving tasks. [PERSON_…" at bounding box center [158, 412] width 240 height 748
drag, startPoint x: 167, startPoint y: 156, endPoint x: 163, endPoint y: 329, distance: 173.0
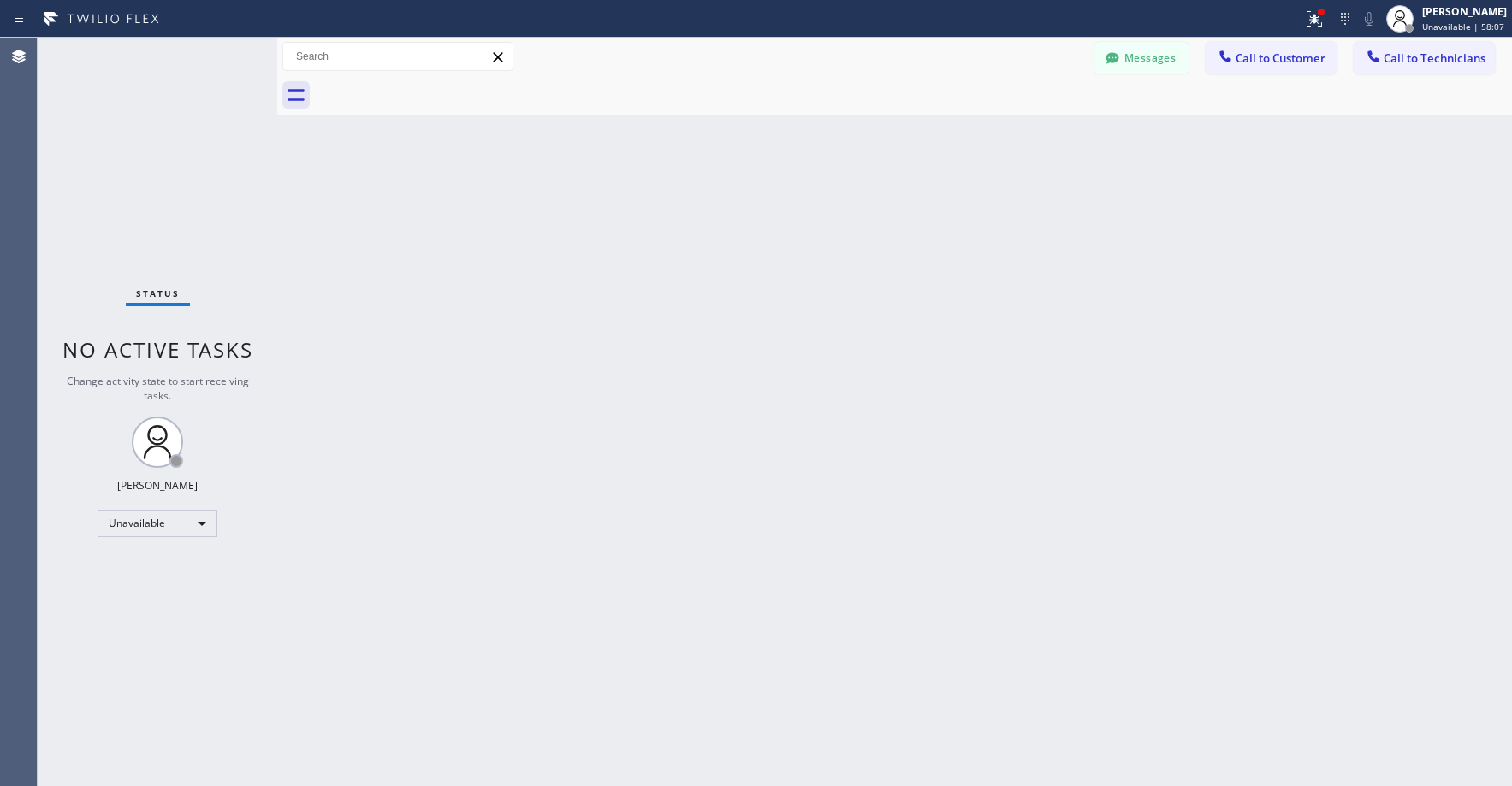
click at [167, 161] on div "Status No active tasks Change activity state to start receiving tasks. [PERSON_…" at bounding box center [158, 412] width 240 height 748
click at [146, 131] on div "Status No active tasks Change activity state to start receiving tasks. [PERSON_…" at bounding box center [158, 412] width 240 height 748
click at [1317, 24] on icon at bounding box center [1314, 19] width 21 height 21
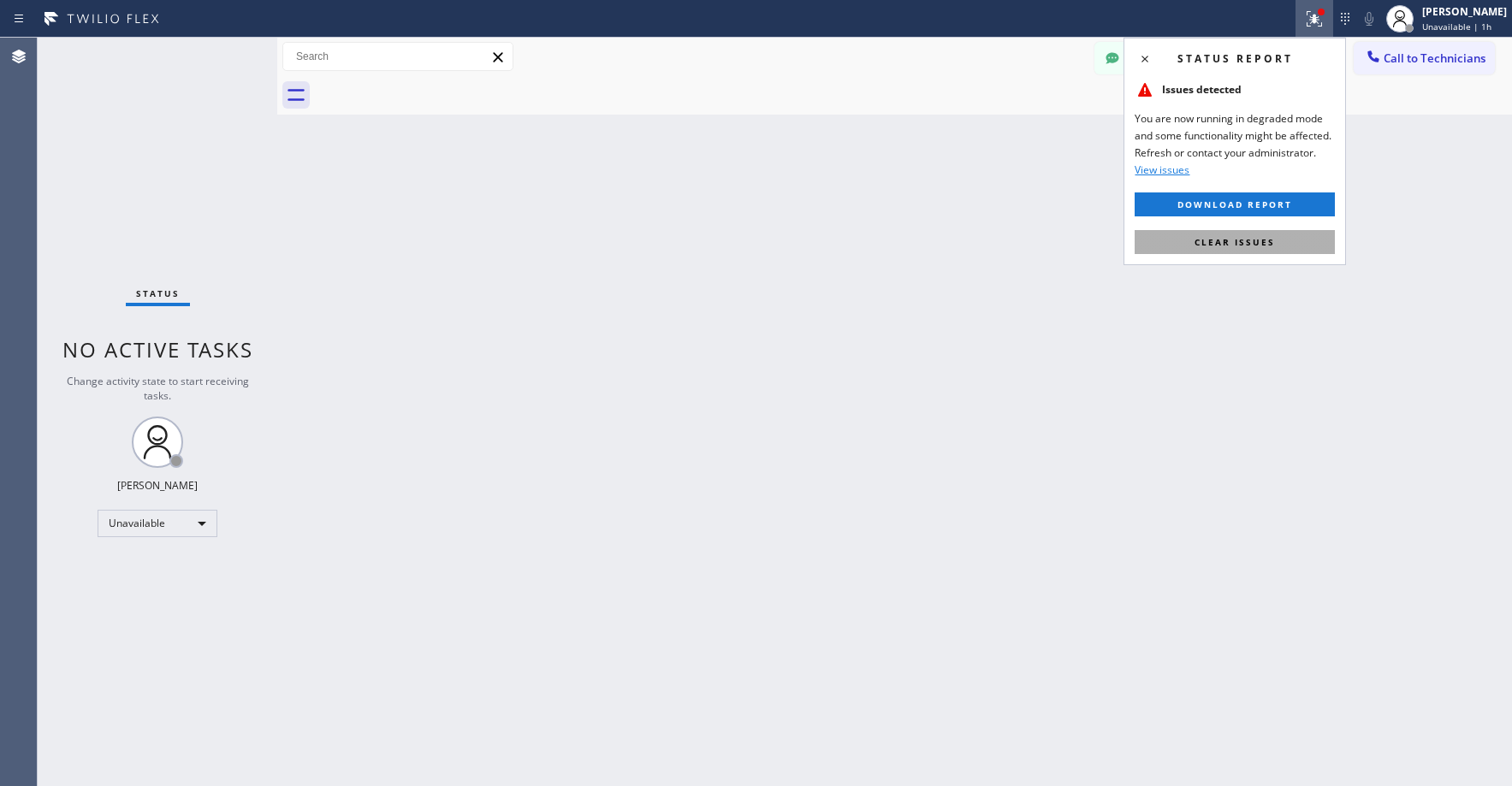
click at [1239, 242] on span "Clear issues" at bounding box center [1234, 242] width 81 height 12
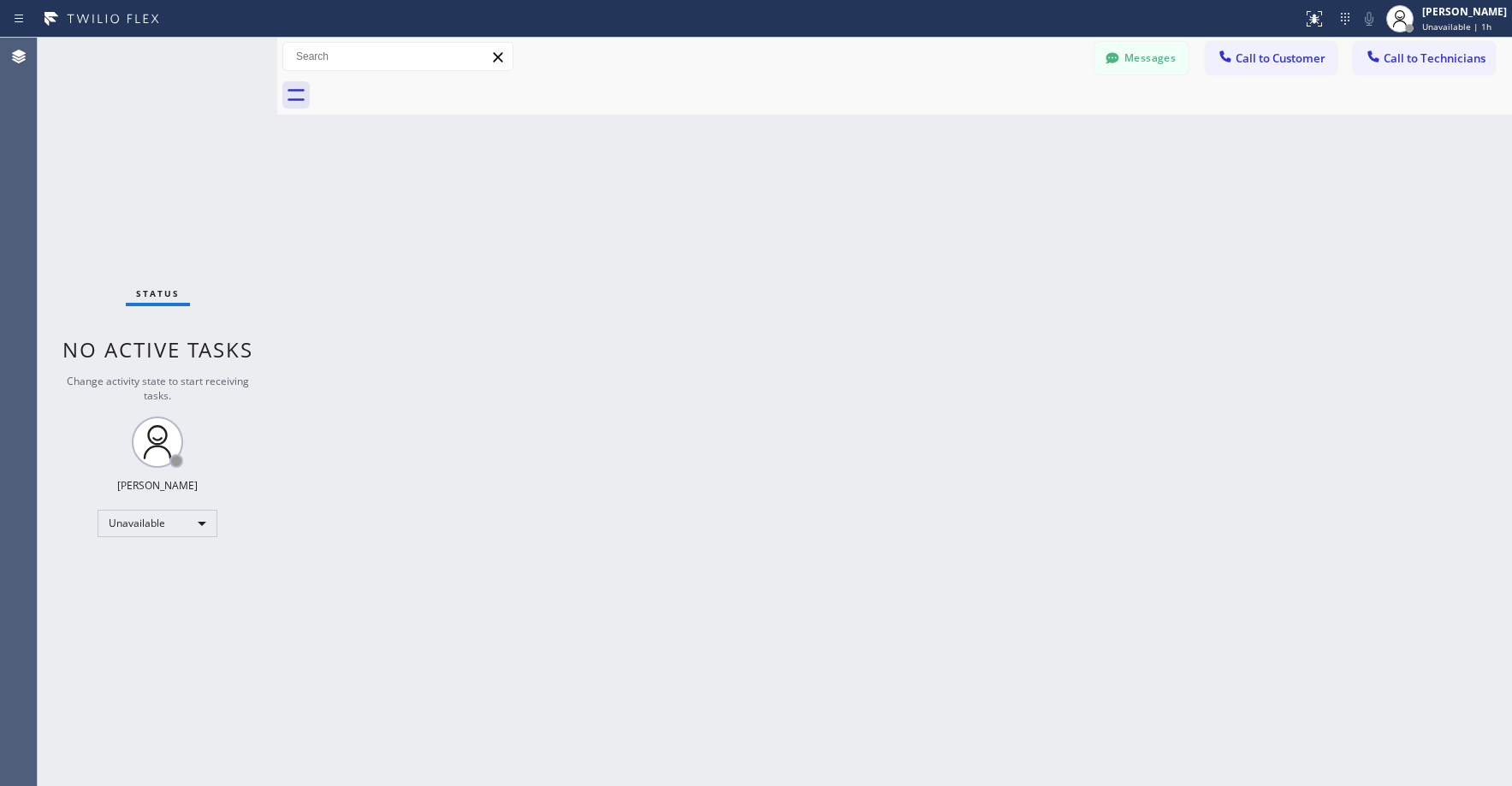
click at [945, 214] on div "Back to Dashboard Change Sender ID Customers Technicians KK [PERSON_NAME] [DATE…" at bounding box center [894, 412] width 1234 height 748
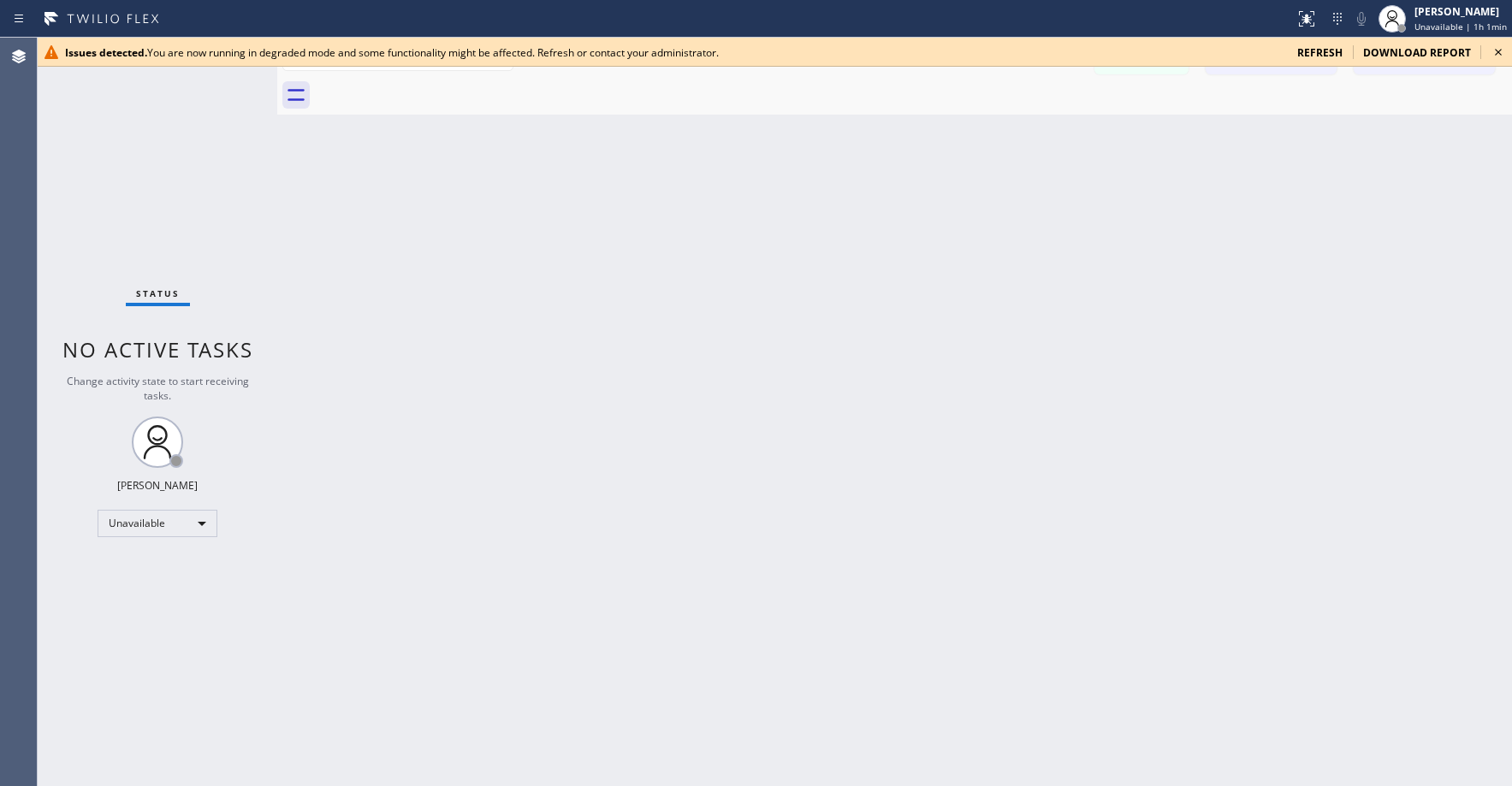
click at [124, 106] on div "Status No active tasks Change activity state to start receiving tasks. [PERSON_…" at bounding box center [158, 412] width 240 height 748
click at [1496, 53] on icon at bounding box center [1498, 52] width 21 height 21
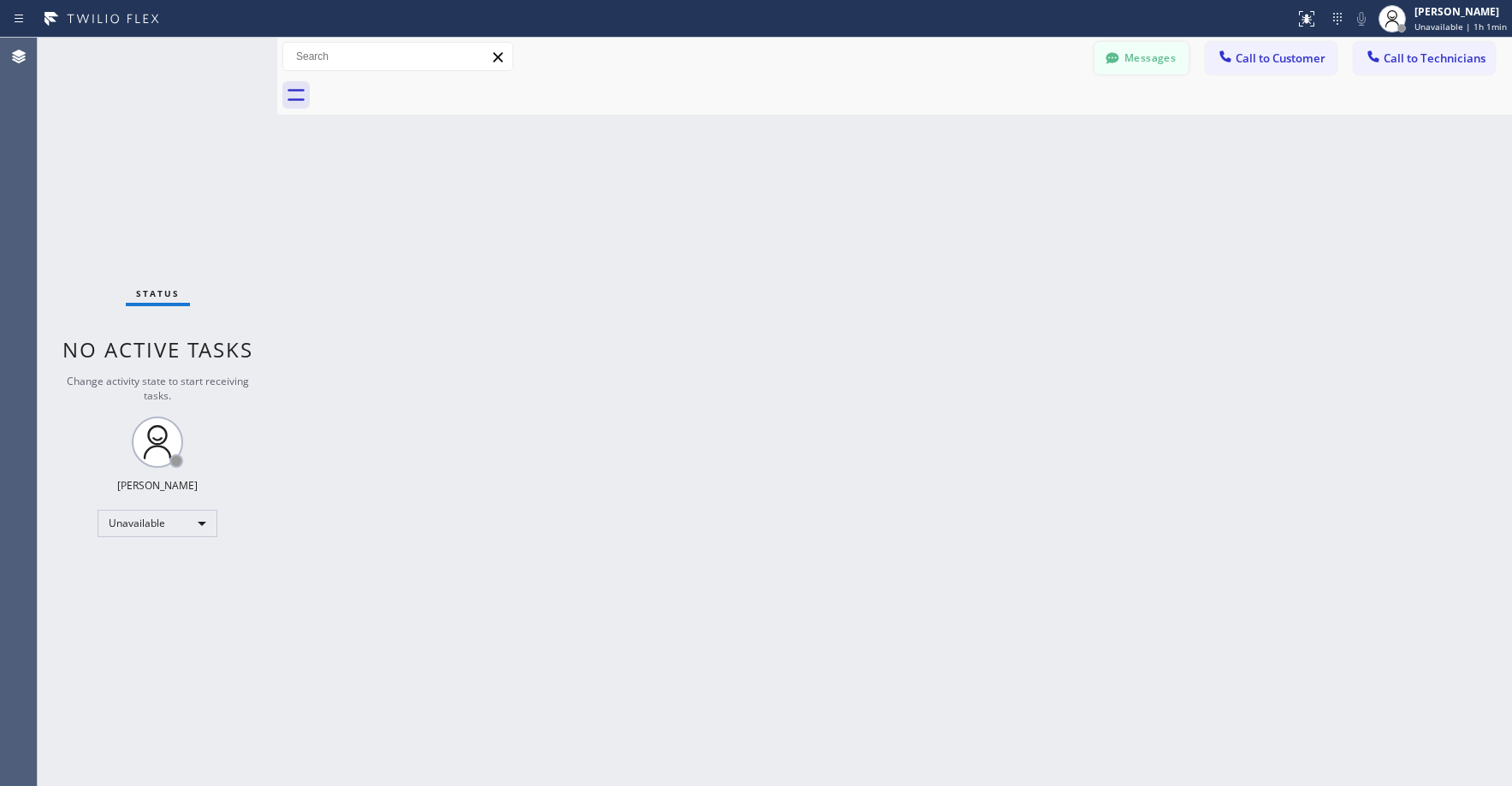
click at [1121, 64] on icon at bounding box center [1112, 57] width 17 height 17
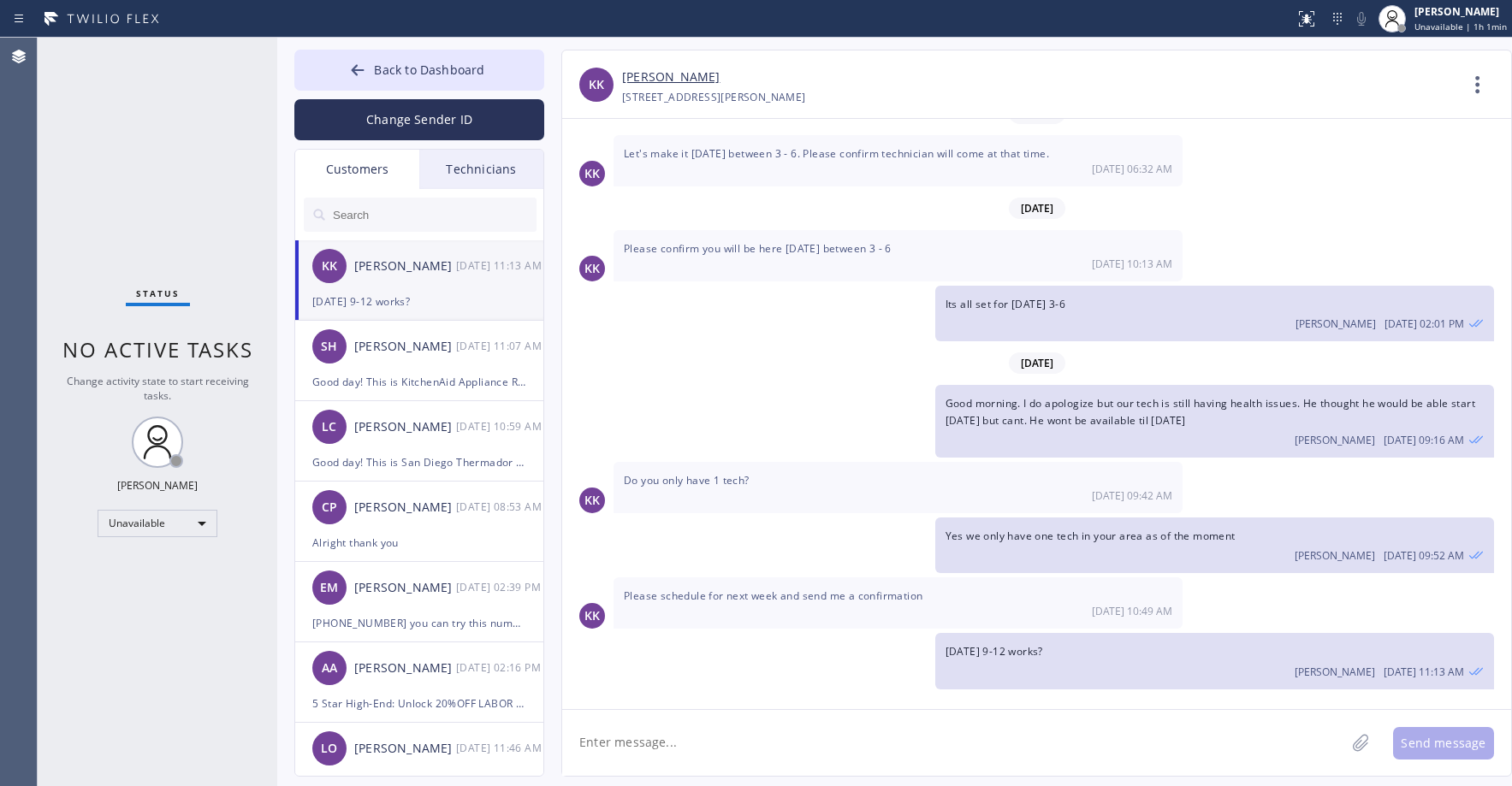
click at [468, 298] on div "[DATE] 9-12 works?" at bounding box center [419, 302] width 214 height 20
click at [483, 343] on div "[DATE] 11:07 AM" at bounding box center [500, 346] width 89 height 20
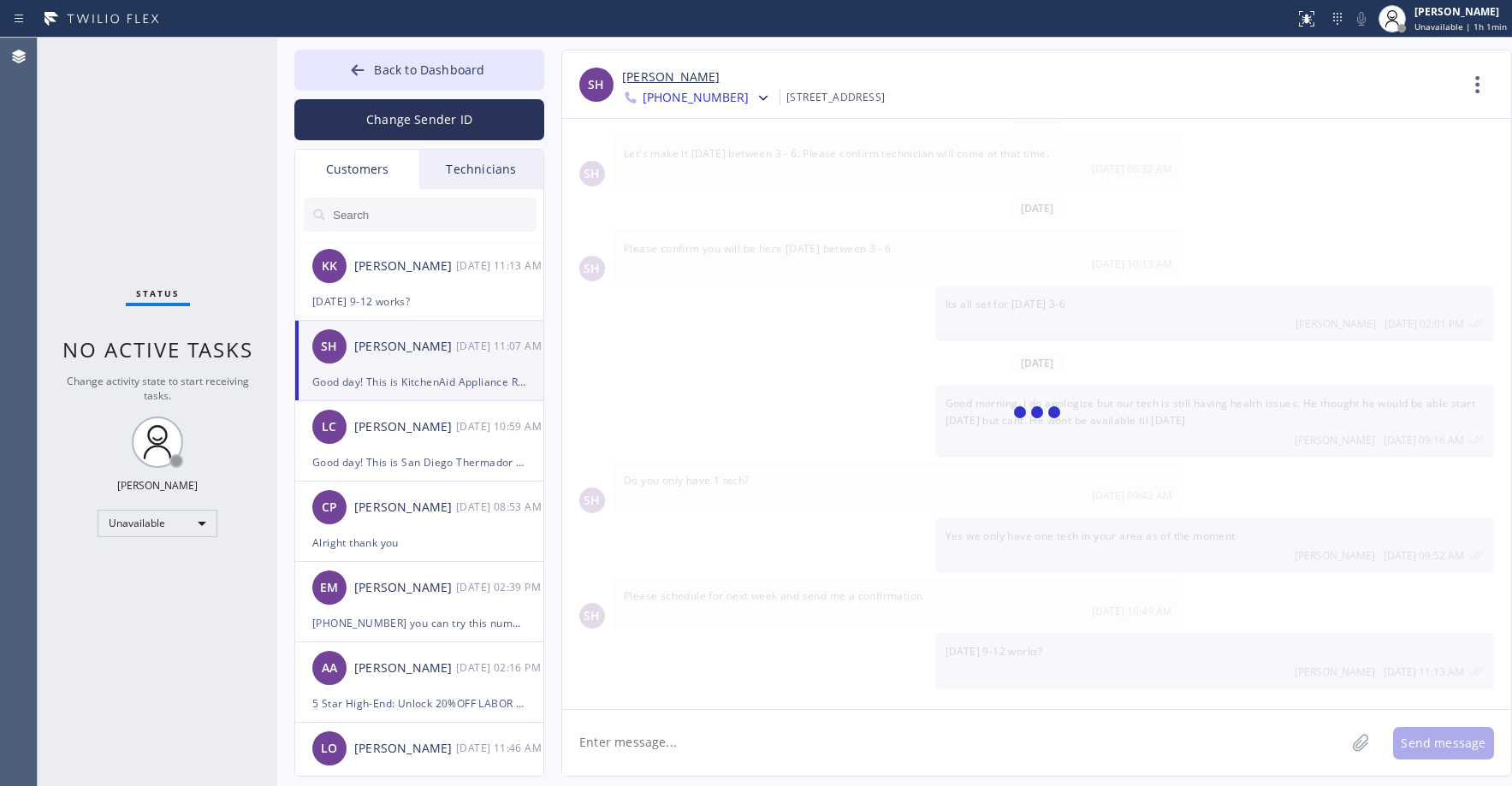
scroll to position [0, 0]
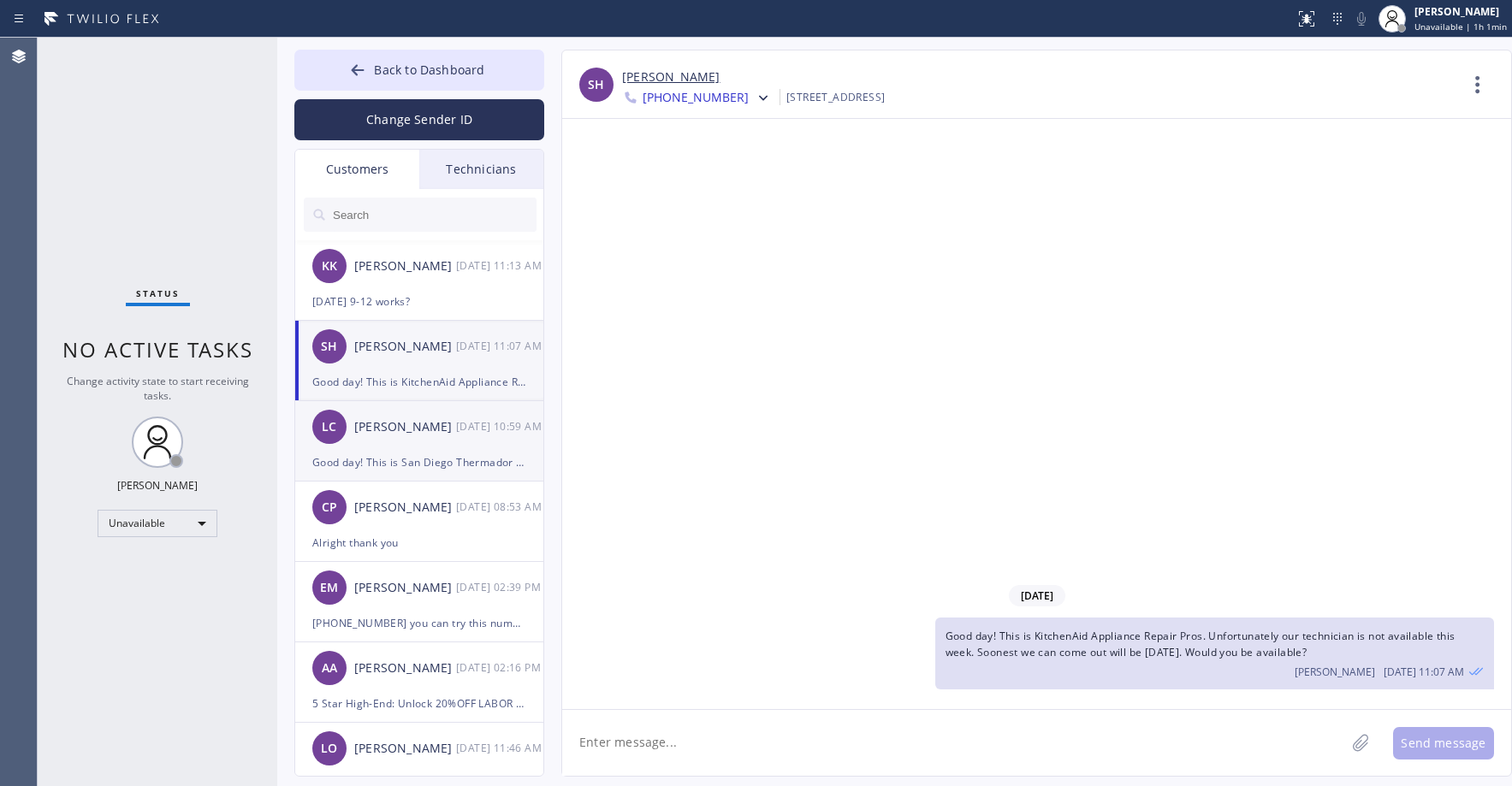
click at [450, 442] on div "[PERSON_NAME] [DATE] 10:59 AM" at bounding box center [420, 426] width 250 height 51
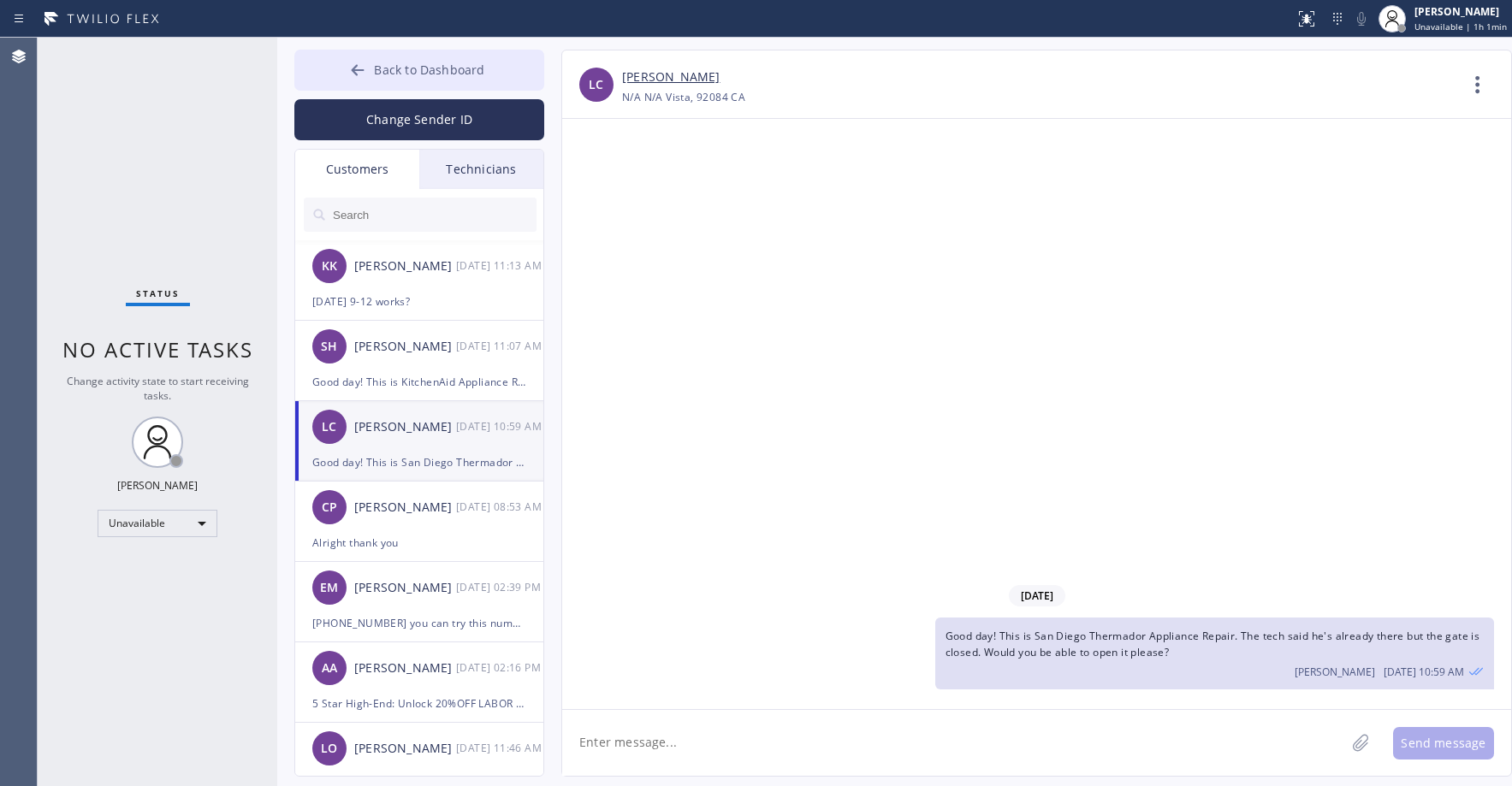
click at [442, 66] on span "Back to Dashboard" at bounding box center [429, 70] width 110 height 16
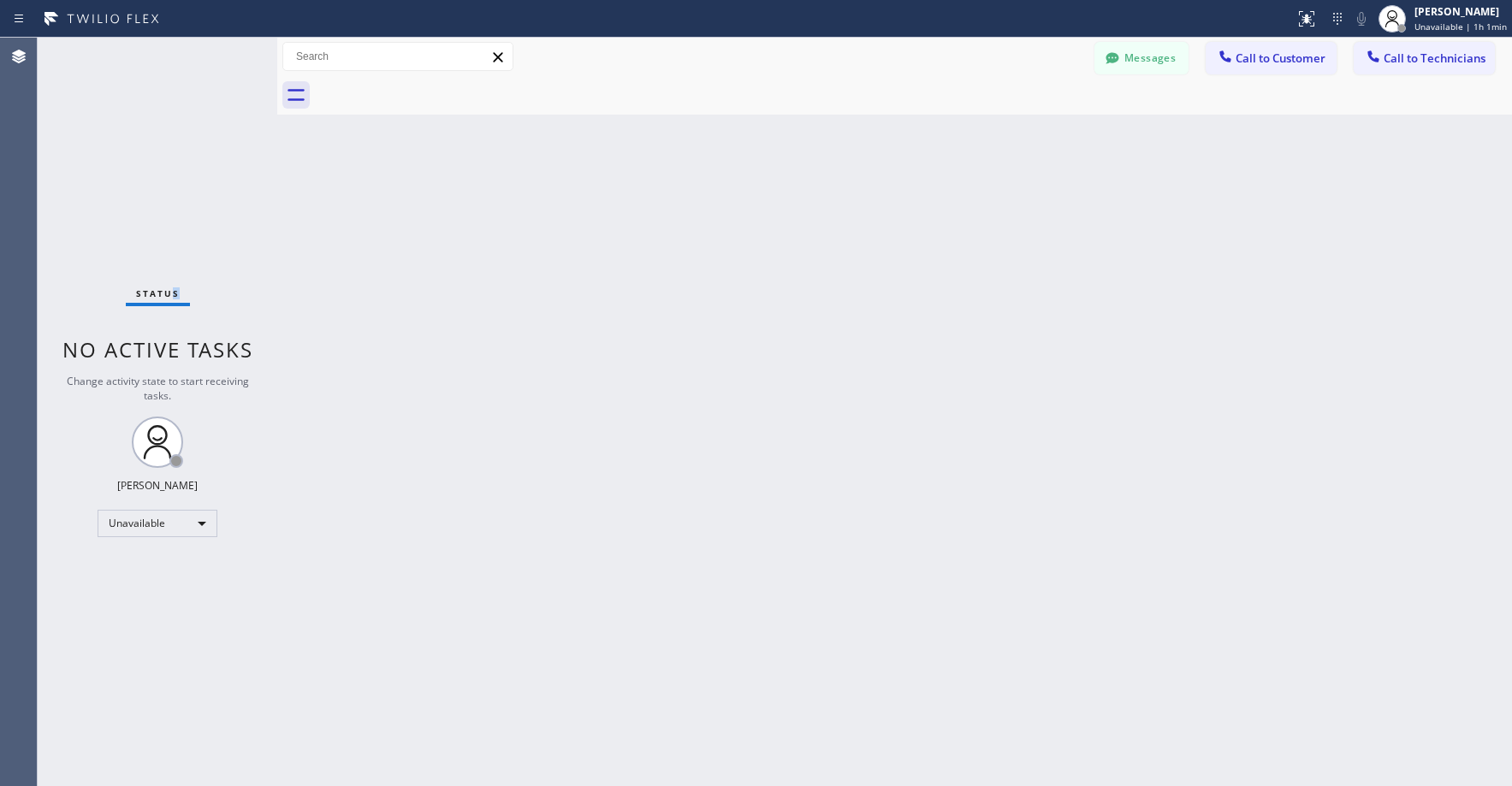
click at [171, 171] on div "Status No active tasks Change activity state to start receiving tasks. [PERSON_…" at bounding box center [158, 412] width 240 height 748
click at [117, 116] on div "Status No active tasks Change activity state to start receiving tasks. [PERSON_…" at bounding box center [158, 412] width 240 height 748
drag, startPoint x: 167, startPoint y: 132, endPoint x: 161, endPoint y: 295, distance: 163.1
click at [167, 141] on div "Status No active tasks Change activity state to start receiving tasks. [PERSON_…" at bounding box center [158, 412] width 240 height 748
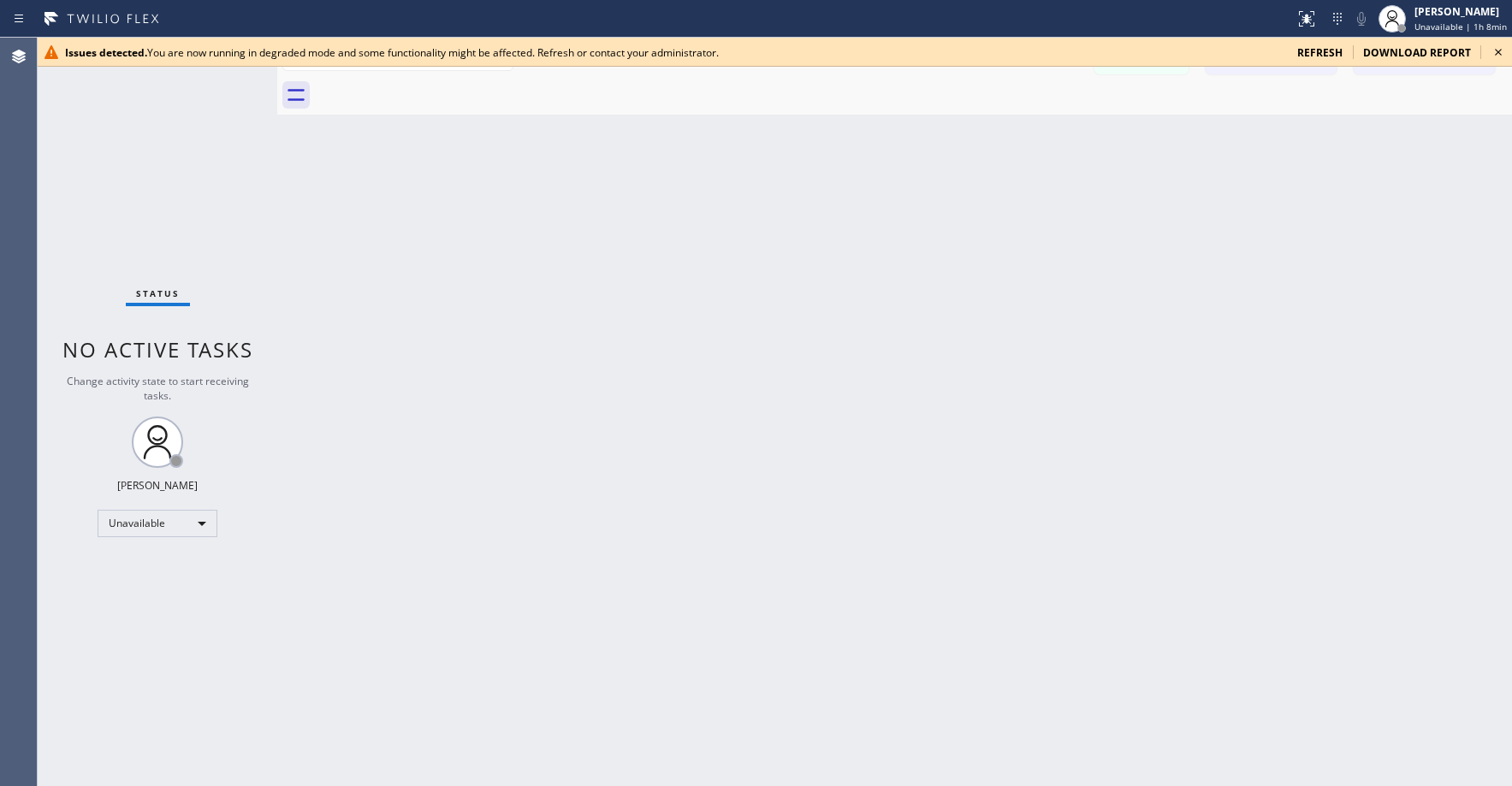
click at [149, 127] on div "Status No active tasks Change activity state to start receiving tasks. [PERSON_…" at bounding box center [158, 412] width 240 height 748
click at [1499, 57] on icon at bounding box center [1498, 52] width 21 height 21
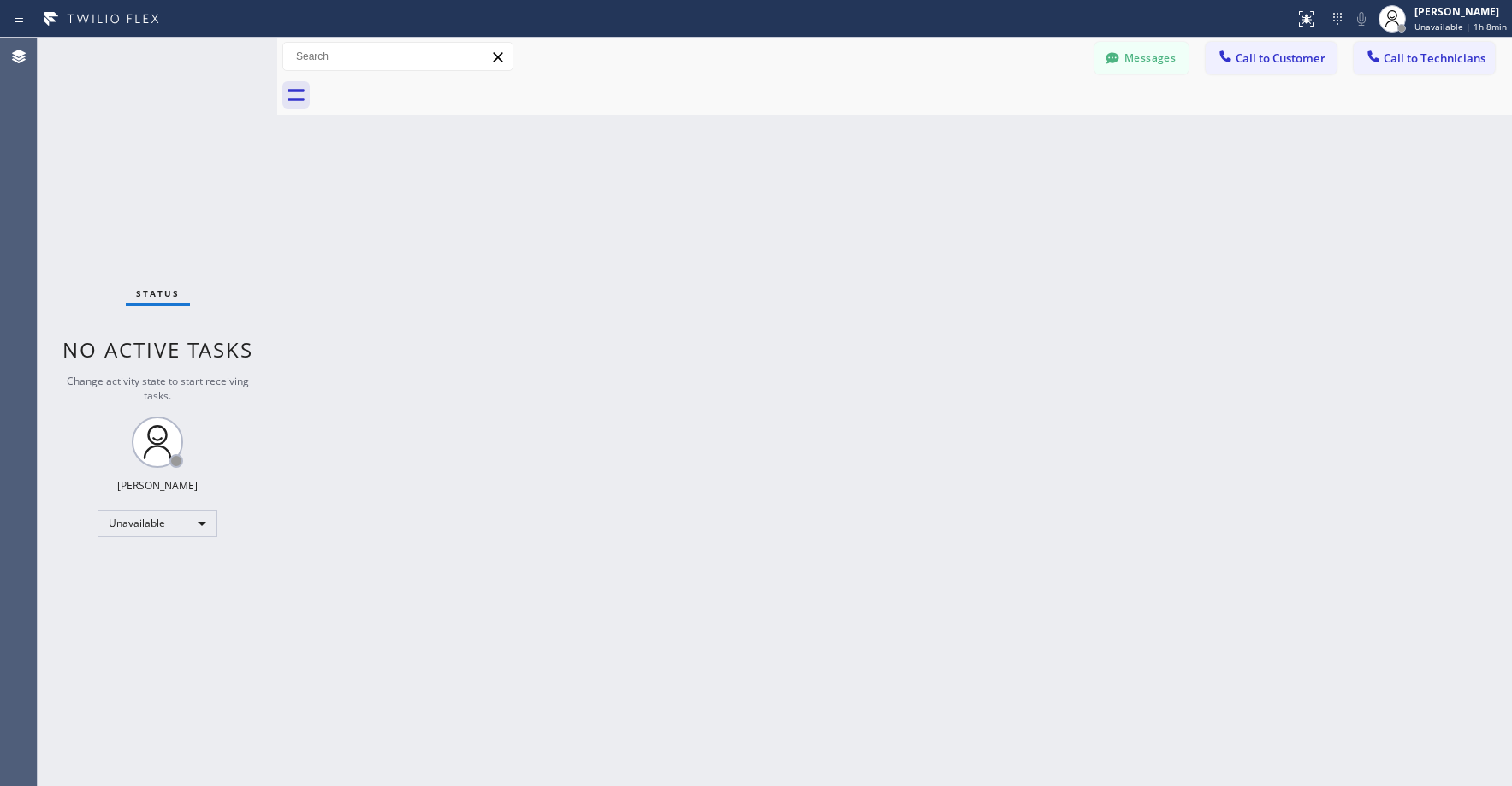
click at [1046, 321] on div "Back to Dashboard Change Sender ID Customers Technicians KK [PERSON_NAME] [DATE…" at bounding box center [894, 412] width 1234 height 748
drag, startPoint x: 174, startPoint y: 121, endPoint x: 197, endPoint y: 128, distance: 24.0
click at [181, 124] on div "Status No active tasks Change activity state to start receiving tasks. [PERSON_…" at bounding box center [158, 412] width 240 height 748
drag, startPoint x: 131, startPoint y: 154, endPoint x: 140, endPoint y: 241, distance: 87.5
click at [131, 158] on div "Status No active tasks Change activity state to start receiving tasks. [PERSON_…" at bounding box center [158, 412] width 240 height 748
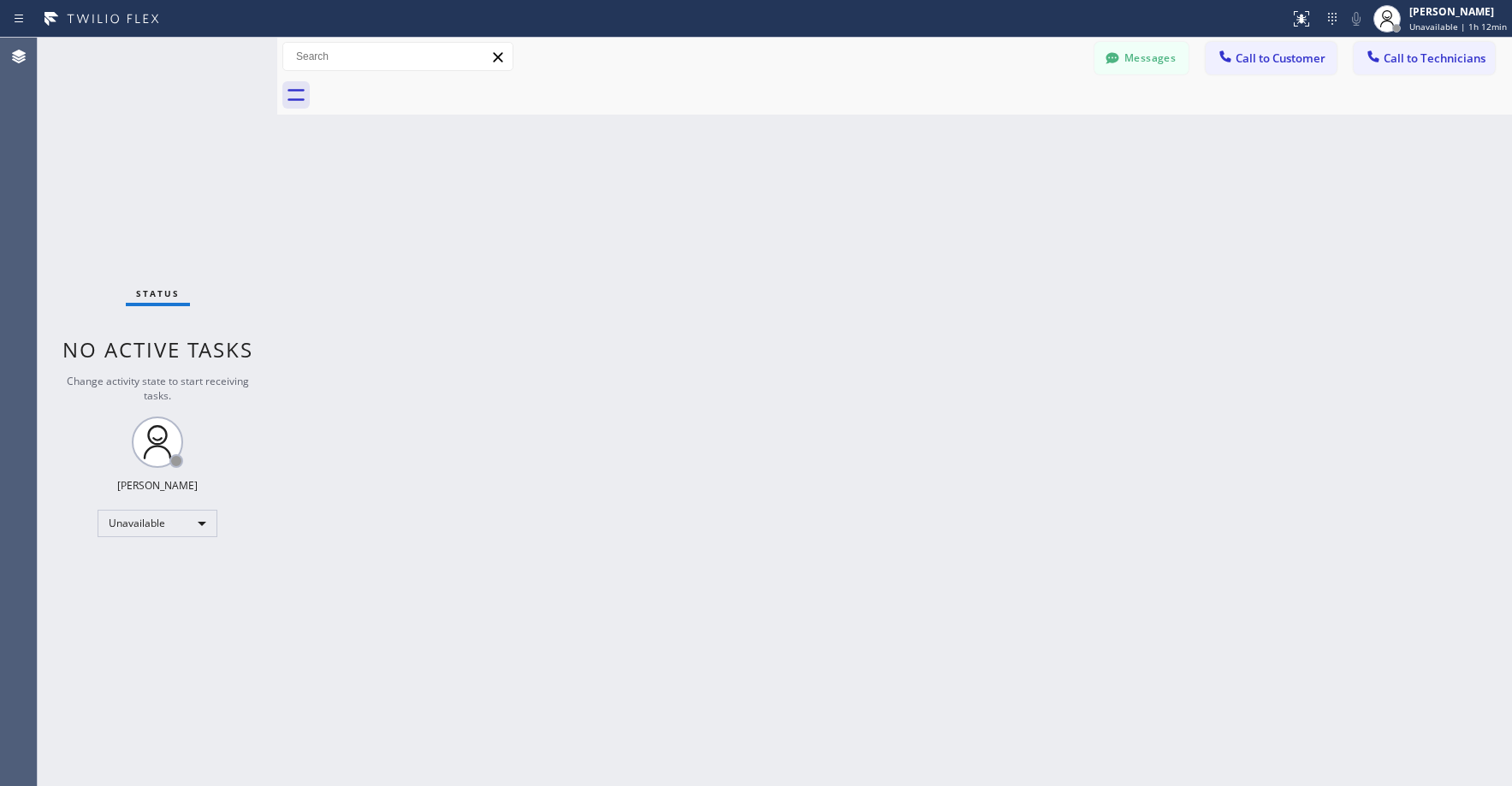
click at [146, 147] on div "Status No active tasks Change activity state to start receiving tasks. [PERSON_…" at bounding box center [158, 412] width 240 height 748
click at [151, 195] on div "Status No active tasks Change activity state to start receiving tasks. [PERSON_…" at bounding box center [158, 412] width 240 height 748
click at [171, 211] on div "Status No active tasks Change activity state to start receiving tasks. [PERSON_…" at bounding box center [158, 412] width 240 height 748
click at [792, 417] on div "Back to Dashboard Change Sender ID Customers Technicians KK [PERSON_NAME] [DATE…" at bounding box center [894, 412] width 1234 height 748
click at [169, 141] on div "Status No active tasks Change activity state to start receiving tasks. [PERSON_…" at bounding box center [158, 412] width 240 height 748
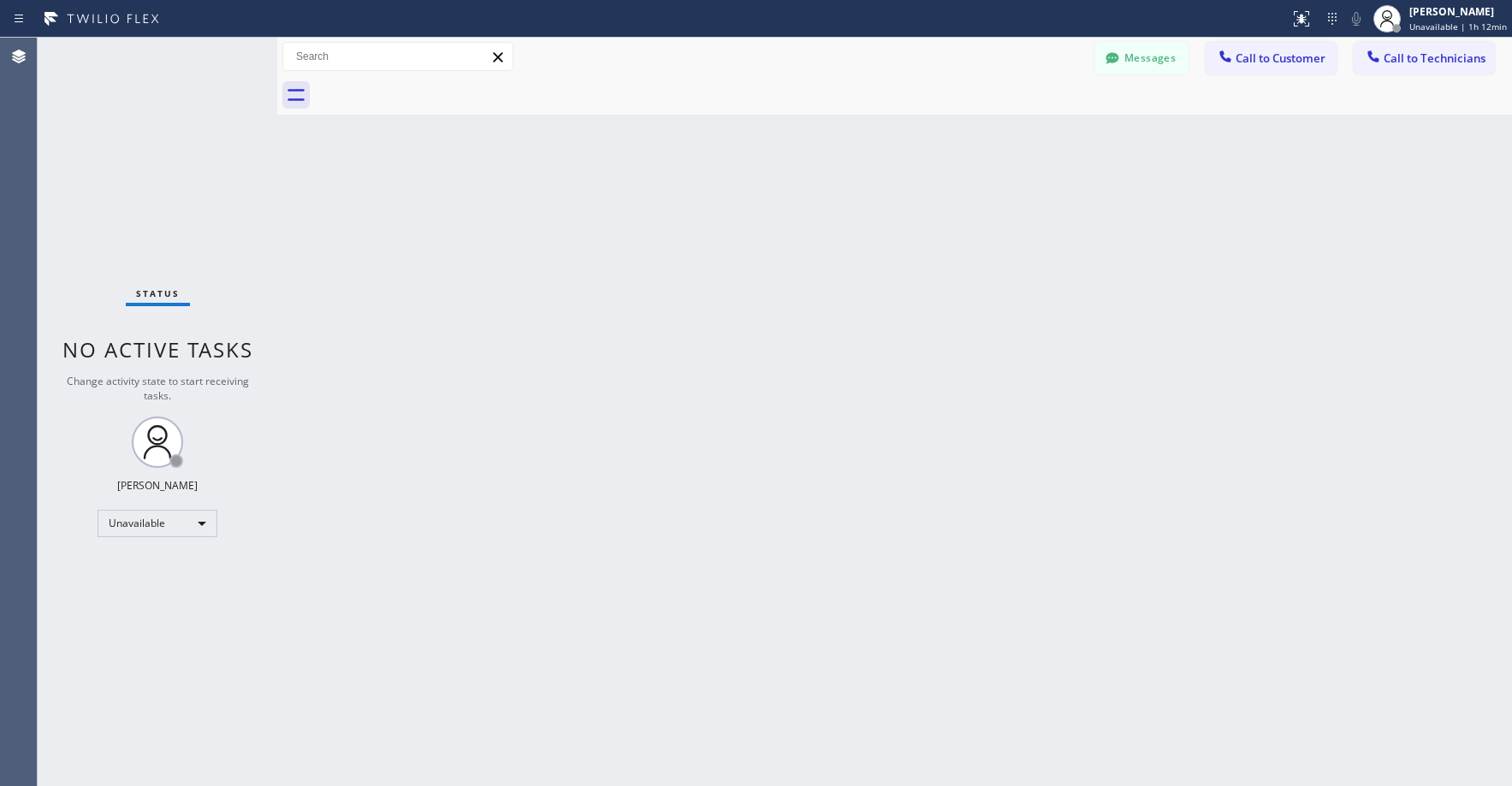
click at [713, 363] on div "Back to Dashboard Change Sender ID Customers Technicians KK [PERSON_NAME] [DATE…" at bounding box center [894, 412] width 1234 height 748
click at [187, 194] on div "Status No active tasks Change activity state to start receiving tasks. [PERSON_…" at bounding box center [158, 412] width 240 height 748
click at [128, 224] on div "Status No active tasks Change activity state to start receiving tasks. [PERSON_…" at bounding box center [158, 412] width 240 height 748
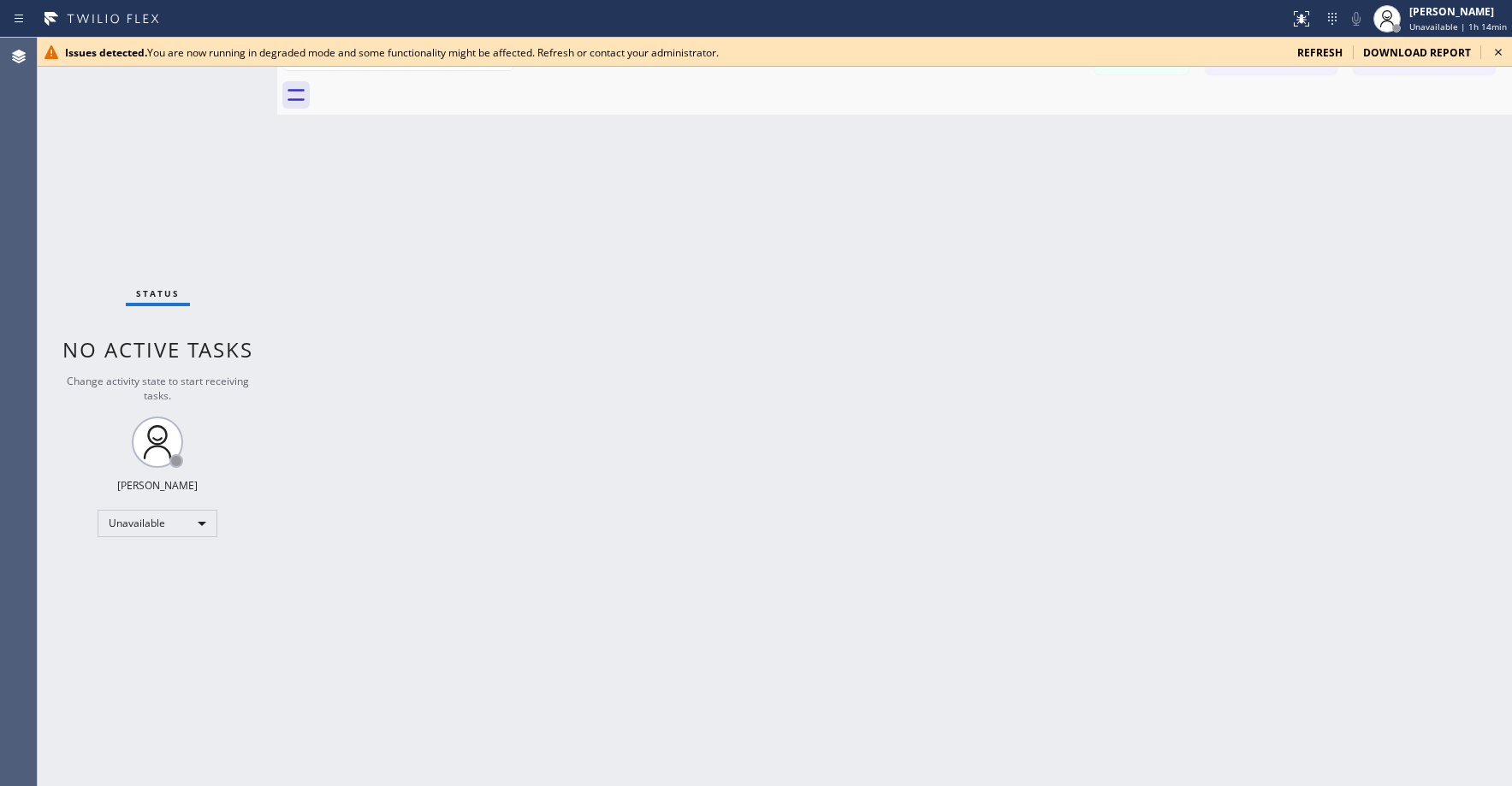
click at [142, 204] on div "Status No active tasks Change activity state to start receiving tasks. [PERSON_…" at bounding box center [158, 412] width 240 height 748
click at [1498, 52] on icon at bounding box center [1498, 52] width 21 height 21
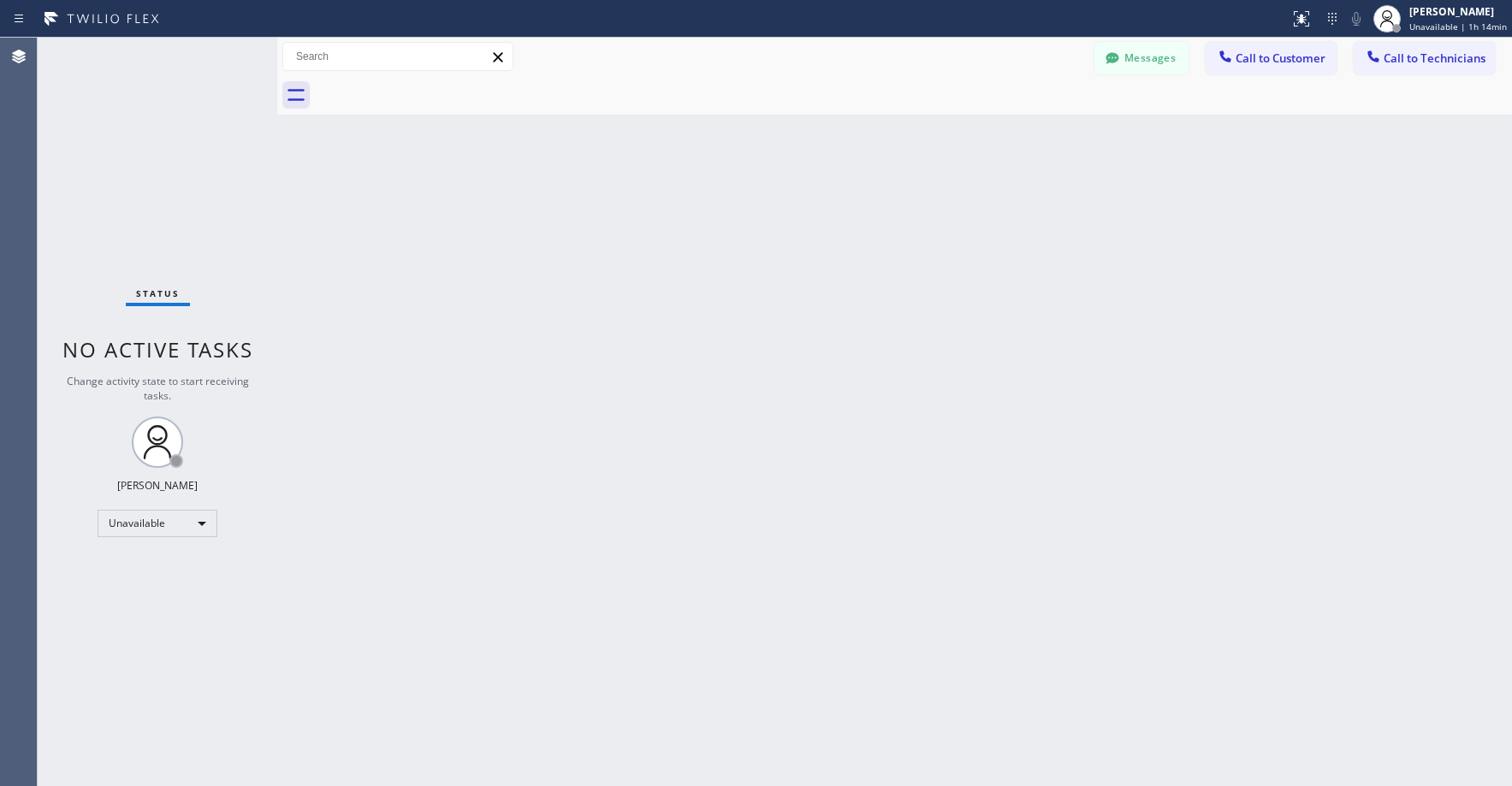
drag, startPoint x: 1004, startPoint y: 370, endPoint x: 818, endPoint y: 339, distance: 188.6
click at [998, 372] on div "Back to Dashboard Change Sender ID Customers Technicians KK [PERSON_NAME] [DATE…" at bounding box center [894, 412] width 1234 height 748
click at [164, 180] on div "Status No active tasks Change activity state to start receiving tasks. [PERSON_…" at bounding box center [158, 412] width 240 height 748
drag, startPoint x: 108, startPoint y: 98, endPoint x: 110, endPoint y: 115, distance: 17.1
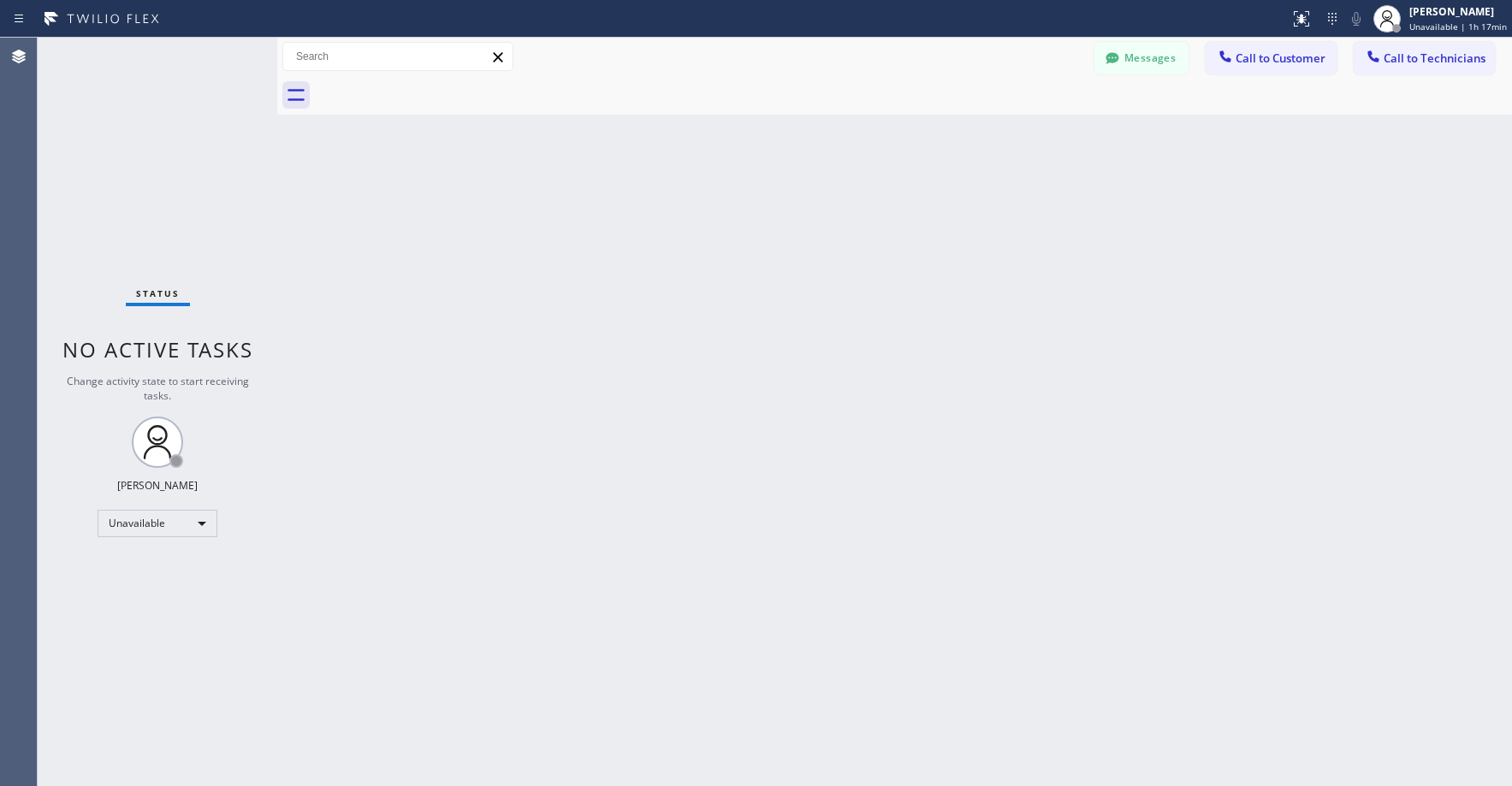
click at [108, 101] on div "Status No active tasks Change activity state to start receiving tasks. [PERSON_…" at bounding box center [158, 412] width 240 height 748
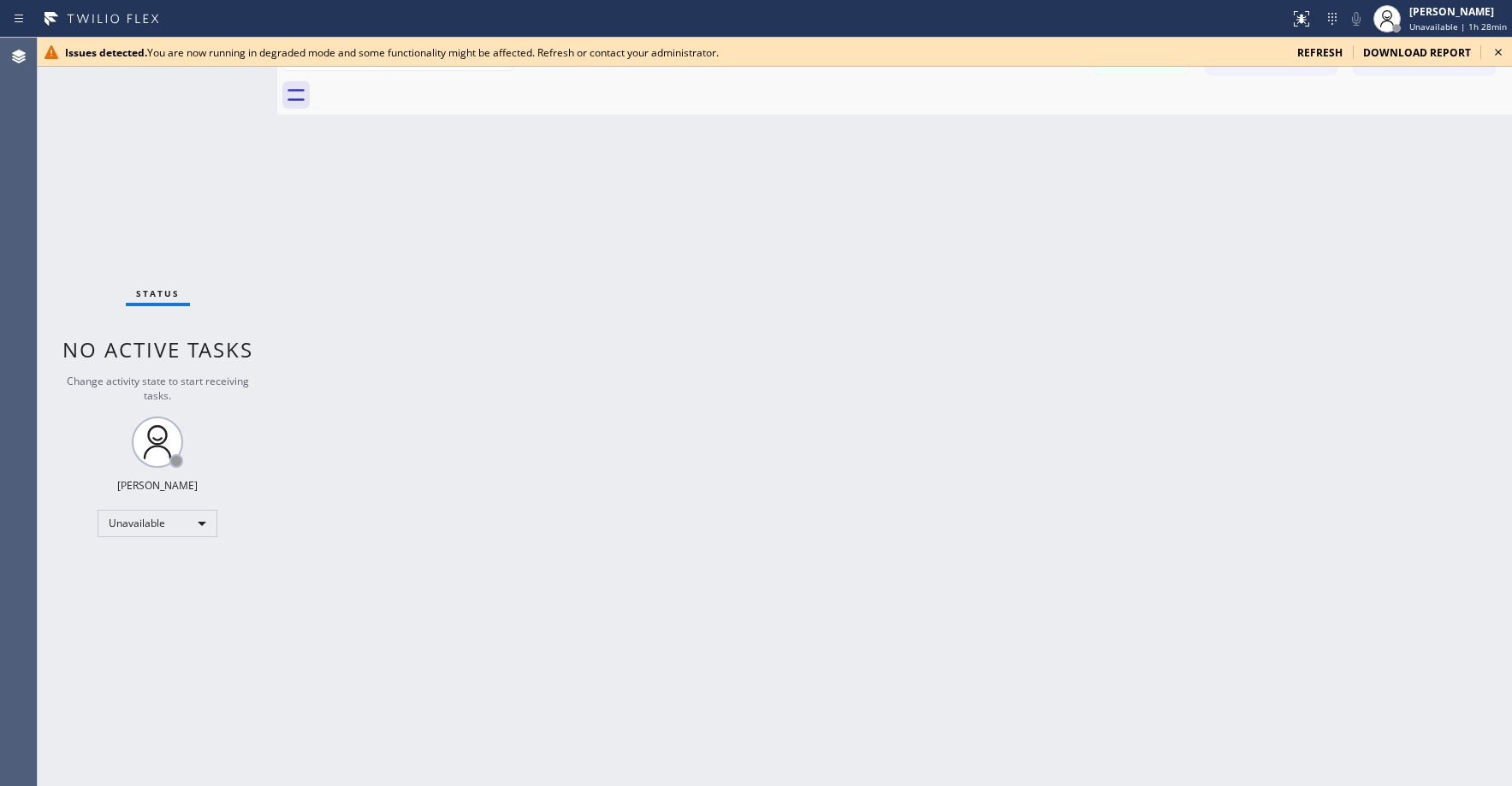
drag, startPoint x: 116, startPoint y: 141, endPoint x: 75, endPoint y: 496, distance: 357.4
click at [115, 151] on div "Status No active tasks Change activity state to start receiving tasks. [PERSON_…" at bounding box center [158, 412] width 240 height 748
click at [1498, 53] on icon at bounding box center [1499, 52] width 7 height 7
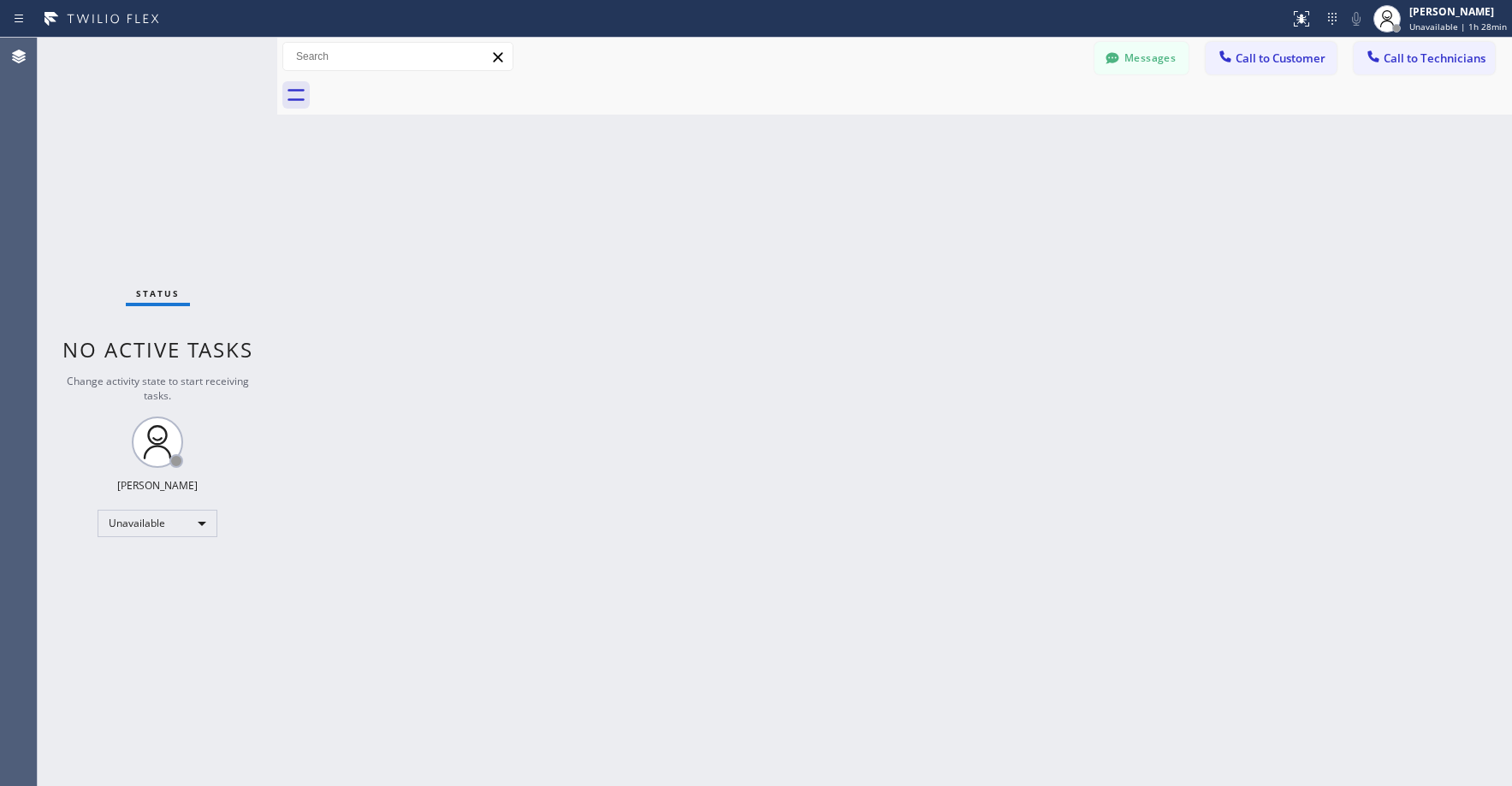
drag, startPoint x: 1077, startPoint y: 256, endPoint x: 572, endPoint y: 339, distance: 511.8
click at [1076, 257] on div "Back to Dashboard Change Sender ID Customers Technicians KK [PERSON_NAME] [DATE…" at bounding box center [894, 412] width 1234 height 748
click at [169, 237] on div "Status No active tasks Change activity state to start receiving tasks. [PERSON_…" at bounding box center [158, 412] width 240 height 748
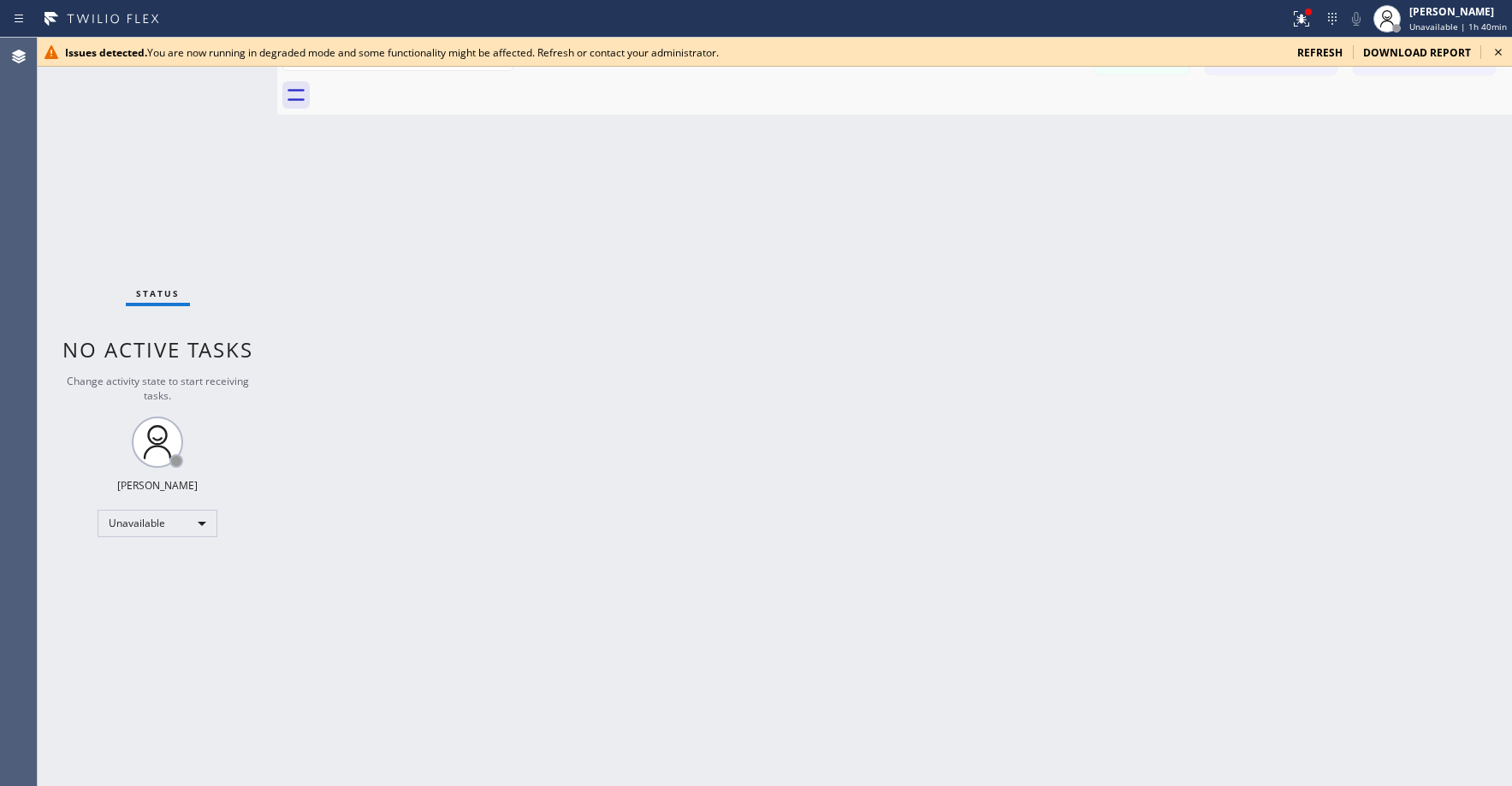
click at [141, 148] on div "Status No active tasks Change activity state to start receiving tasks. [PERSON_…" at bounding box center [158, 412] width 240 height 748
click at [1499, 48] on icon at bounding box center [1498, 52] width 21 height 21
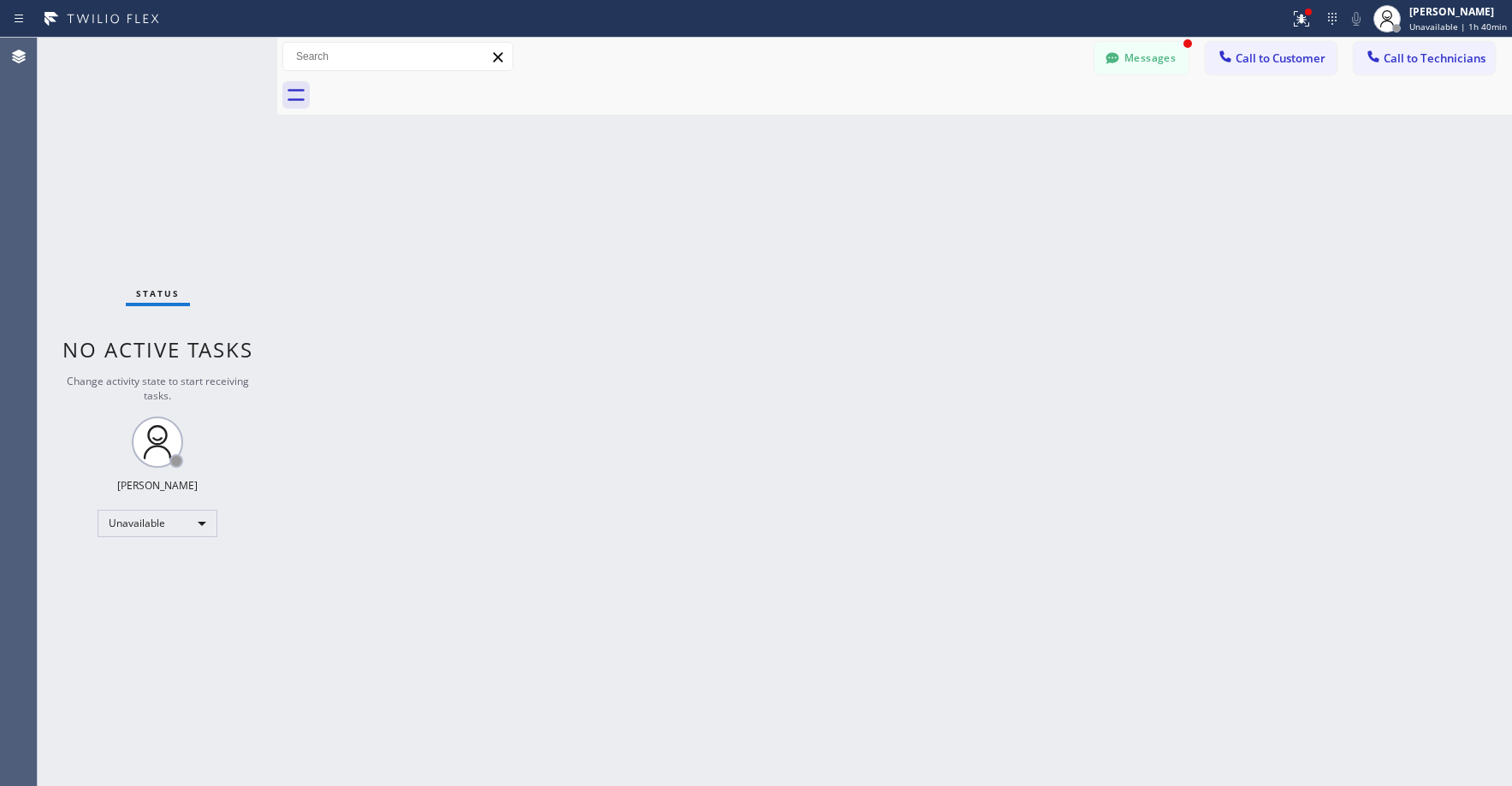
click at [1105, 374] on div "Back to Dashboard Change Sender ID Customers Technicians KK [PERSON_NAME] [DATE…" at bounding box center [894, 412] width 1234 height 748
click at [1150, 60] on button "Messages" at bounding box center [1141, 58] width 94 height 32
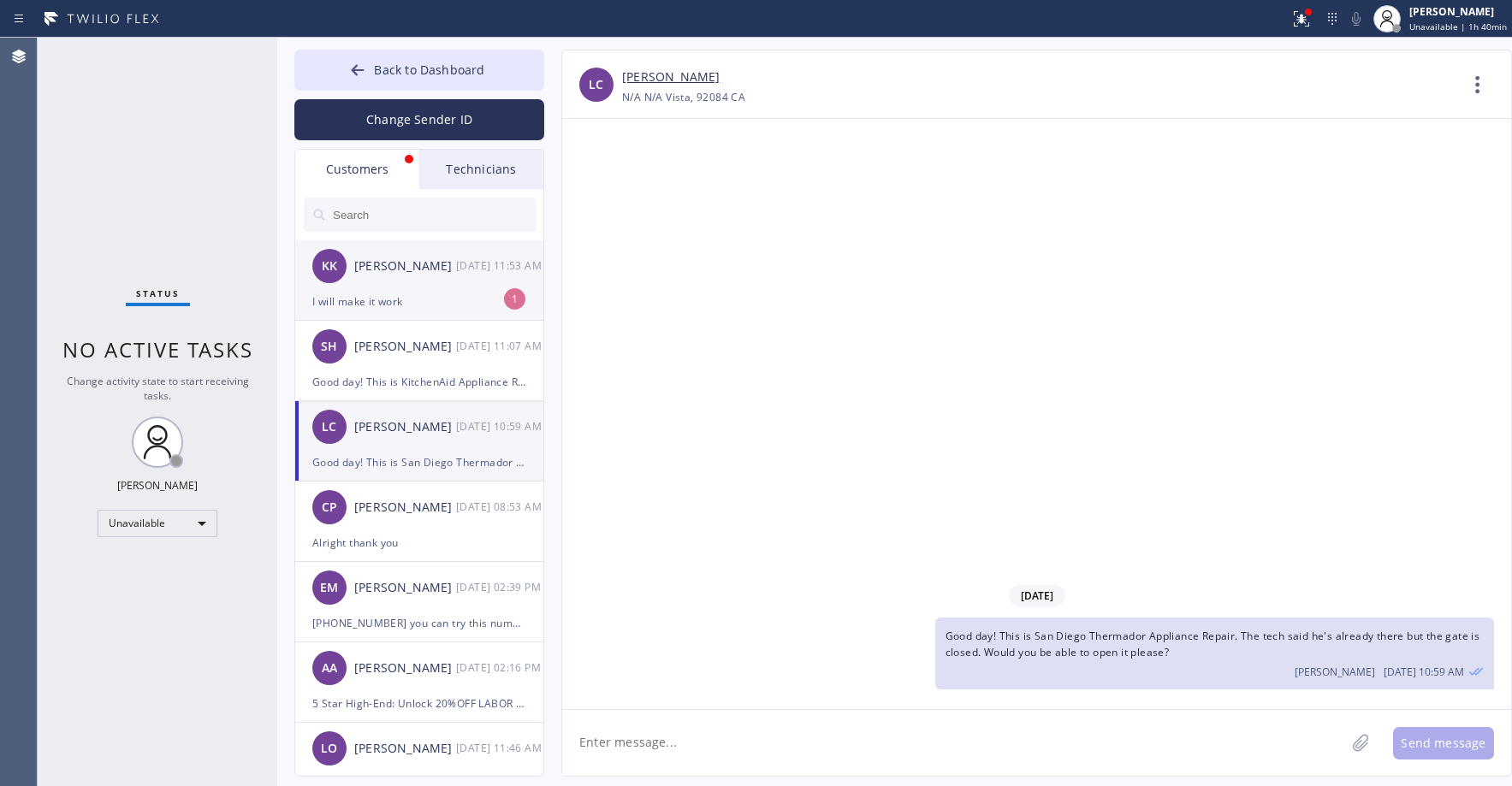
click at [380, 268] on div "[PERSON_NAME]" at bounding box center [406, 267] width 102 height 20
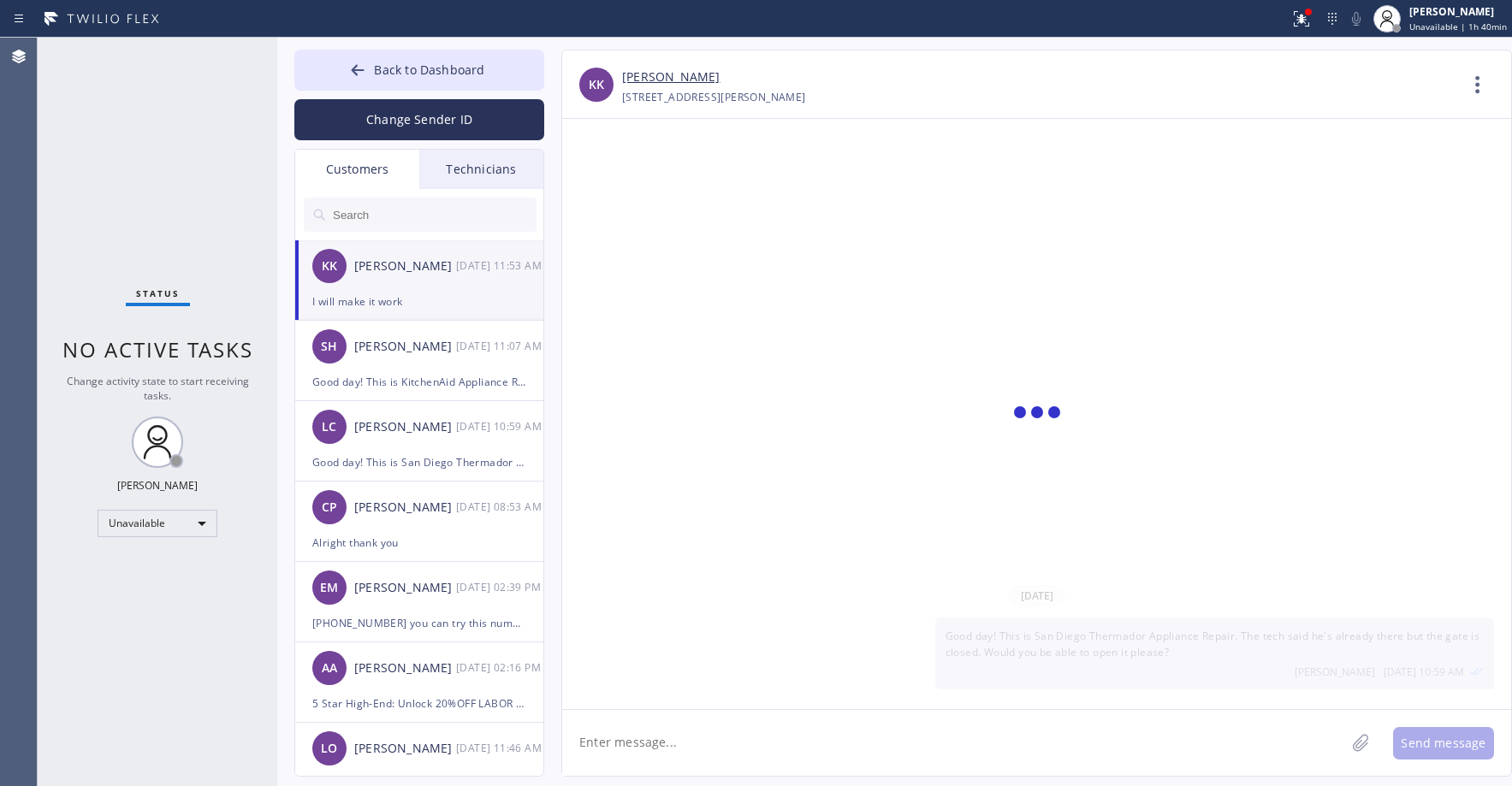
scroll to position [267, 0]
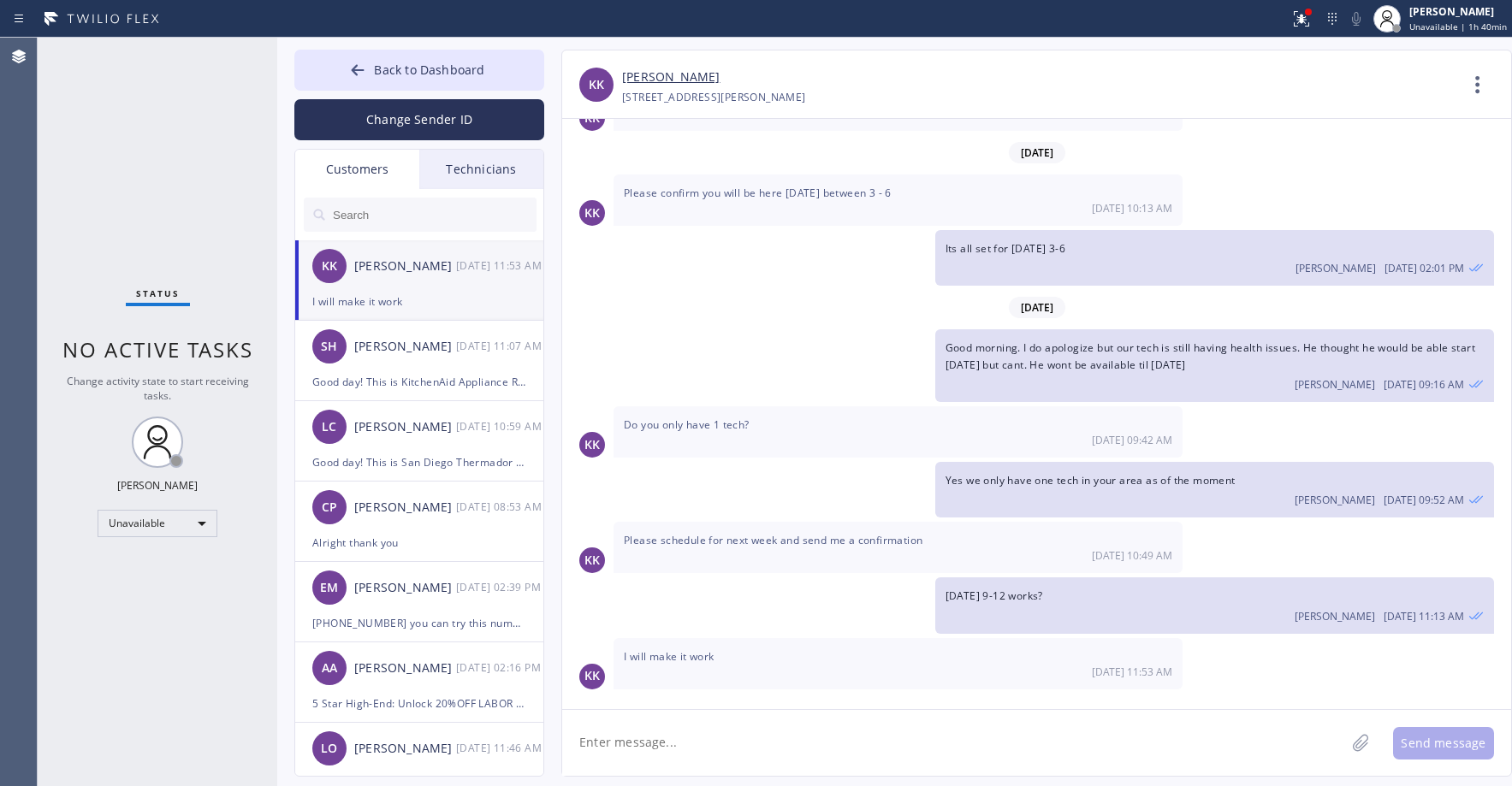
click at [668, 75] on link "[PERSON_NAME]" at bounding box center [671, 78] width 98 height 20
click at [175, 141] on div "Status No active tasks Change activity state to start receiving tasks. [PERSON_…" at bounding box center [158, 412] width 240 height 748
click at [422, 68] on span "Back to Dashboard" at bounding box center [429, 70] width 110 height 16
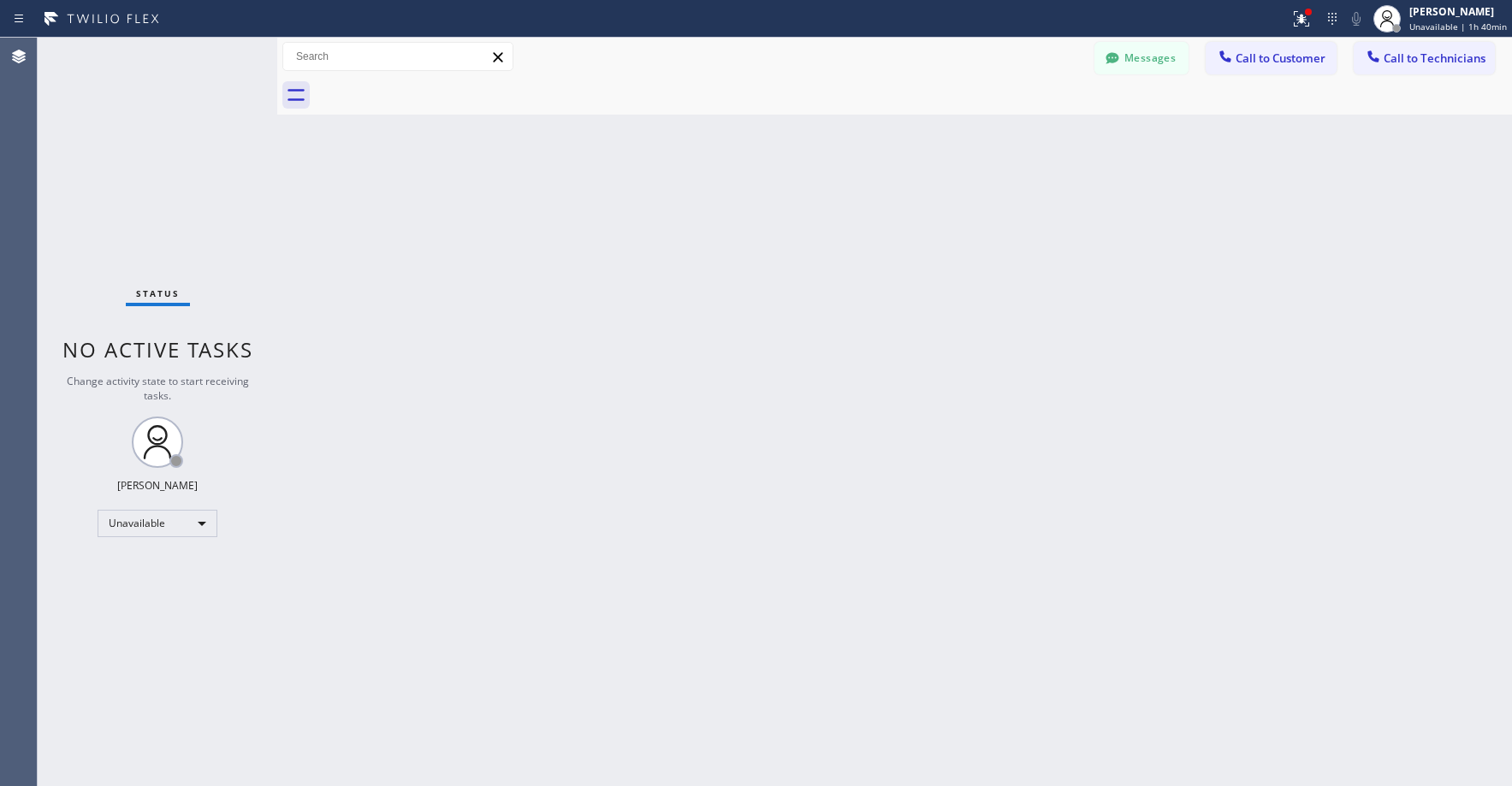
click at [114, 107] on div "Status No active tasks Change activity state to start receiving tasks. [PERSON_…" at bounding box center [158, 412] width 240 height 748
click at [154, 158] on div "Status No active tasks Change activity state to start receiving tasks. [PERSON_…" at bounding box center [158, 412] width 240 height 748
drag, startPoint x: 158, startPoint y: 148, endPoint x: 141, endPoint y: 548, distance: 400.4
click at [158, 150] on div "Status No active tasks Change activity state to start receiving tasks. [PERSON_…" at bounding box center [158, 412] width 240 height 748
click at [135, 520] on div "Unavailable" at bounding box center [158, 524] width 120 height 28
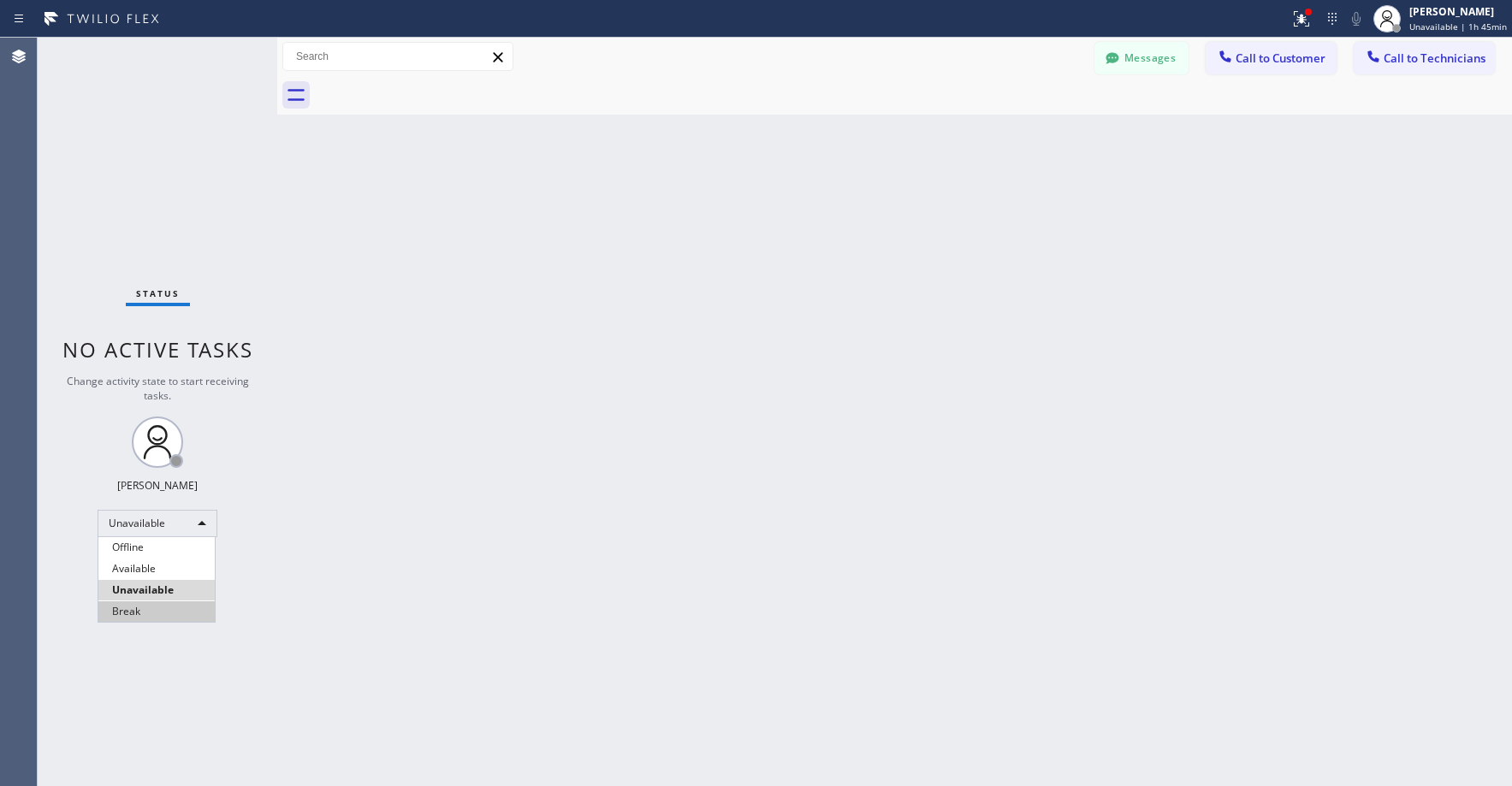
click at [153, 616] on li "Break" at bounding box center [157, 611] width 116 height 21
click at [155, 118] on div "Status No active tasks Change activity state to start receiving tasks. [PERSON_…" at bounding box center [158, 412] width 240 height 748
